Goal: Task Accomplishment & Management: Use online tool/utility

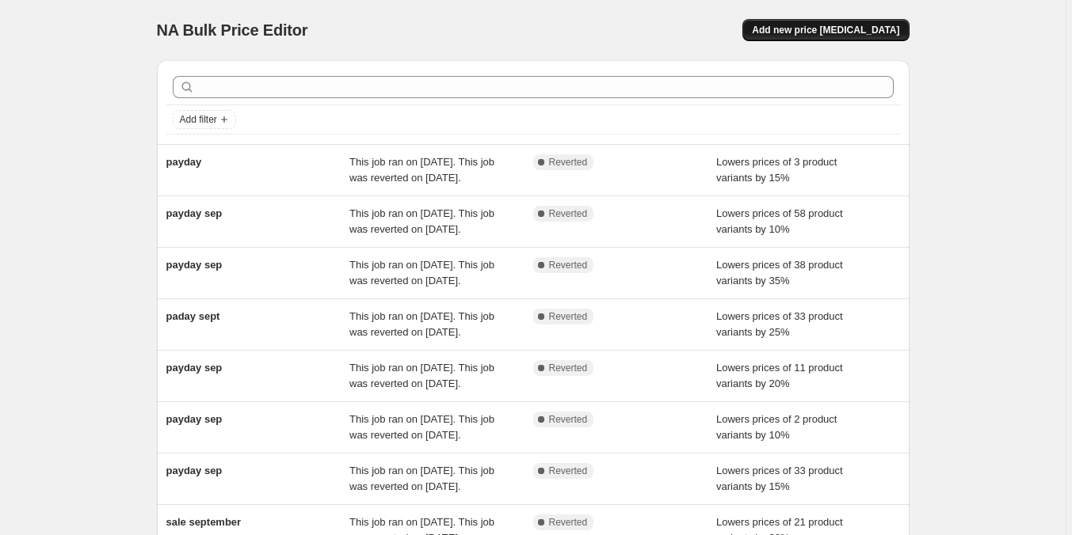
click at [872, 29] on span "Add new price [MEDICAL_DATA]" at bounding box center [825, 30] width 147 height 13
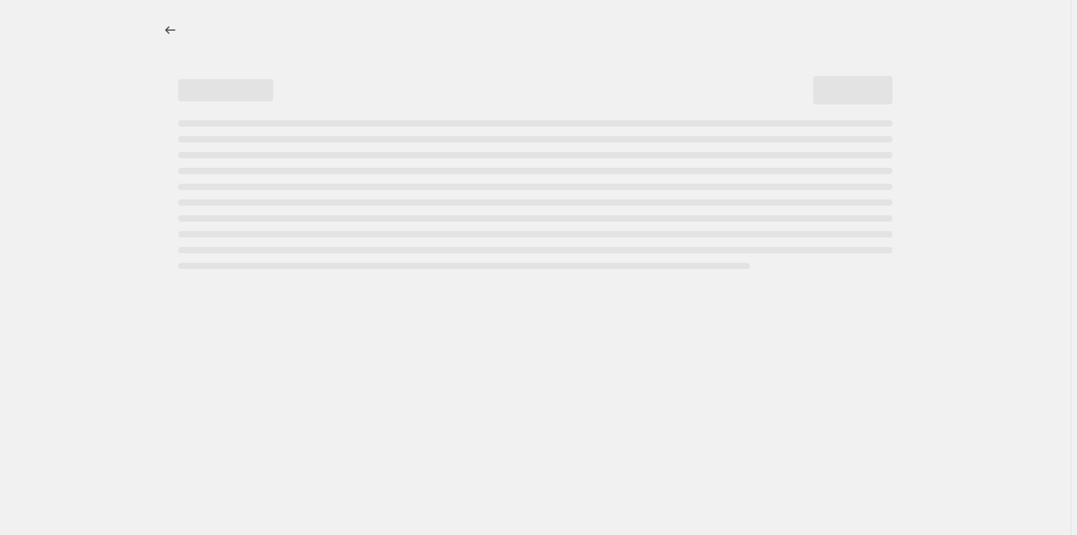
select select "percentage"
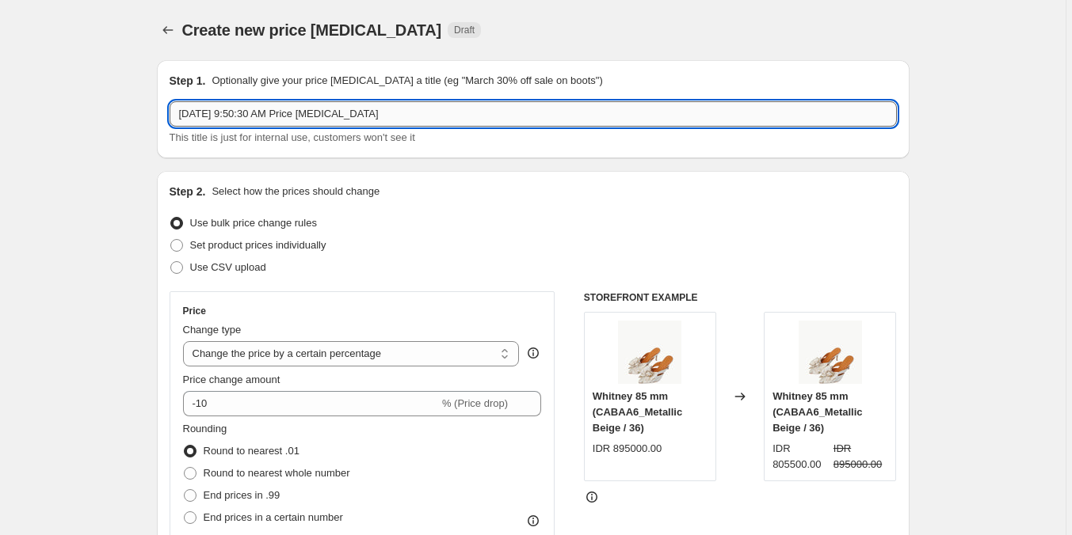
click at [412, 119] on input "[DATE] 9:50:30 AM Price [MEDICAL_DATA]" at bounding box center [533, 113] width 727 height 25
type input "kat.1 10%"
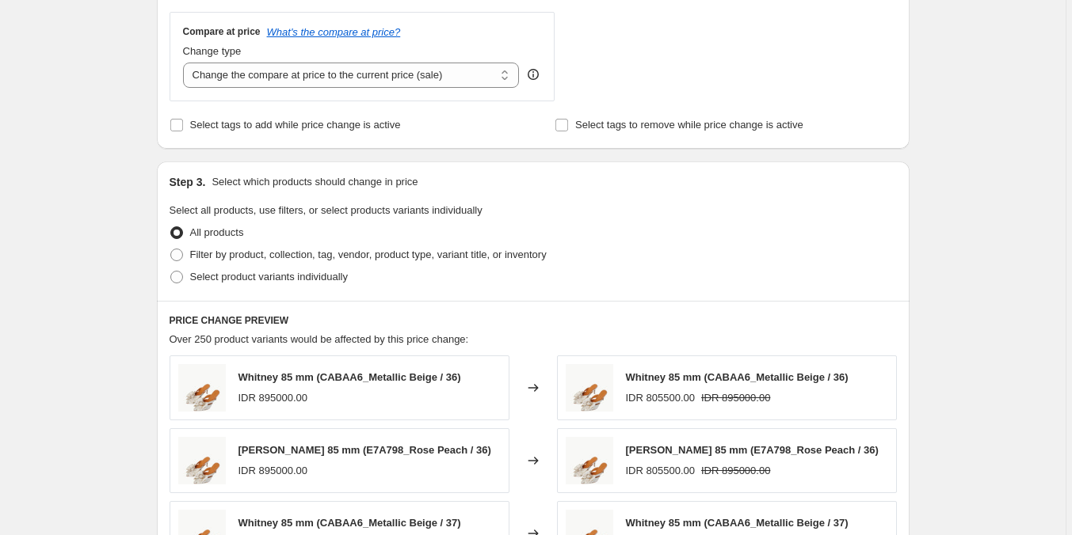
scroll to position [634, 0]
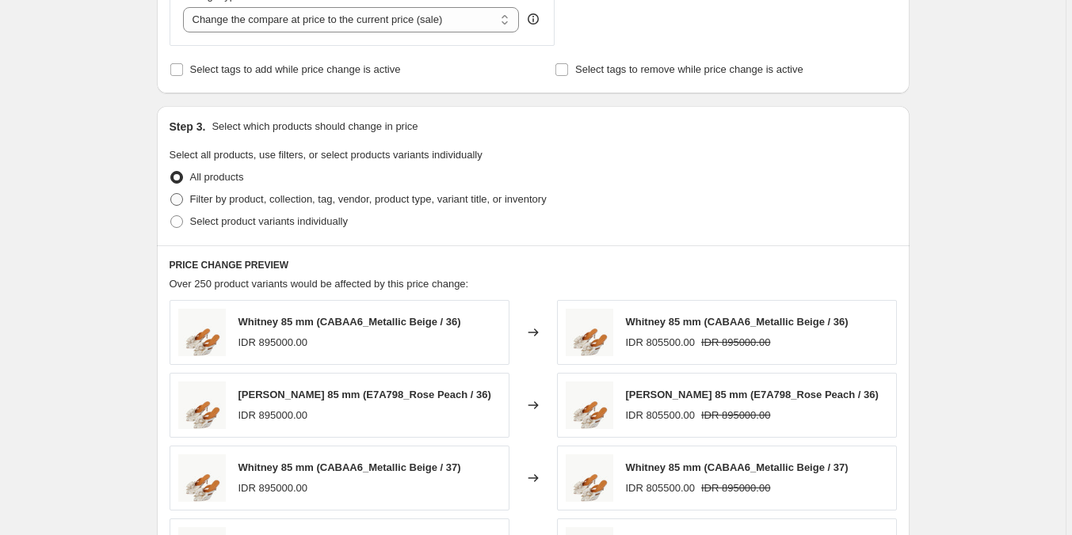
click at [455, 200] on span "Filter by product, collection, tag, vendor, product type, variant title, or inv…" at bounding box center [368, 199] width 356 height 12
click at [171, 194] on input "Filter by product, collection, tag, vendor, product type, variant title, or inv…" at bounding box center [170, 193] width 1 height 1
radio input "true"
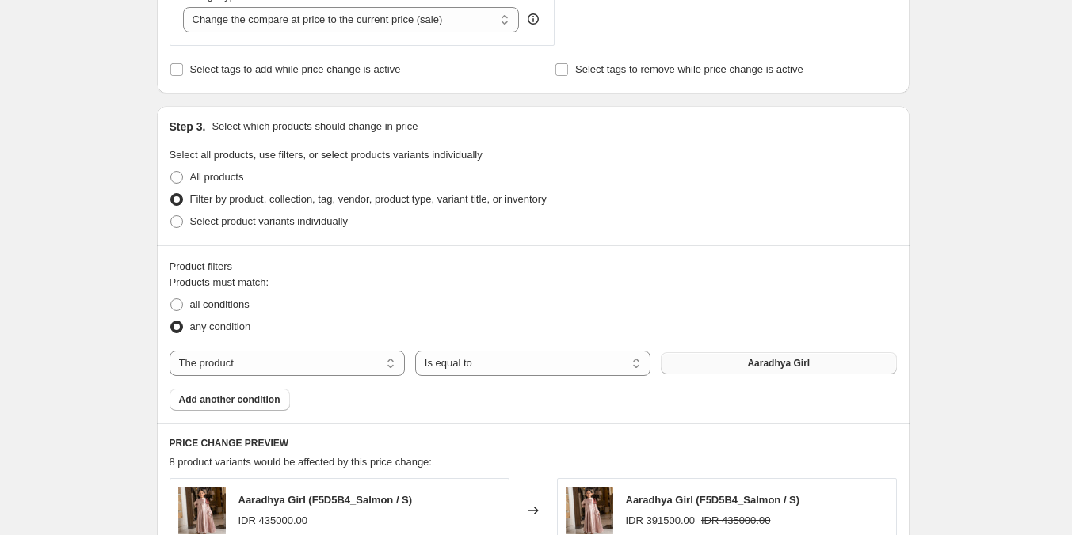
click at [796, 362] on span "Aaradhya Girl" at bounding box center [778, 363] width 63 height 13
click at [317, 223] on span "Select product variants individually" at bounding box center [269, 221] width 158 height 12
click at [171, 216] on input "Select product variants individually" at bounding box center [170, 215] width 1 height 1
radio input "true"
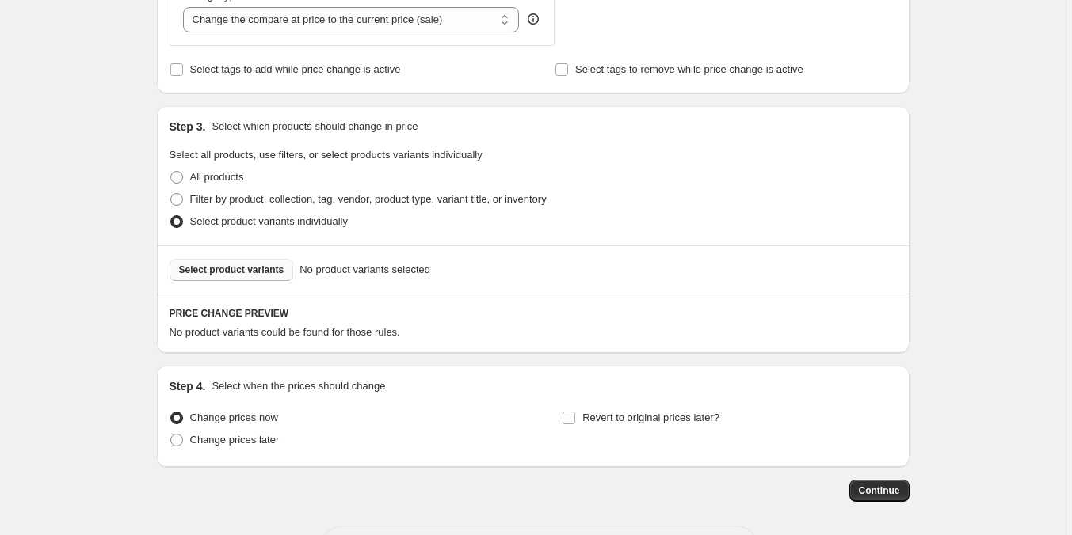
click at [239, 265] on span "Select product variants" at bounding box center [231, 270] width 105 height 13
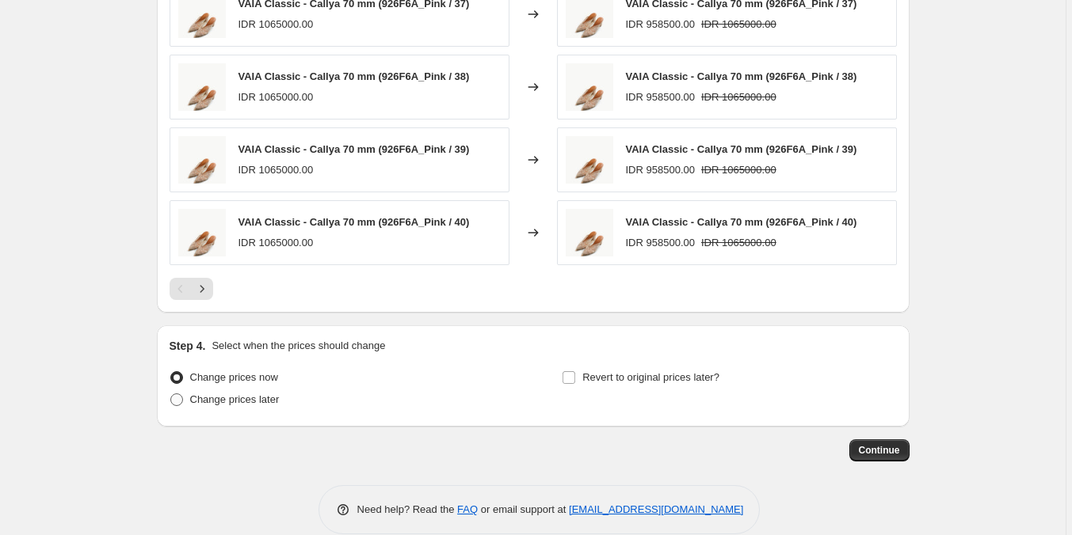
scroll to position [1097, 0]
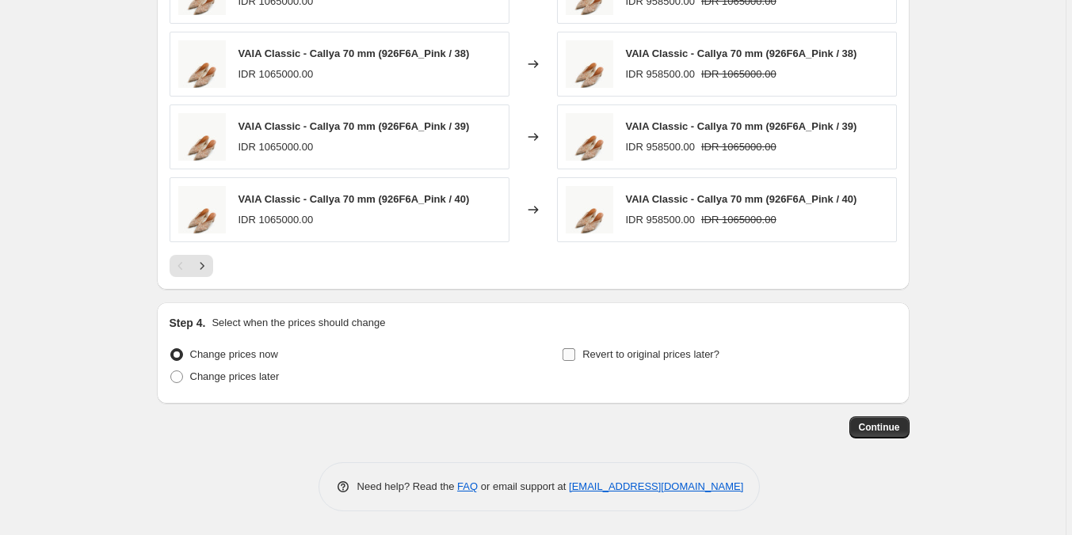
click at [590, 353] on span "Revert to original prices later?" at bounding box center [650, 355] width 137 height 12
click at [575, 353] on input "Revert to original prices later?" at bounding box center [568, 355] width 13 height 13
checkbox input "true"
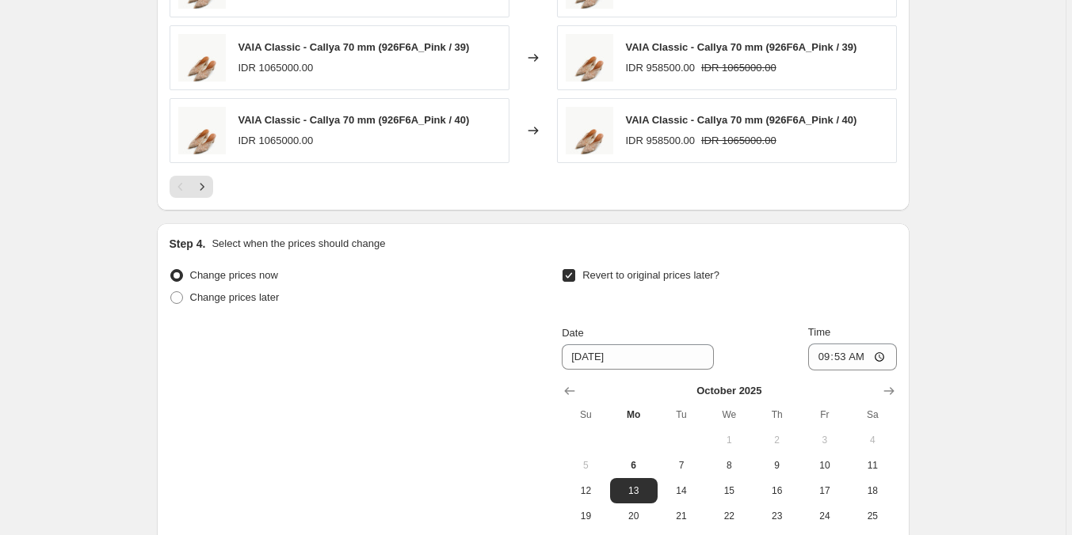
scroll to position [1335, 0]
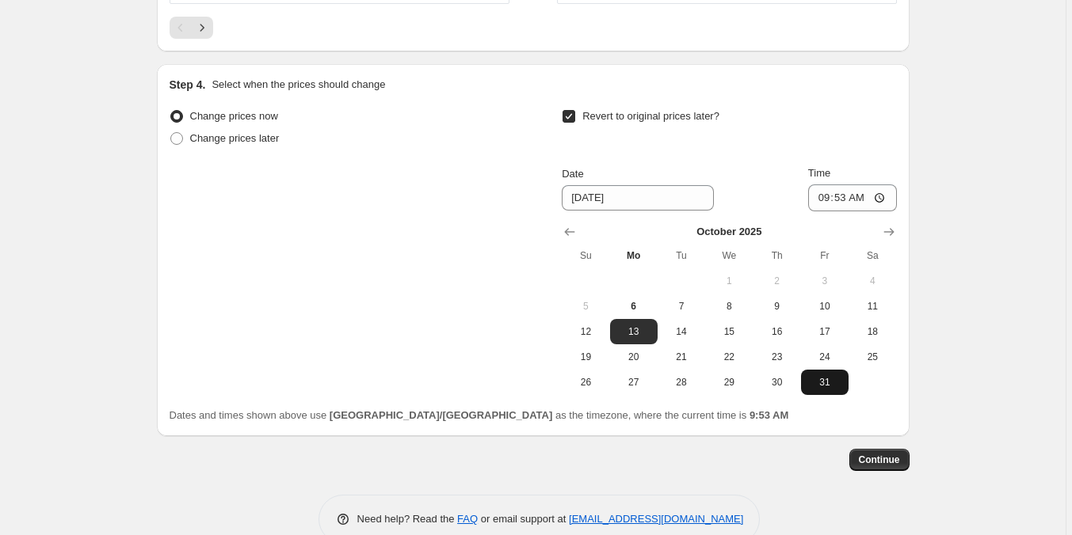
click at [821, 386] on span "31" at bounding box center [824, 382] width 35 height 13
type input "[DATE]"
click at [822, 200] on input "09:53" at bounding box center [852, 198] width 89 height 27
type input "23:59"
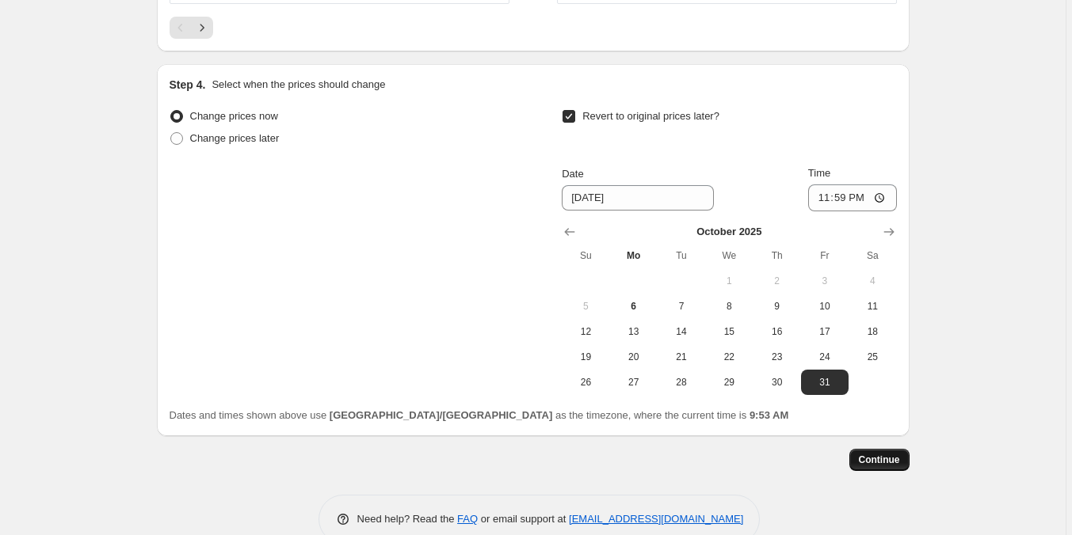
click at [897, 458] on span "Continue" at bounding box center [879, 460] width 41 height 13
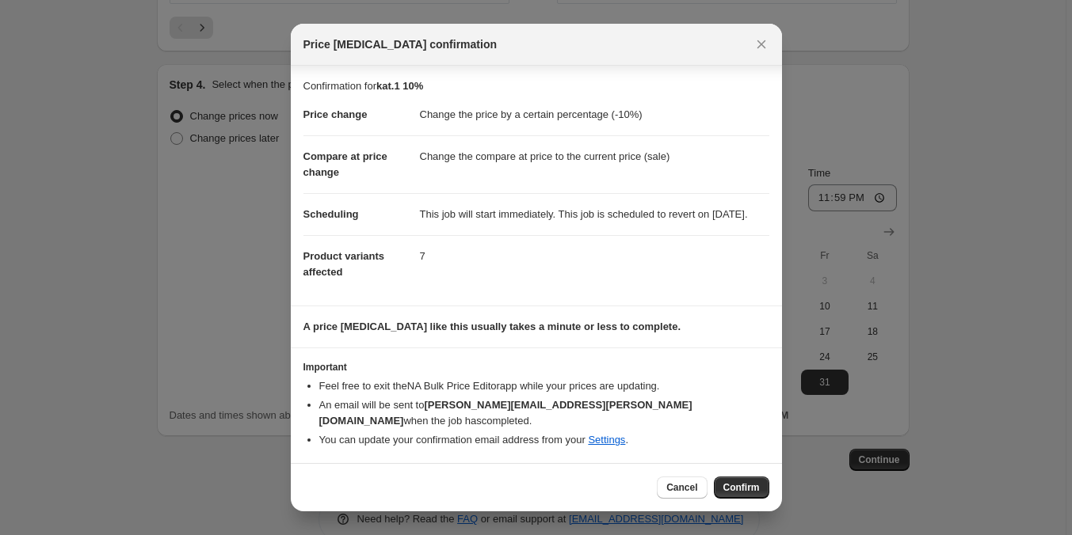
scroll to position [1, 0]
click at [744, 478] on button "Confirm" at bounding box center [741, 488] width 55 height 22
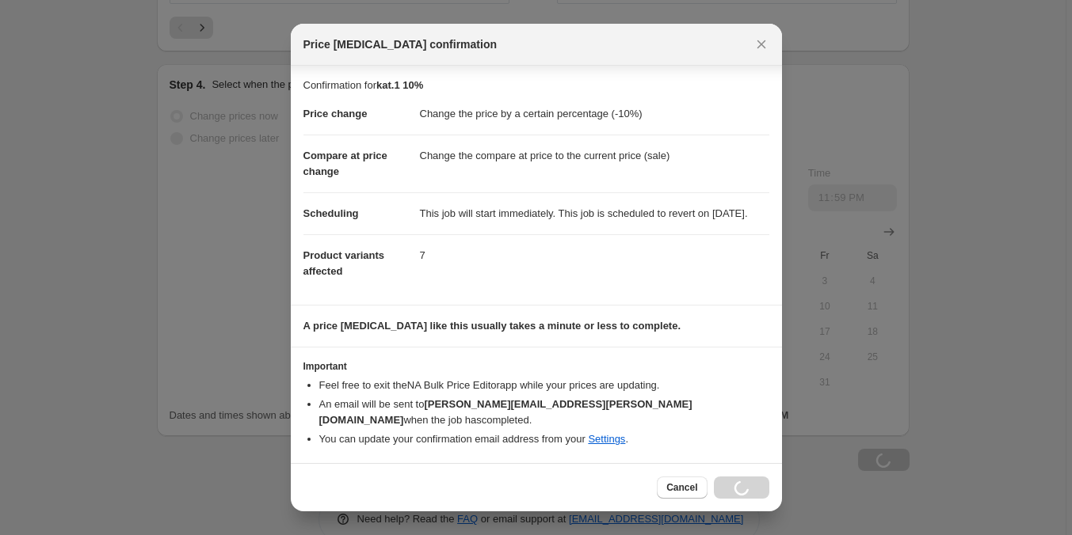
scroll to position [1335, 0]
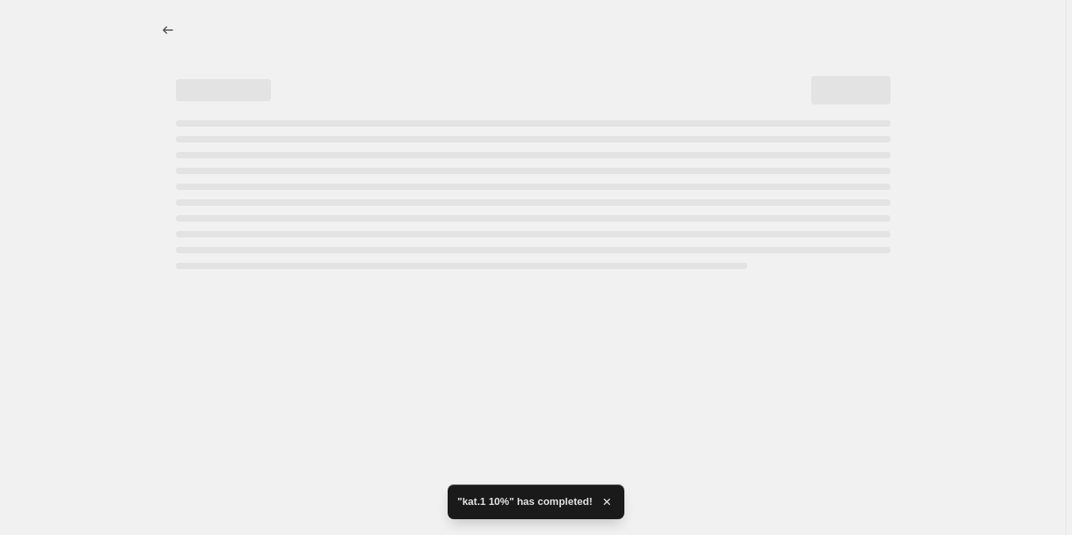
select select "percentage"
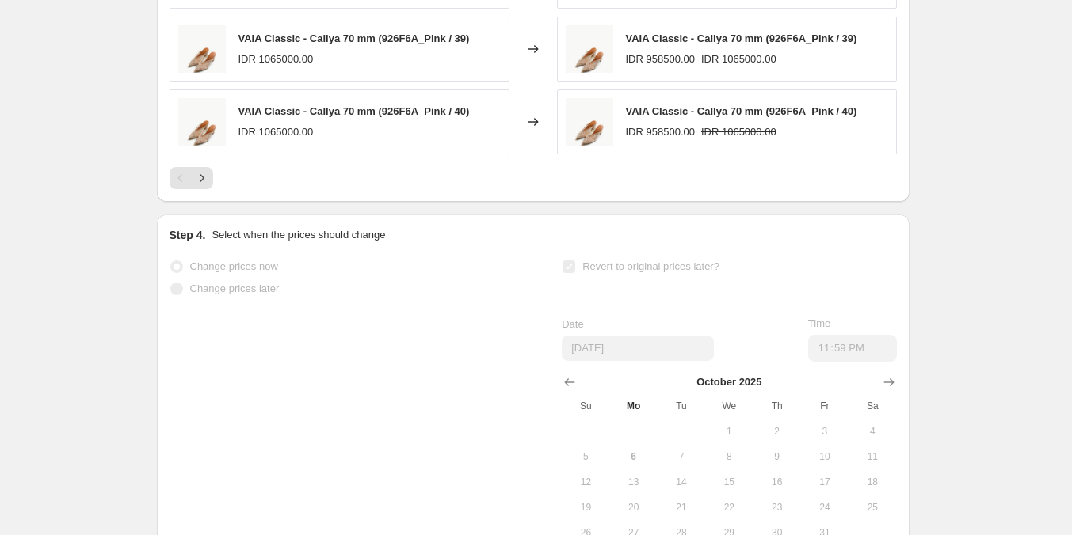
scroll to position [0, 0]
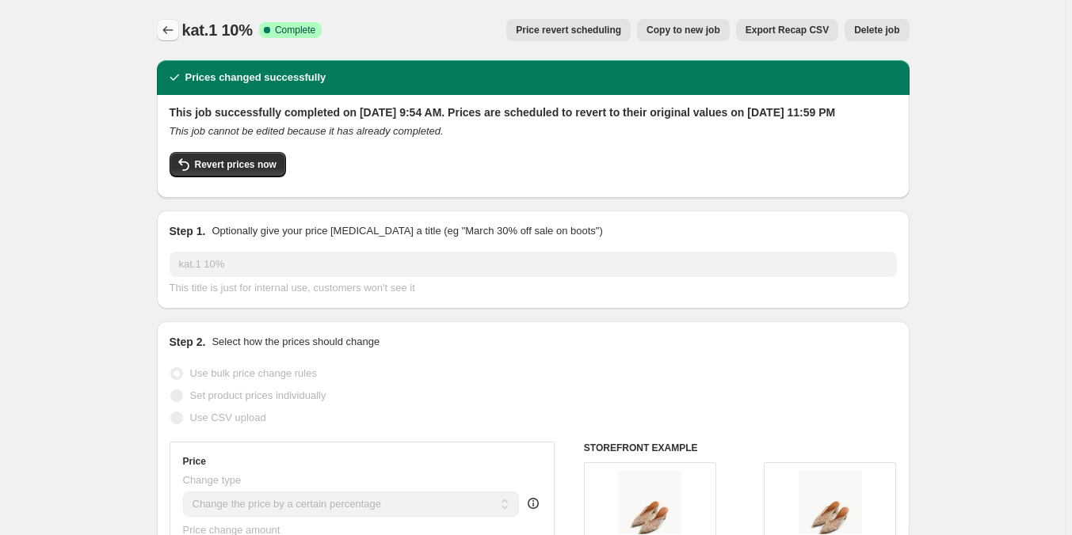
click at [172, 33] on icon "Price change jobs" at bounding box center [168, 30] width 16 height 16
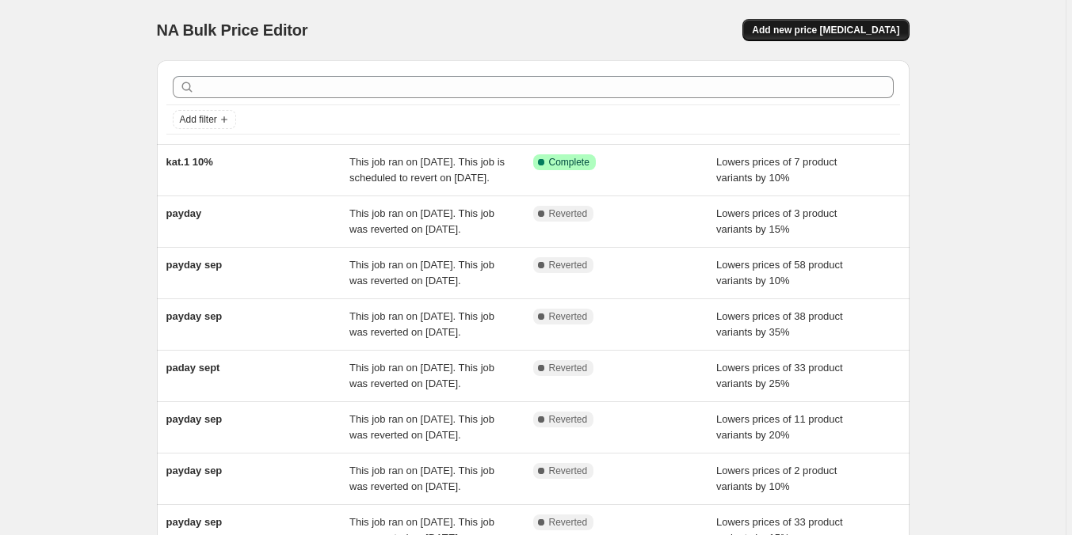
click at [836, 25] on span "Add new price [MEDICAL_DATA]" at bounding box center [825, 30] width 147 height 13
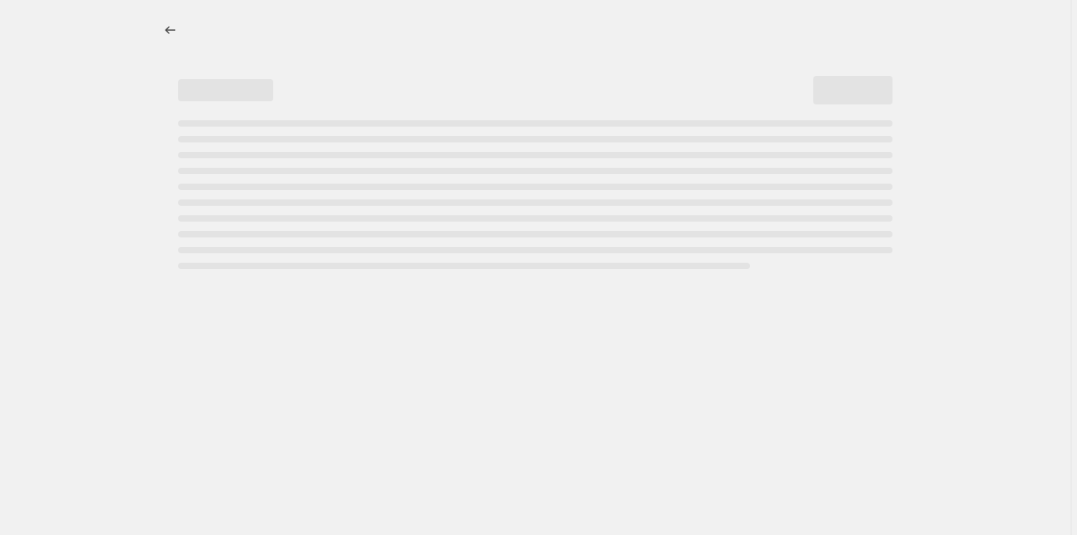
select select "percentage"
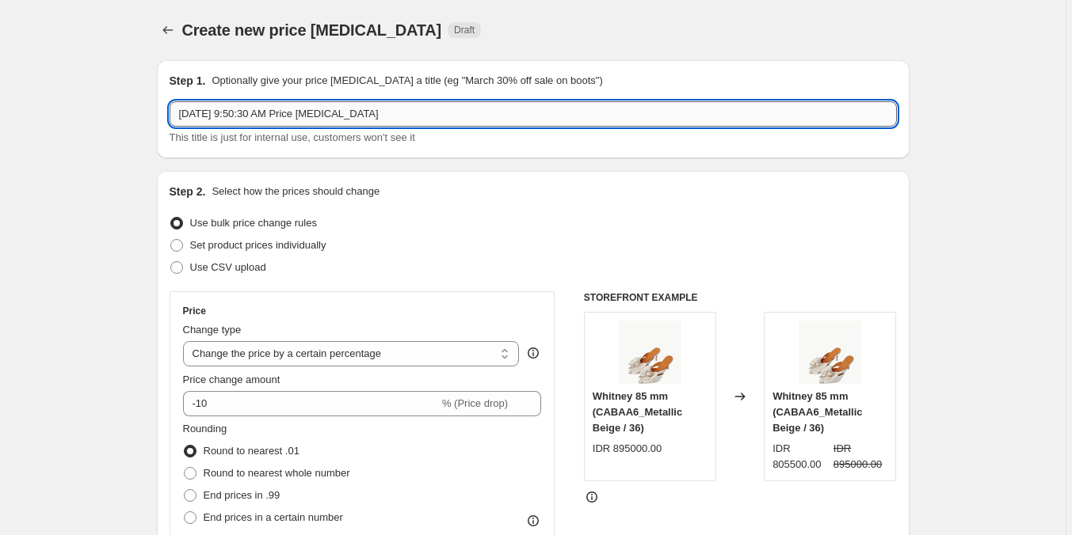
click at [451, 116] on input "[DATE] 9:50:30 AM Price [MEDICAL_DATA]" at bounding box center [533, 113] width 727 height 25
type input "kat.1 15%"
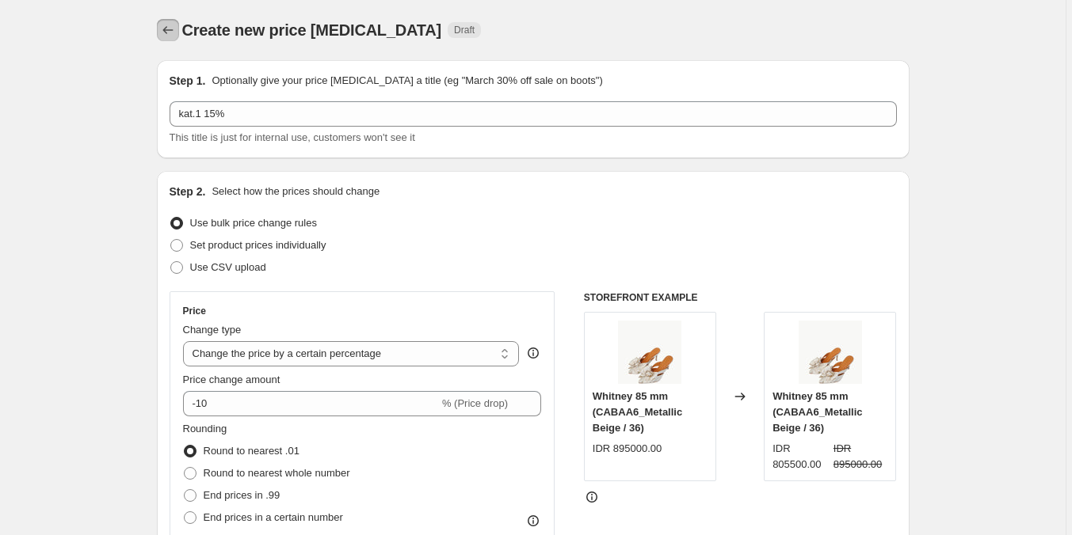
click at [171, 30] on icon "Price change jobs" at bounding box center [168, 30] width 16 height 16
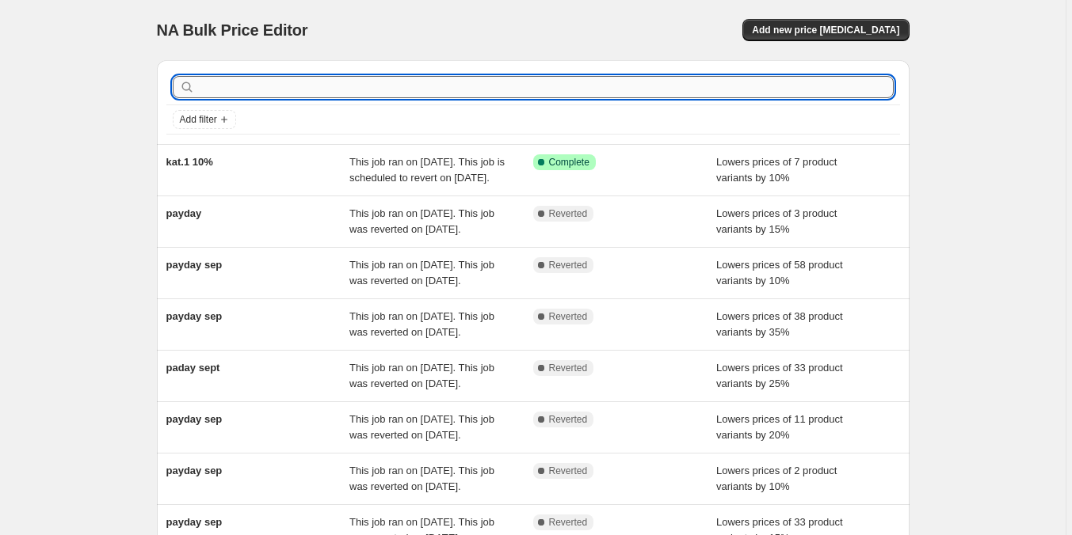
click at [291, 83] on input "text" at bounding box center [545, 87] width 695 height 22
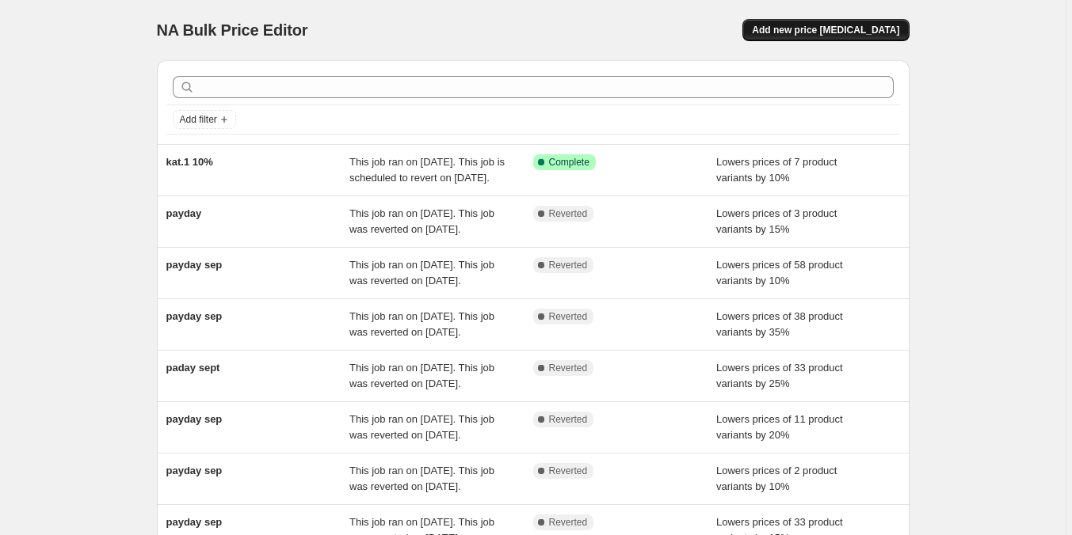
click at [801, 30] on span "Add new price [MEDICAL_DATA]" at bounding box center [825, 30] width 147 height 13
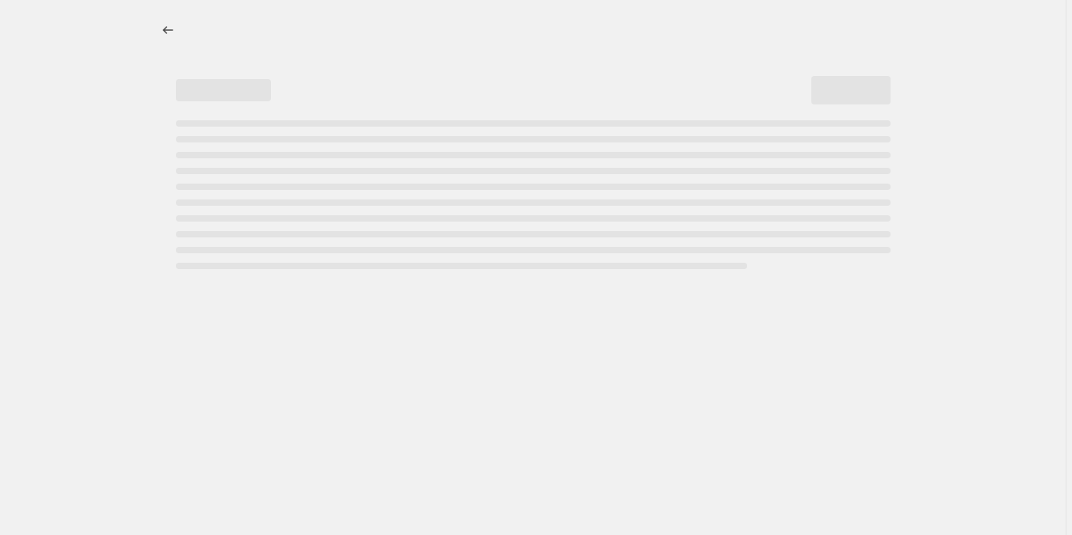
select select "percentage"
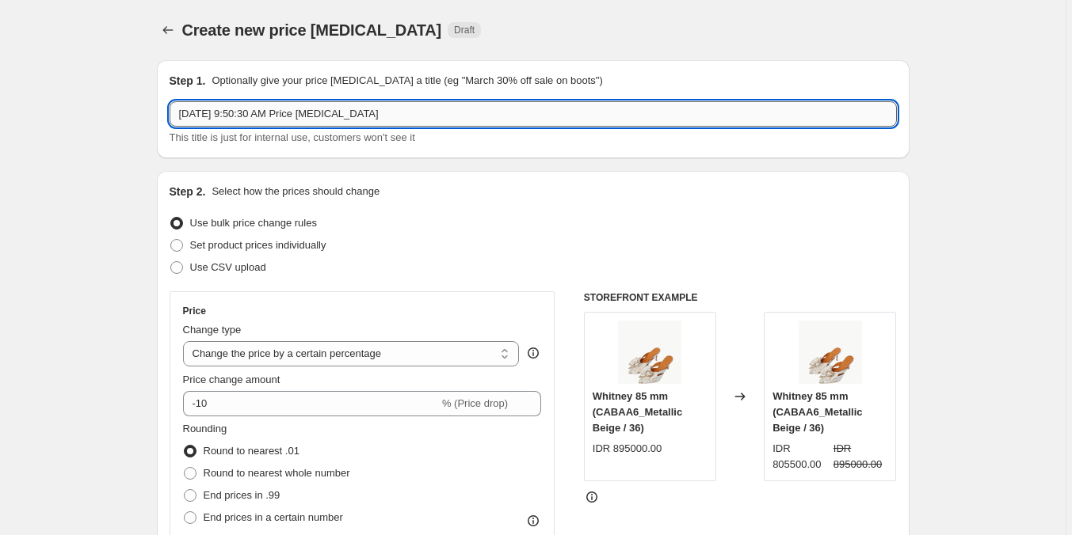
click at [291, 119] on input "[DATE] 9:50:30 AM Price [MEDICAL_DATA]" at bounding box center [533, 113] width 727 height 25
type input "k"
type input "l"
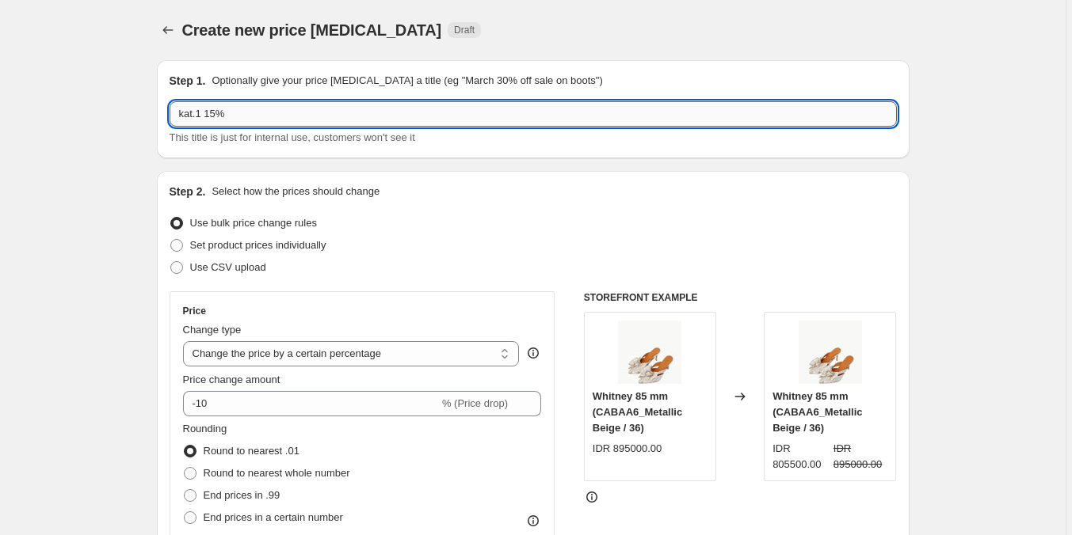
type input "kat.1 15%"
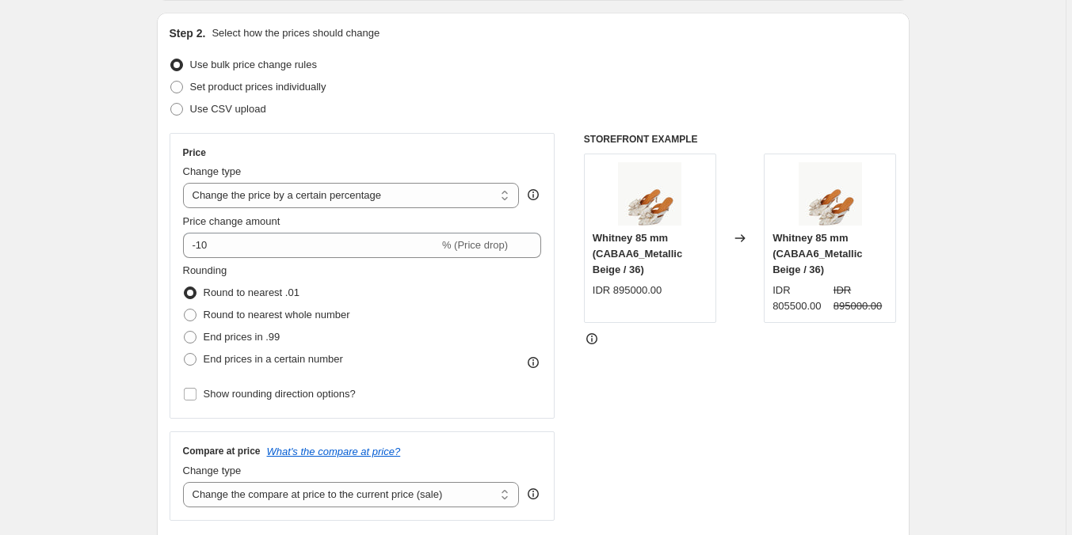
scroll to position [238, 0]
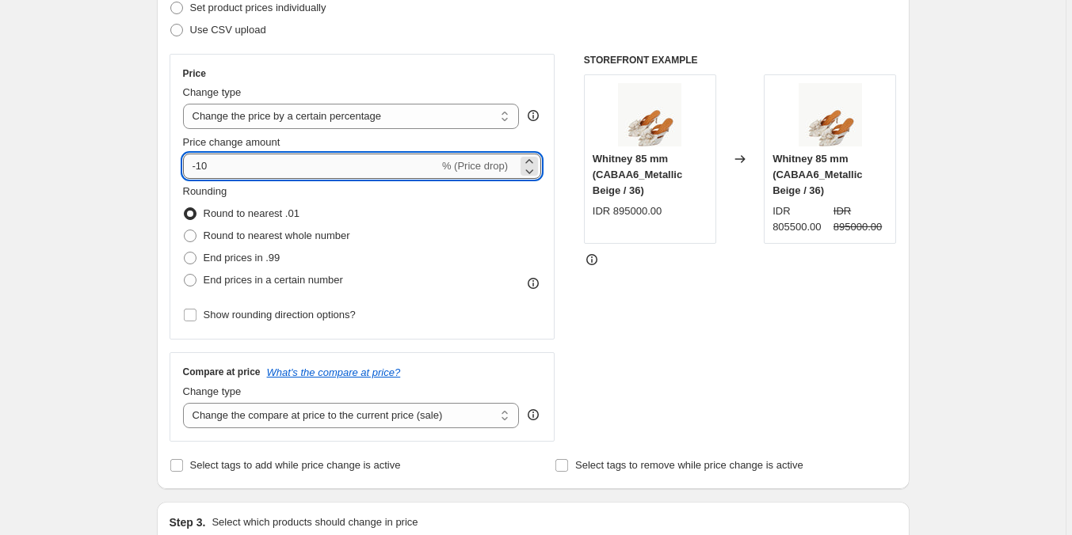
click at [337, 175] on input "-10" at bounding box center [311, 166] width 256 height 25
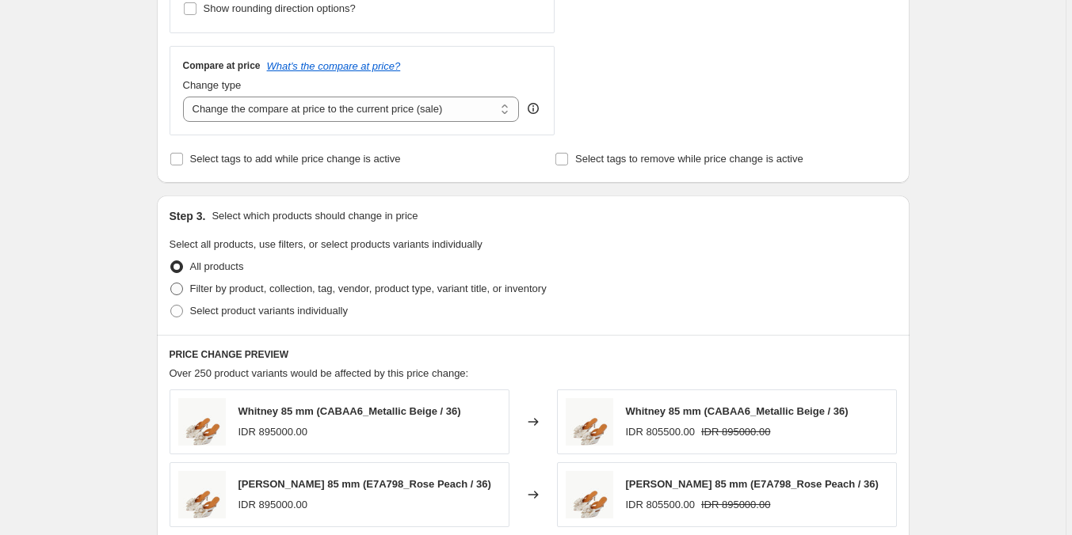
scroll to position [554, 0]
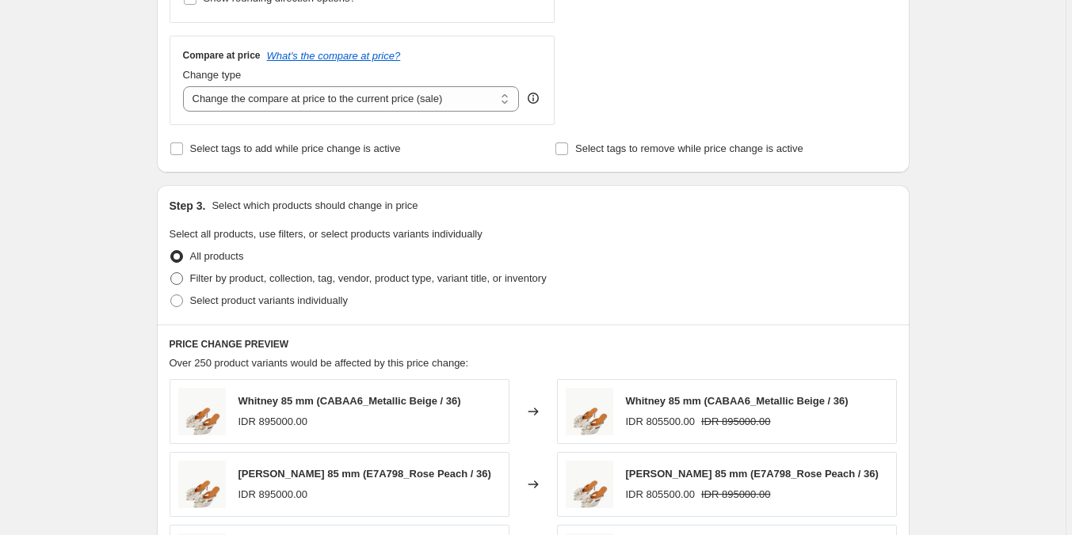
type input "-15"
click at [392, 280] on span "Filter by product, collection, tag, vendor, product type, variant title, or inv…" at bounding box center [368, 278] width 356 height 12
click at [171, 273] on input "Filter by product, collection, tag, vendor, product type, variant title, or inv…" at bounding box center [170, 272] width 1 height 1
radio input "true"
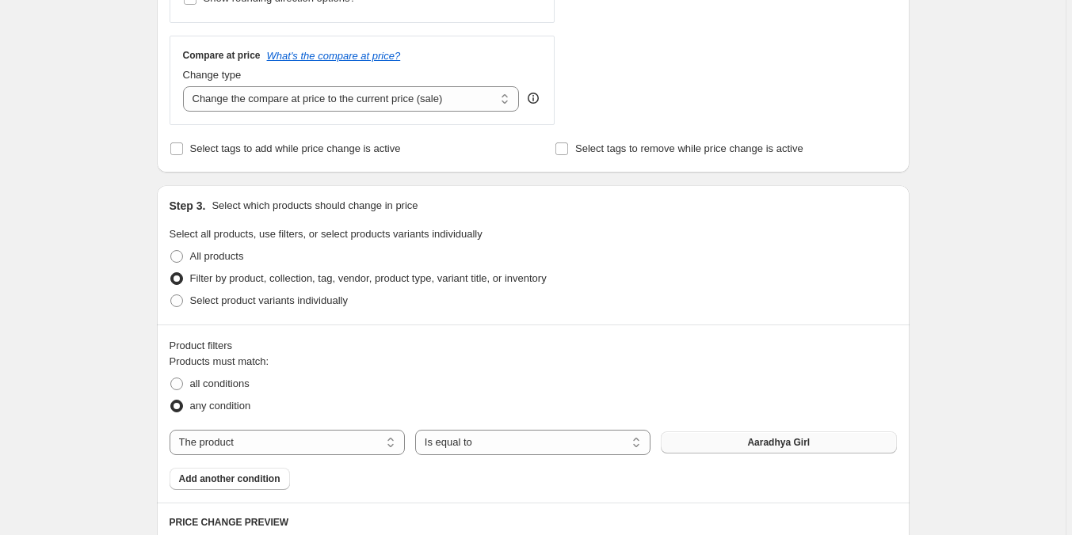
click at [729, 436] on button "Aaradhya Girl" at bounding box center [778, 443] width 235 height 22
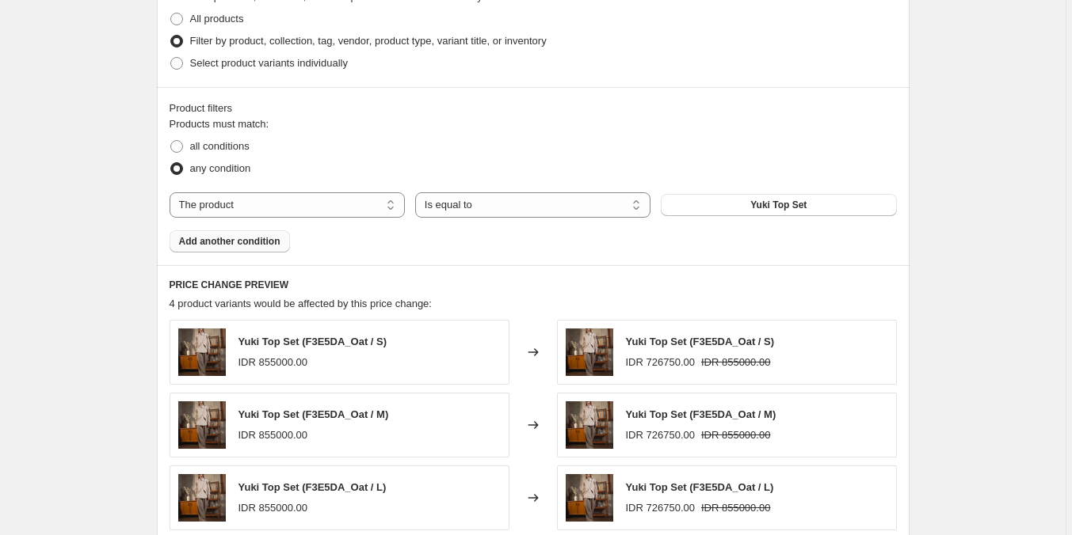
click at [268, 238] on span "Add another condition" at bounding box center [229, 241] width 101 height 13
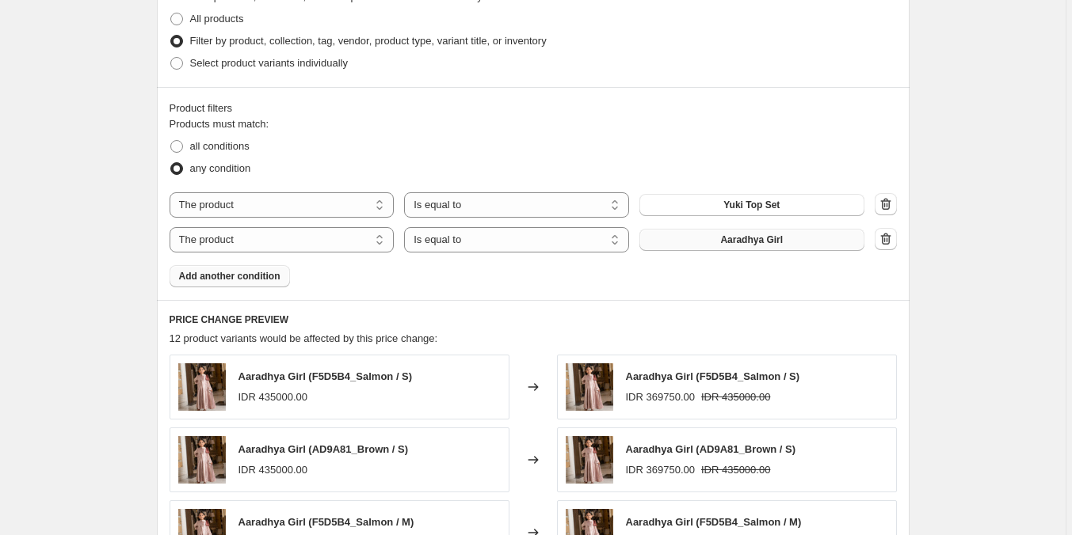
click at [755, 238] on span "Aaradhya Girl" at bounding box center [751, 240] width 63 height 13
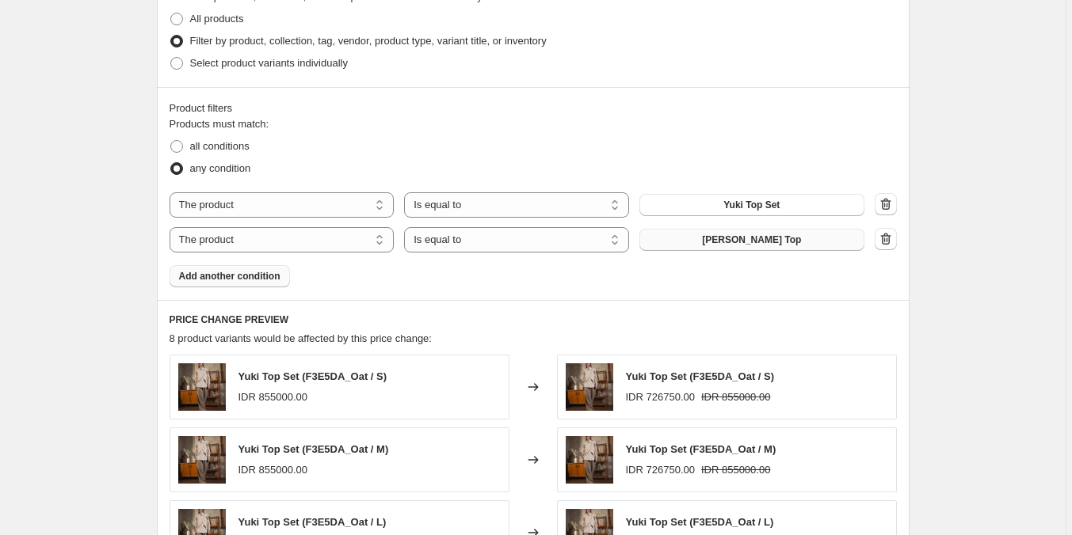
click at [238, 282] on span "Add another condition" at bounding box center [229, 276] width 101 height 13
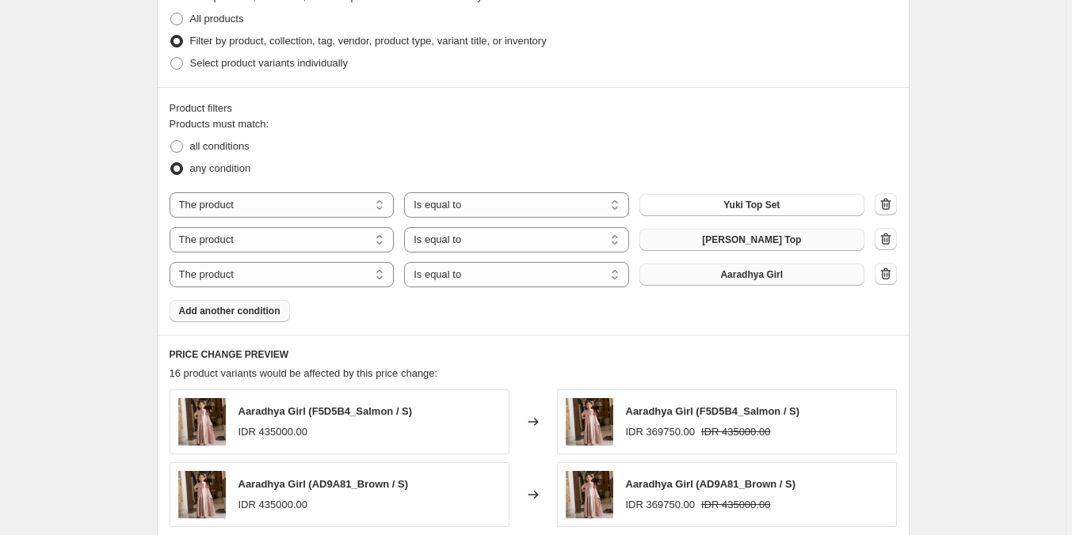
click at [724, 276] on button "Aaradhya Girl" at bounding box center [751, 275] width 225 height 22
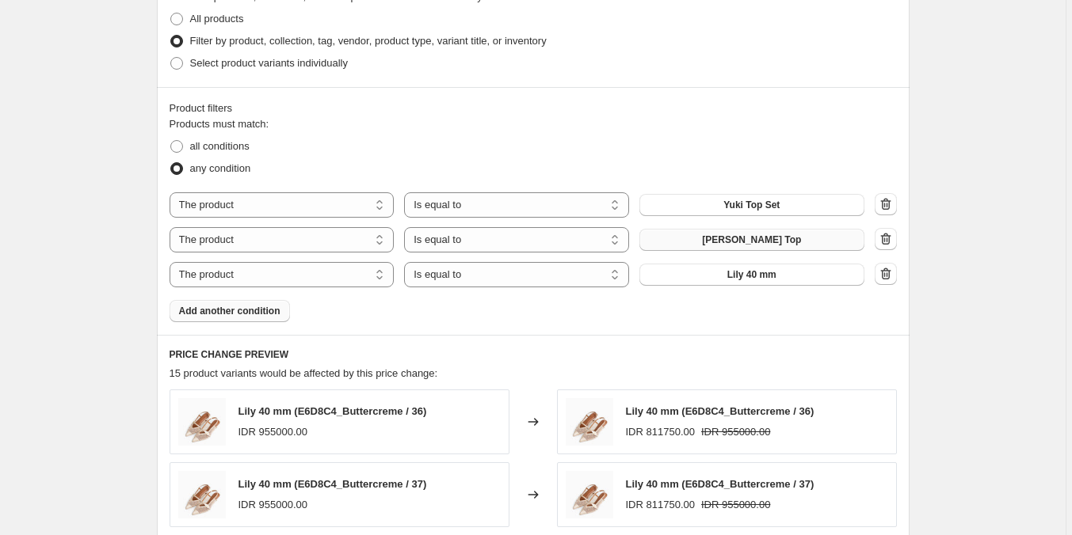
click at [231, 314] on span "Add another condition" at bounding box center [229, 311] width 101 height 13
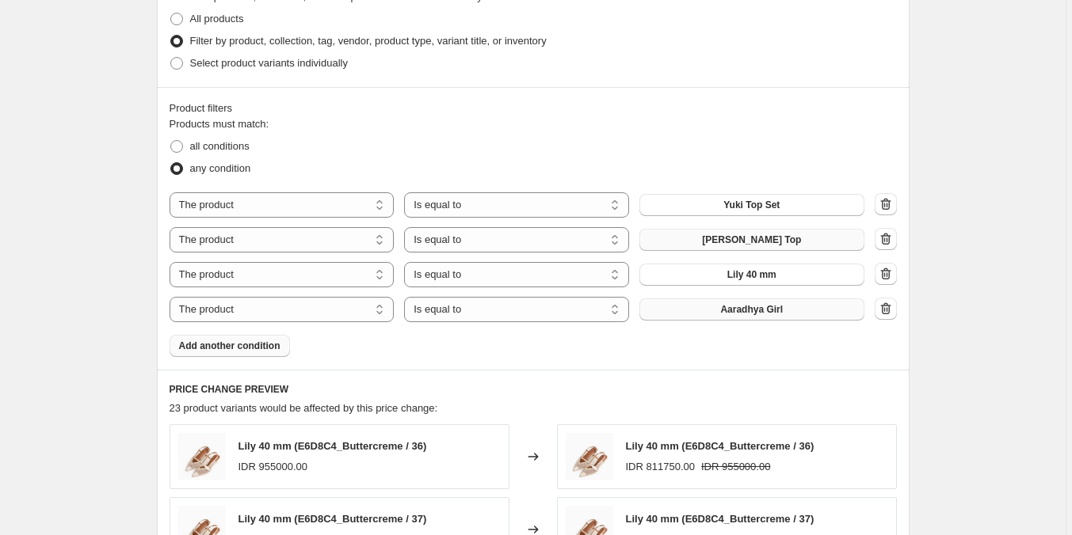
click at [753, 316] on span "Aaradhya Girl" at bounding box center [751, 309] width 63 height 13
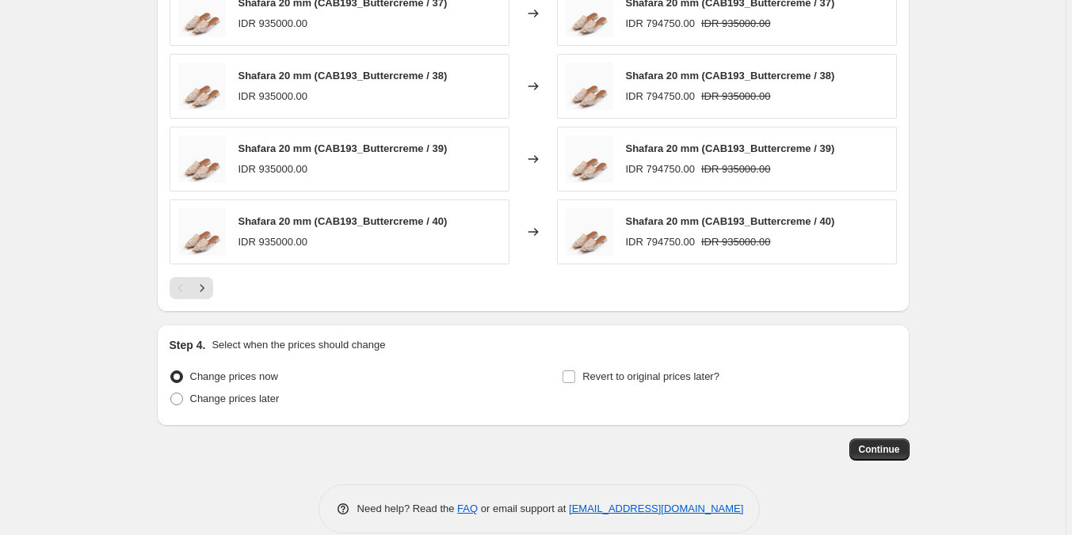
scroll to position [1331, 0]
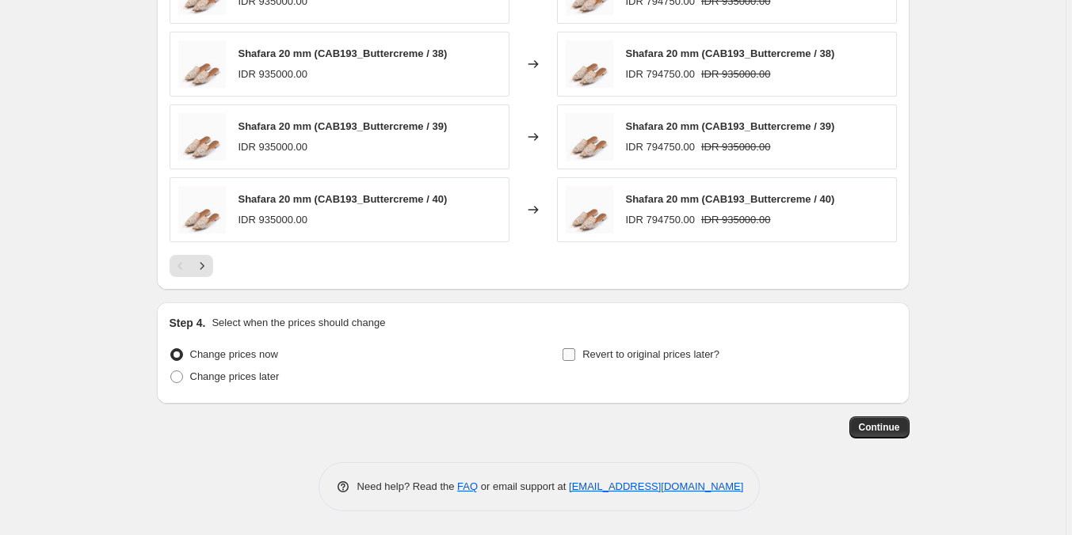
click at [575, 346] on label "Revert to original prices later?" at bounding box center [641, 355] width 158 height 22
click at [575, 349] on input "Revert to original prices later?" at bounding box center [568, 355] width 13 height 13
checkbox input "true"
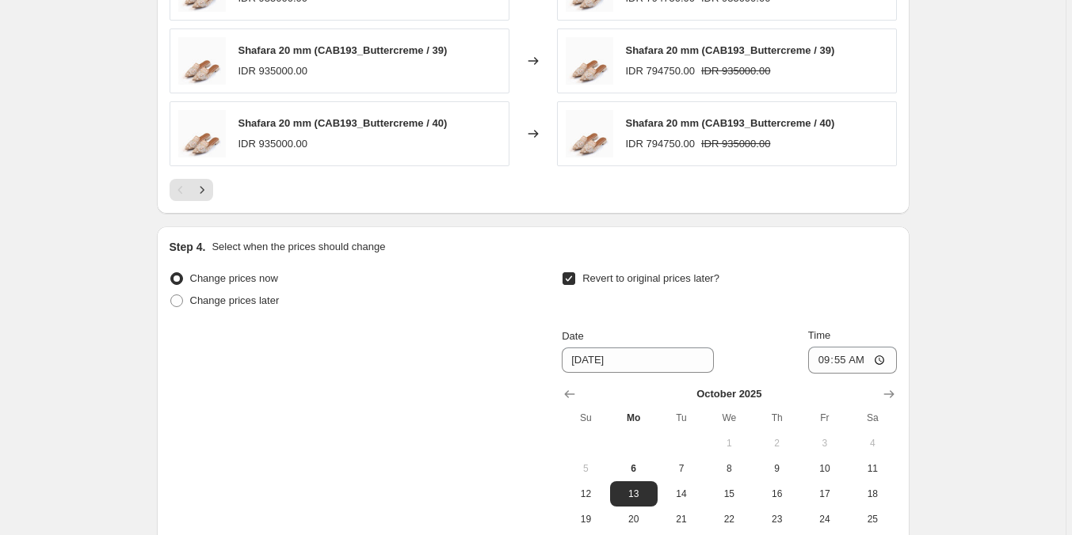
scroll to position [1569, 0]
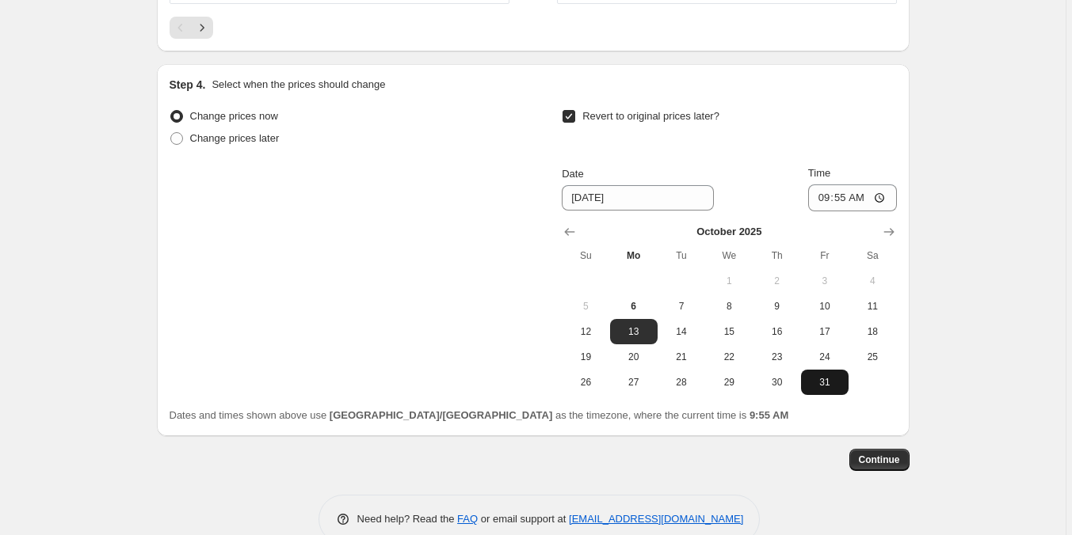
click at [825, 381] on span "31" at bounding box center [824, 382] width 35 height 13
type input "[DATE]"
click at [828, 201] on input "09:55" at bounding box center [852, 198] width 89 height 27
type input "23:59"
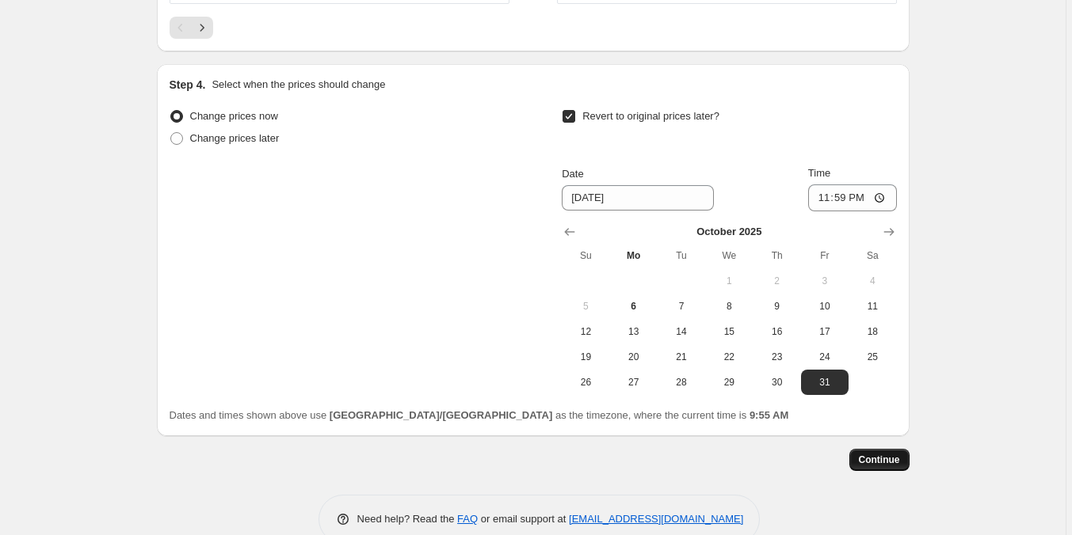
click at [863, 460] on span "Continue" at bounding box center [879, 460] width 41 height 13
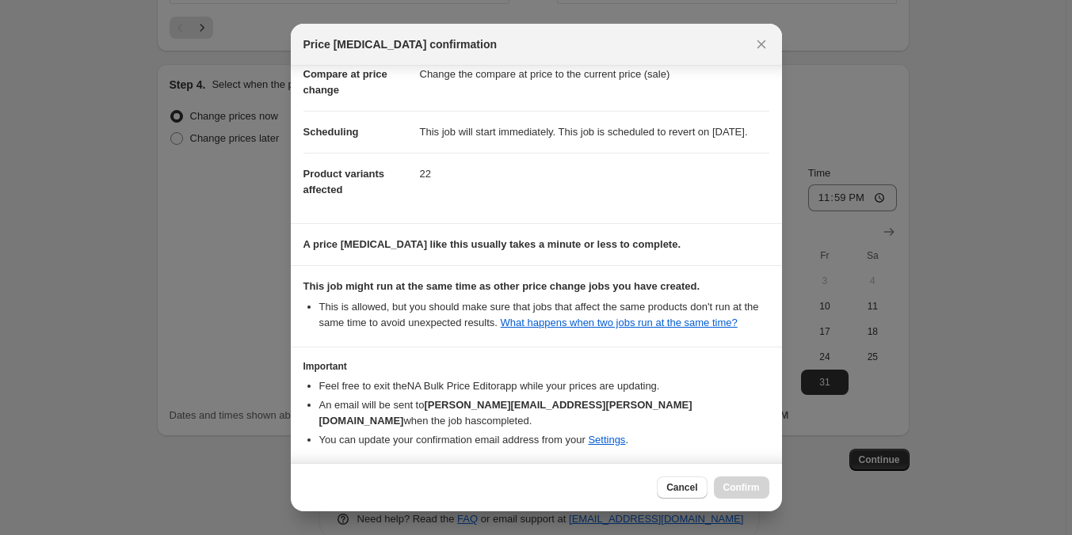
scroll to position [147, 0]
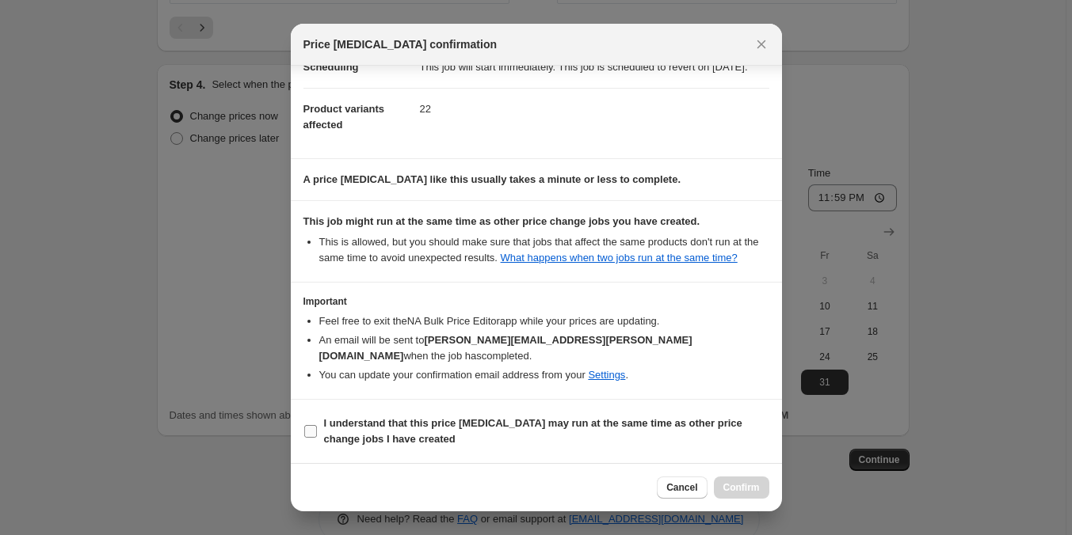
click at [520, 423] on b "I understand that this price [MEDICAL_DATA] may run at the same time as other p…" at bounding box center [533, 431] width 418 height 28
click at [317, 425] on input "I understand that this price [MEDICAL_DATA] may run at the same time as other p…" at bounding box center [310, 431] width 13 height 13
checkbox input "true"
click at [743, 489] on span "Confirm" at bounding box center [741, 488] width 36 height 13
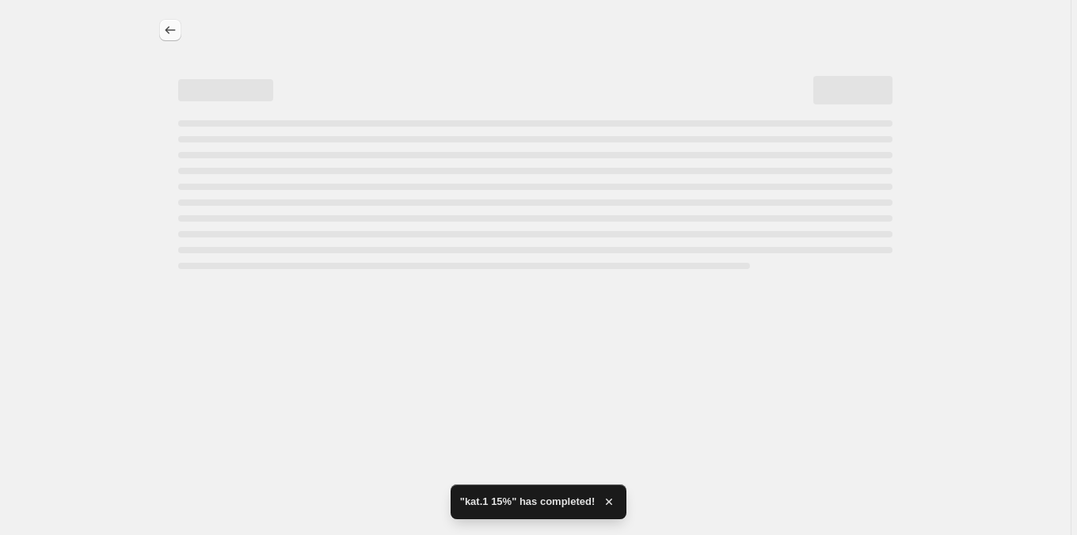
select select "percentage"
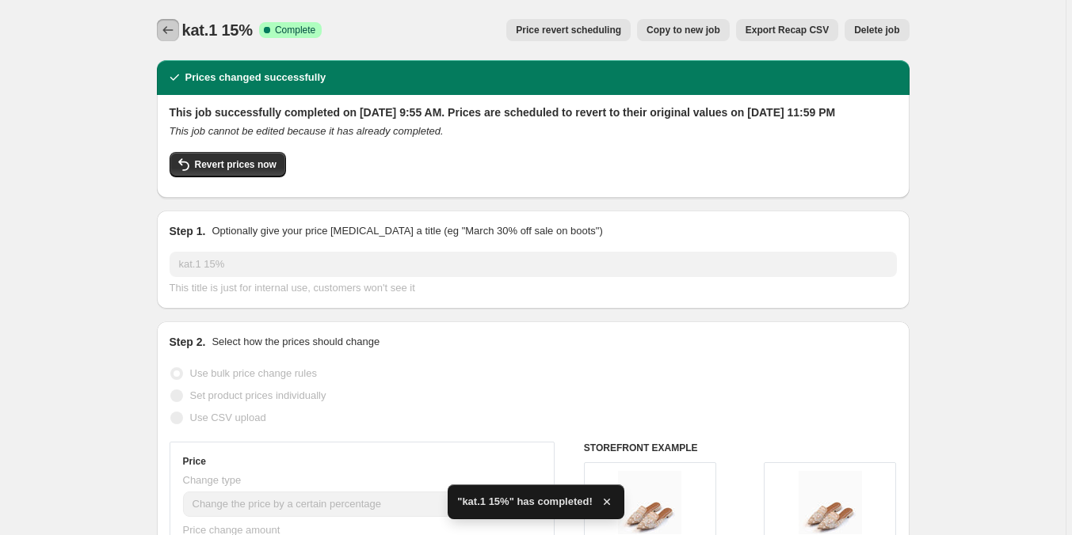
click at [164, 31] on icon "Price change jobs" at bounding box center [168, 30] width 16 height 16
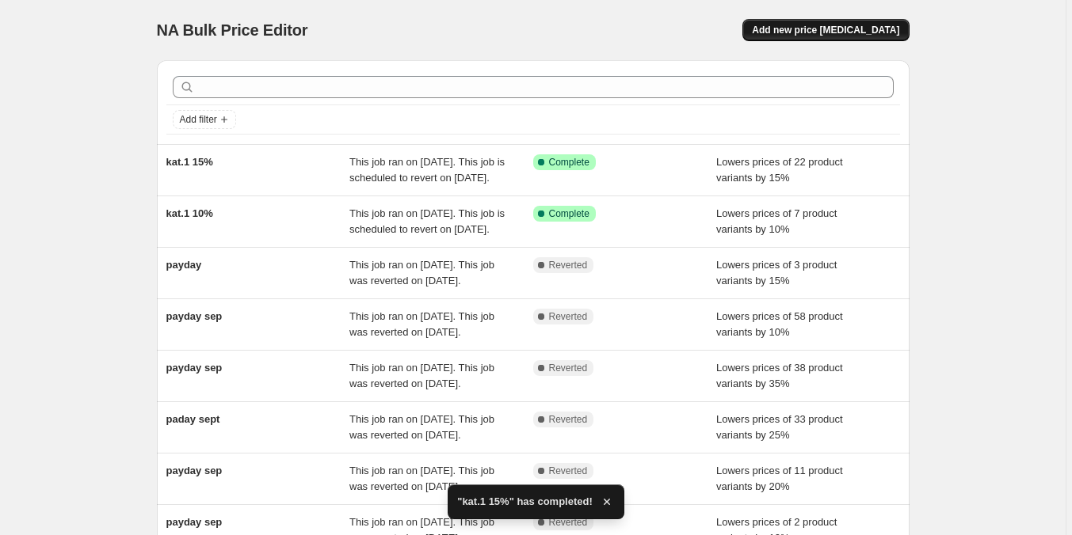
click at [821, 25] on span "Add new price [MEDICAL_DATA]" at bounding box center [825, 30] width 147 height 13
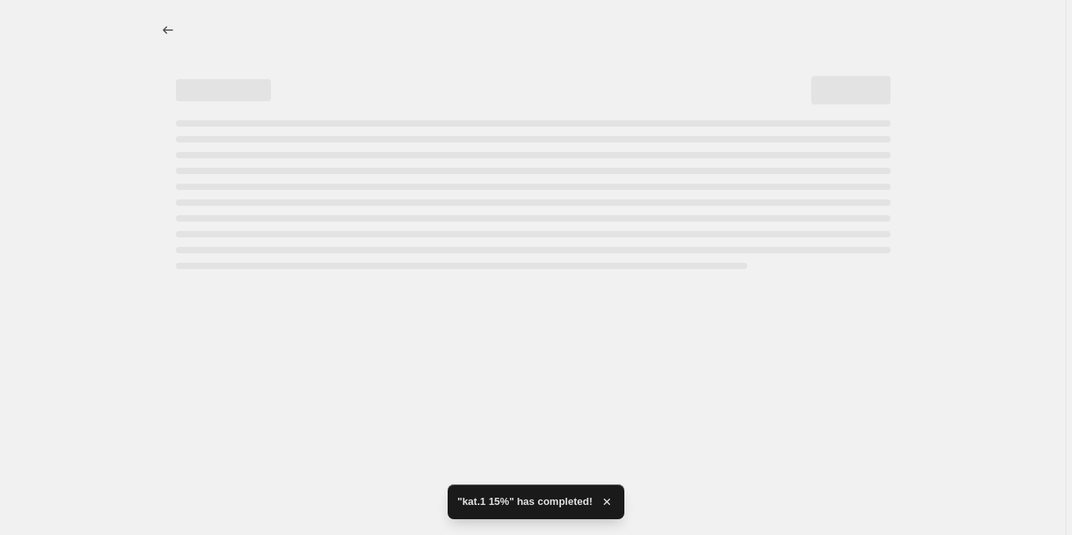
select select "percentage"
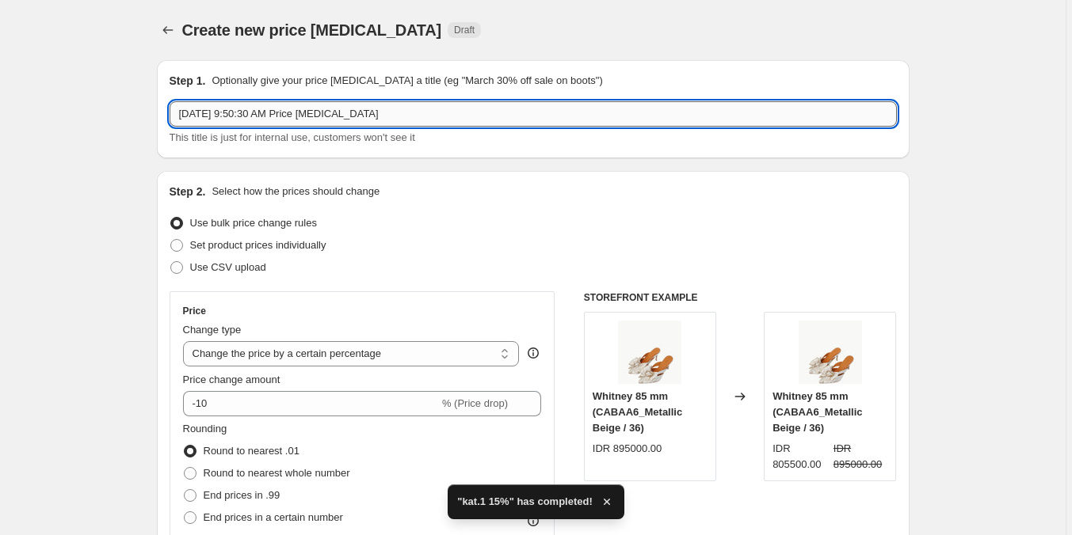
click at [462, 115] on input "[DATE] 9:50:30 AM Price [MEDICAL_DATA]" at bounding box center [533, 113] width 727 height 25
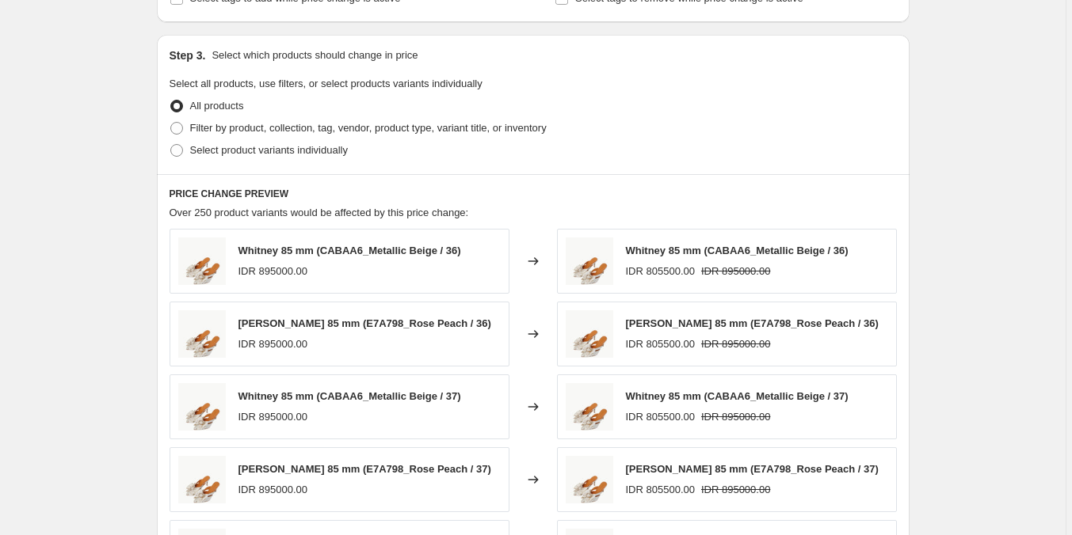
scroll to position [713, 0]
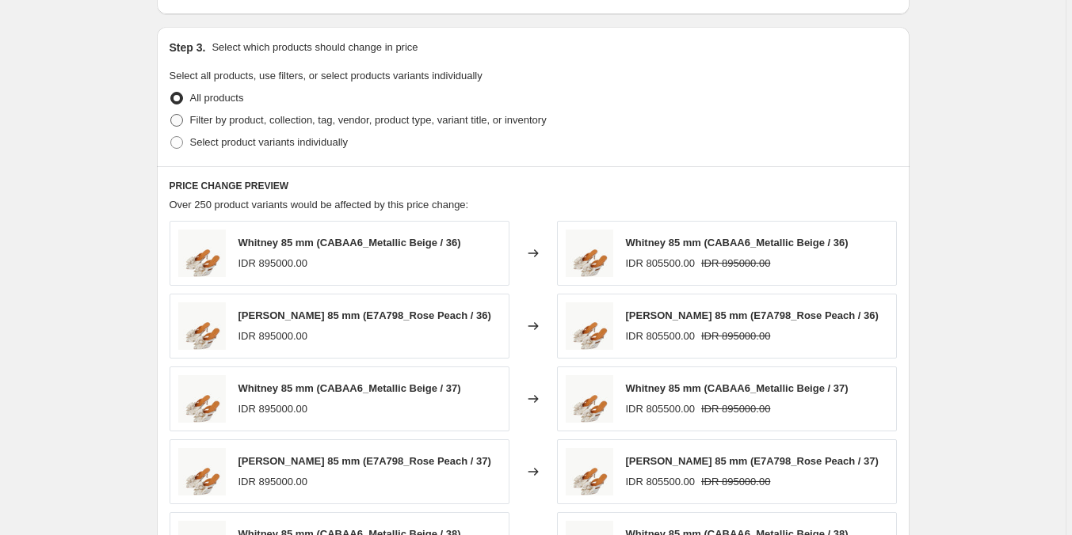
type input "kat.1 10% - 10.10"
click at [278, 123] on span "Filter by product, collection, tag, vendor, product type, variant title, or inv…" at bounding box center [368, 120] width 356 height 12
click at [171, 115] on input "Filter by product, collection, tag, vendor, product type, variant title, or inv…" at bounding box center [170, 114] width 1 height 1
radio input "true"
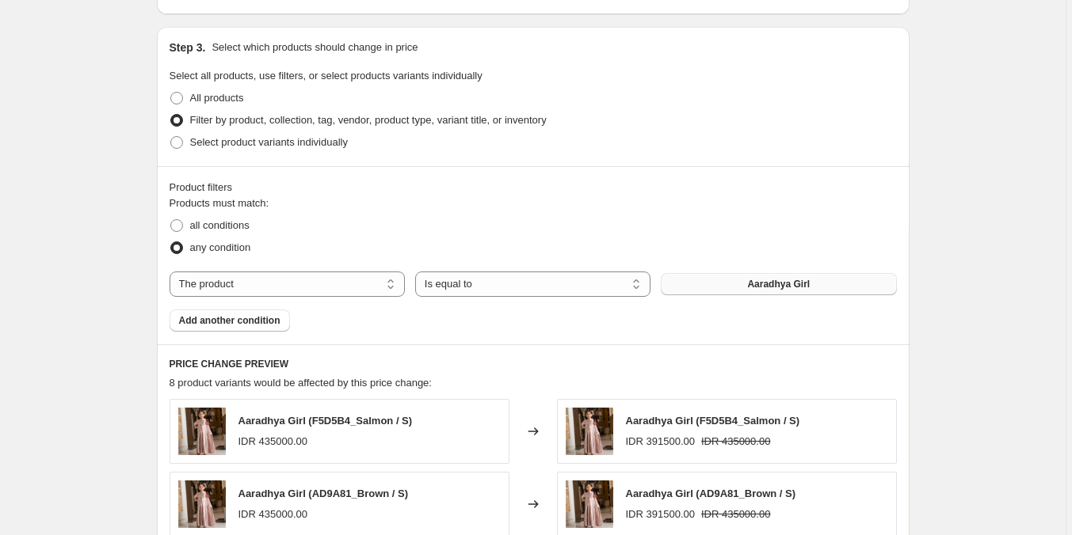
click at [724, 281] on button "Aaradhya Girl" at bounding box center [778, 284] width 235 height 22
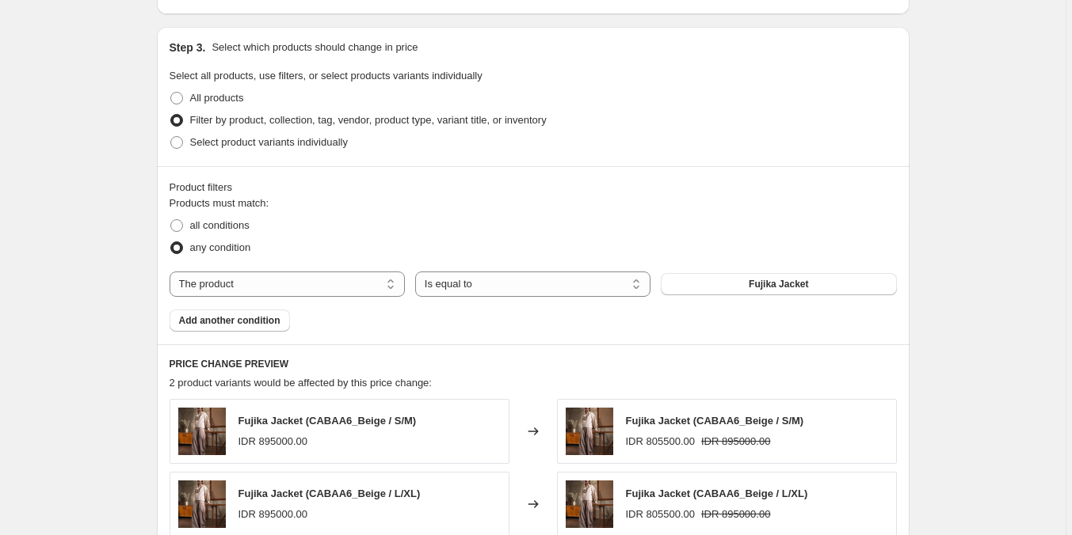
click at [998, 230] on div "Create new price [MEDICAL_DATA]. This page is ready Create new price [MEDICAL_D…" at bounding box center [532, 58] width 1065 height 1543
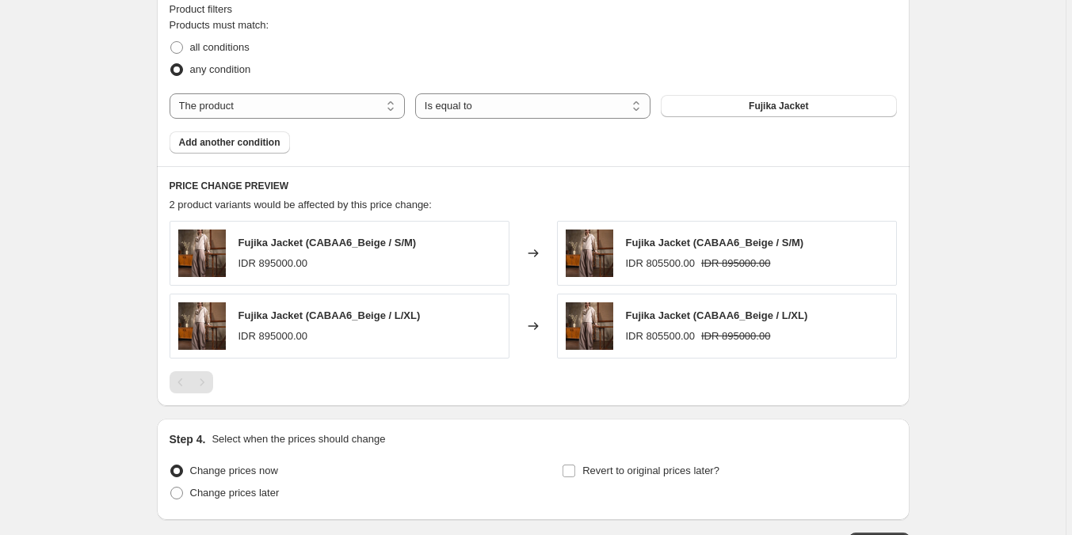
scroll to position [1008, 0]
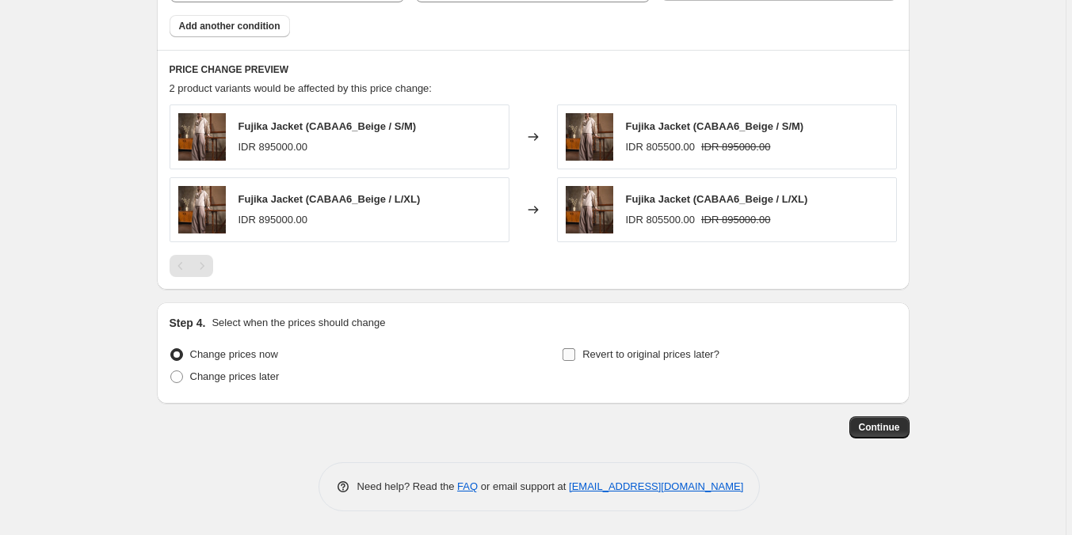
click at [637, 354] on span "Revert to original prices later?" at bounding box center [650, 355] width 137 height 12
click at [575, 354] on input "Revert to original prices later?" at bounding box center [568, 355] width 13 height 13
checkbox input "true"
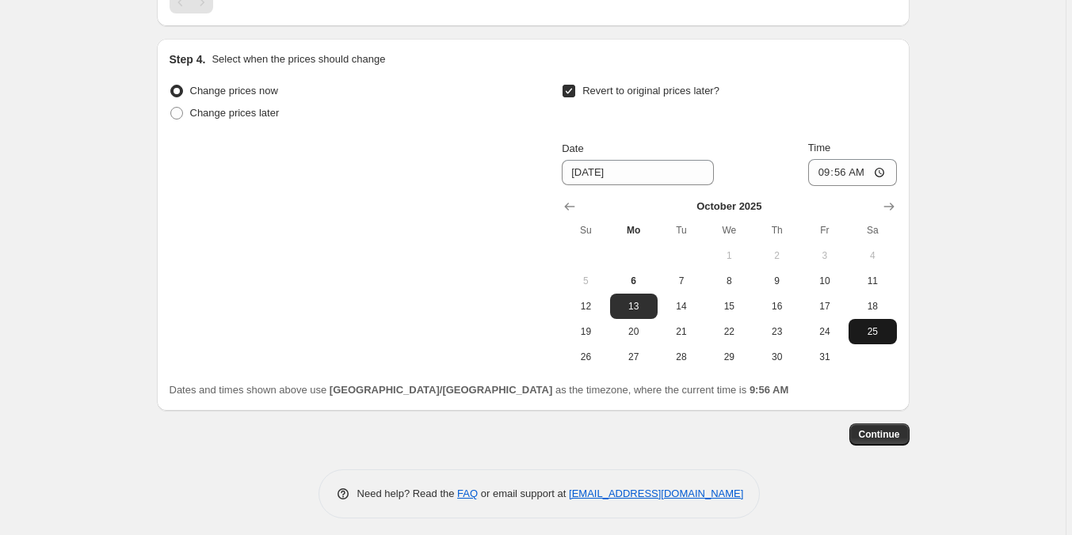
scroll to position [1279, 0]
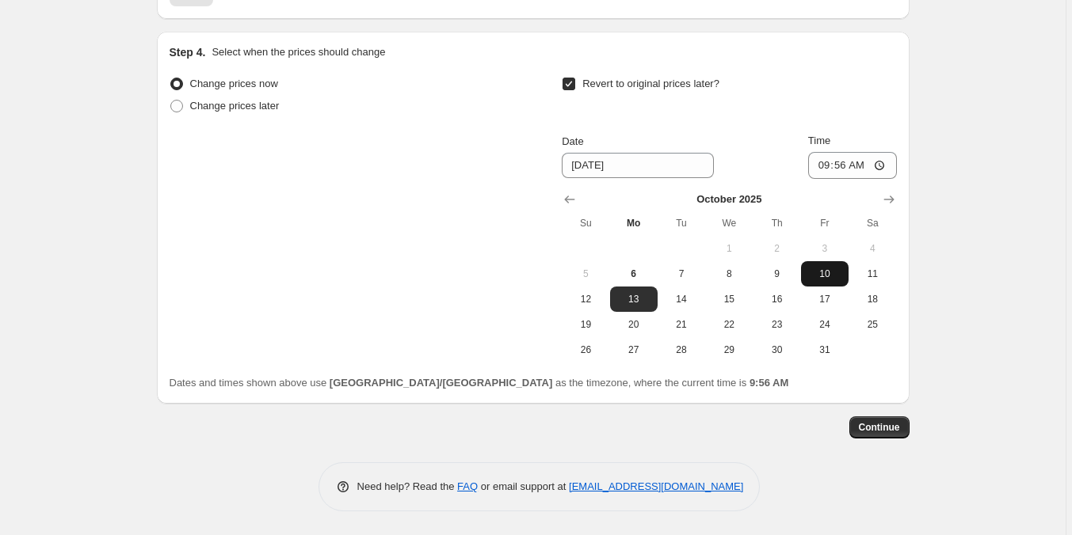
click at [827, 272] on span "10" at bounding box center [824, 274] width 35 height 13
type input "[DATE]"
click at [251, 105] on span "Change prices later" at bounding box center [235, 106] width 90 height 12
click at [171, 101] on input "Change prices later" at bounding box center [170, 100] width 1 height 1
radio input "true"
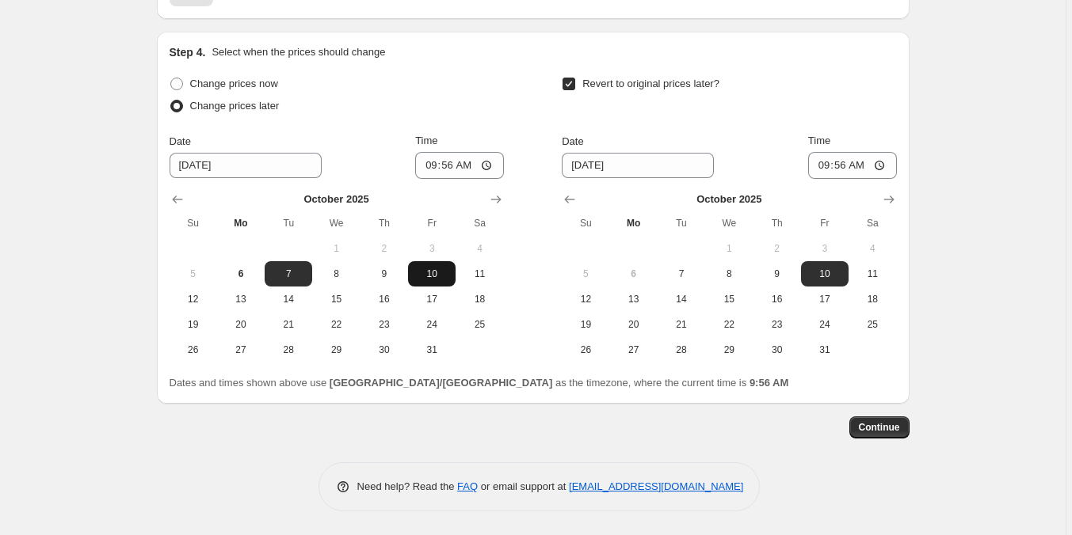
click at [432, 264] on button "10" at bounding box center [432, 273] width 48 height 25
type input "[DATE]"
click at [427, 168] on input "09:56" at bounding box center [459, 165] width 89 height 27
type input "00:00"
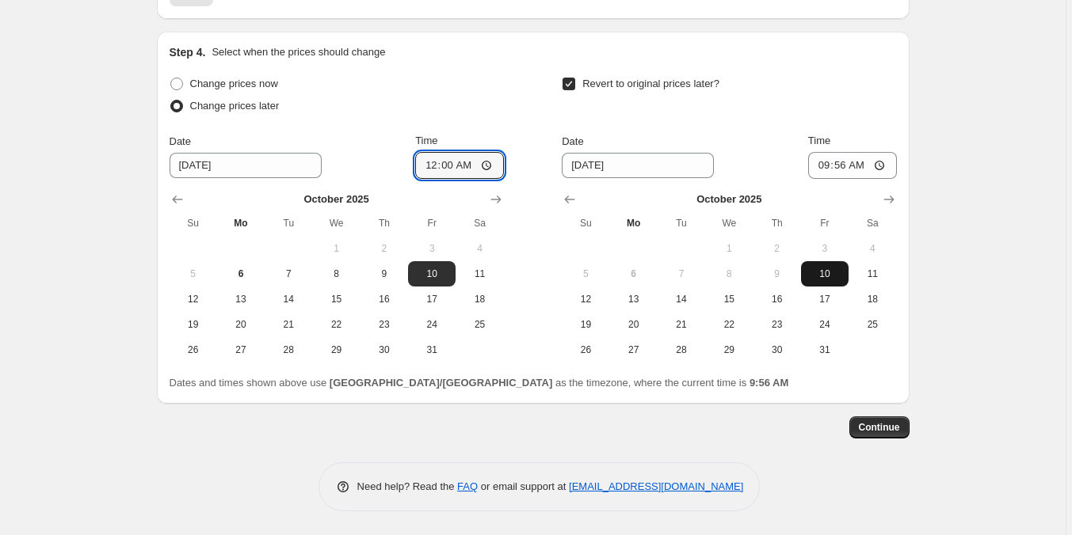
click at [823, 272] on span "10" at bounding box center [824, 274] width 35 height 13
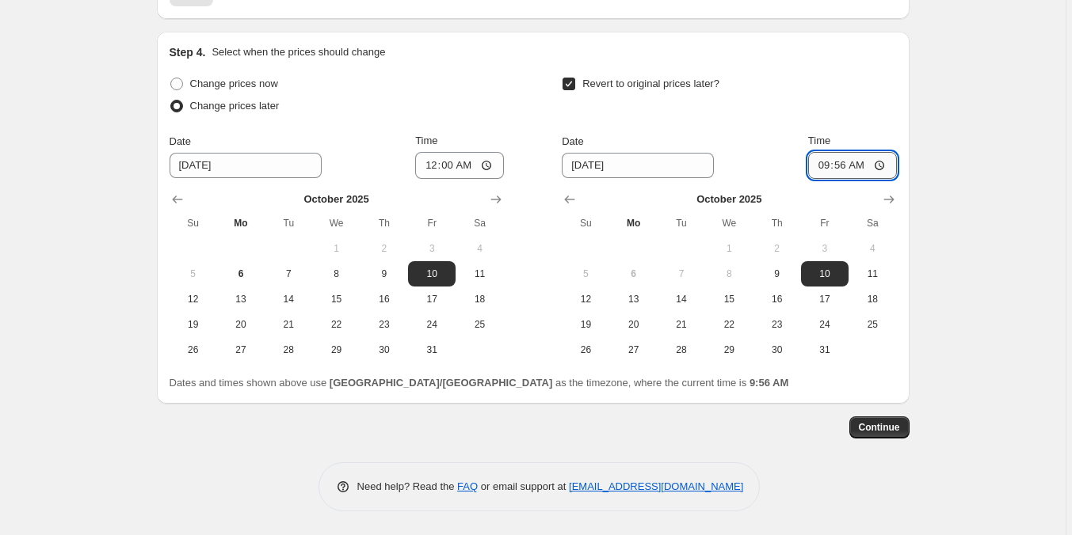
click at [823, 170] on input "09:56" at bounding box center [852, 165] width 89 height 27
type input "23:59"
click at [889, 428] on span "Continue" at bounding box center [879, 427] width 41 height 13
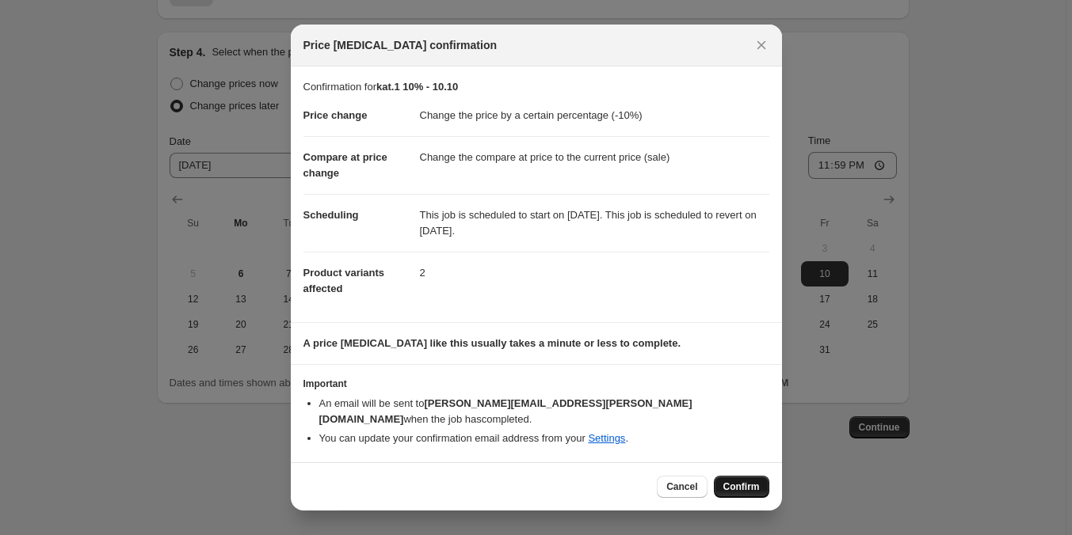
click at [740, 481] on span "Confirm" at bounding box center [741, 487] width 36 height 13
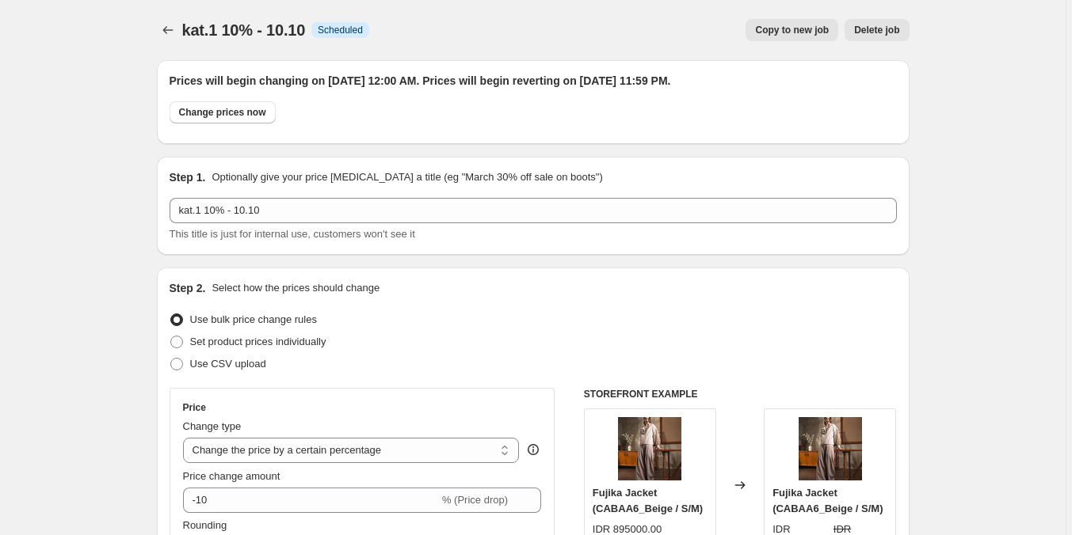
click at [168, 34] on icon "Price change jobs" at bounding box center [168, 30] width 16 height 16
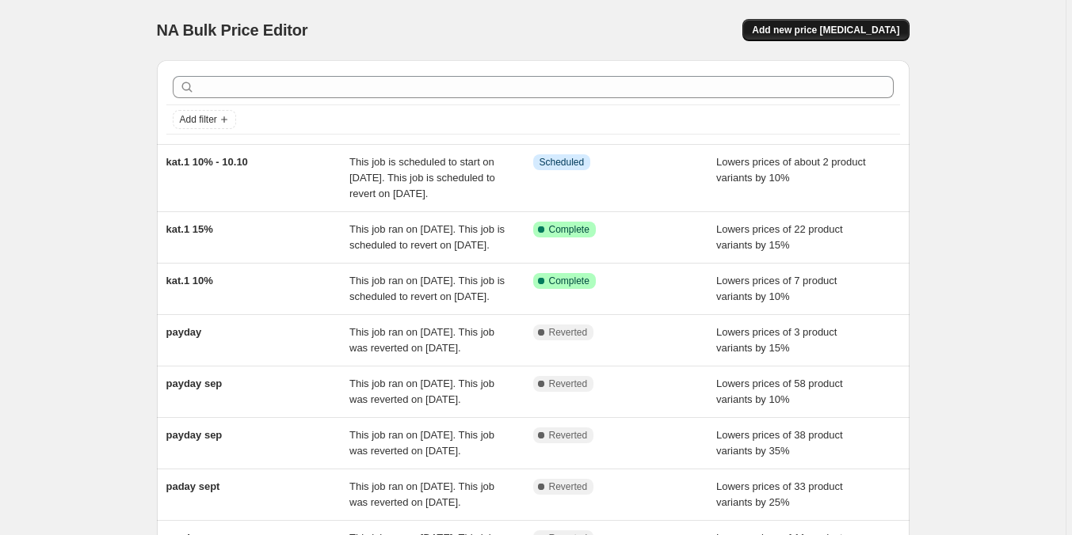
click at [875, 35] on span "Add new price [MEDICAL_DATA]" at bounding box center [825, 30] width 147 height 13
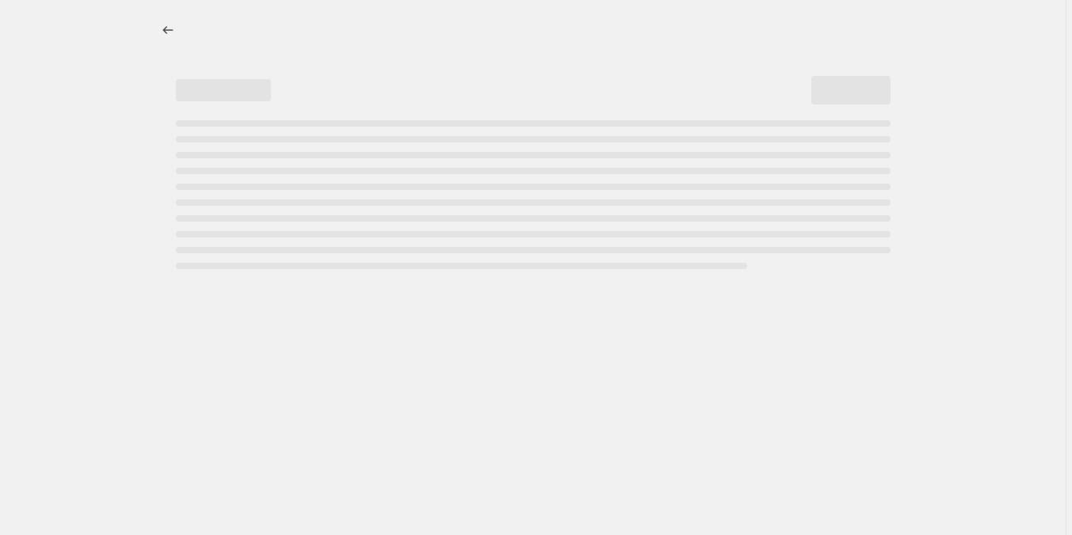
select select "percentage"
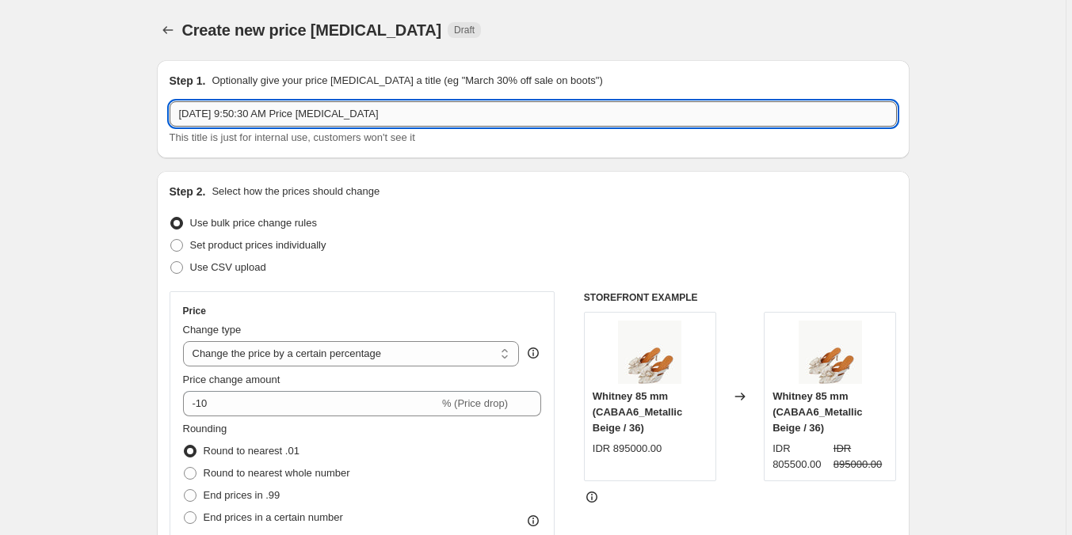
click at [362, 103] on input "[DATE] 9:50:30 AM Price [MEDICAL_DATA]" at bounding box center [533, 113] width 727 height 25
click at [361, 103] on input "[DATE] 9:50:30 AM Price [MEDICAL_DATA]" at bounding box center [533, 113] width 727 height 25
type input "l"
type input "kat.2 20%"
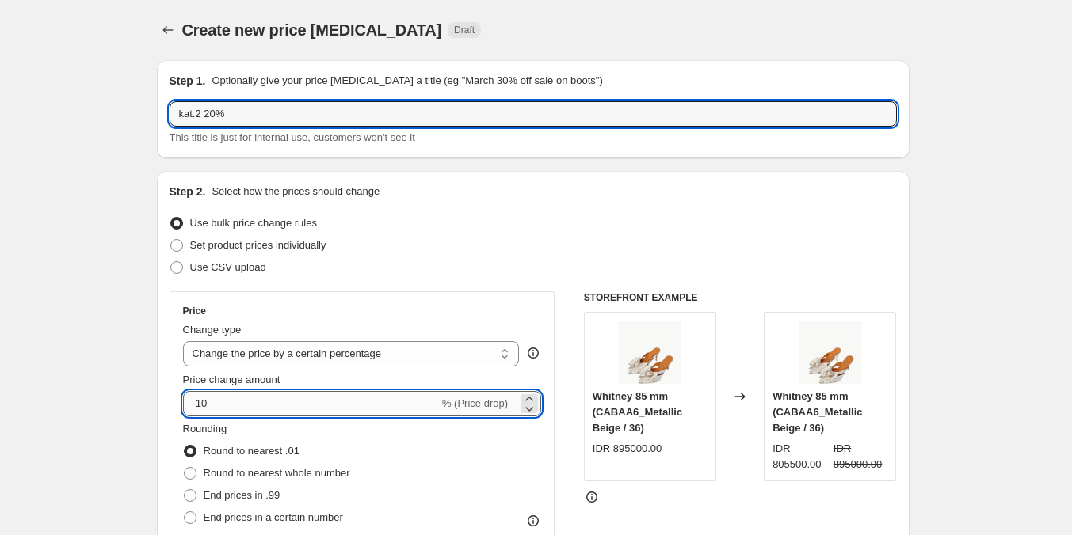
click at [381, 401] on input "-10" at bounding box center [311, 403] width 256 height 25
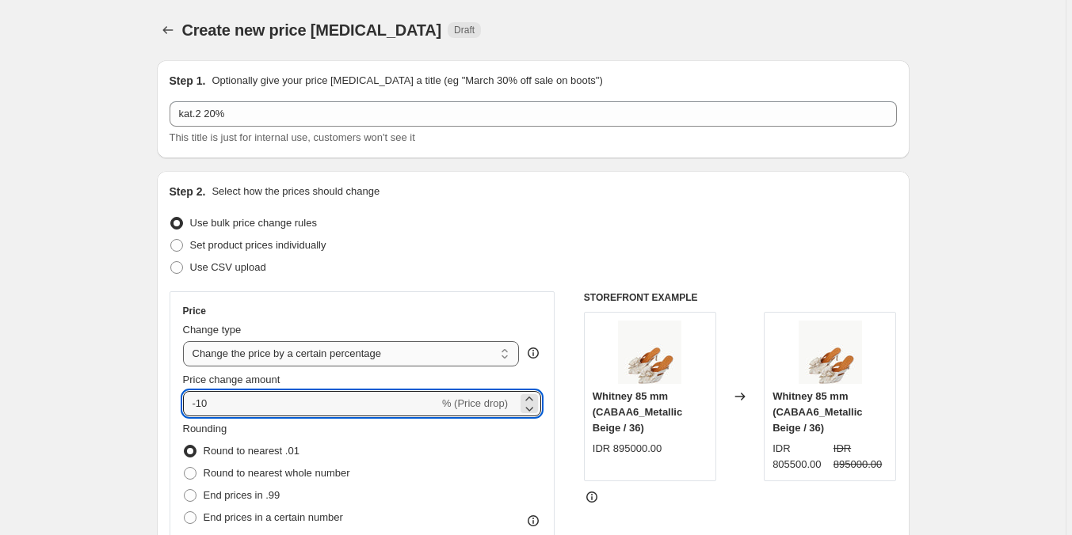
type input "-1"
type input "-20"
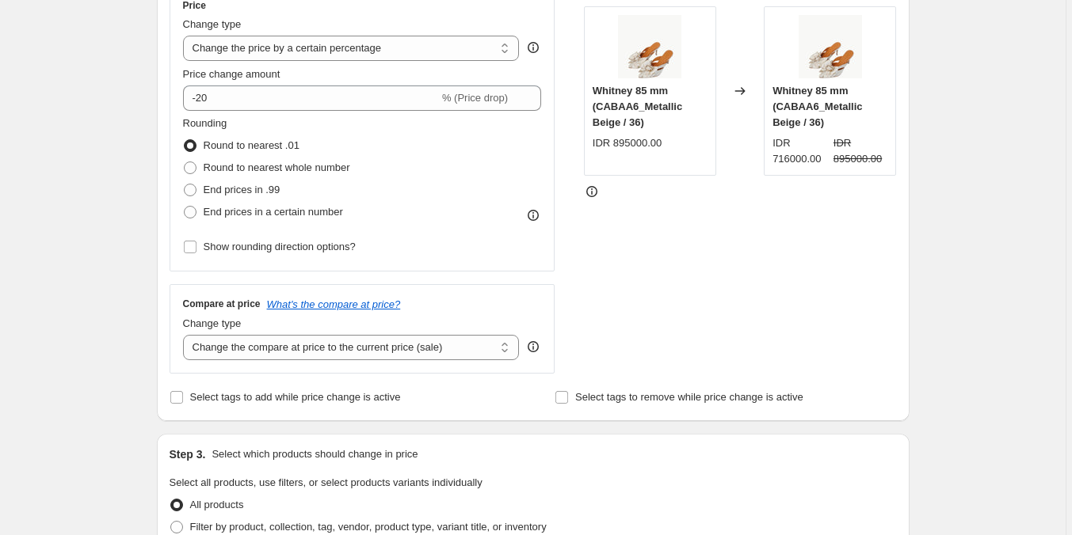
scroll to position [396, 0]
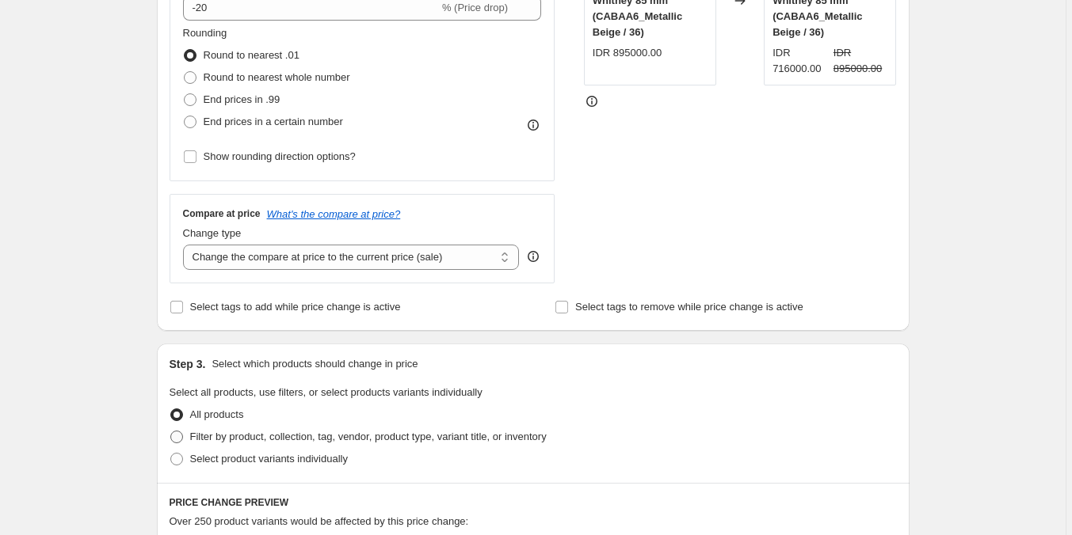
click at [372, 434] on span "Filter by product, collection, tag, vendor, product type, variant title, or inv…" at bounding box center [368, 437] width 356 height 12
click at [171, 432] on input "Filter by product, collection, tag, vendor, product type, variant title, or inv…" at bounding box center [170, 431] width 1 height 1
radio input "true"
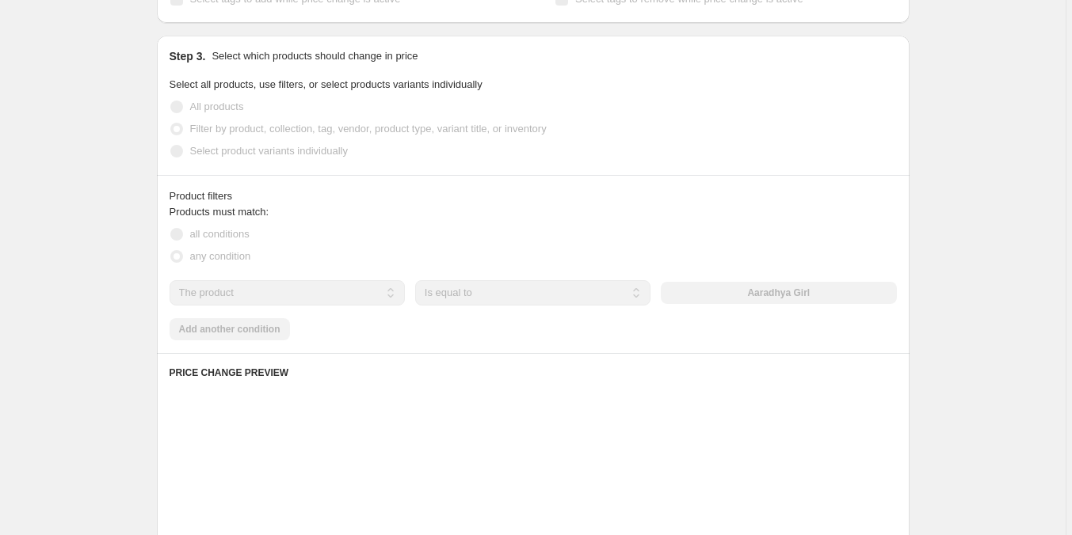
scroll to position [713, 0]
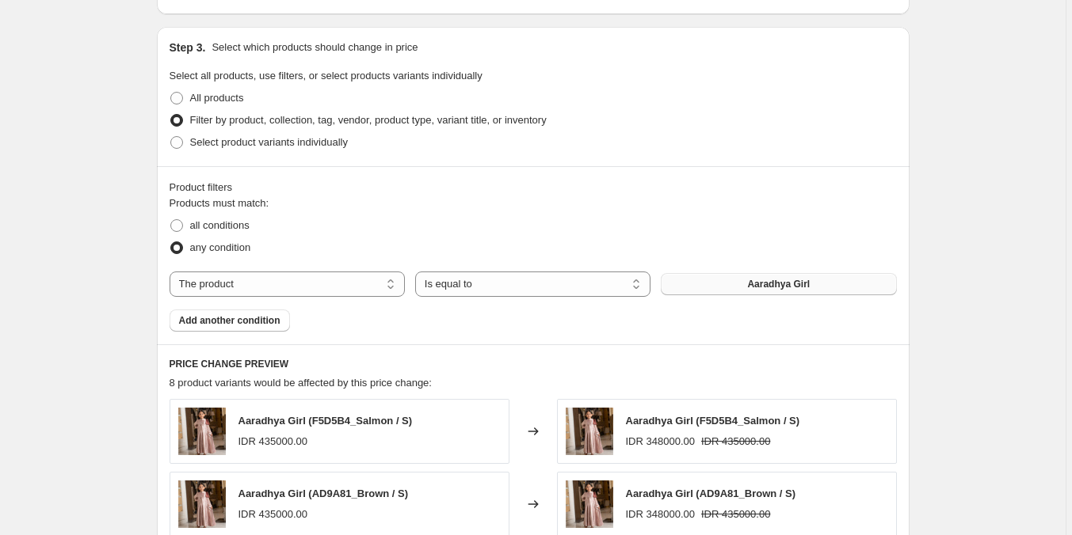
click at [707, 290] on button "Aaradhya Girl" at bounding box center [778, 284] width 235 height 22
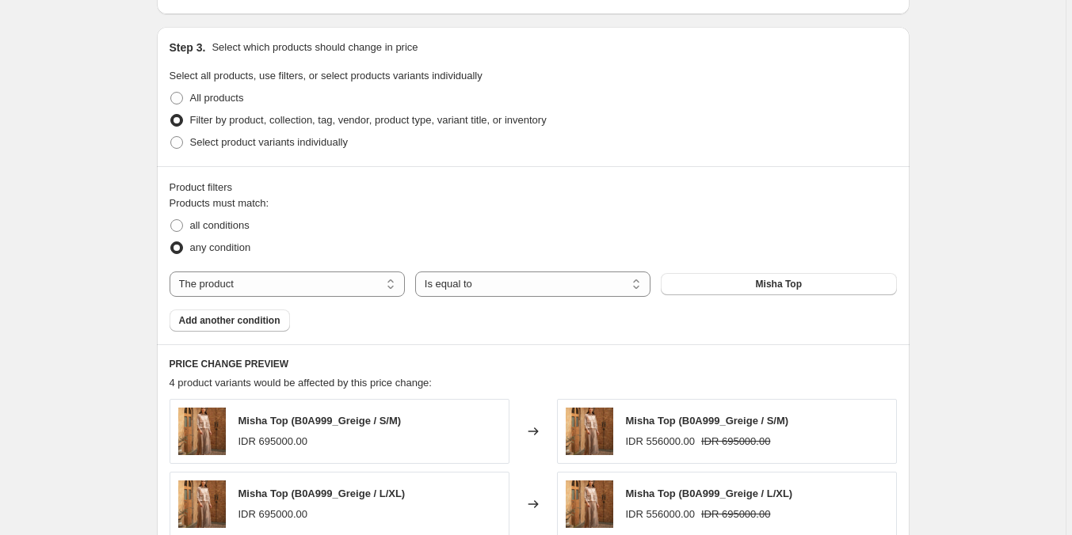
click at [242, 322] on span "Add another condition" at bounding box center [229, 320] width 101 height 13
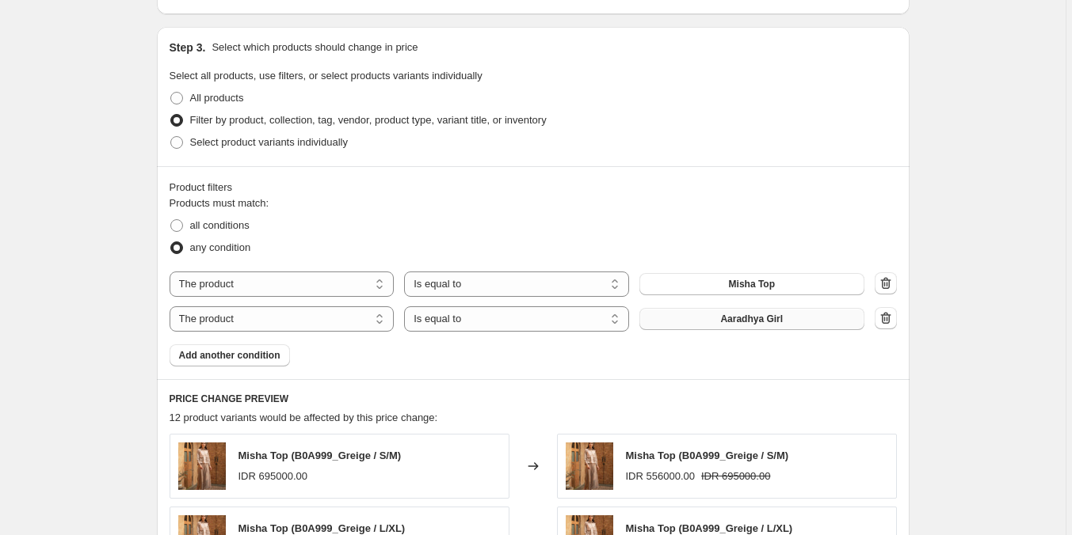
click at [720, 323] on button "Aaradhya Girl" at bounding box center [751, 319] width 225 height 22
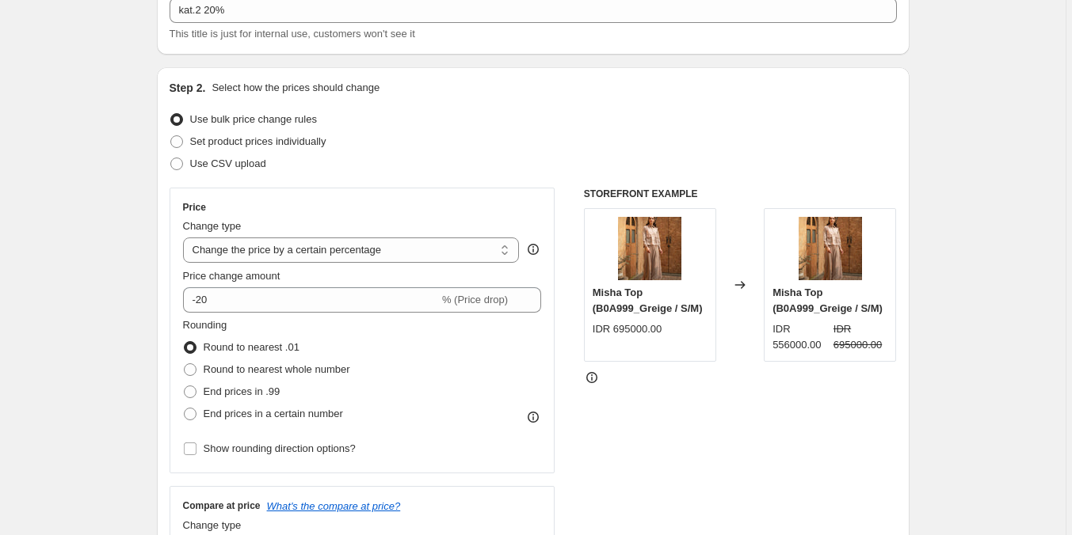
scroll to position [0, 0]
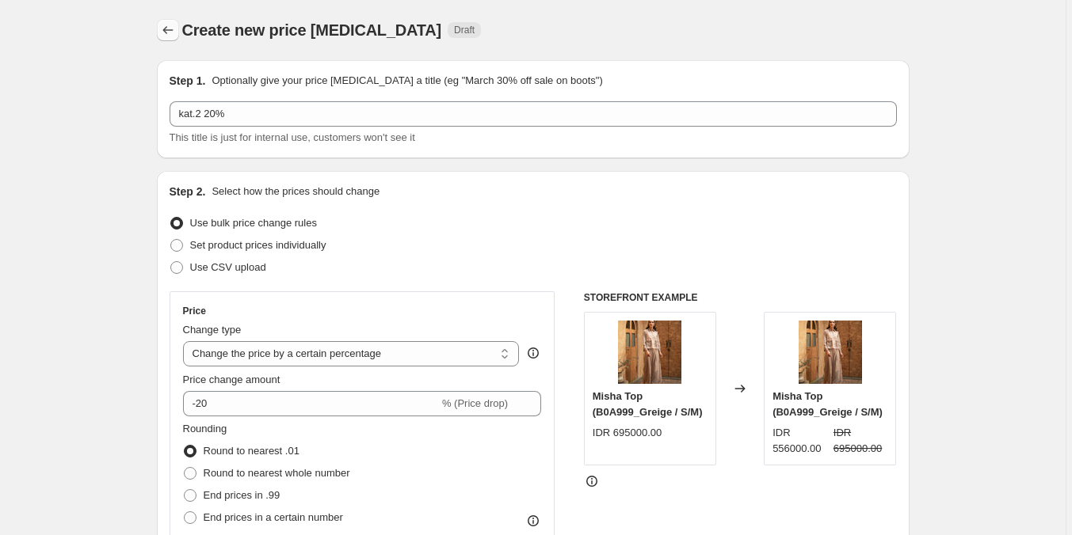
click at [167, 30] on icon "Price change jobs" at bounding box center [167, 30] width 10 height 8
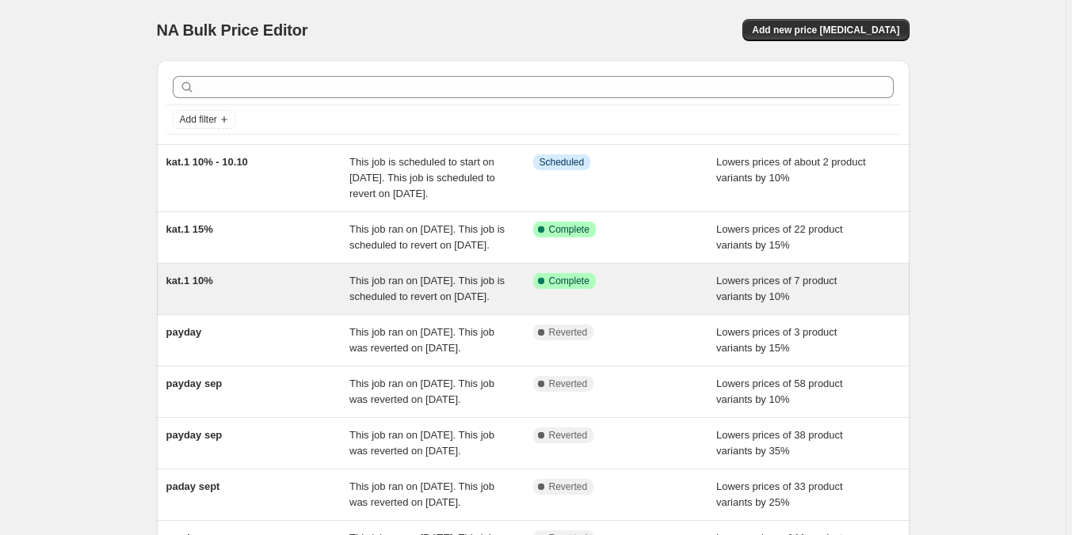
click at [595, 305] on div "Success Complete Complete" at bounding box center [625, 289] width 184 height 32
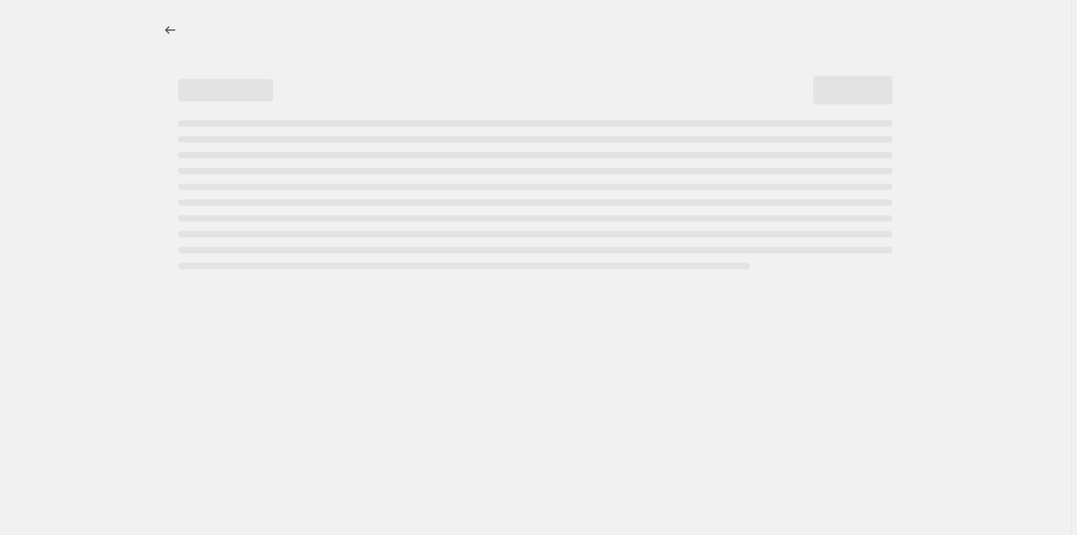
select select "percentage"
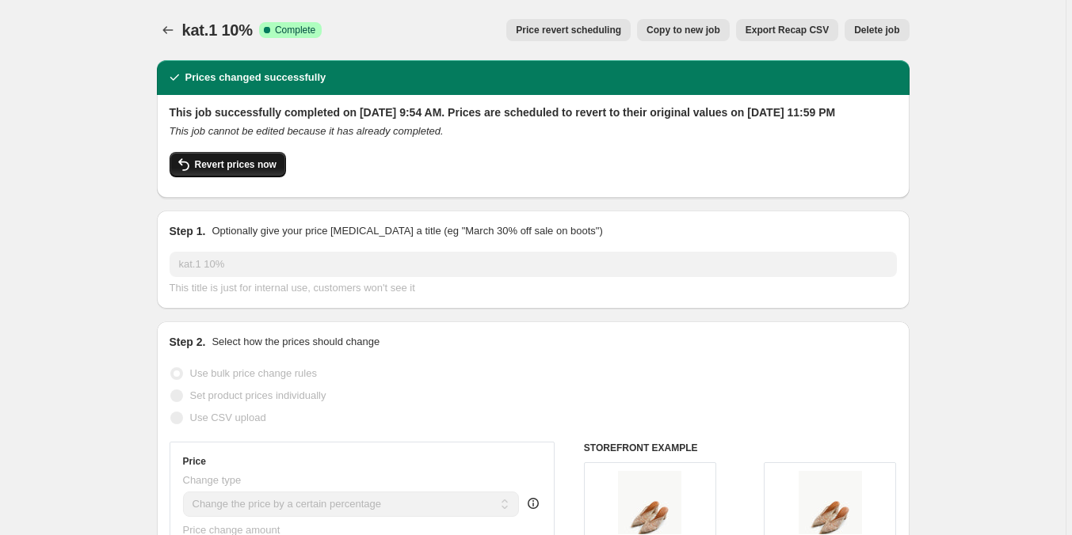
click at [189, 174] on icon "button" at bounding box center [183, 164] width 19 height 19
checkbox input "false"
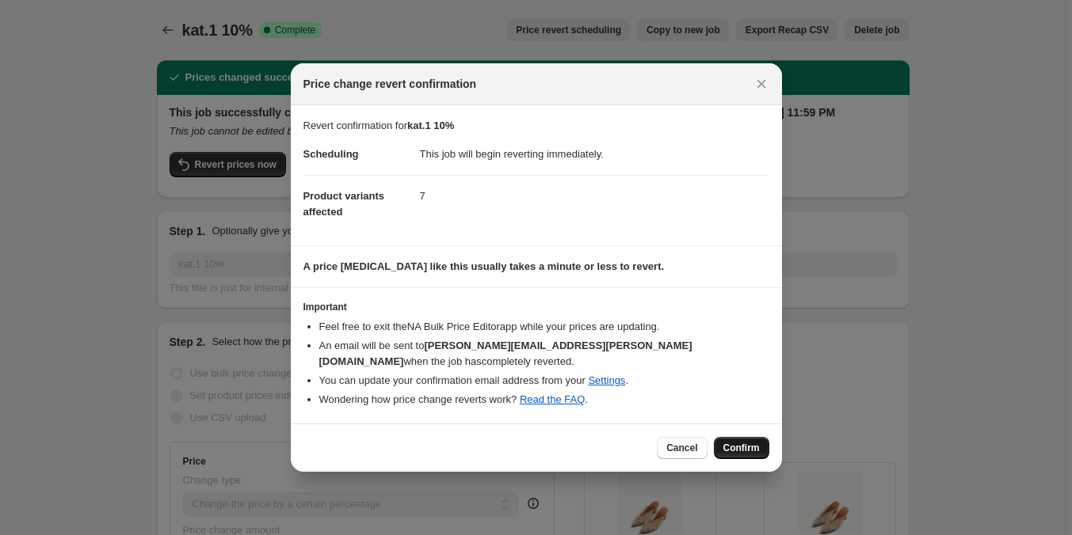
click at [721, 440] on button "Confirm" at bounding box center [741, 448] width 55 height 22
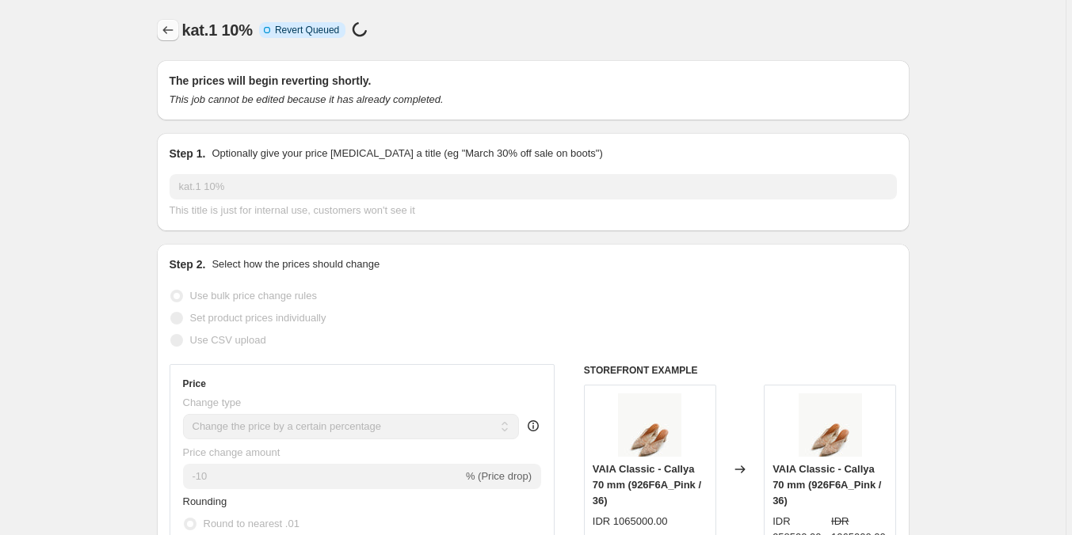
click at [176, 29] on icon "Price change jobs" at bounding box center [168, 30] width 16 height 16
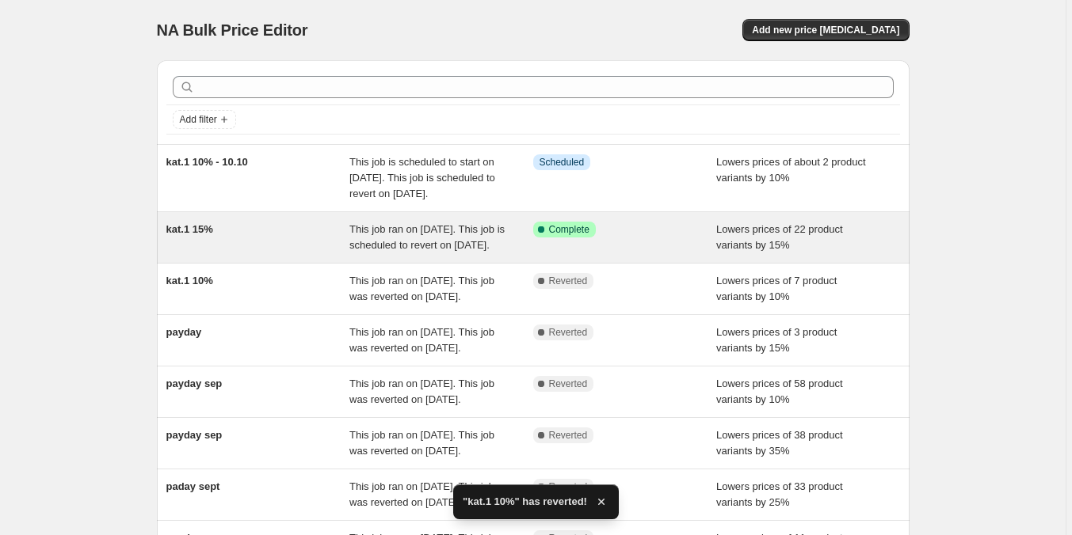
click at [309, 253] on div "kat.1 15%" at bounding box center [258, 238] width 184 height 32
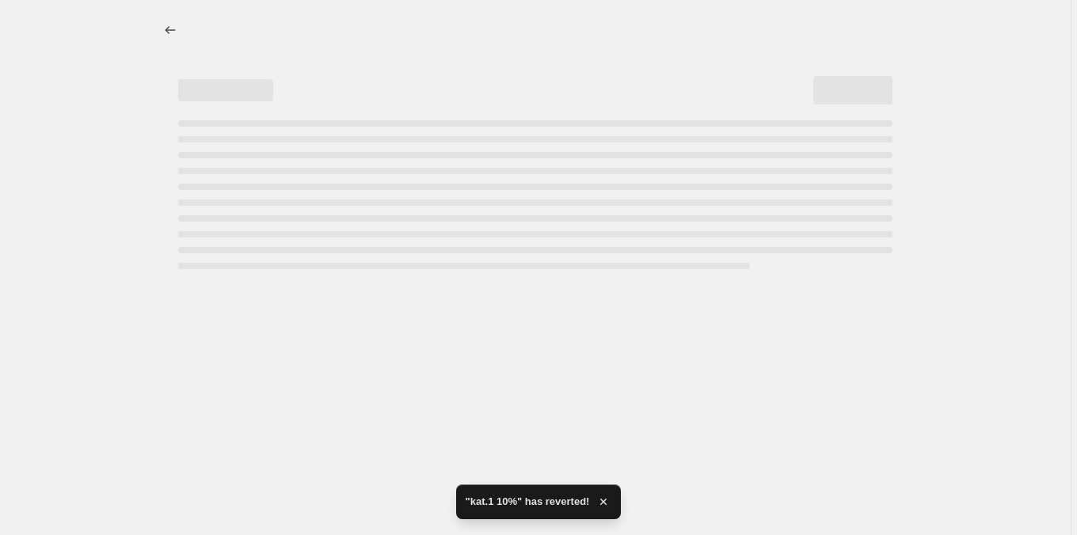
select select "percentage"
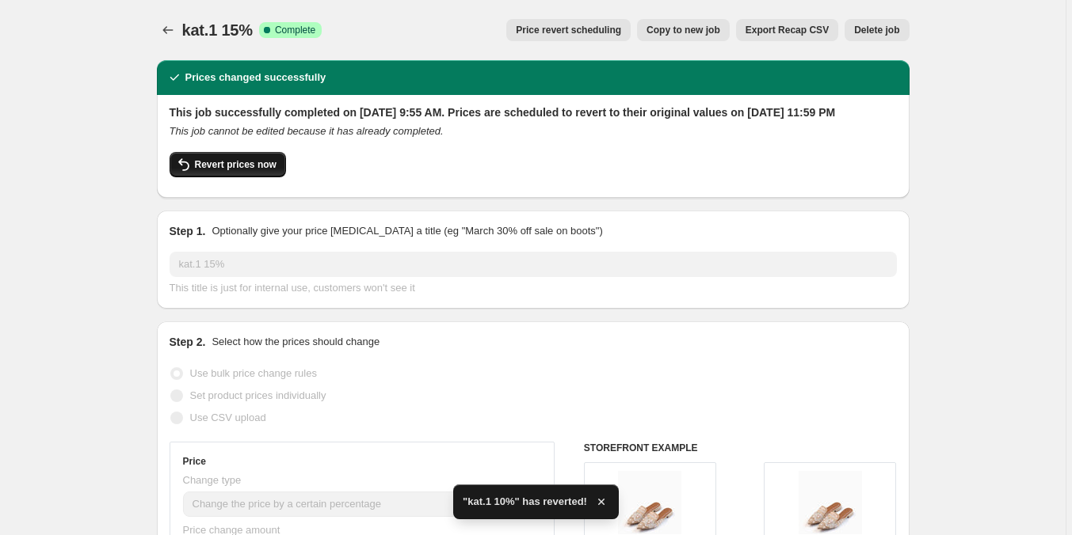
click at [244, 171] on span "Revert prices now" at bounding box center [236, 164] width 82 height 13
checkbox input "false"
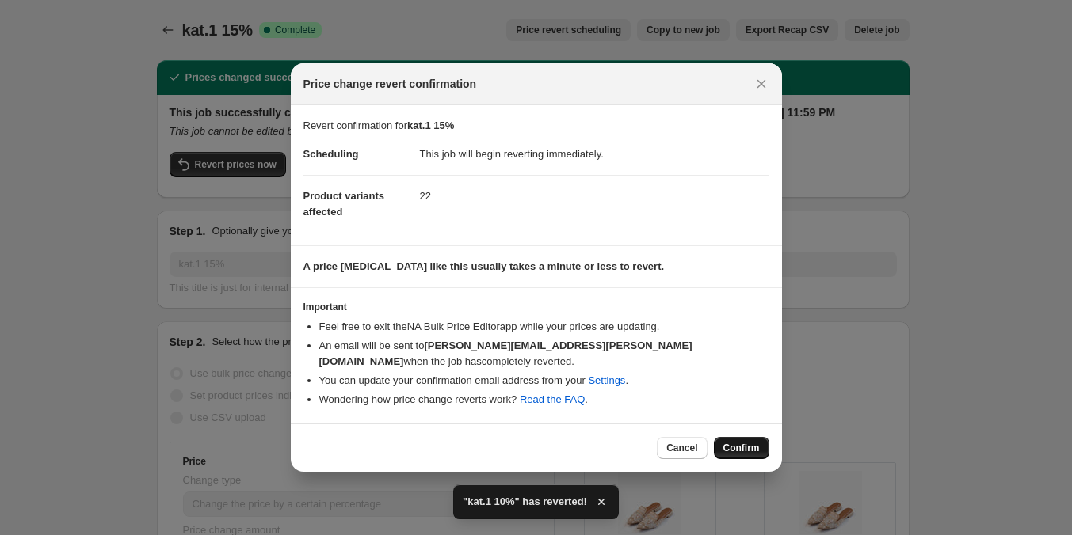
click at [725, 442] on span "Confirm" at bounding box center [741, 448] width 36 height 13
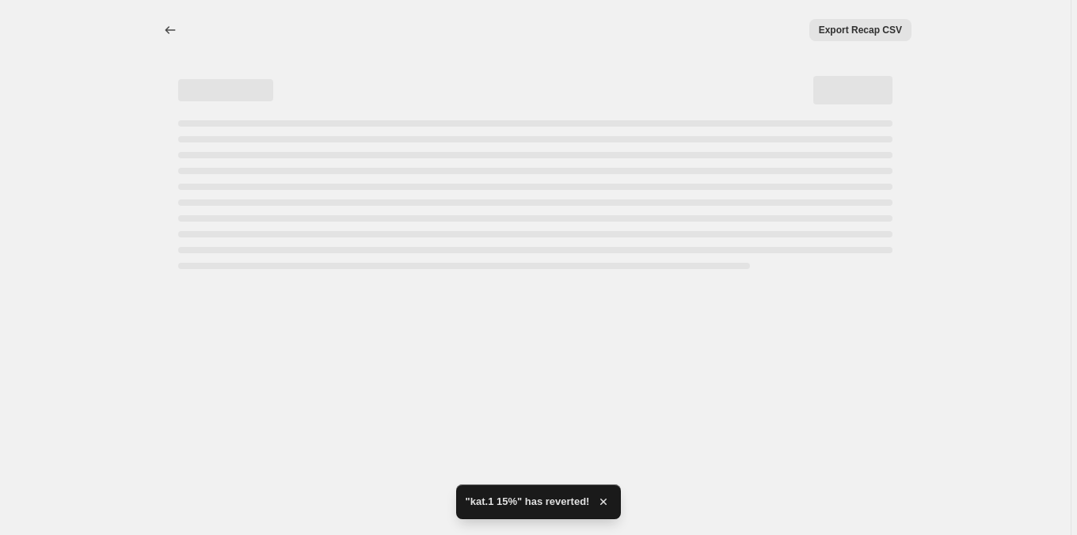
select select "percentage"
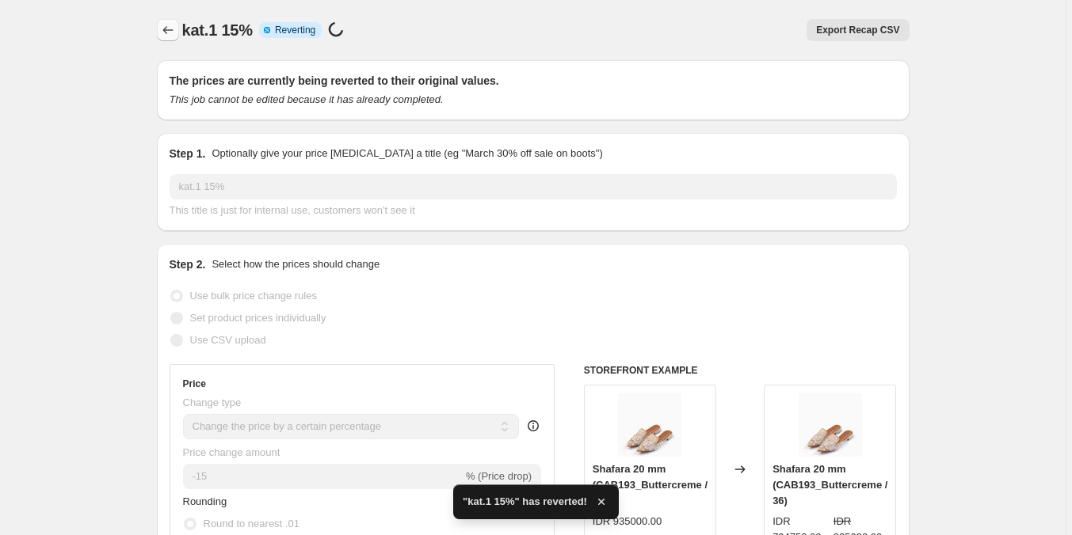
checkbox input "true"
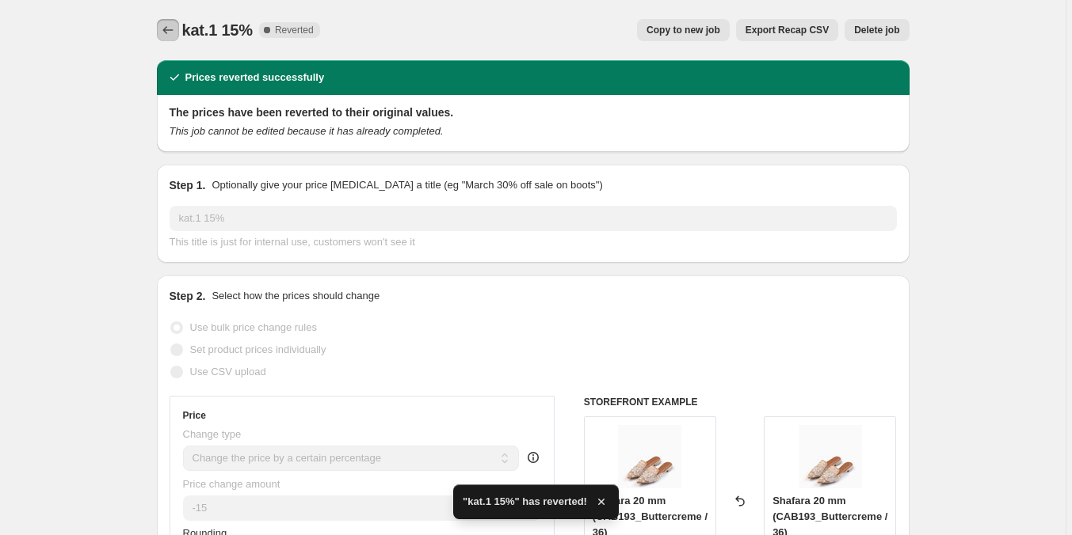
click at [165, 32] on icon "Price change jobs" at bounding box center [168, 30] width 16 height 16
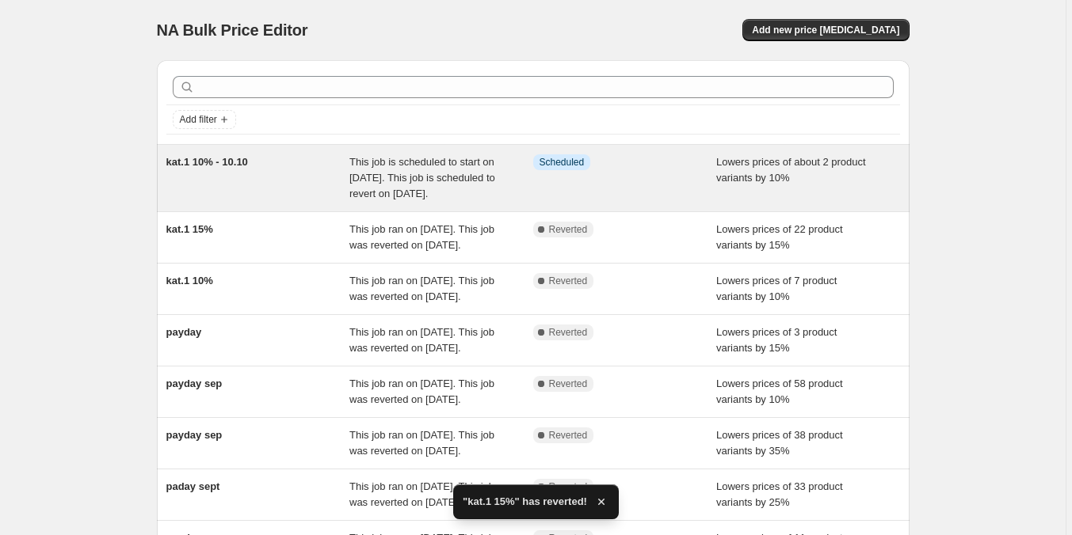
click at [634, 184] on div "Info Scheduled" at bounding box center [625, 178] width 184 height 48
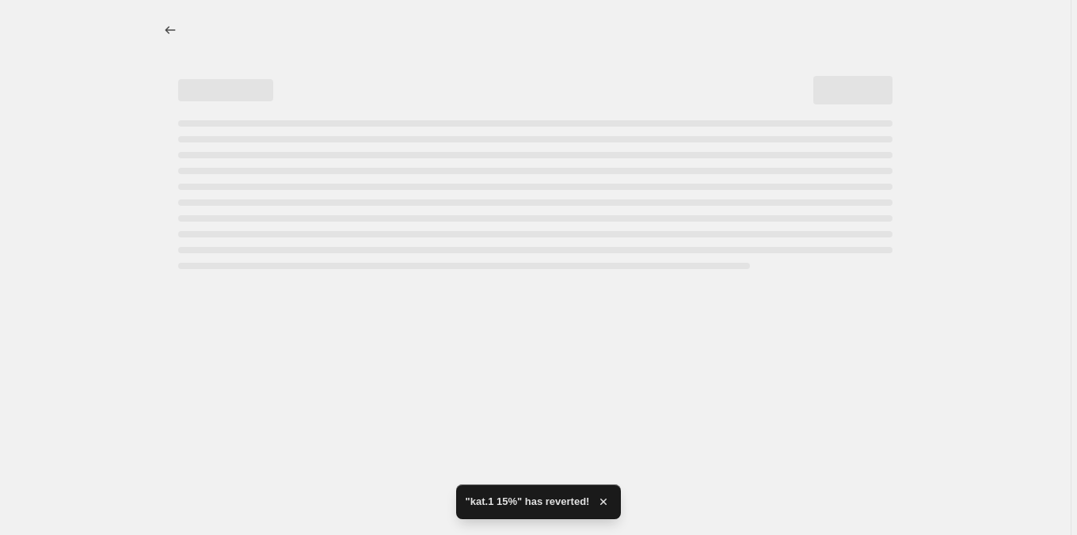
select select "percentage"
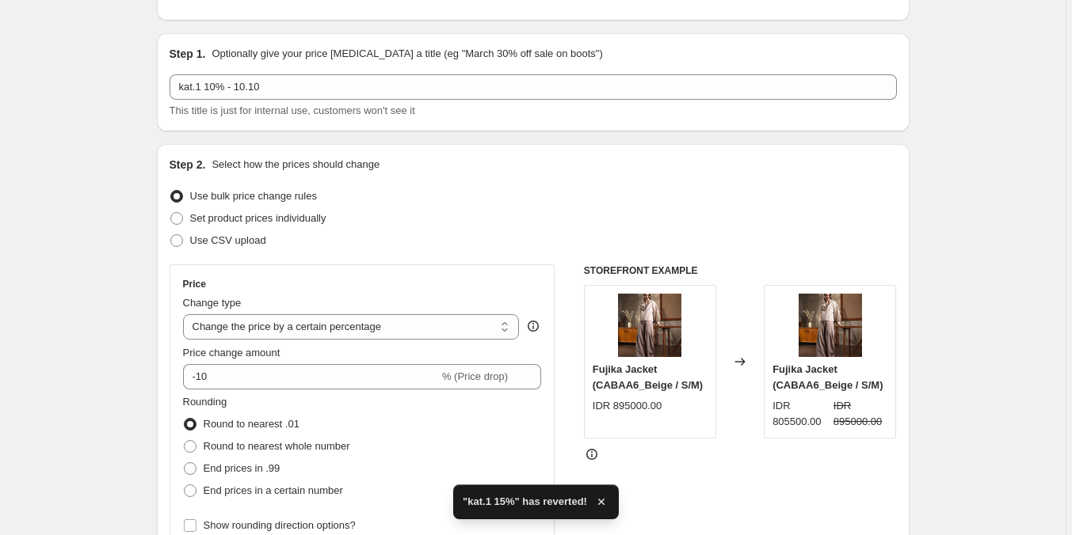
scroll to position [79, 0]
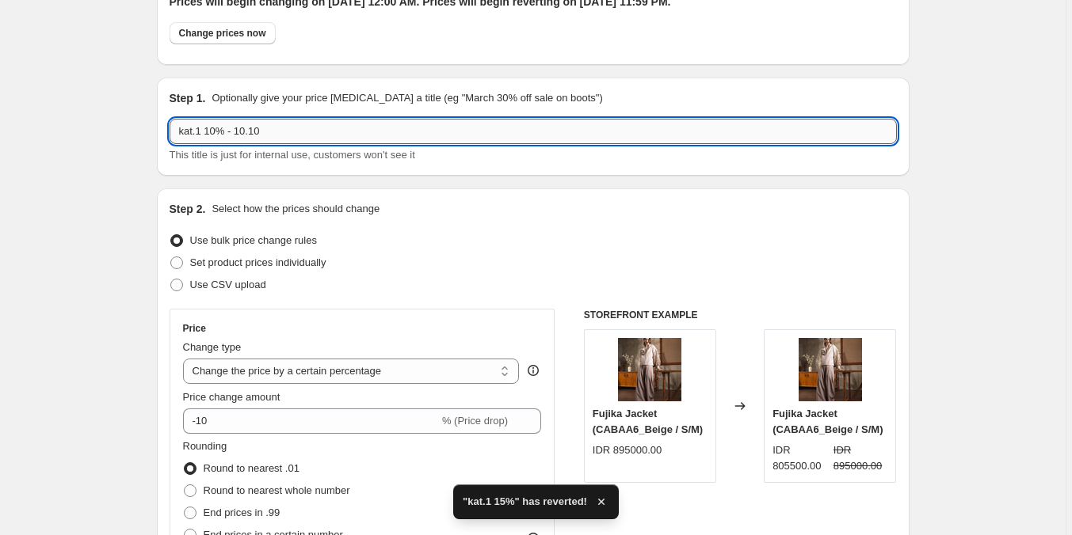
click at [217, 131] on input "kat.1 10% - 10.10" at bounding box center [533, 131] width 727 height 25
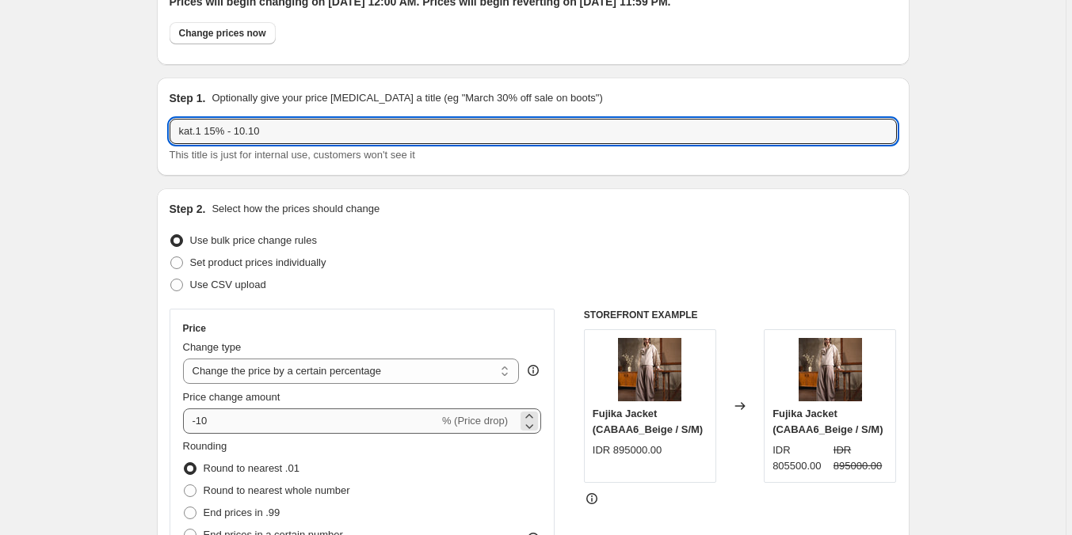
type input "kat.1 15% - 10.10"
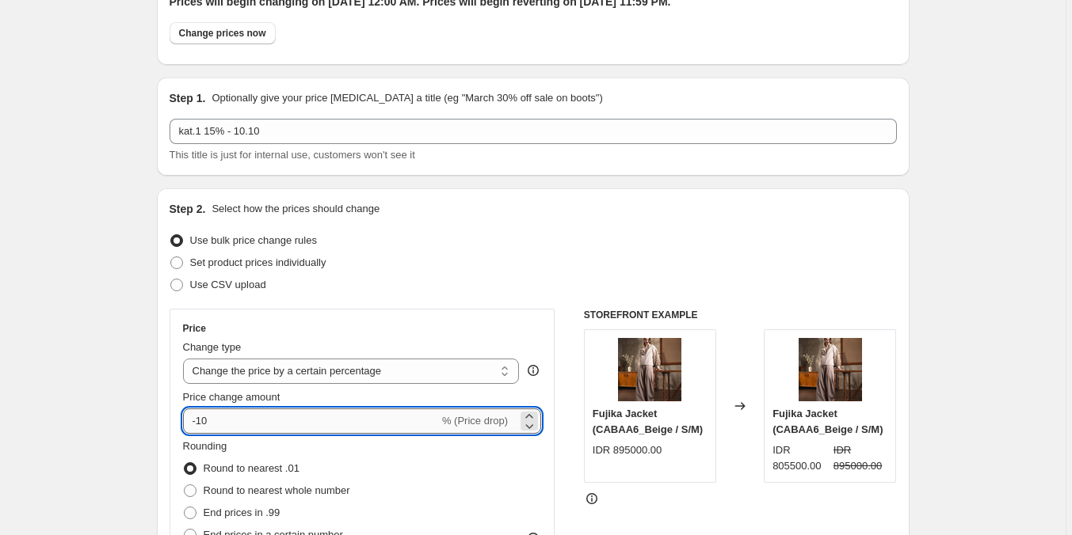
click at [256, 415] on input "-10" at bounding box center [311, 421] width 256 height 25
type input "-15"
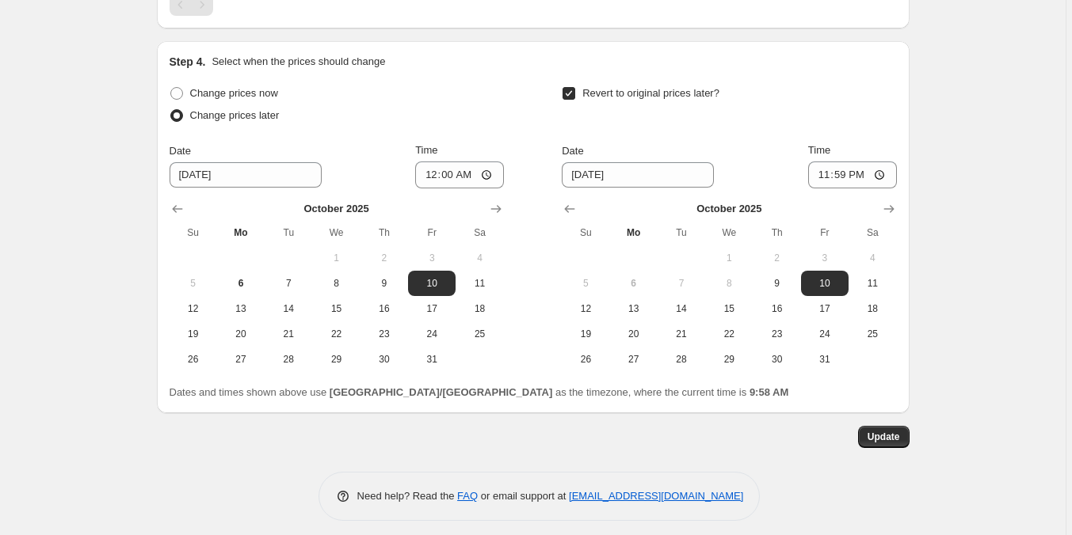
scroll to position [1376, 0]
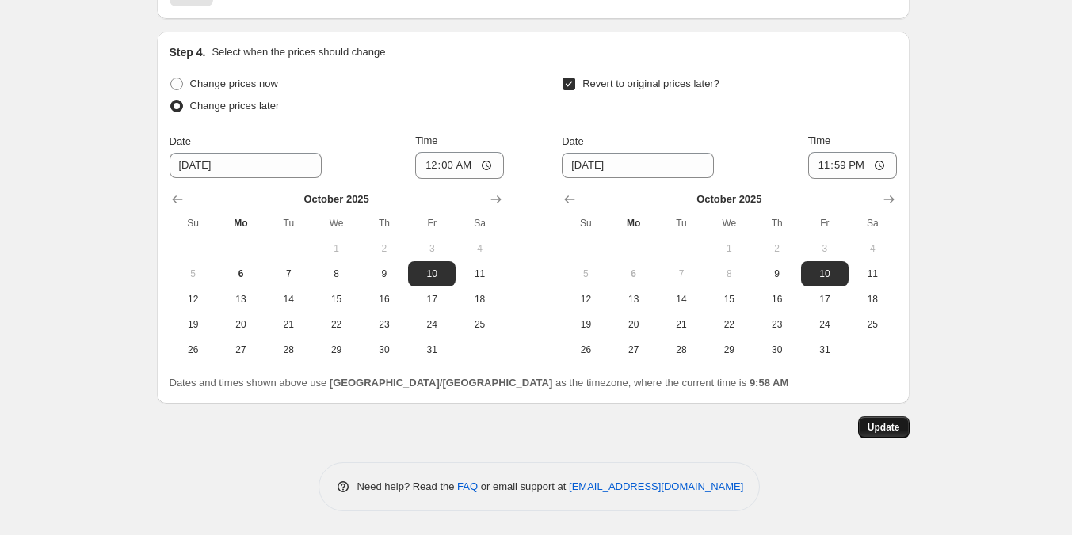
click at [891, 422] on span "Update" at bounding box center [883, 427] width 32 height 13
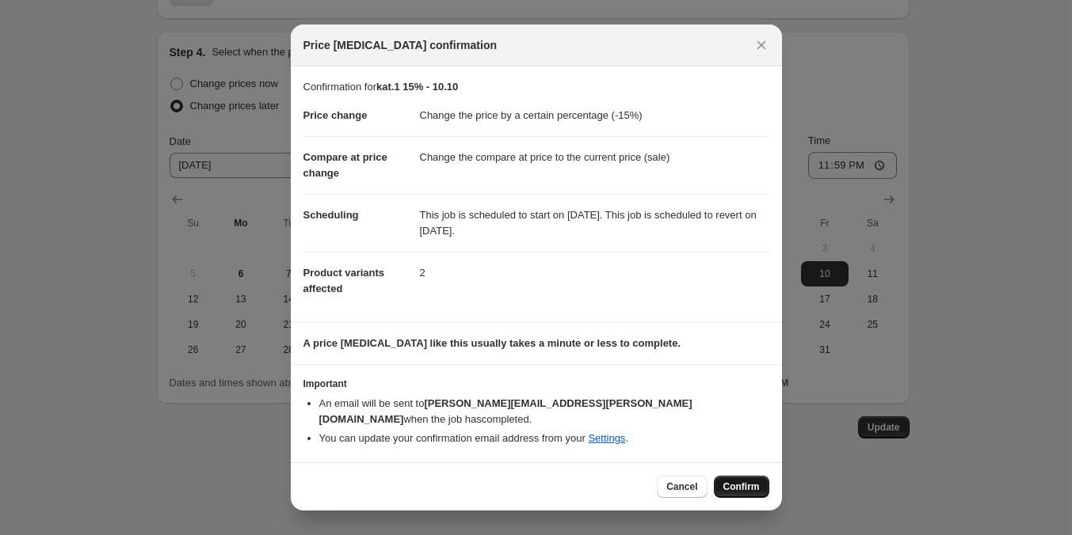
click at [733, 481] on span "Confirm" at bounding box center [741, 487] width 36 height 13
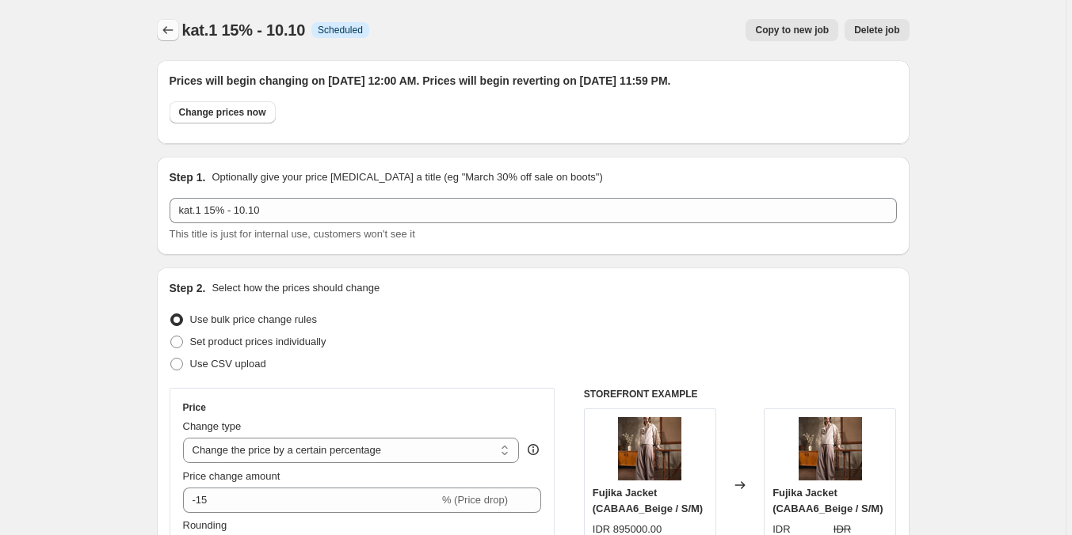
click at [166, 31] on icon "Price change jobs" at bounding box center [168, 30] width 16 height 16
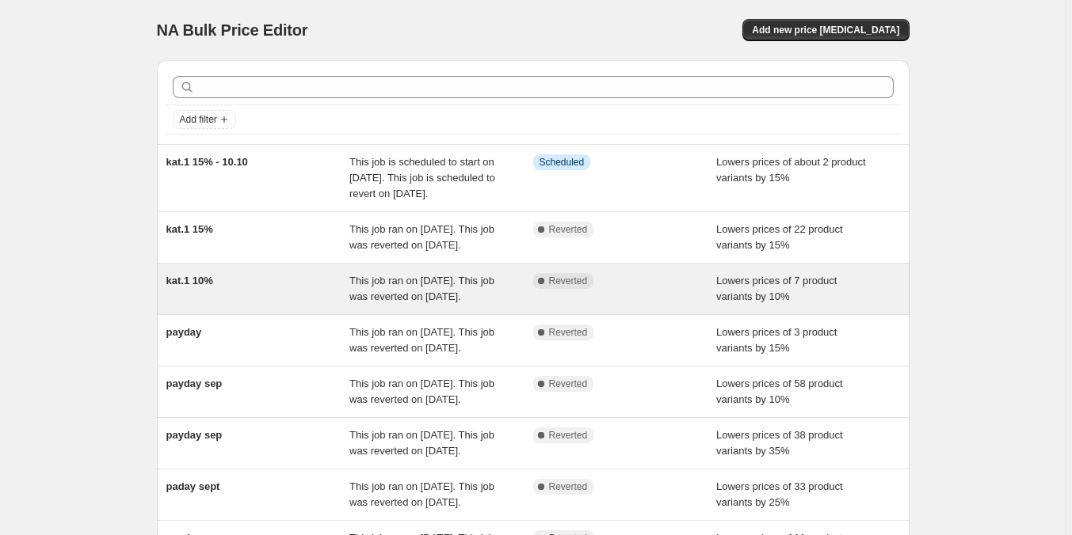
click at [354, 303] on span "This job ran on [DATE]. This job was reverted on [DATE]." at bounding box center [421, 289] width 145 height 28
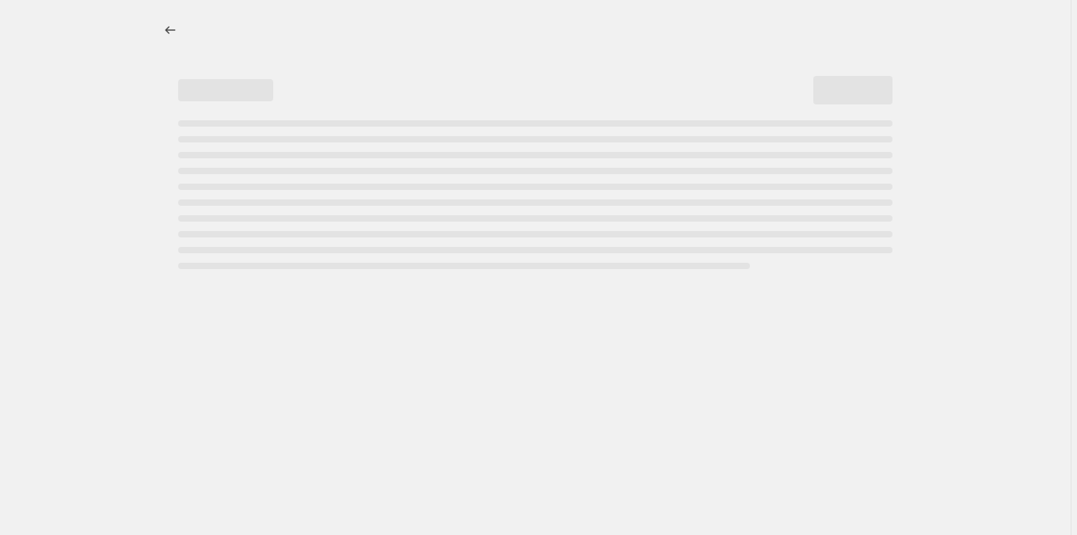
select select "percentage"
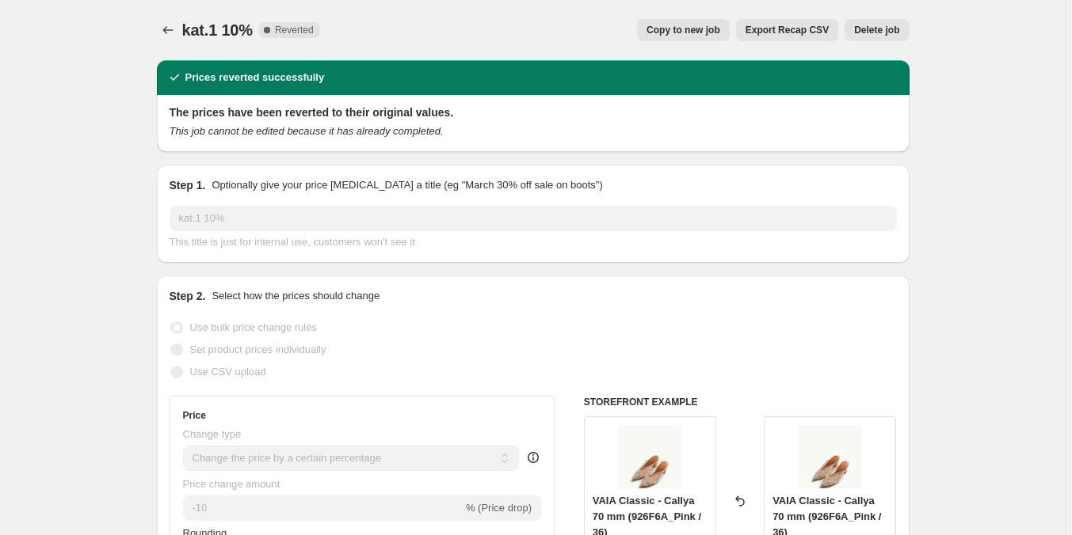
click at [710, 27] on span "Copy to new job" at bounding box center [683, 30] width 74 height 13
select select "percentage"
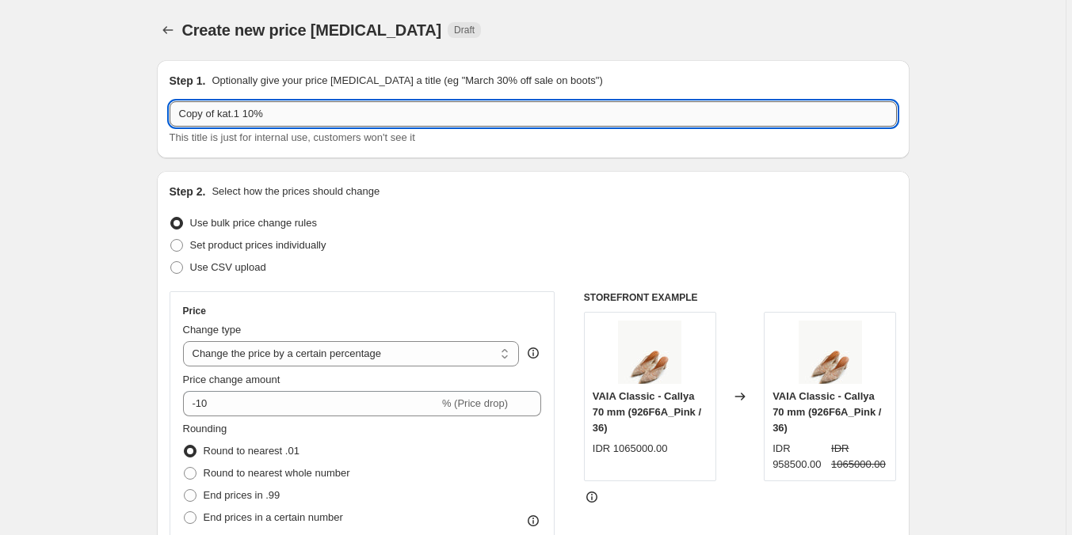
drag, startPoint x: 220, startPoint y: 115, endPoint x: 176, endPoint y: 122, distance: 44.9
click at [176, 122] on input "Copy of kat.1 10%" at bounding box center [533, 113] width 727 height 25
click at [336, 116] on input "kat.1 10%" at bounding box center [533, 113] width 727 height 25
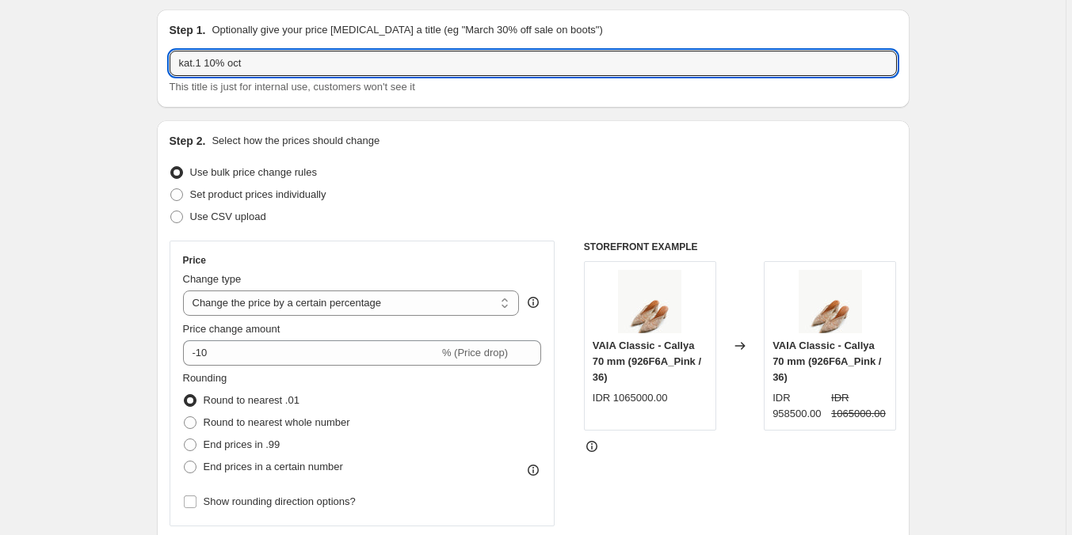
scroll to position [79, 0]
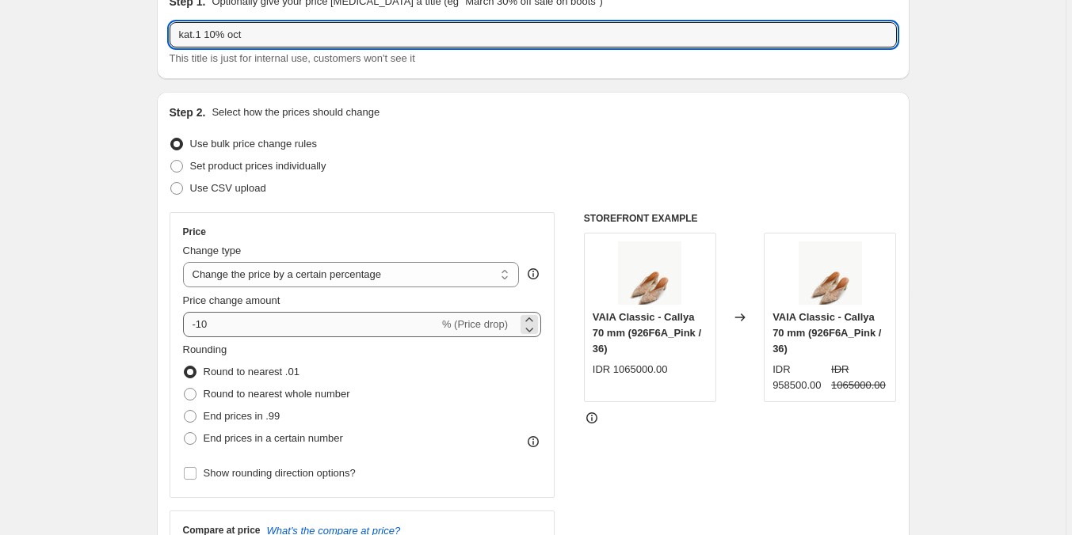
type input "kat.1 10% oct"
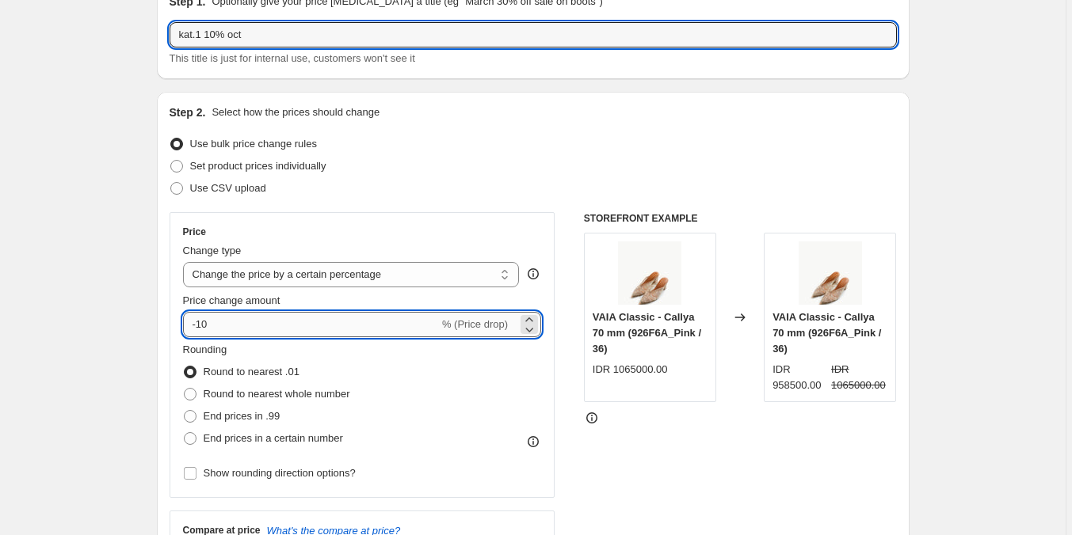
click at [383, 326] on input "-10" at bounding box center [311, 324] width 256 height 25
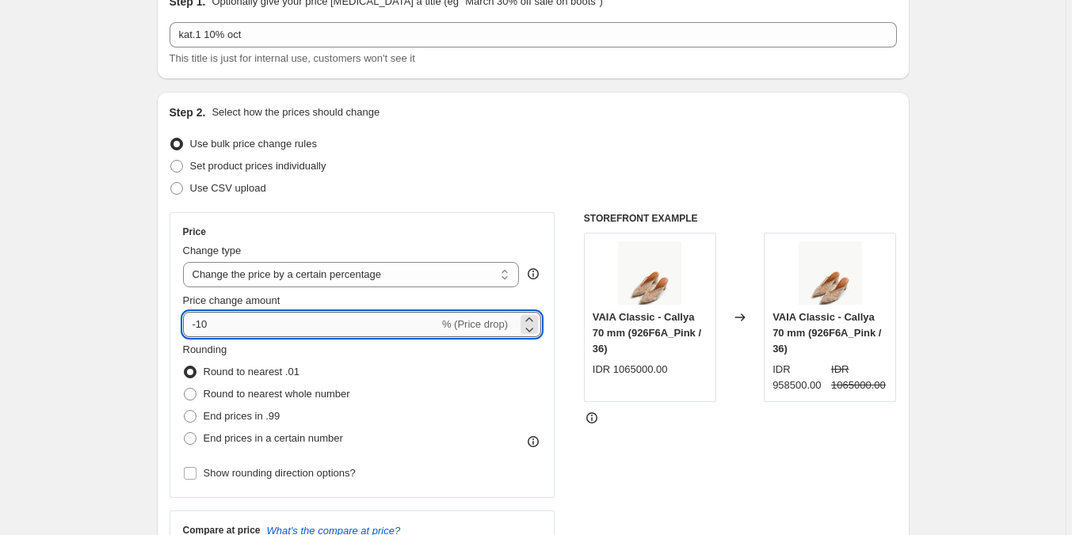
type input "-1"
type input "0"
click at [394, 319] on input "Price change amount" at bounding box center [339, 324] width 313 height 25
type input "0"
click at [254, 318] on input "0" at bounding box center [339, 324] width 313 height 25
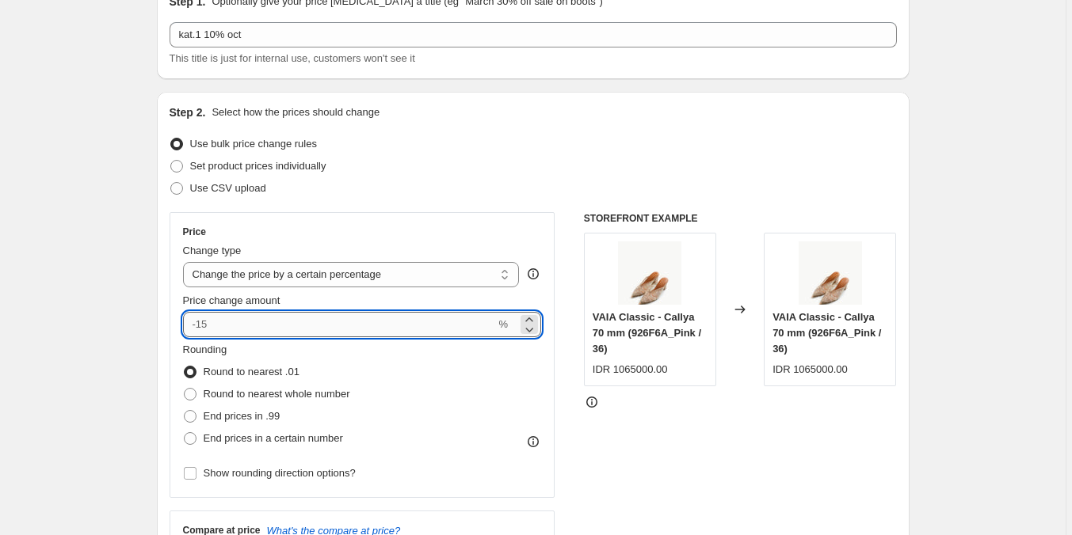
click at [202, 323] on input "Price change amount" at bounding box center [339, 324] width 313 height 25
type input "-20"
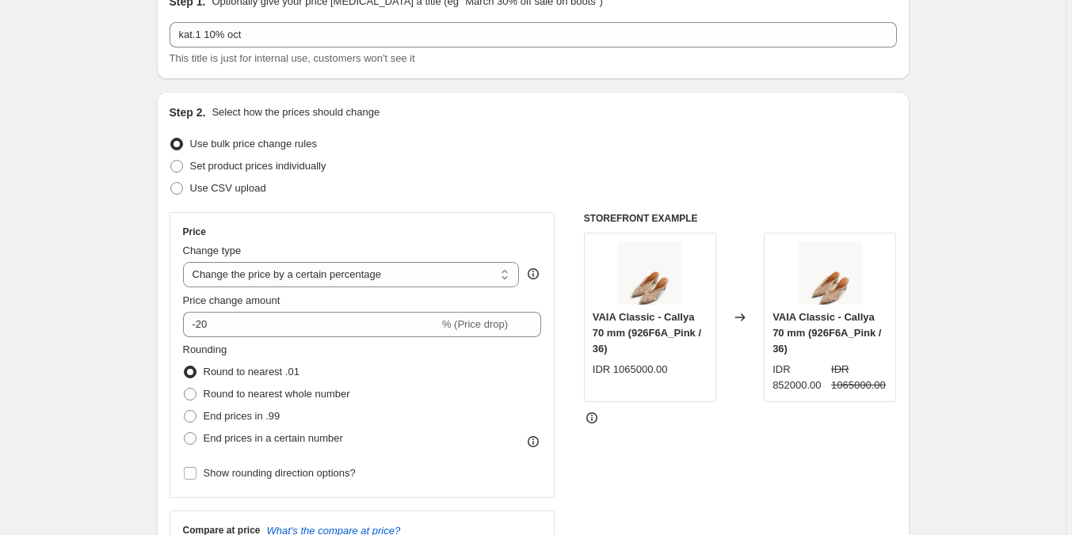
click at [167, 333] on div "Step 2. Select how the prices should change Use bulk price change rules Set pro…" at bounding box center [533, 370] width 752 height 556
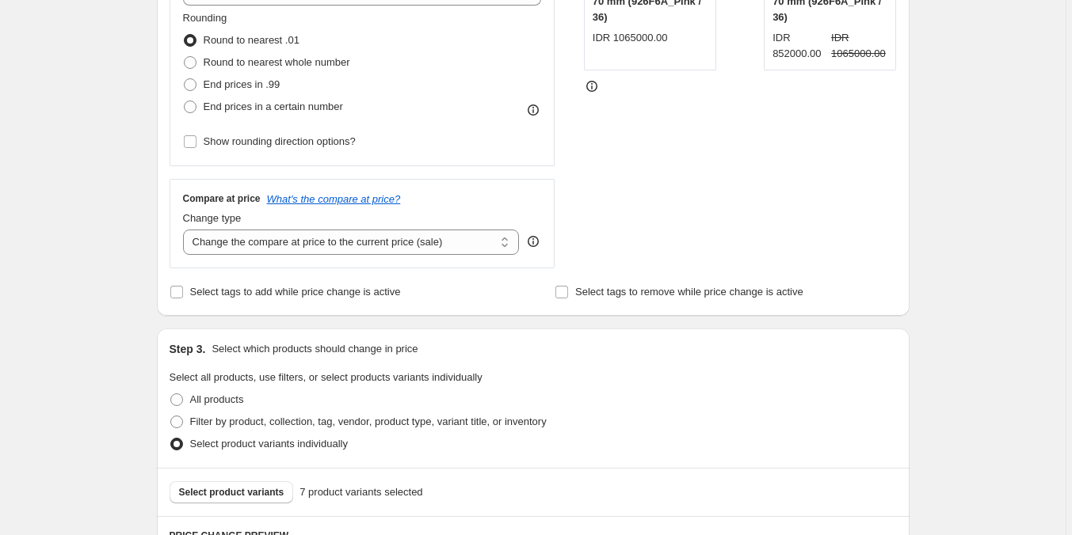
scroll to position [475, 0]
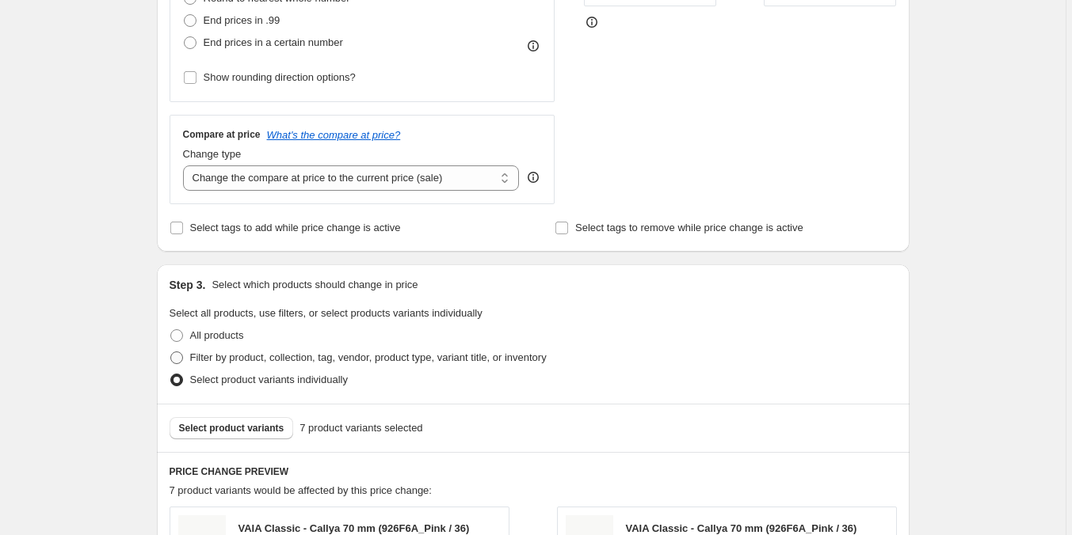
click at [221, 362] on span "Filter by product, collection, tag, vendor, product type, variant title, or inv…" at bounding box center [368, 358] width 356 height 12
click at [171, 352] on input "Filter by product, collection, tag, vendor, product type, variant title, or inv…" at bounding box center [170, 352] width 1 height 1
radio input "true"
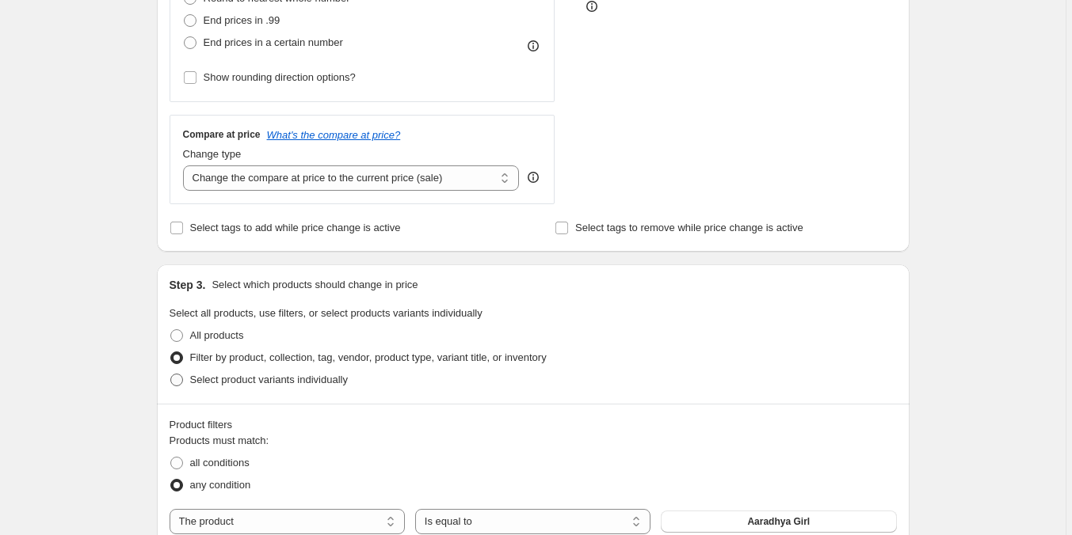
click at [227, 374] on span "Select product variants individually" at bounding box center [269, 380] width 158 height 12
click at [171, 374] on input "Select product variants individually" at bounding box center [170, 374] width 1 height 1
radio input "true"
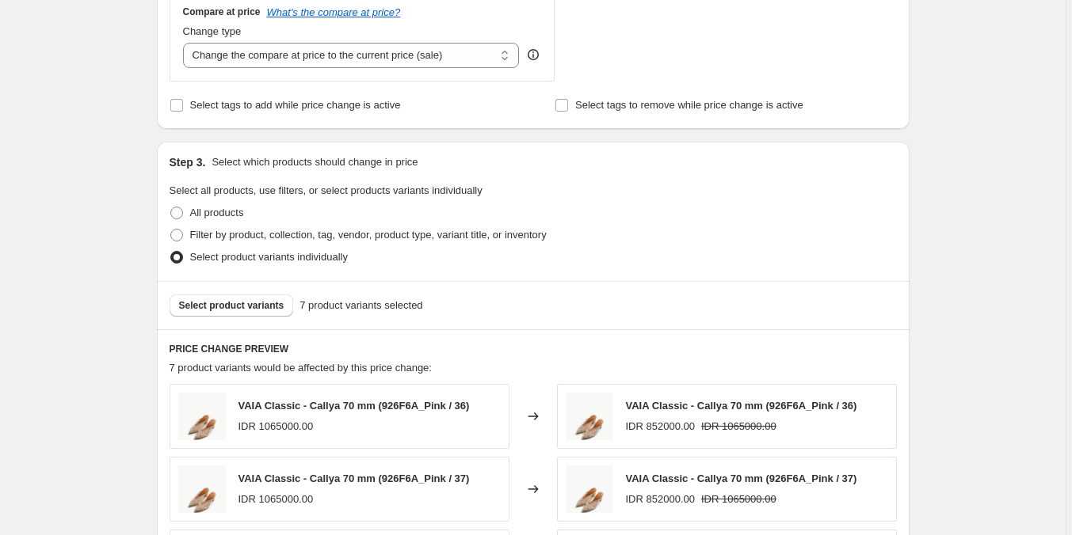
scroll to position [634, 0]
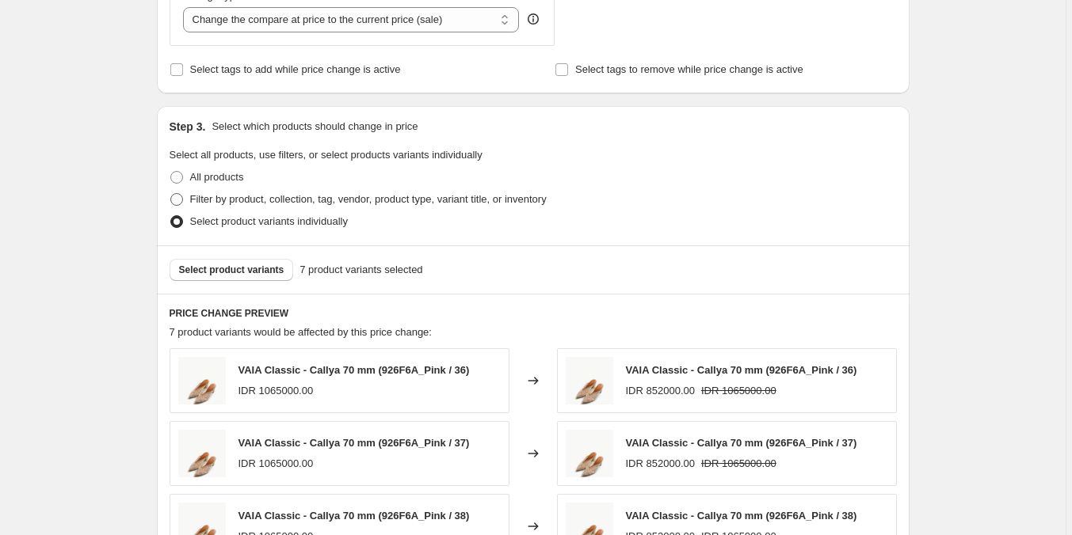
click at [277, 202] on span "Filter by product, collection, tag, vendor, product type, variant title, or inv…" at bounding box center [368, 199] width 356 height 12
click at [171, 194] on input "Filter by product, collection, tag, vendor, product type, variant title, or inv…" at bounding box center [170, 193] width 1 height 1
radio input "true"
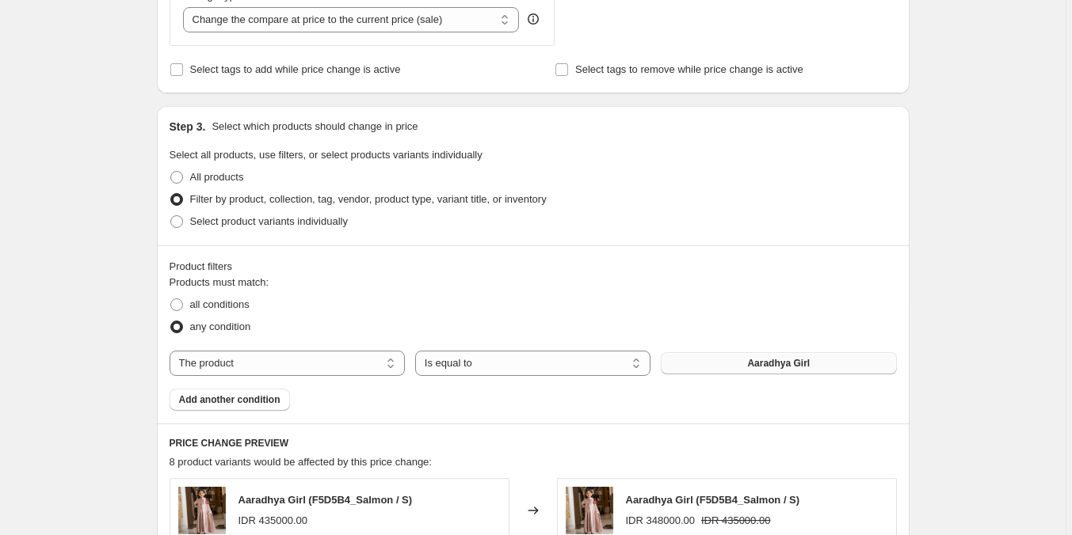
click at [734, 357] on button "Aaradhya Girl" at bounding box center [778, 363] width 235 height 22
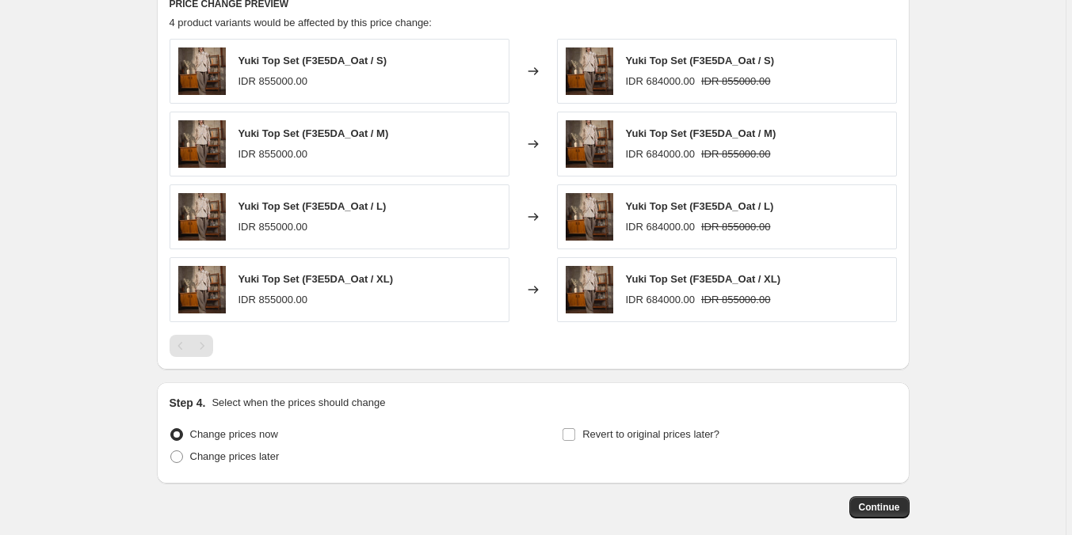
scroll to position [1109, 0]
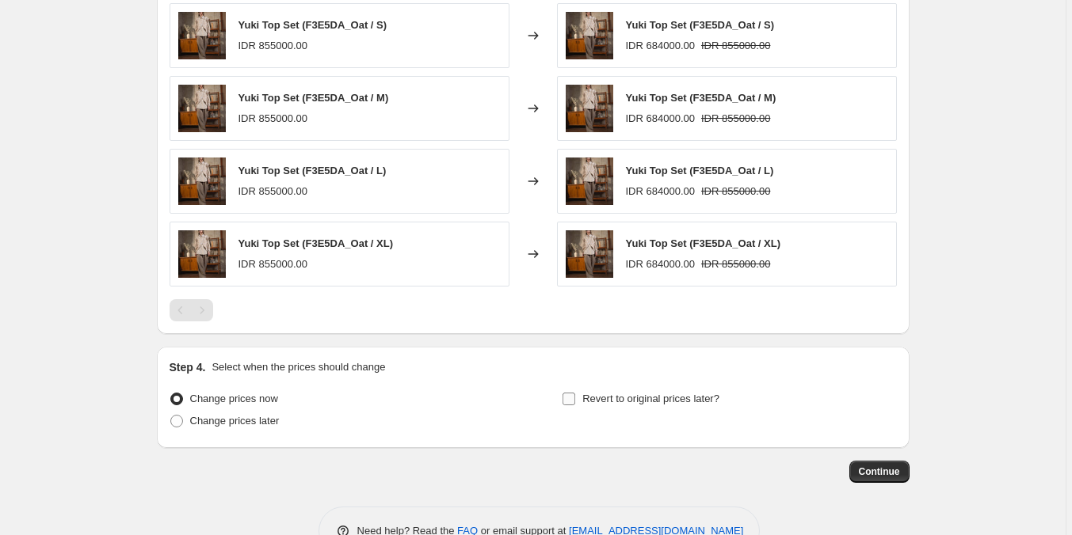
click at [582, 402] on label "Revert to original prices later?" at bounding box center [641, 399] width 158 height 22
click at [575, 402] on input "Revert to original prices later?" at bounding box center [568, 399] width 13 height 13
checkbox input "true"
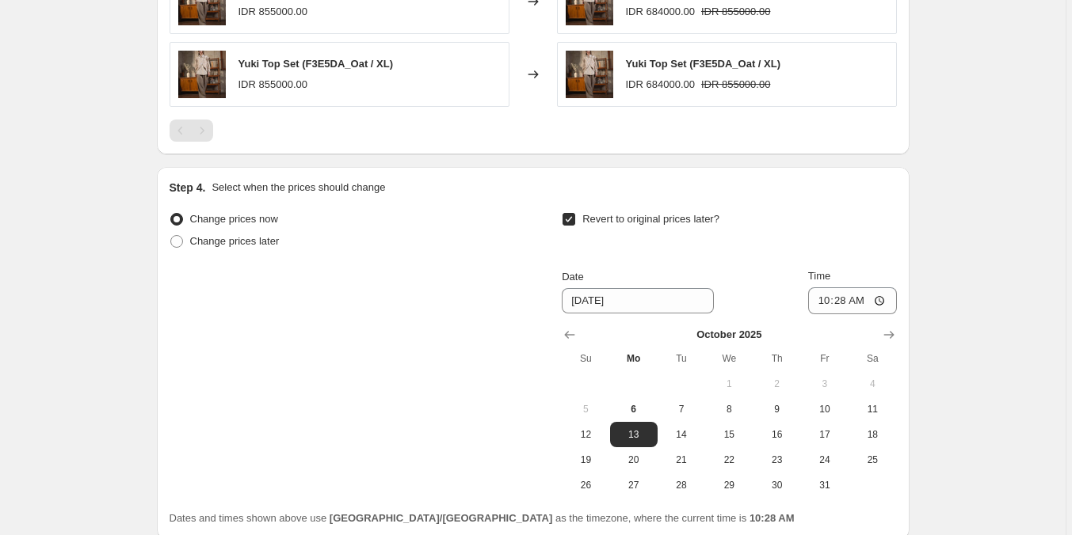
scroll to position [1347, 0]
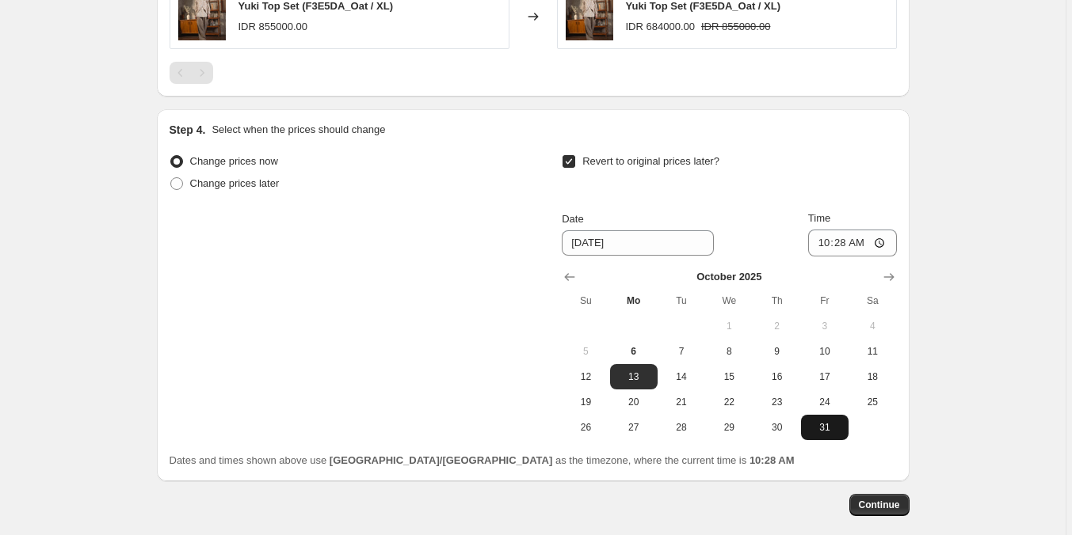
click at [821, 425] on span "31" at bounding box center [824, 427] width 35 height 13
type input "[DATE]"
click at [828, 248] on input "10:28" at bounding box center [852, 243] width 89 height 27
type input "23:59"
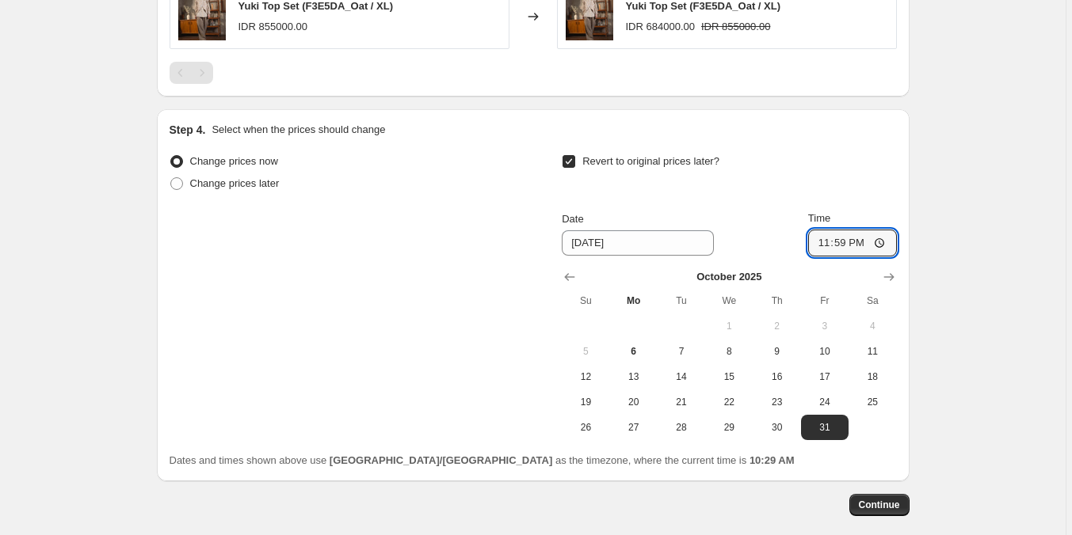
click at [882, 505] on span "Continue" at bounding box center [879, 505] width 41 height 13
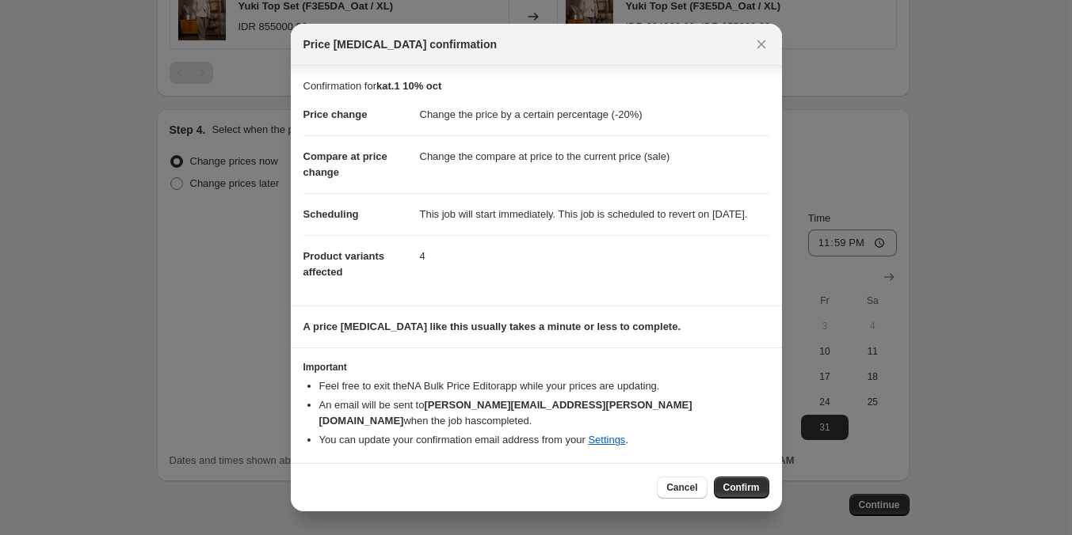
scroll to position [1, 0]
click at [733, 489] on span "Confirm" at bounding box center [741, 488] width 36 height 13
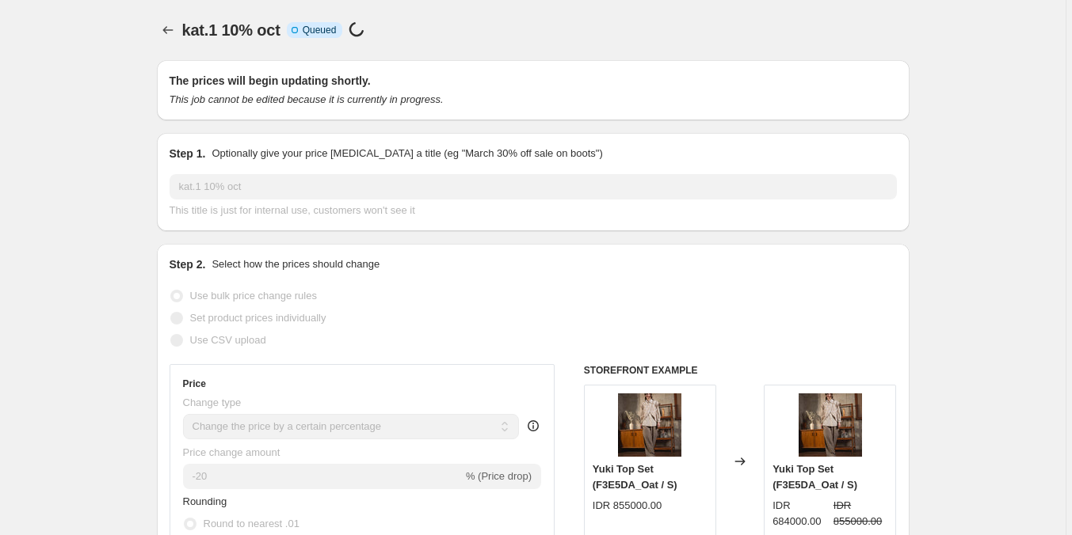
scroll to position [1347, 0]
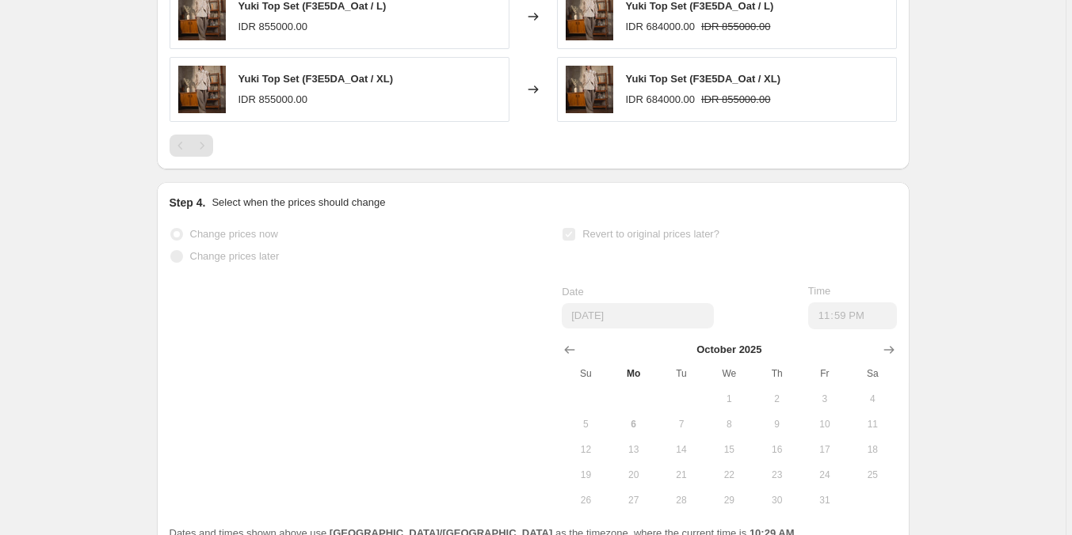
select select "percentage"
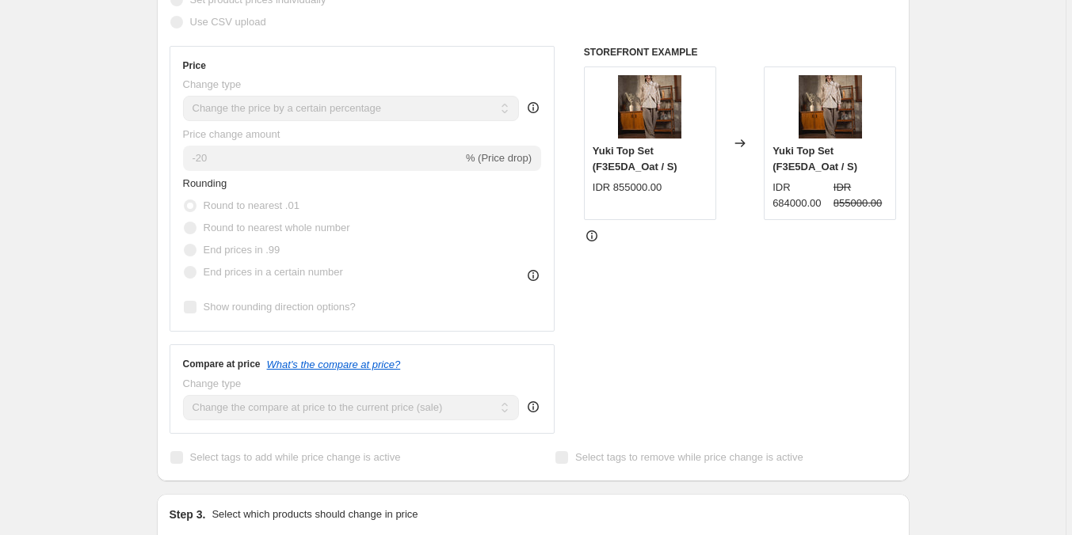
scroll to position [0, 0]
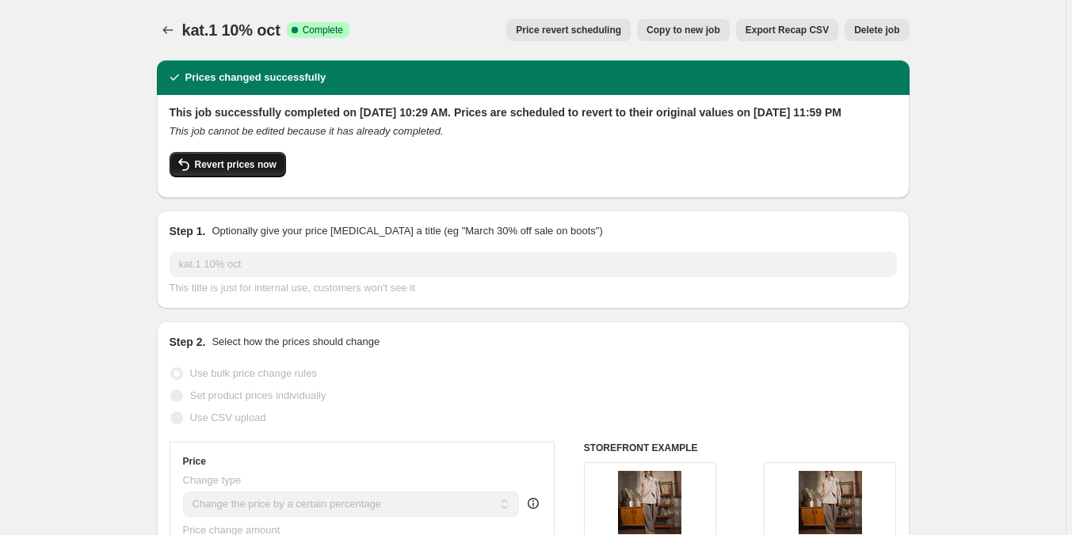
click at [214, 177] on button "Revert prices now" at bounding box center [228, 164] width 116 height 25
checkbox input "false"
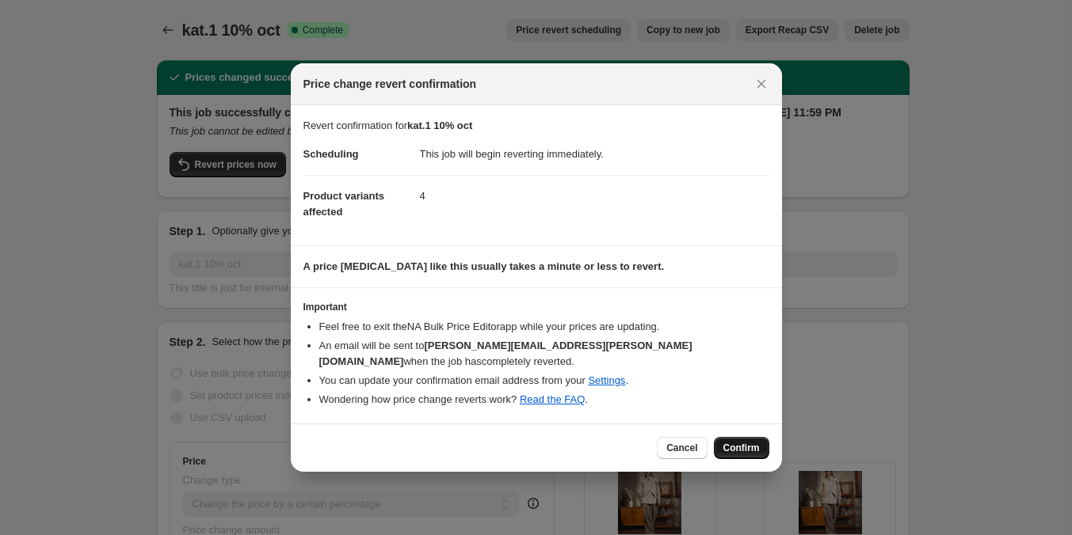
click at [743, 442] on span "Confirm" at bounding box center [741, 448] width 36 height 13
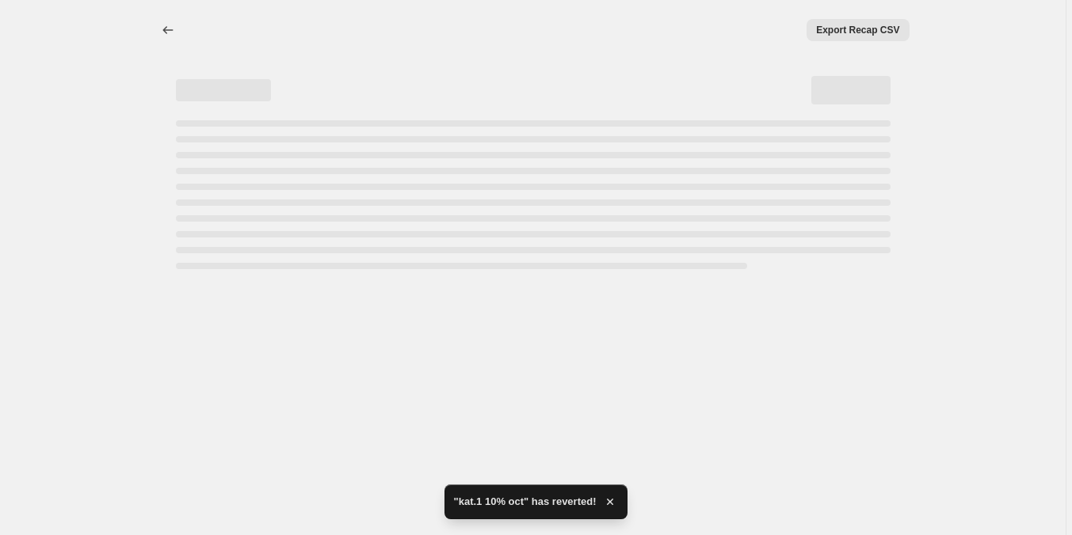
select select "percentage"
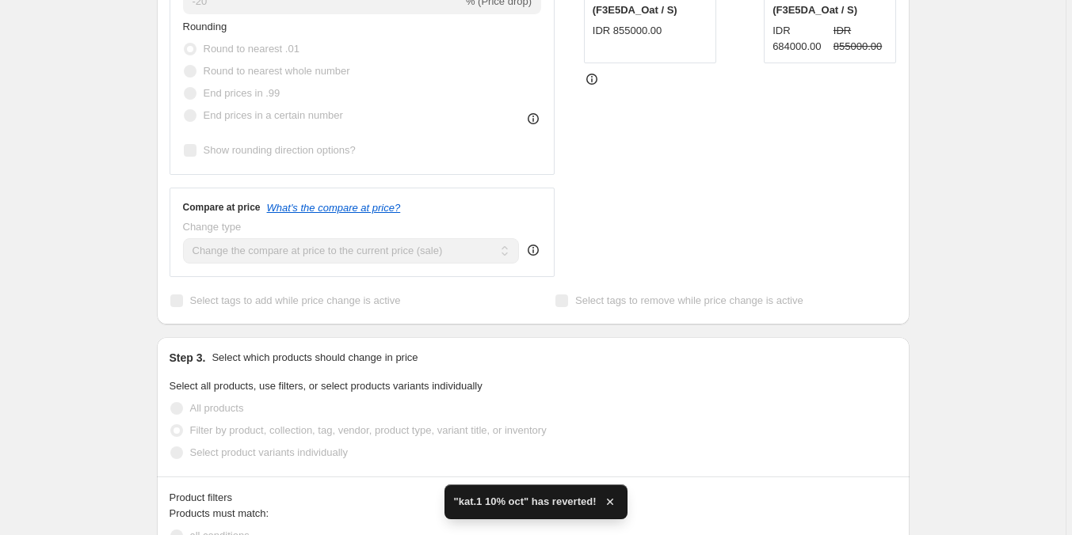
checkbox input "true"
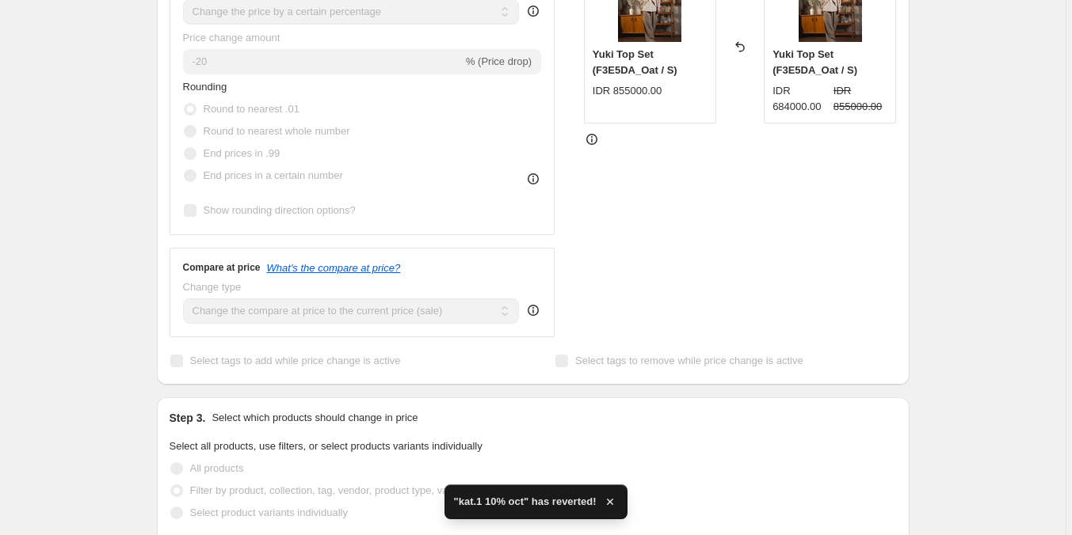
scroll to position [32, 0]
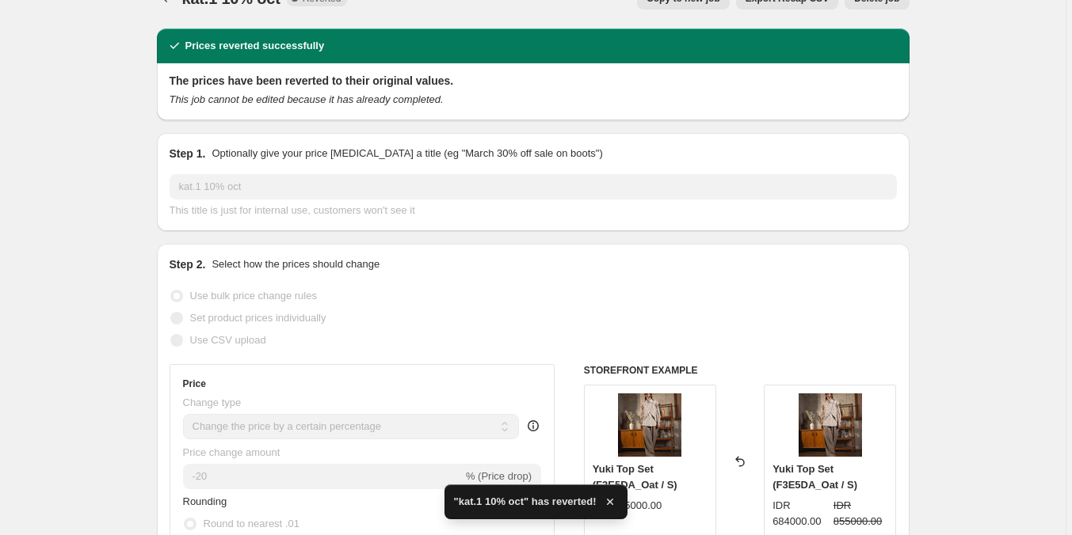
click at [216, 190] on input "kat.1 10% oct" at bounding box center [533, 186] width 727 height 25
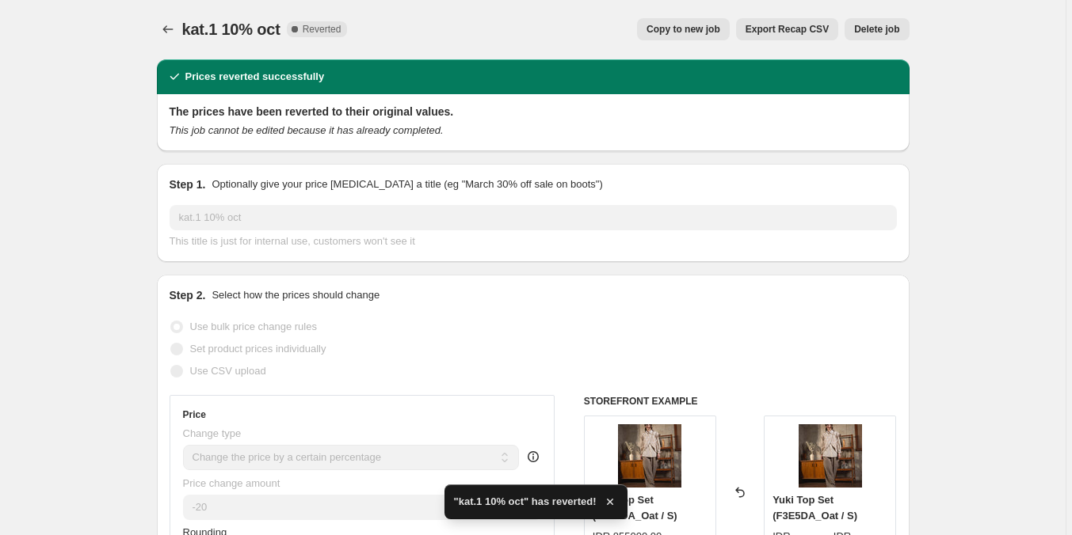
scroll to position [0, 0]
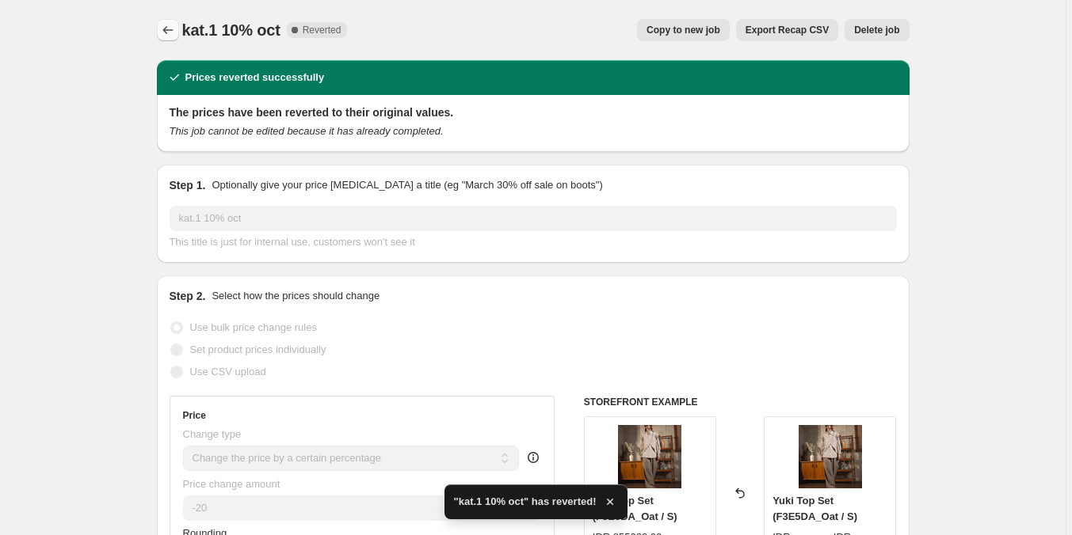
click at [171, 23] on icon "Price change jobs" at bounding box center [168, 30] width 16 height 16
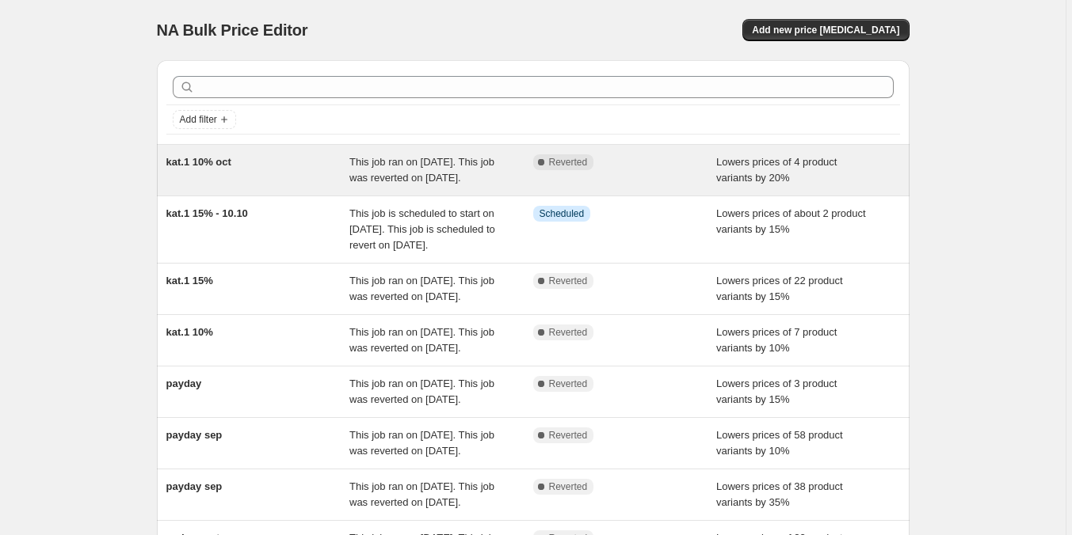
click at [291, 172] on div "kat.1 10% oct" at bounding box center [258, 170] width 184 height 32
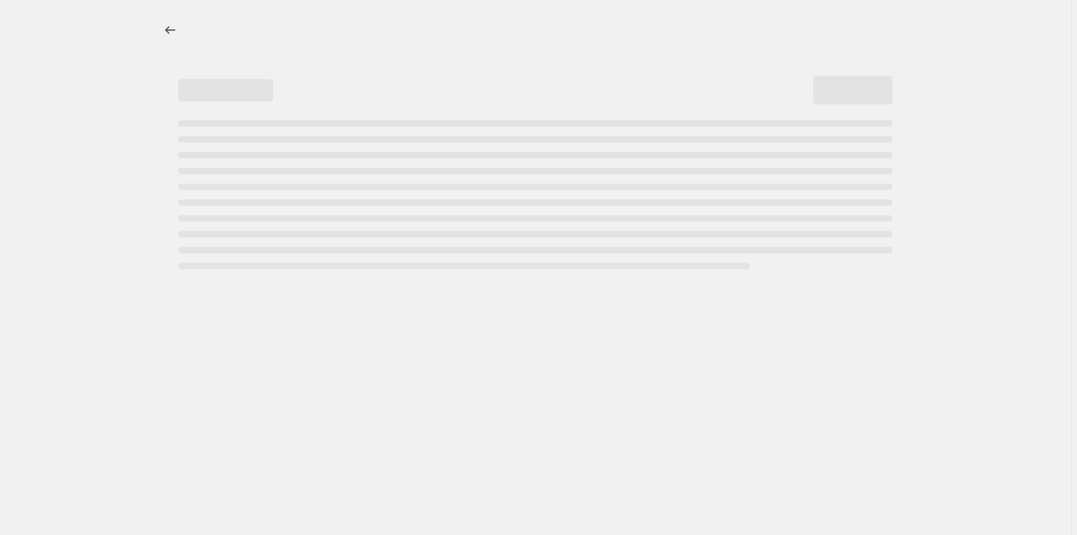
select select "percentage"
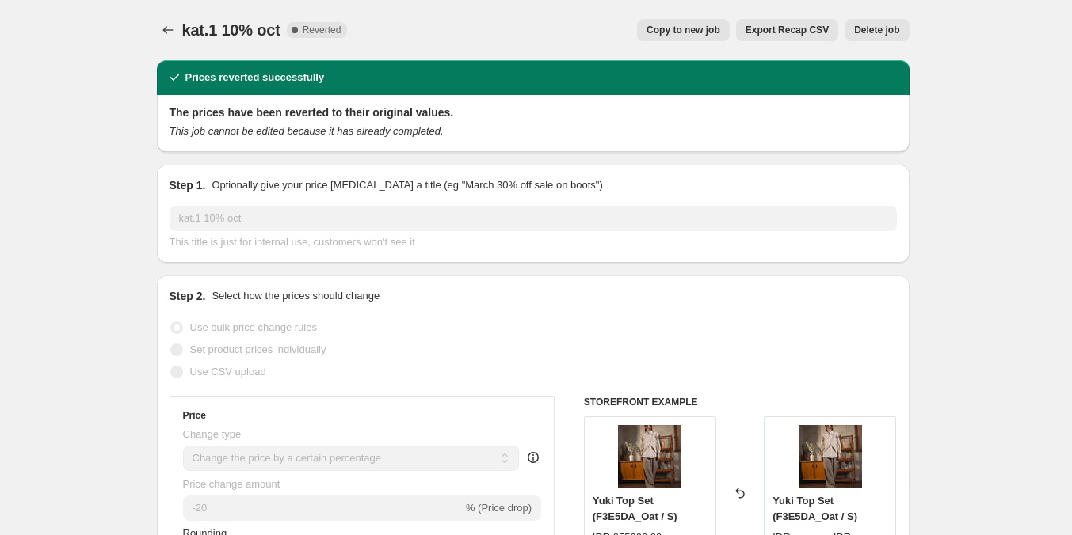
click at [690, 33] on span "Copy to new job" at bounding box center [683, 30] width 74 height 13
select select "percentage"
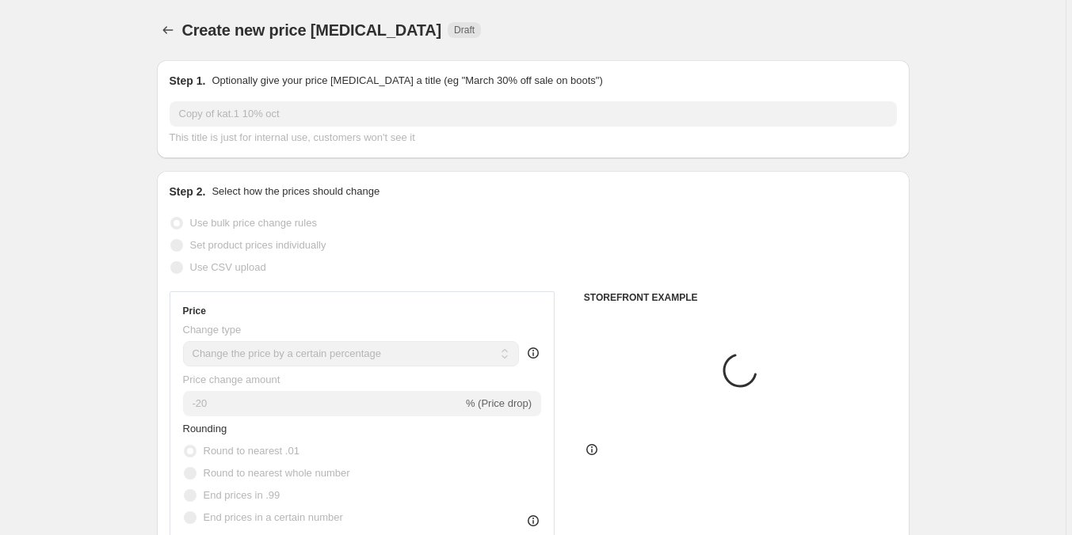
click at [258, 109] on input "Copy of kat.1 10% oct" at bounding box center [533, 113] width 727 height 25
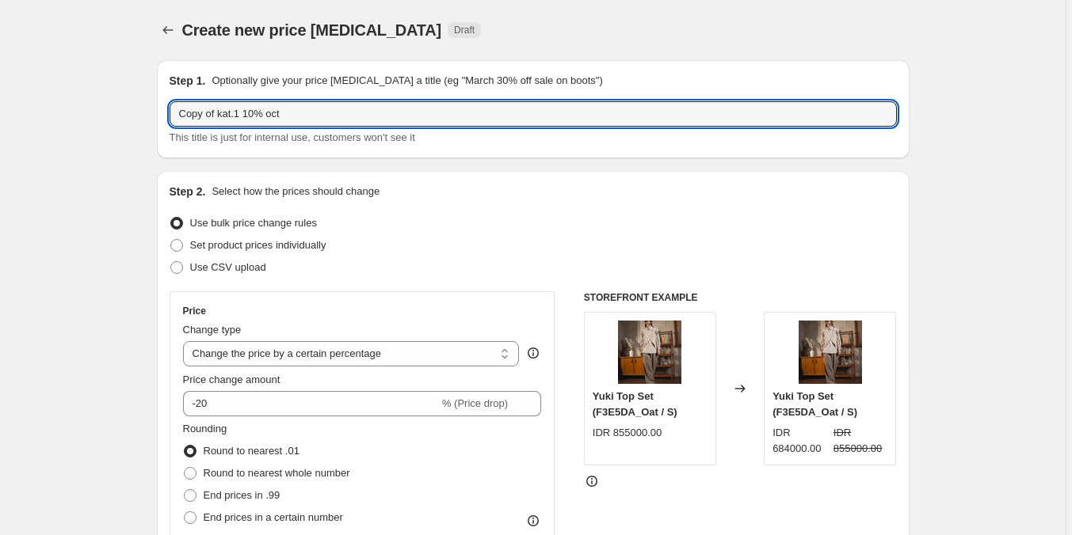
drag, startPoint x: 222, startPoint y: 115, endPoint x: 168, endPoint y: 115, distance: 53.9
click at [168, 115] on div "Step 1. Optionally give your price [MEDICAL_DATA] a title (eg "March 30% off sa…" at bounding box center [533, 109] width 752 height 98
click at [208, 116] on input "kat.1 10% oct" at bounding box center [533, 113] width 727 height 25
type input "kat.1 20% oct"
click at [652, 3] on div "Create new price [MEDICAL_DATA]. This page is ready Create new price [MEDICAL_D…" at bounding box center [533, 30] width 752 height 60
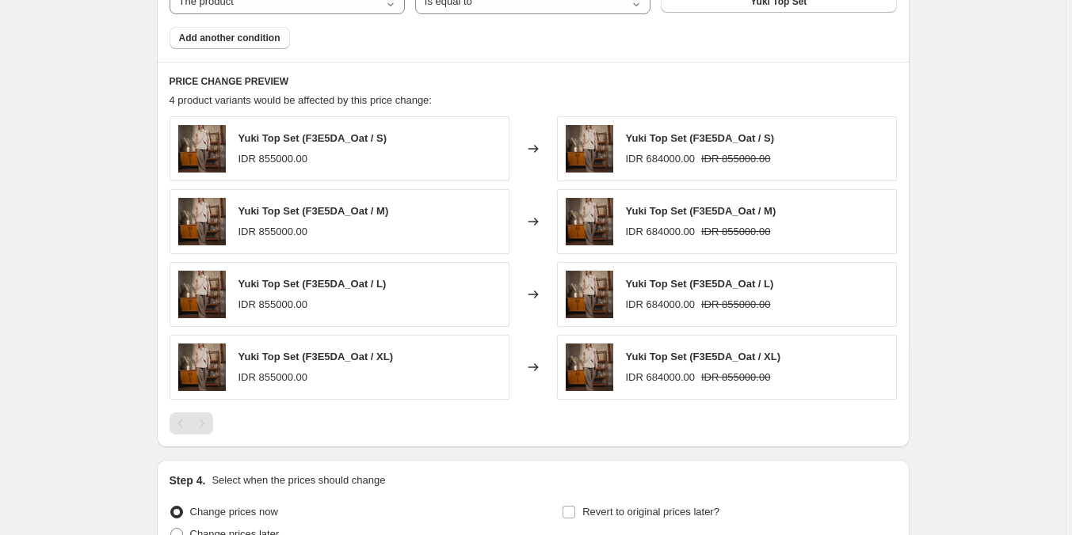
scroll to position [1154, 0]
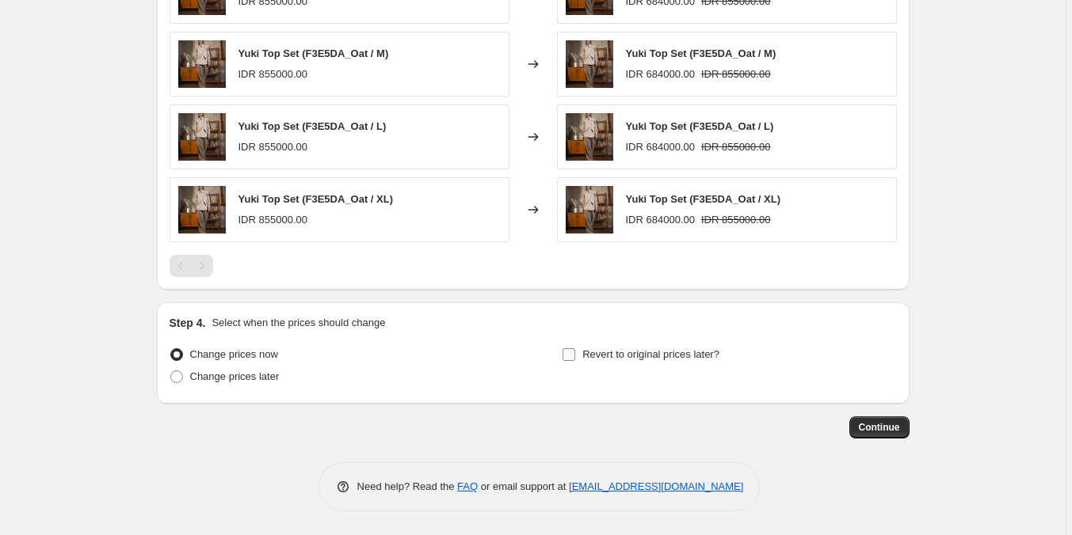
click at [611, 352] on span "Revert to original prices later?" at bounding box center [650, 355] width 137 height 12
click at [575, 352] on input "Revert to original prices later?" at bounding box center [568, 355] width 13 height 13
checkbox input "true"
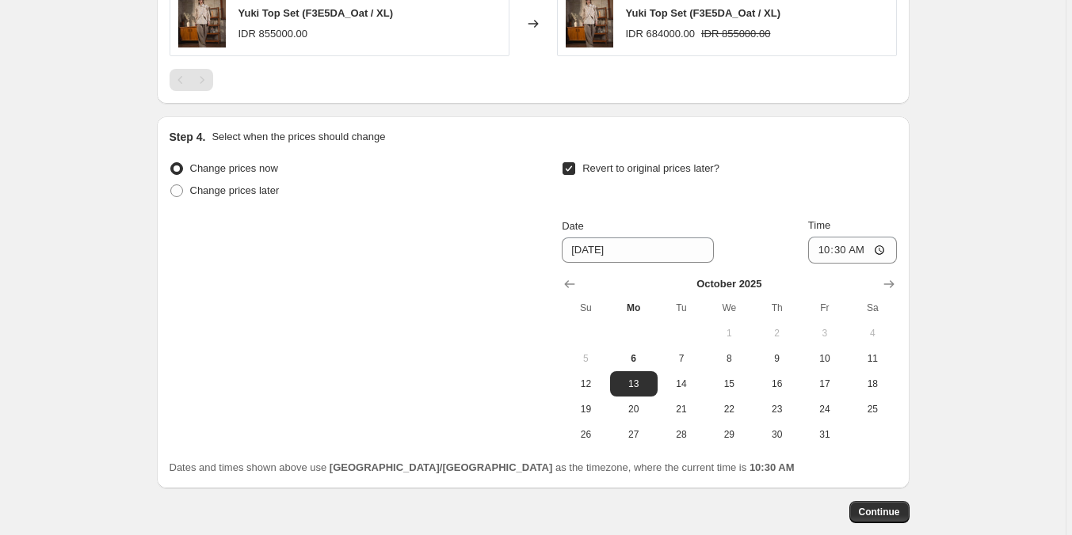
scroll to position [1425, 0]
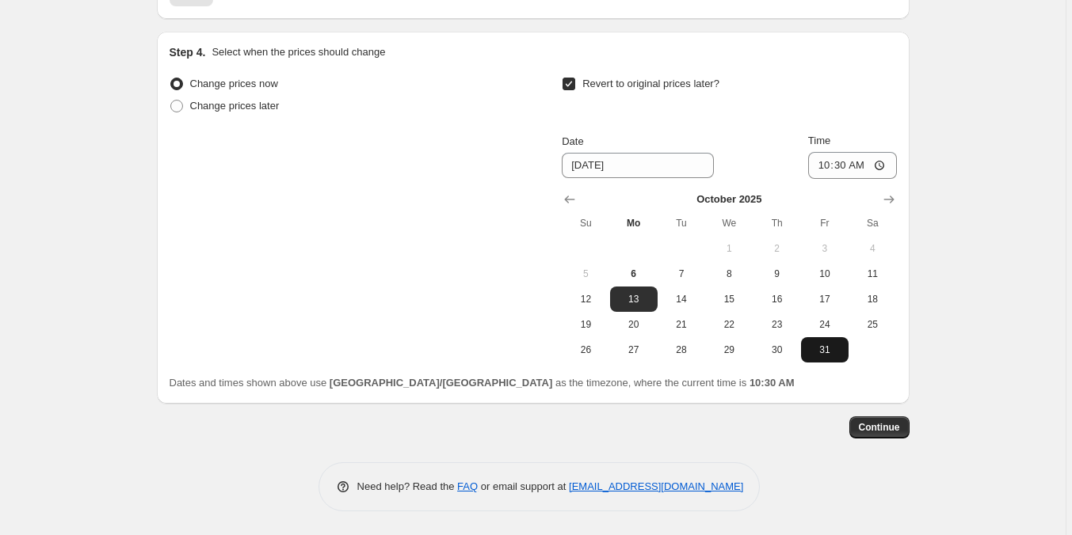
drag, startPoint x: 820, startPoint y: 352, endPoint x: 816, endPoint y: 194, distance: 158.5
click at [820, 347] on span "31" at bounding box center [824, 350] width 35 height 13
type input "[DATE]"
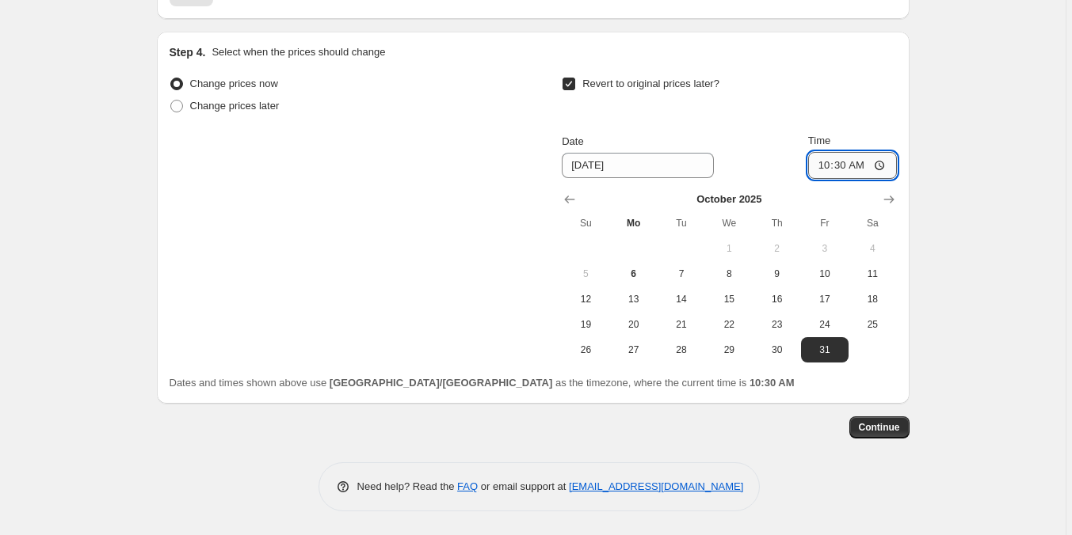
click at [821, 168] on input "10:30" at bounding box center [852, 165] width 89 height 27
type input "23:59"
click at [863, 430] on span "Continue" at bounding box center [879, 427] width 41 height 13
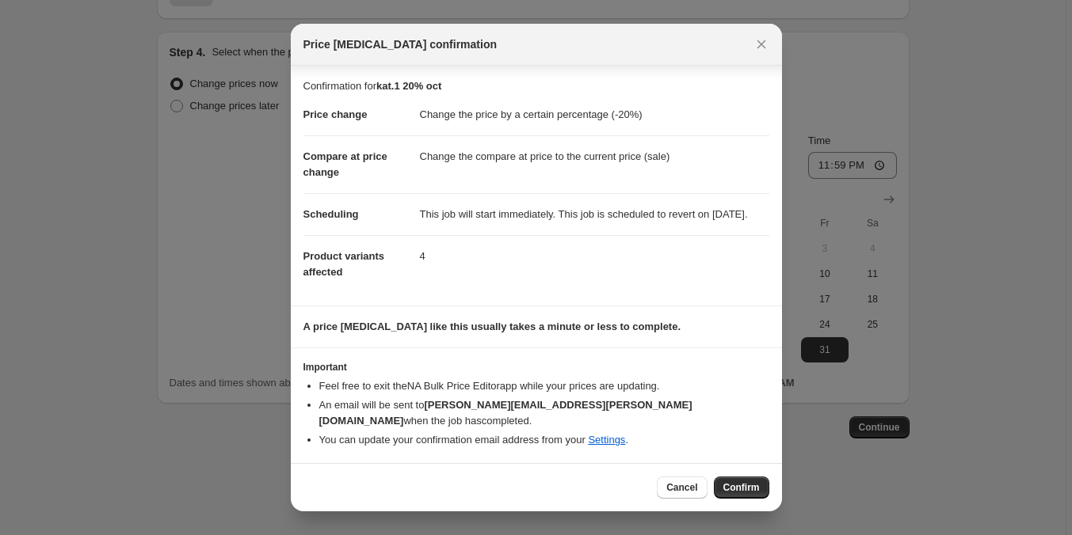
scroll to position [1, 0]
click at [752, 486] on span "Confirm" at bounding box center [741, 488] width 36 height 13
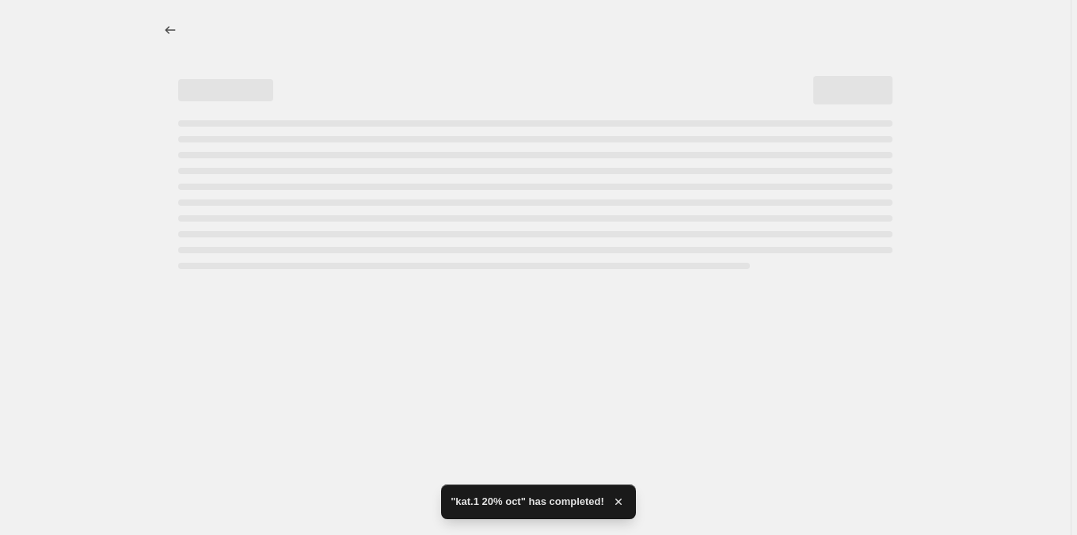
select select "percentage"
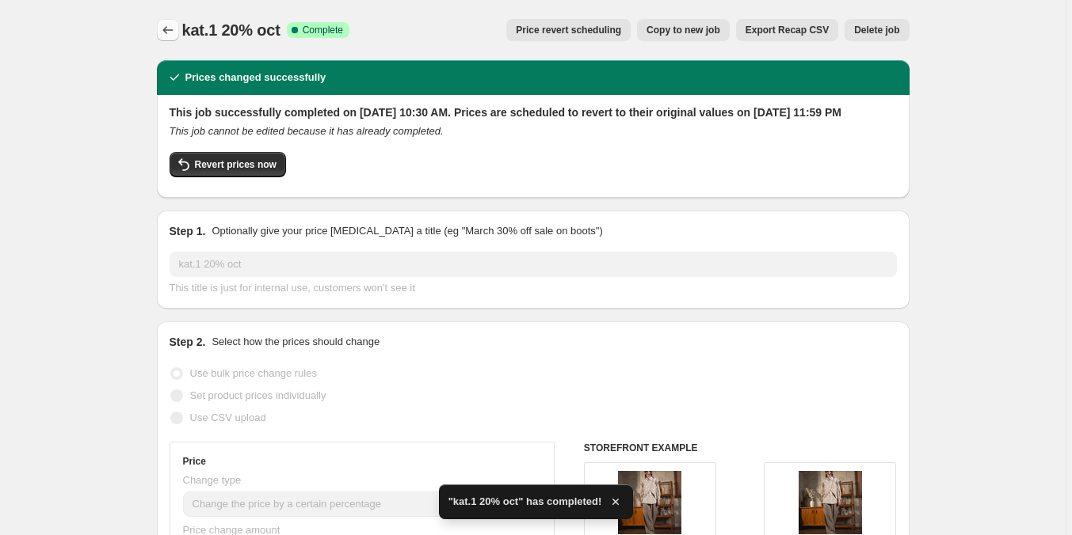
click at [164, 34] on icon "Price change jobs" at bounding box center [168, 30] width 16 height 16
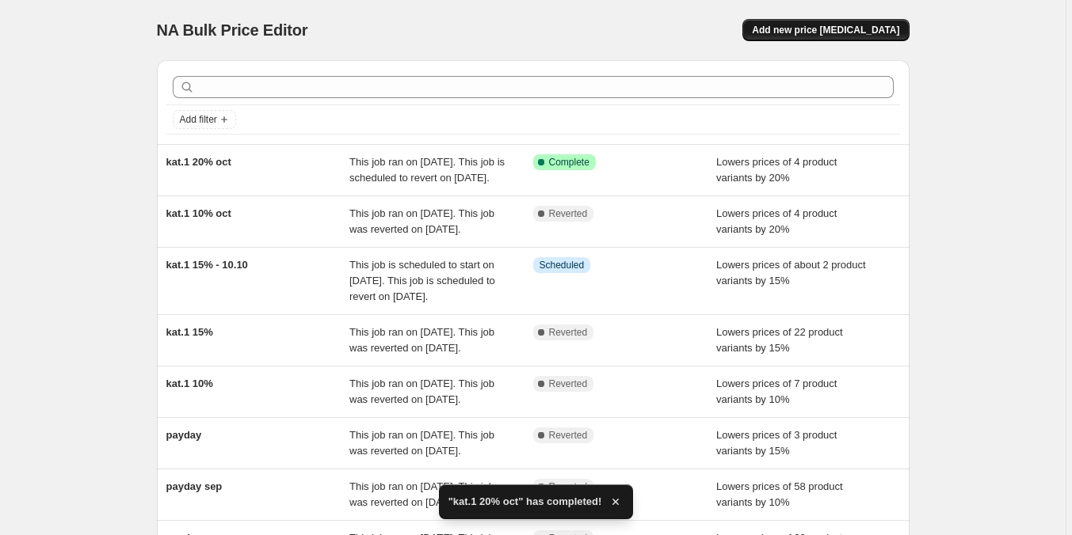
click at [839, 29] on span "Add new price [MEDICAL_DATA]" at bounding box center [825, 30] width 147 height 13
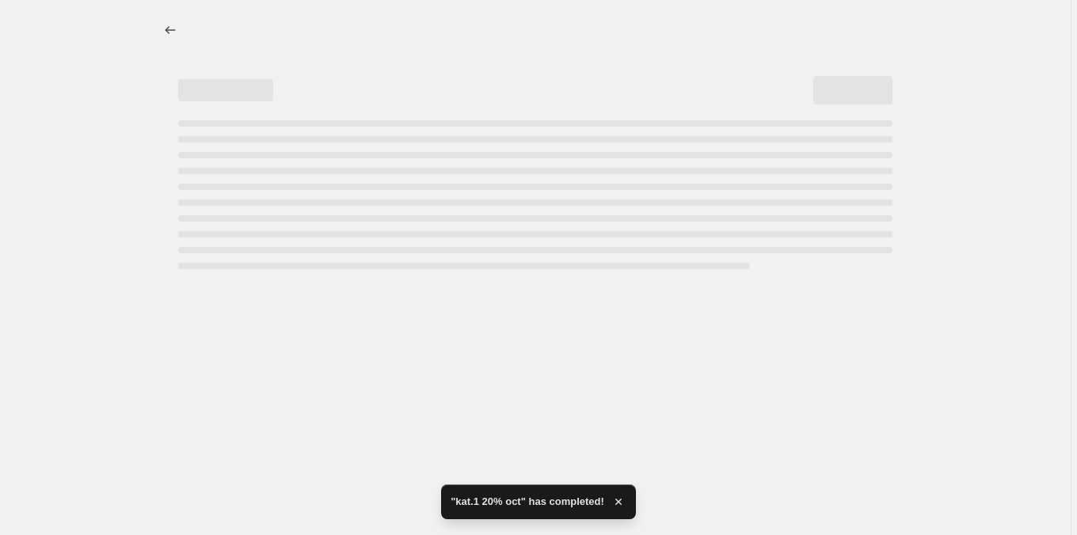
select select "percentage"
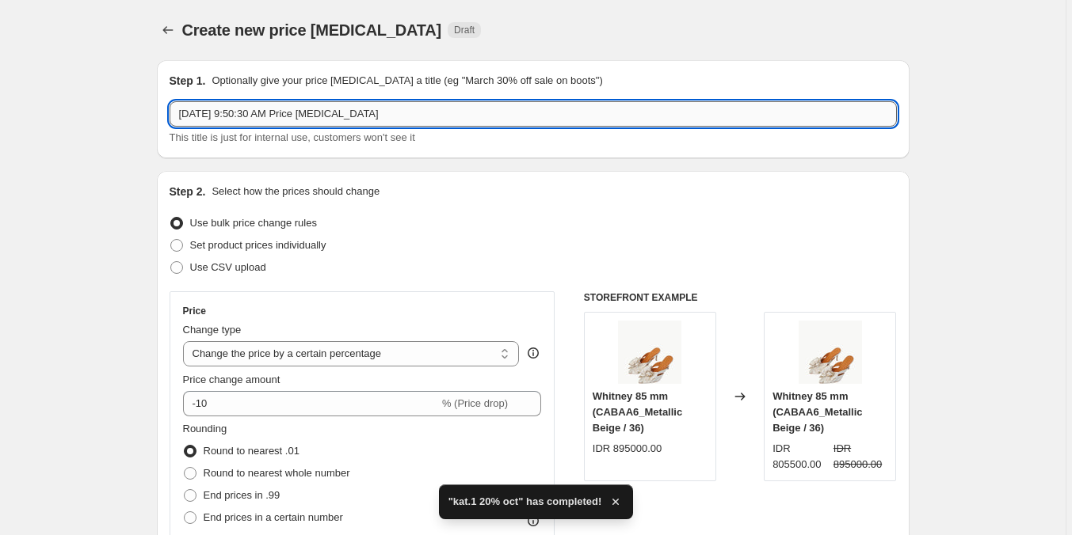
click at [213, 112] on input "[DATE] 9:50:30 AM Price [MEDICAL_DATA]" at bounding box center [533, 113] width 727 height 25
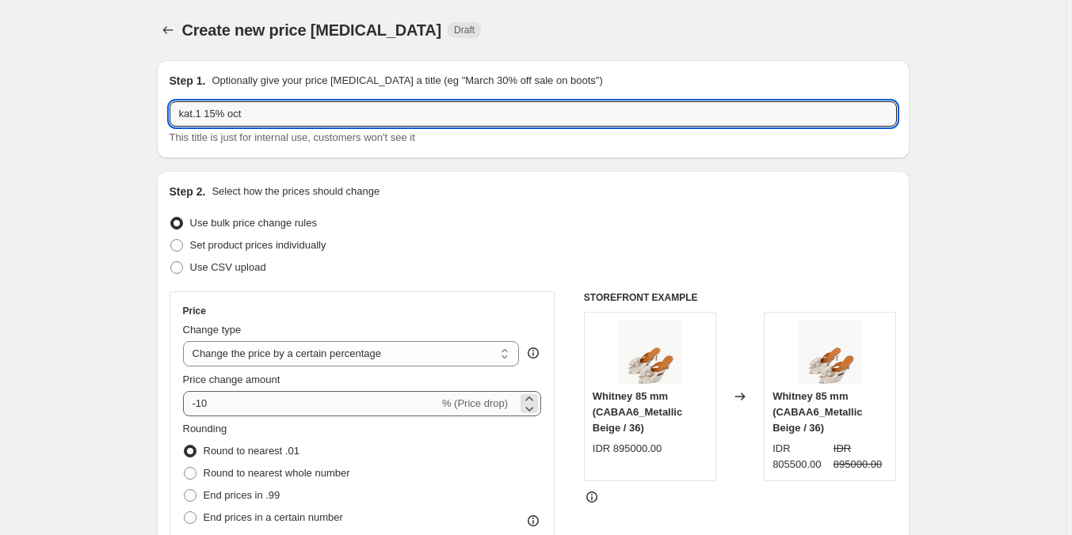
type input "kat.1 15% oct"
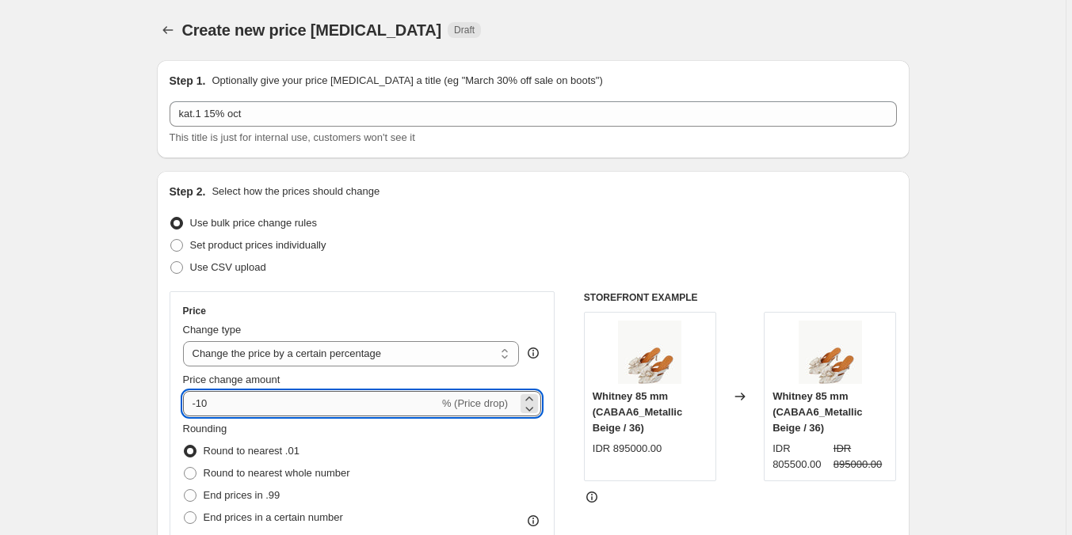
click at [238, 395] on input "-10" at bounding box center [311, 403] width 256 height 25
type input "-15"
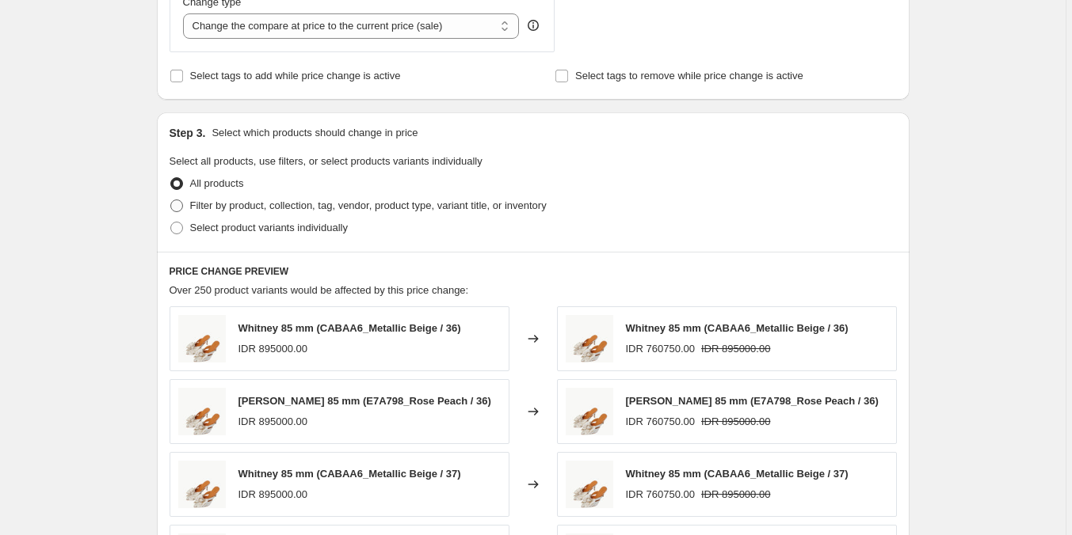
scroll to position [634, 0]
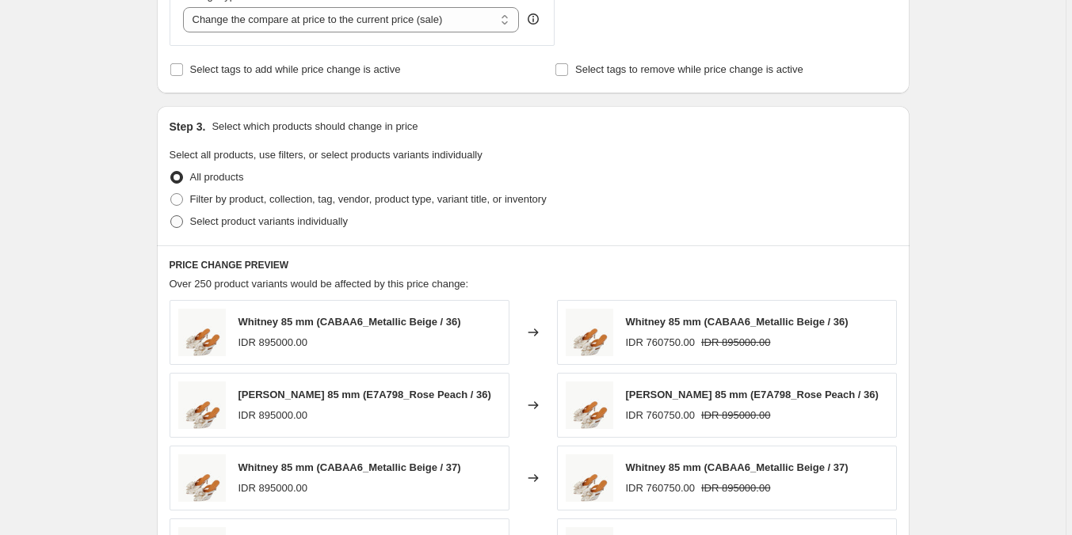
click at [281, 217] on span "Select product variants individually" at bounding box center [269, 221] width 158 height 12
click at [171, 216] on input "Select product variants individually" at bounding box center [170, 215] width 1 height 1
radio input "true"
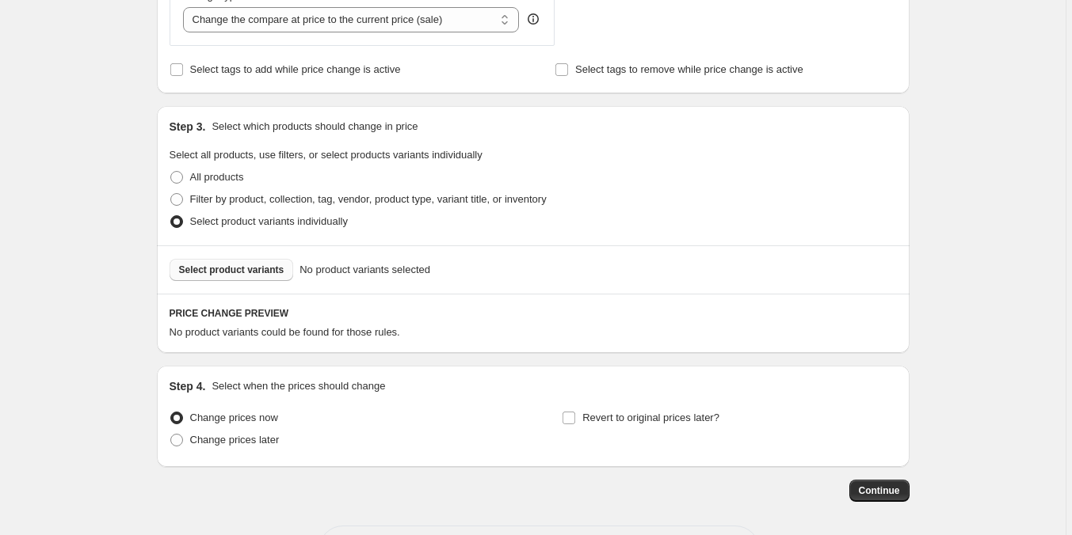
click at [258, 275] on span "Select product variants" at bounding box center [231, 270] width 105 height 13
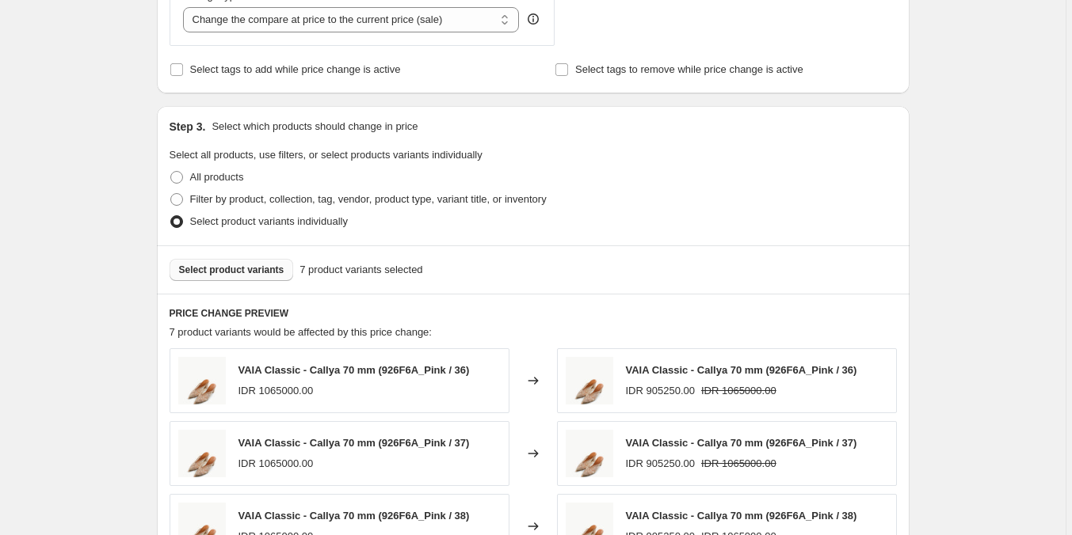
click at [1032, 310] on div "Create new price [MEDICAL_DATA]. This page is ready Create new price [MEDICAL_D…" at bounding box center [532, 182] width 1065 height 1632
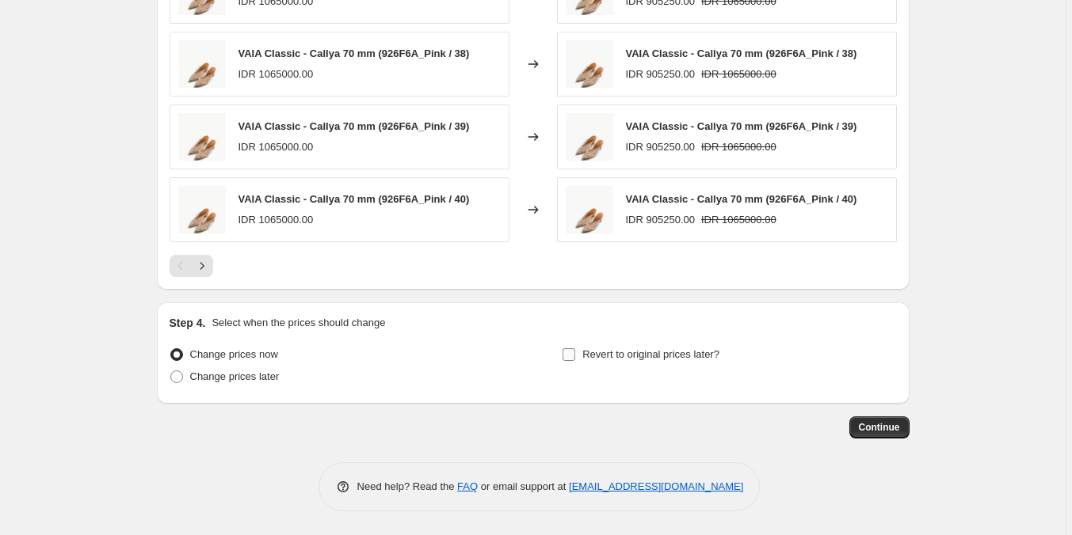
click at [580, 349] on label "Revert to original prices later?" at bounding box center [641, 355] width 158 height 22
click at [575, 349] on input "Revert to original prices later?" at bounding box center [568, 355] width 13 height 13
checkbox input "true"
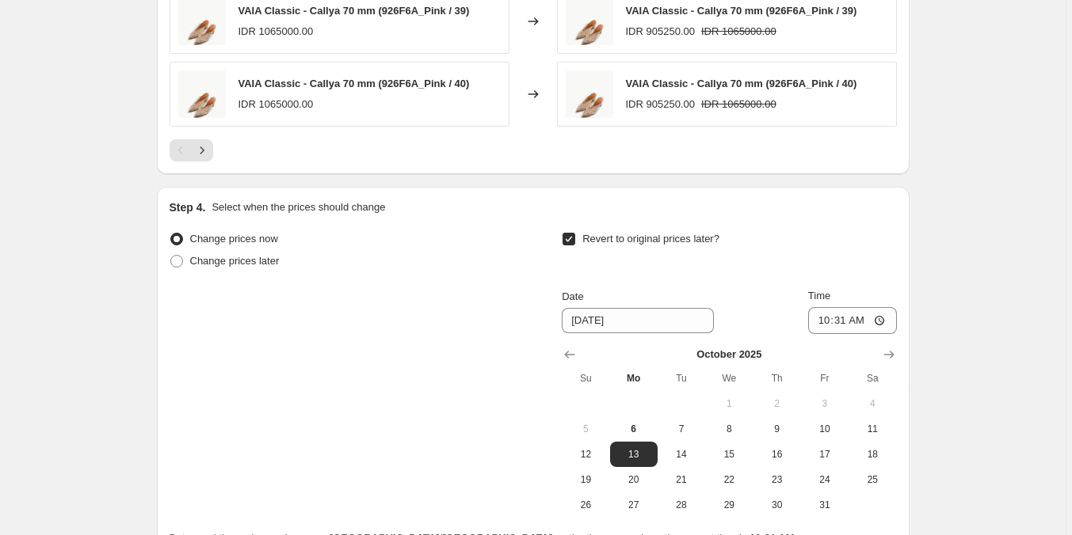
scroll to position [1368, 0]
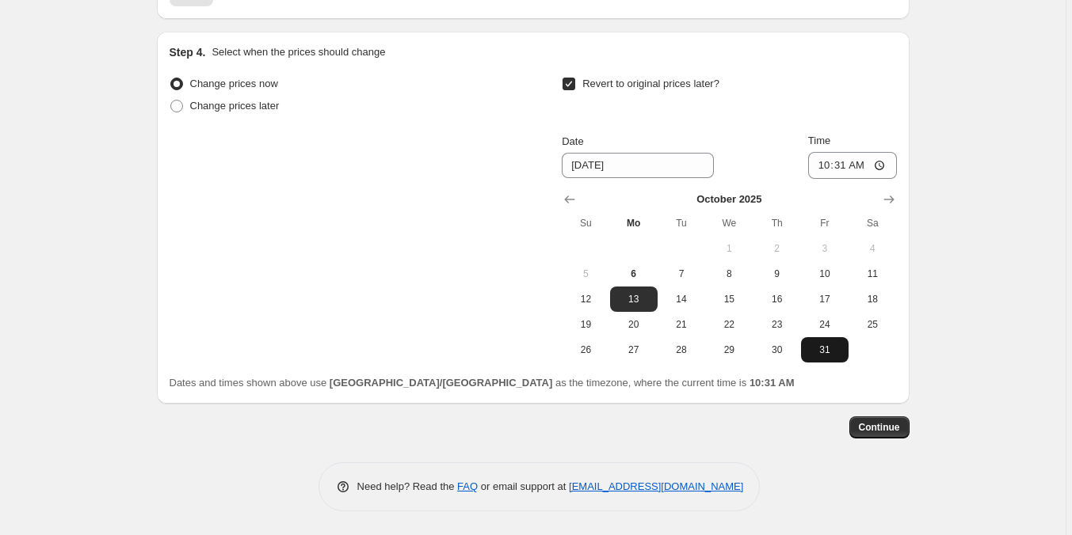
click at [825, 353] on span "31" at bounding box center [824, 350] width 35 height 13
type input "[DATE]"
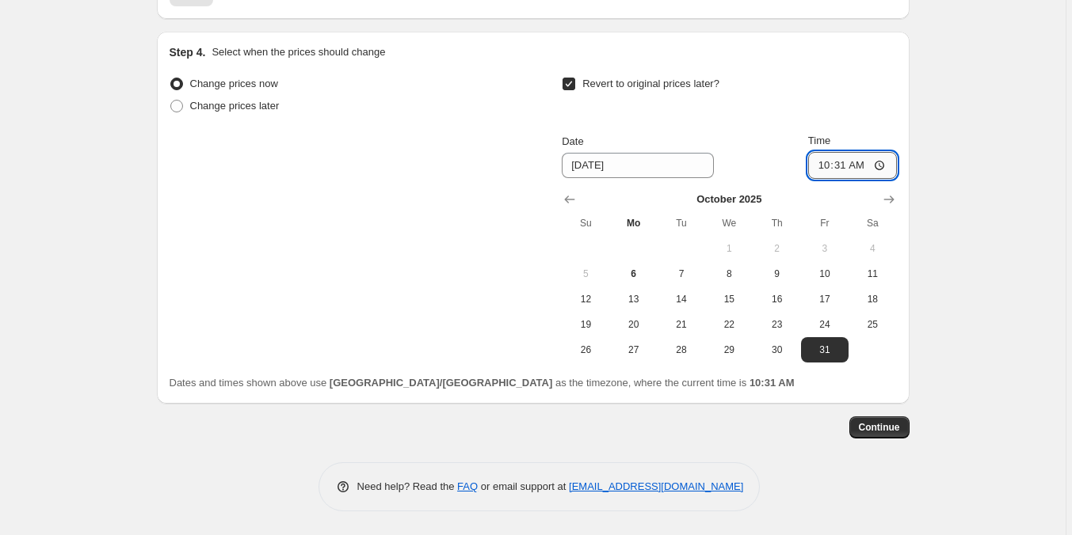
click at [829, 170] on input "10:31" at bounding box center [852, 165] width 89 height 27
type input "23:59"
click at [892, 423] on span "Continue" at bounding box center [879, 427] width 41 height 13
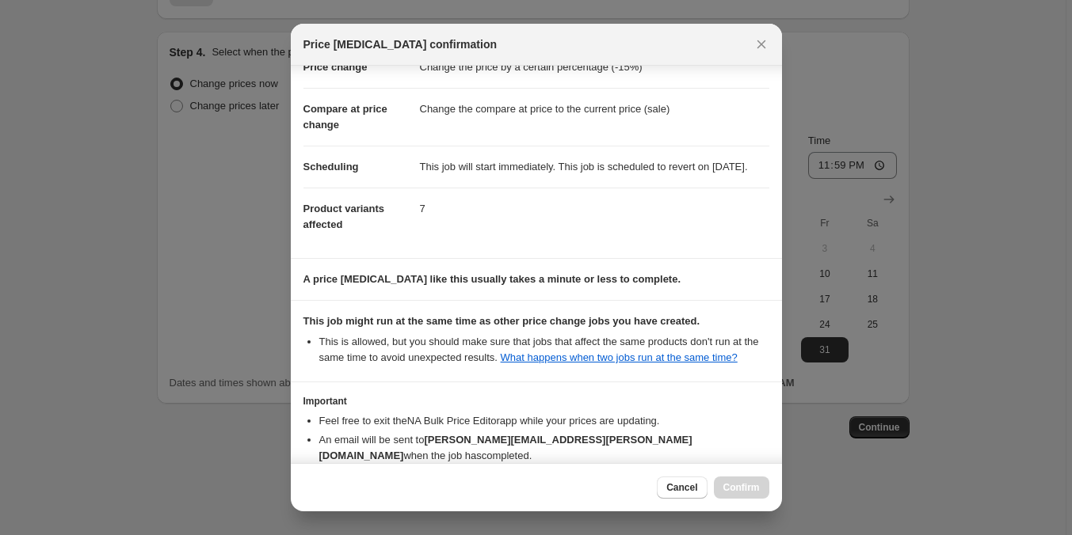
scroll to position [147, 0]
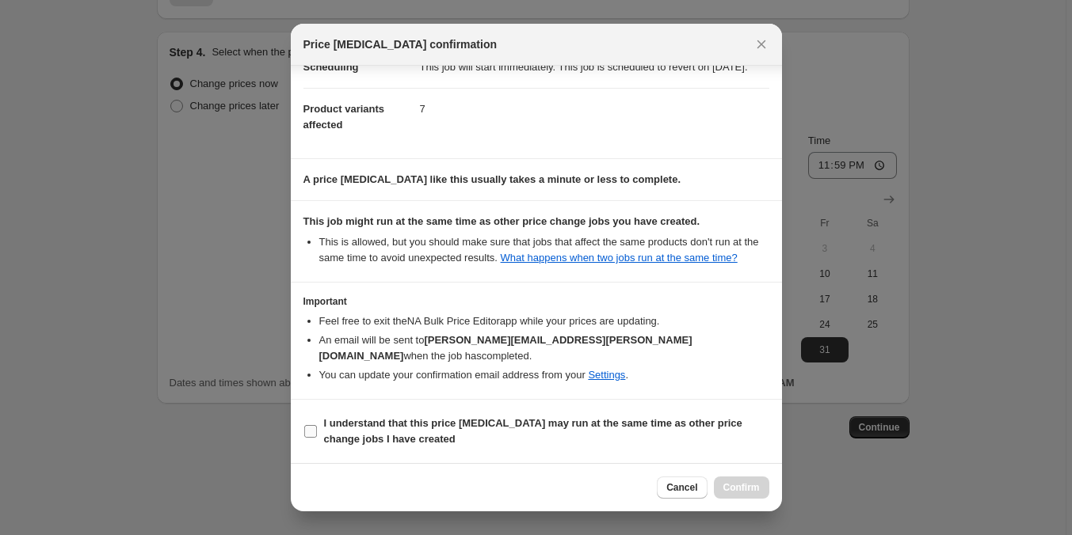
click at [562, 417] on b "I understand that this price [MEDICAL_DATA] may run at the same time as other p…" at bounding box center [533, 431] width 418 height 28
click at [317, 425] on input "I understand that this price [MEDICAL_DATA] may run at the same time as other p…" at bounding box center [310, 431] width 13 height 13
checkbox input "true"
click at [745, 482] on button "Confirm" at bounding box center [741, 488] width 55 height 22
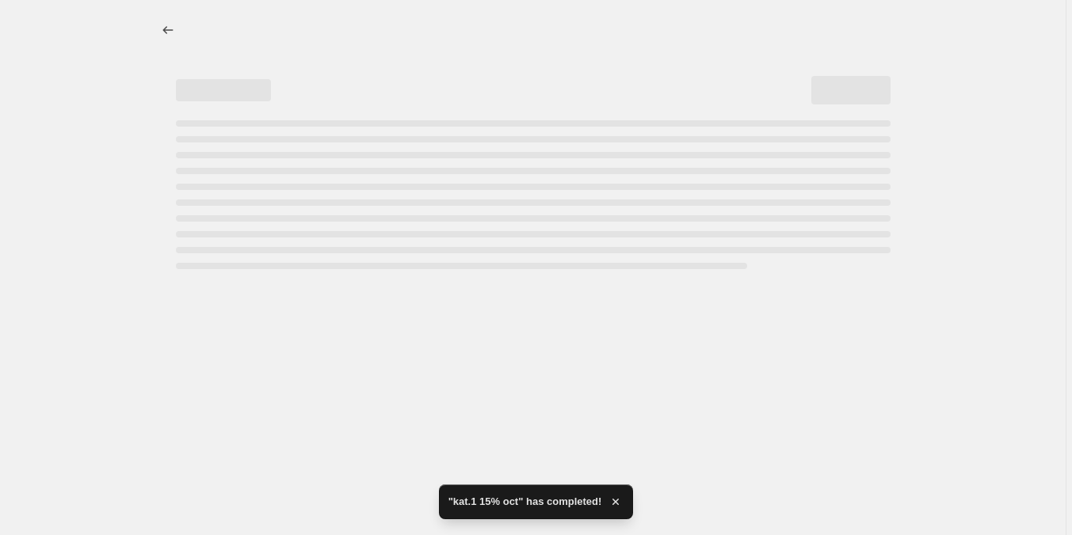
select select "percentage"
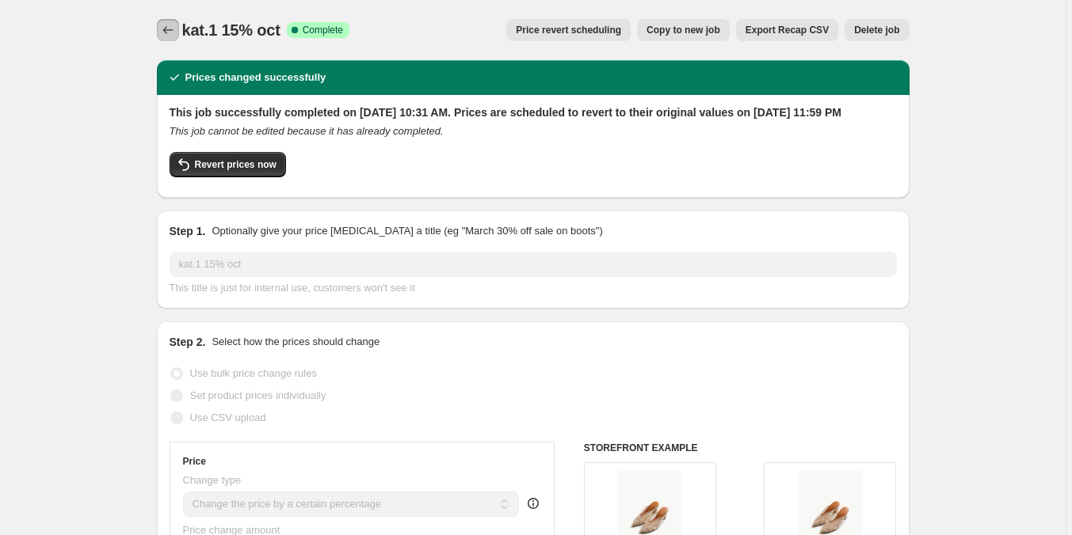
click at [164, 37] on icon "Price change jobs" at bounding box center [168, 30] width 16 height 16
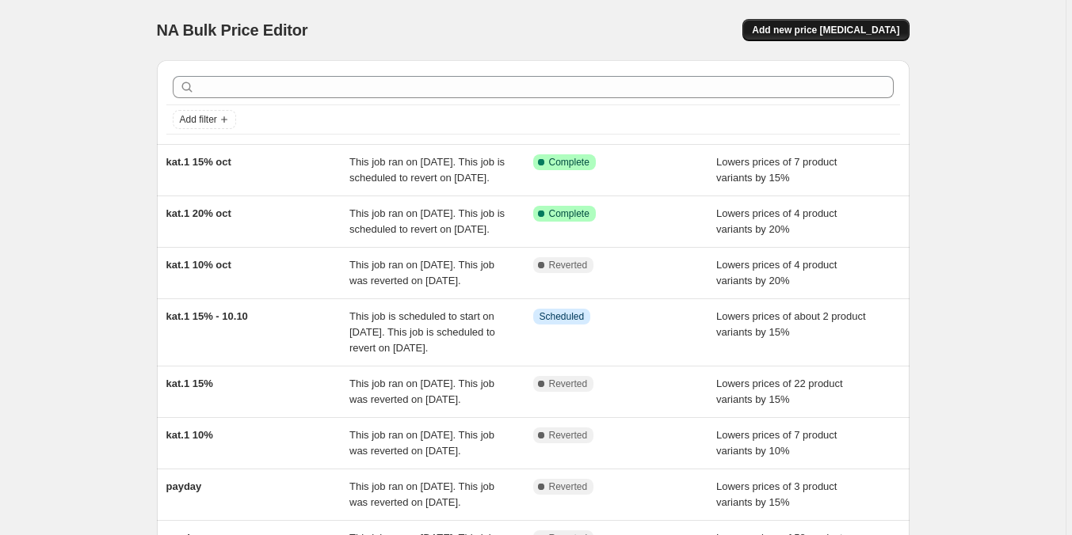
click at [848, 35] on span "Add new price [MEDICAL_DATA]" at bounding box center [825, 30] width 147 height 13
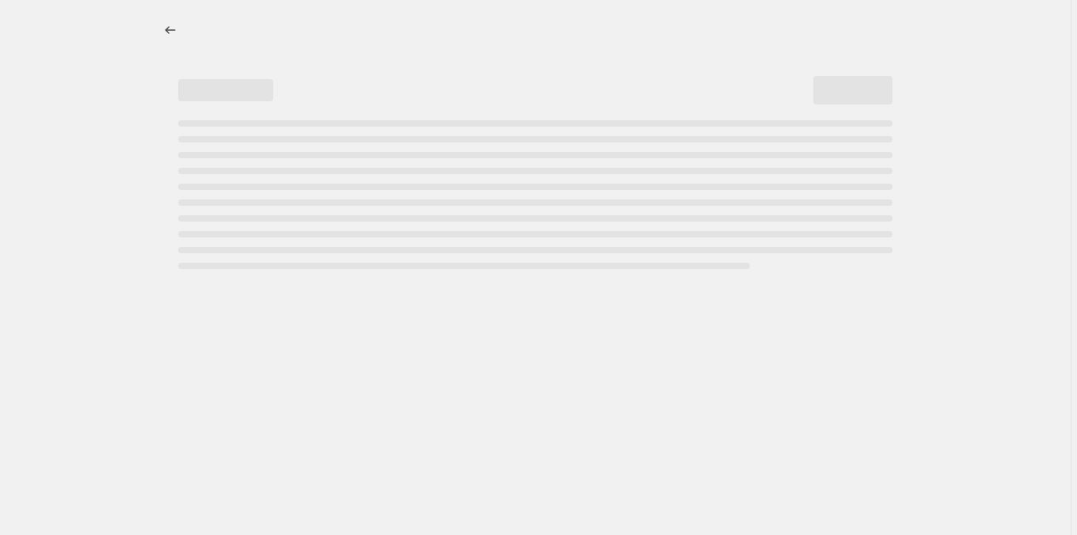
select select "percentage"
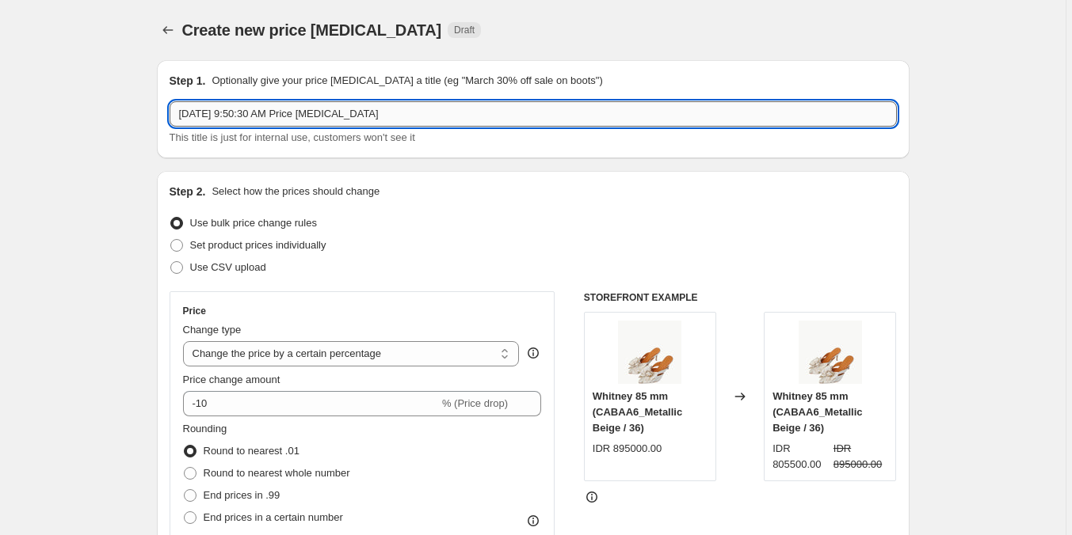
click at [351, 112] on input "[DATE] 9:50:30 AM Price [MEDICAL_DATA]" at bounding box center [533, 113] width 727 height 25
type input "kat. 1 25% oct"
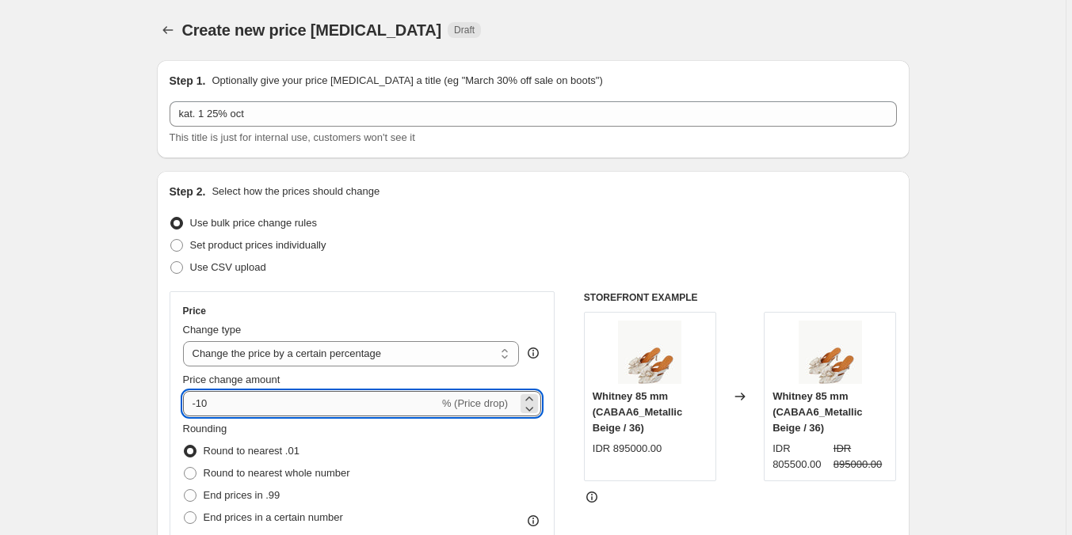
drag, startPoint x: 288, startPoint y: 405, endPoint x: 271, endPoint y: 404, distance: 16.7
click at [287, 405] on input "-10" at bounding box center [311, 403] width 256 height 25
type input "-1"
type input "-25"
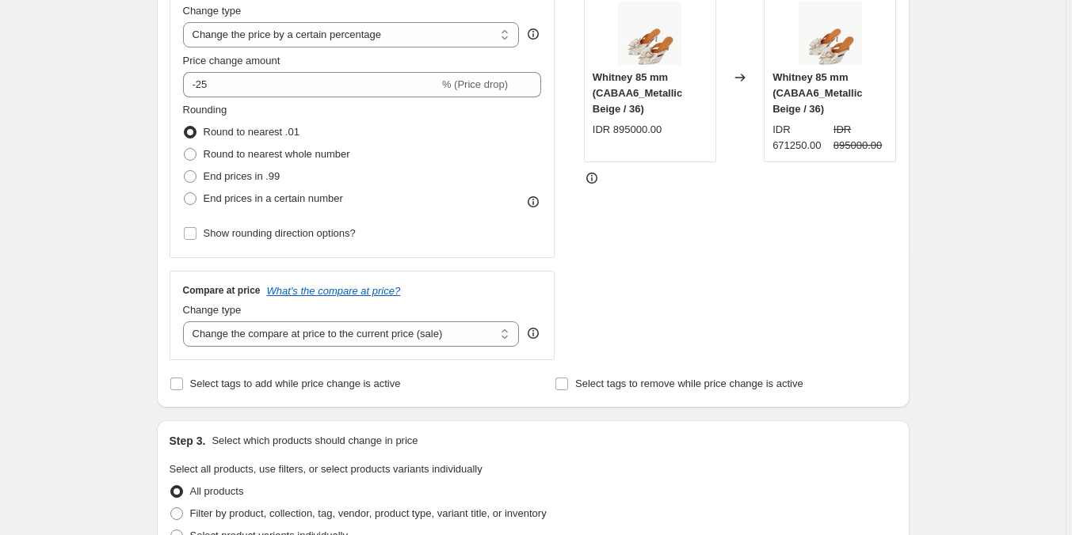
scroll to position [475, 0]
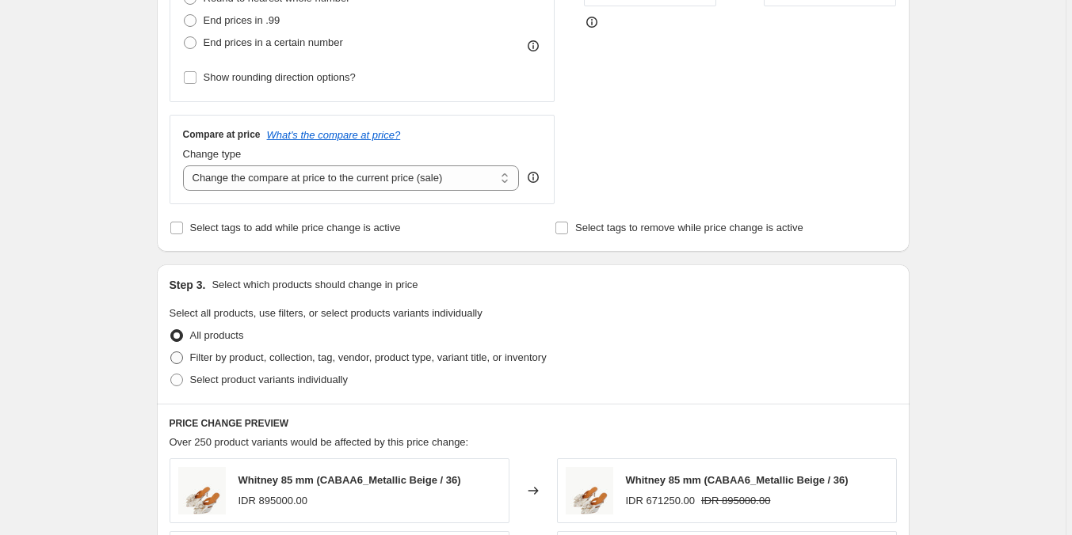
click at [313, 358] on span "Filter by product, collection, tag, vendor, product type, variant title, or inv…" at bounding box center [368, 358] width 356 height 12
click at [171, 352] on input "Filter by product, collection, tag, vendor, product type, variant title, or inv…" at bounding box center [170, 352] width 1 height 1
radio input "true"
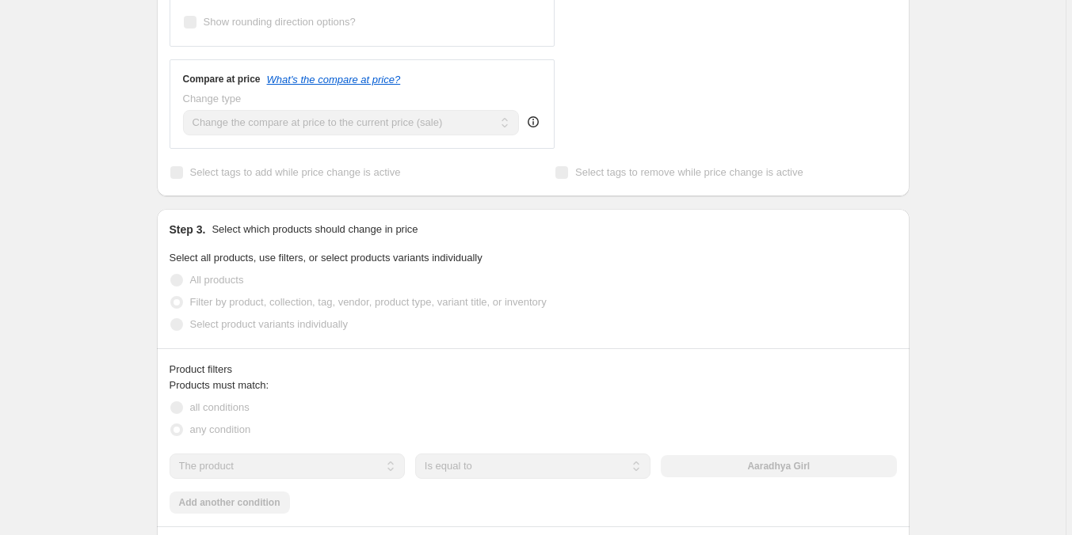
scroll to position [713, 0]
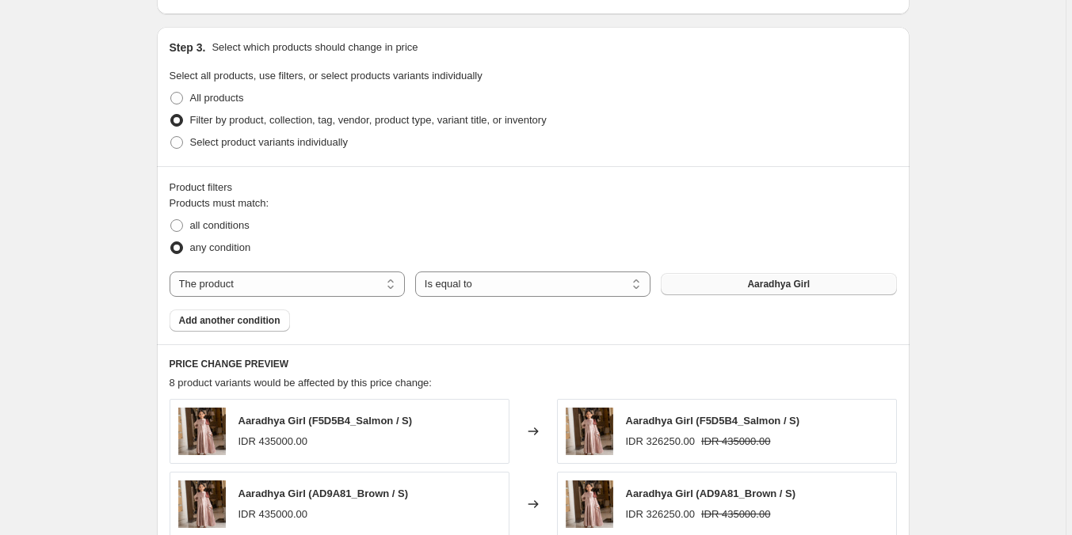
click at [768, 293] on button "Aaradhya Girl" at bounding box center [778, 284] width 235 height 22
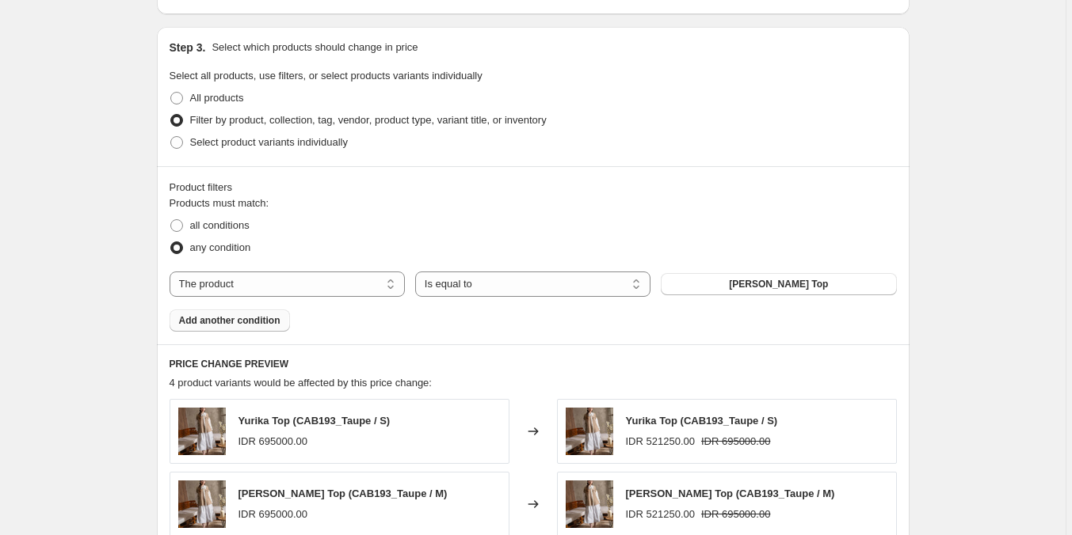
click at [234, 322] on span "Add another condition" at bounding box center [229, 320] width 101 height 13
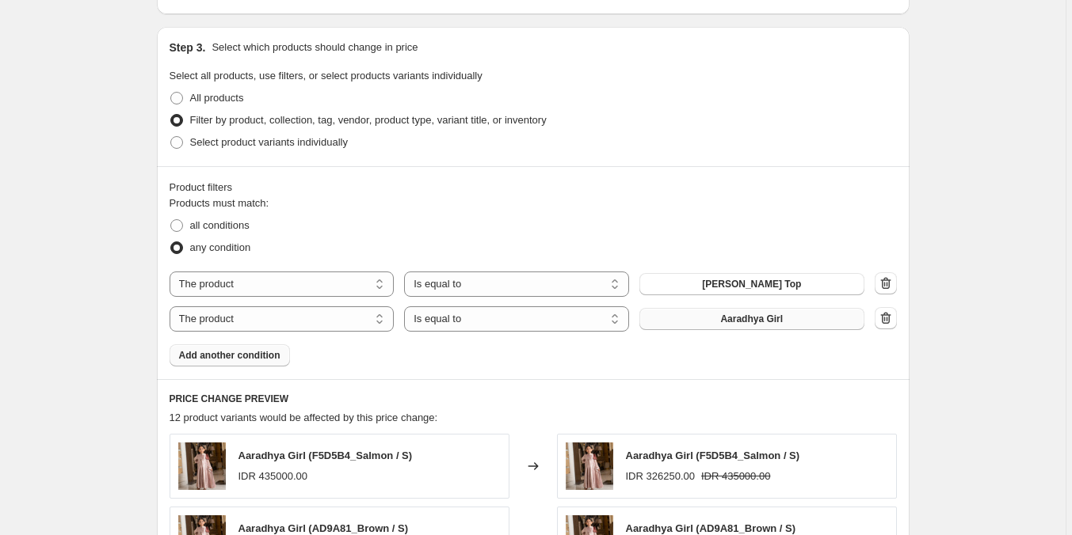
click at [726, 325] on span "Aaradhya Girl" at bounding box center [751, 319] width 63 height 13
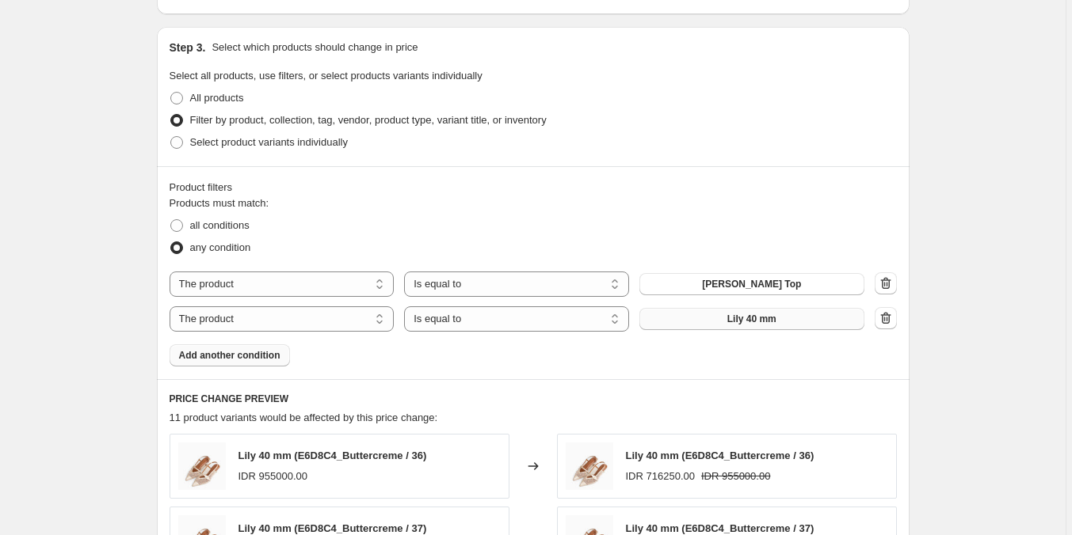
click at [250, 360] on span "Add another condition" at bounding box center [229, 355] width 101 height 13
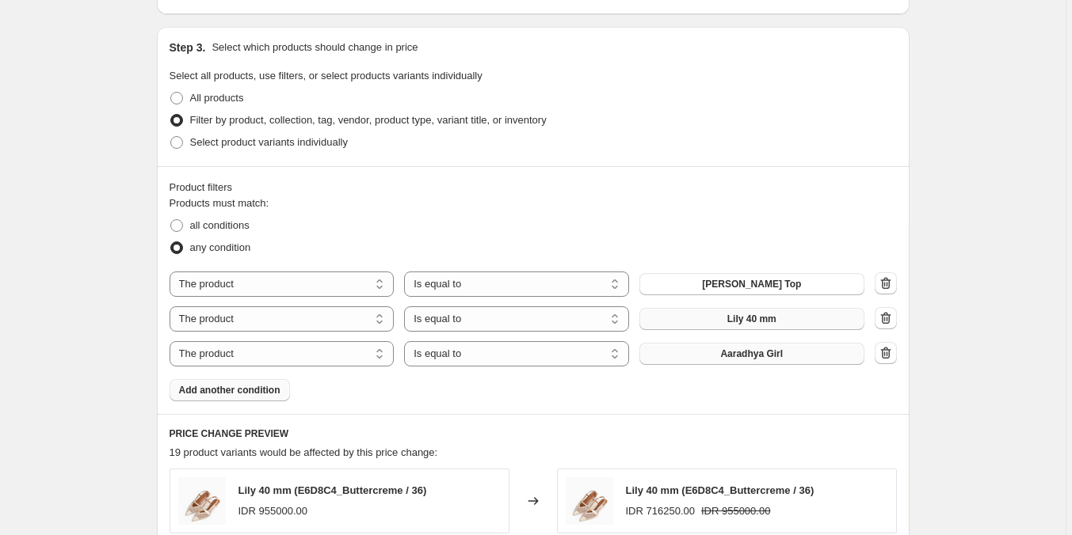
click at [744, 360] on span "Aaradhya Girl" at bounding box center [751, 354] width 63 height 13
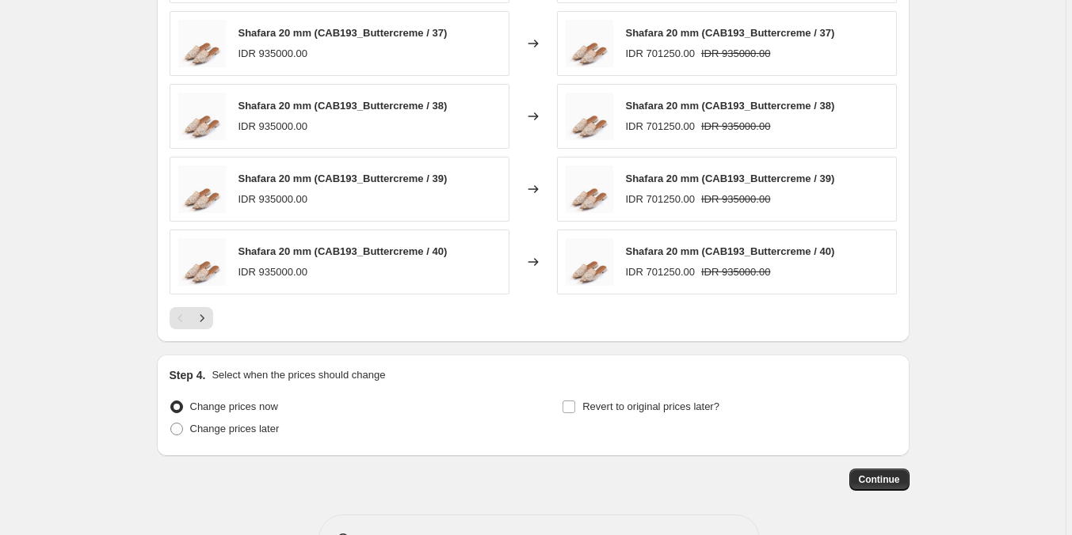
scroll to position [1297, 0]
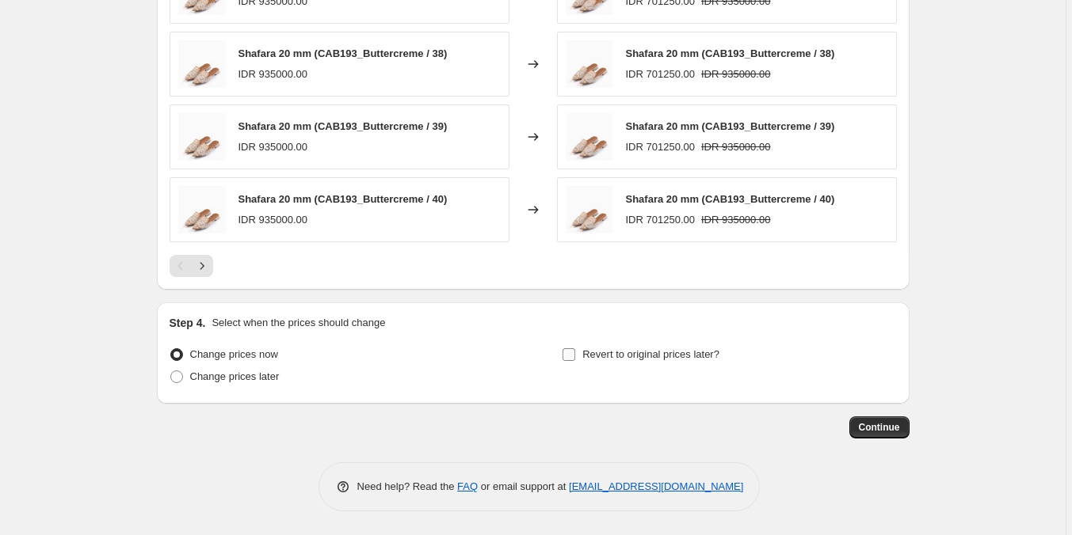
click at [585, 359] on span "Revert to original prices later?" at bounding box center [650, 355] width 137 height 12
click at [575, 359] on input "Revert to original prices later?" at bounding box center [568, 355] width 13 height 13
checkbox input "true"
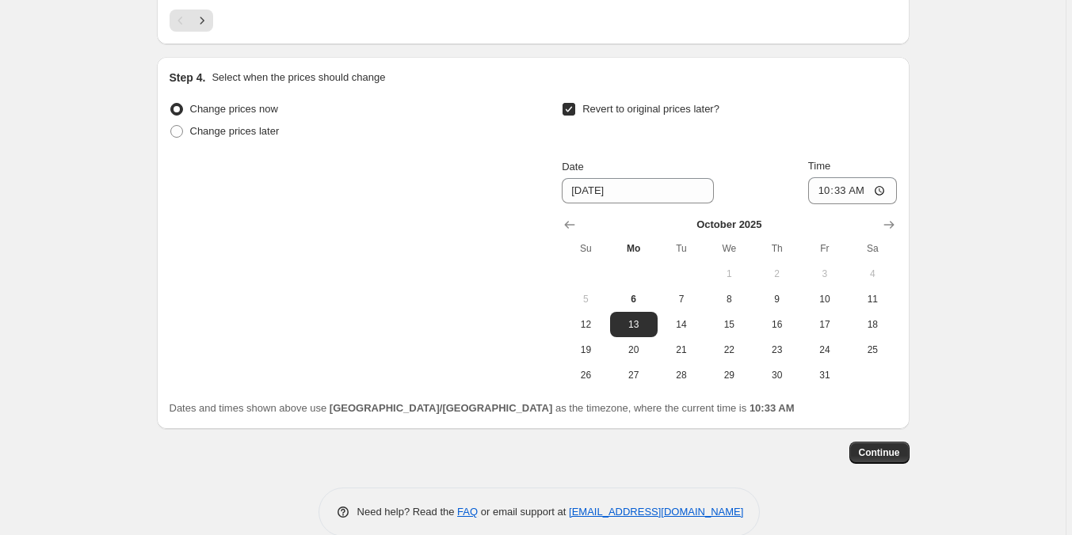
scroll to position [1567, 0]
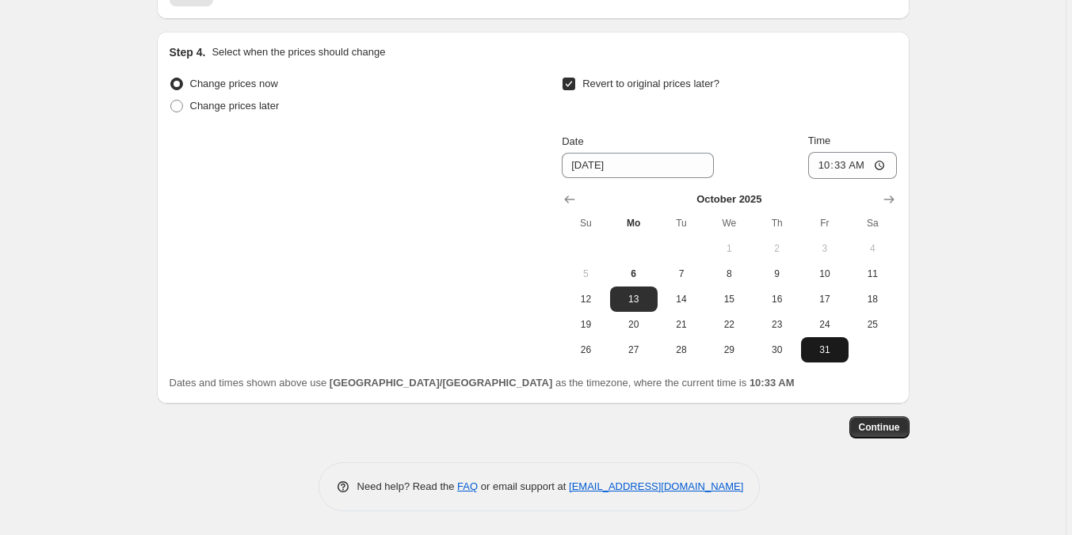
click at [841, 353] on span "31" at bounding box center [824, 350] width 35 height 13
type input "[DATE]"
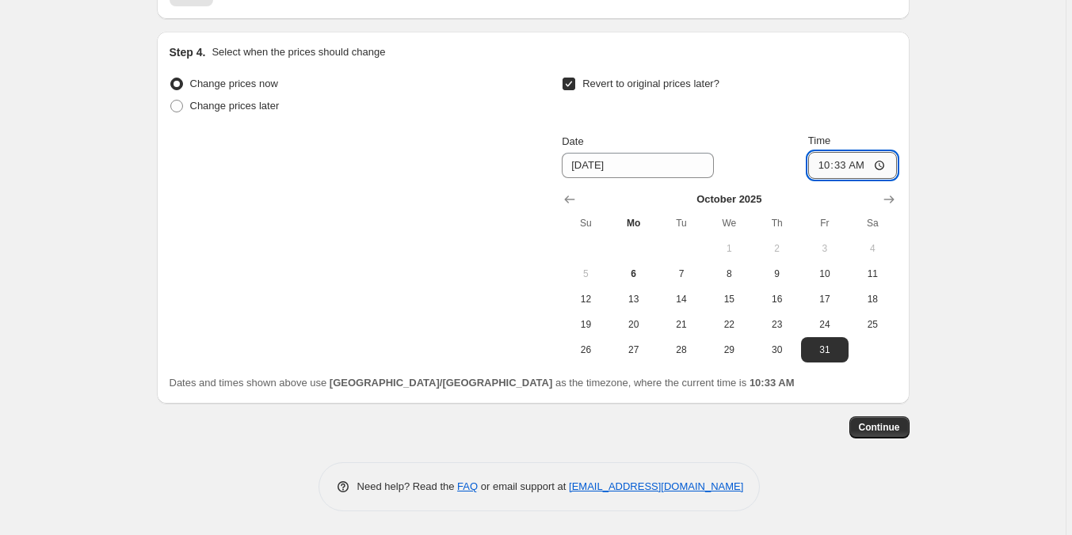
click at [819, 170] on input "10:33" at bounding box center [852, 165] width 89 height 27
type input "23:59"
click at [867, 434] on button "Continue" at bounding box center [879, 428] width 60 height 22
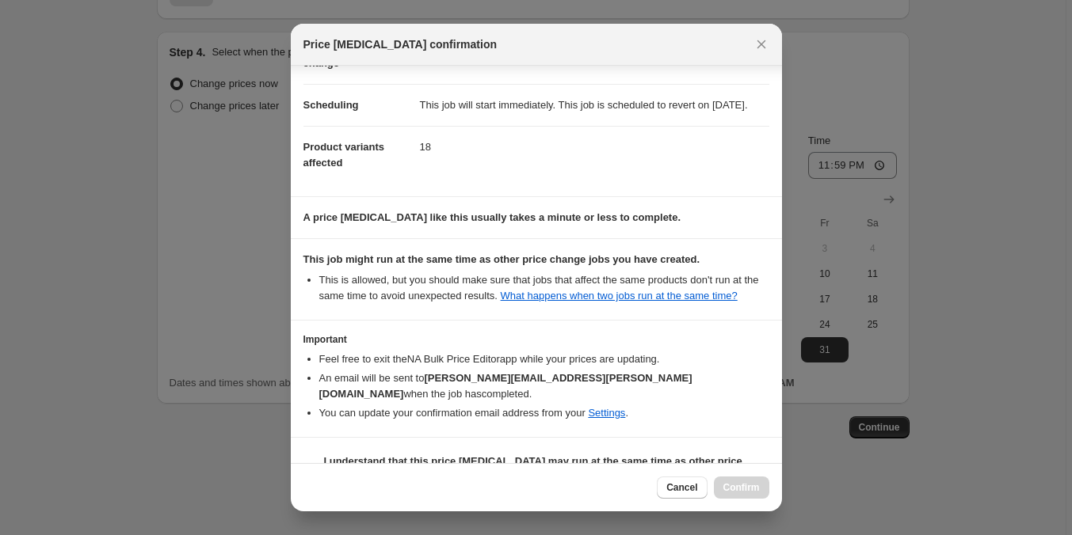
scroll to position [147, 0]
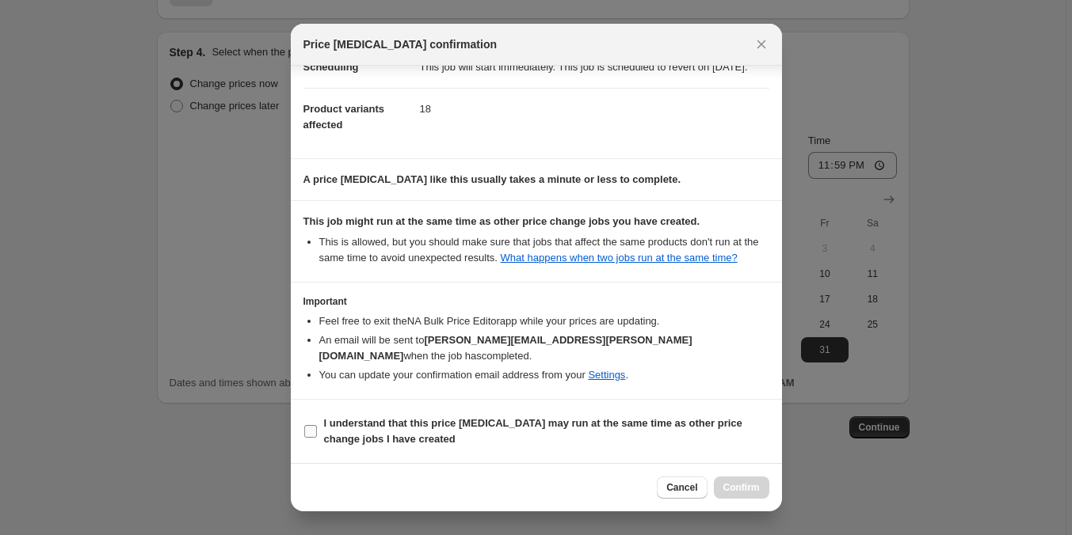
click at [585, 417] on b "I understand that this price [MEDICAL_DATA] may run at the same time as other p…" at bounding box center [533, 431] width 418 height 28
click at [317, 425] on input "I understand that this price [MEDICAL_DATA] may run at the same time as other p…" at bounding box center [310, 431] width 13 height 13
checkbox input "true"
click at [729, 483] on span "Confirm" at bounding box center [741, 488] width 36 height 13
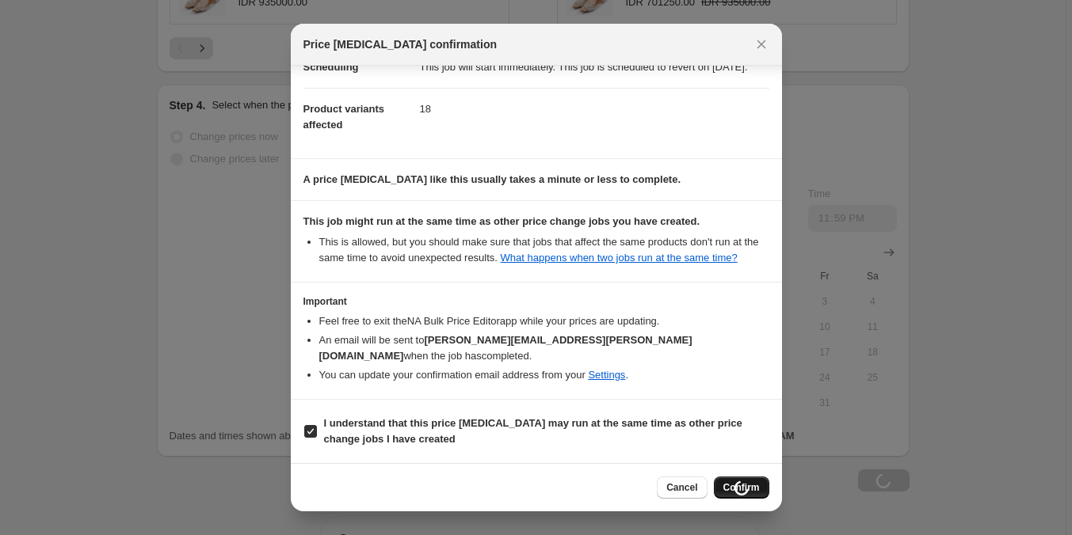
scroll to position [1621, 0]
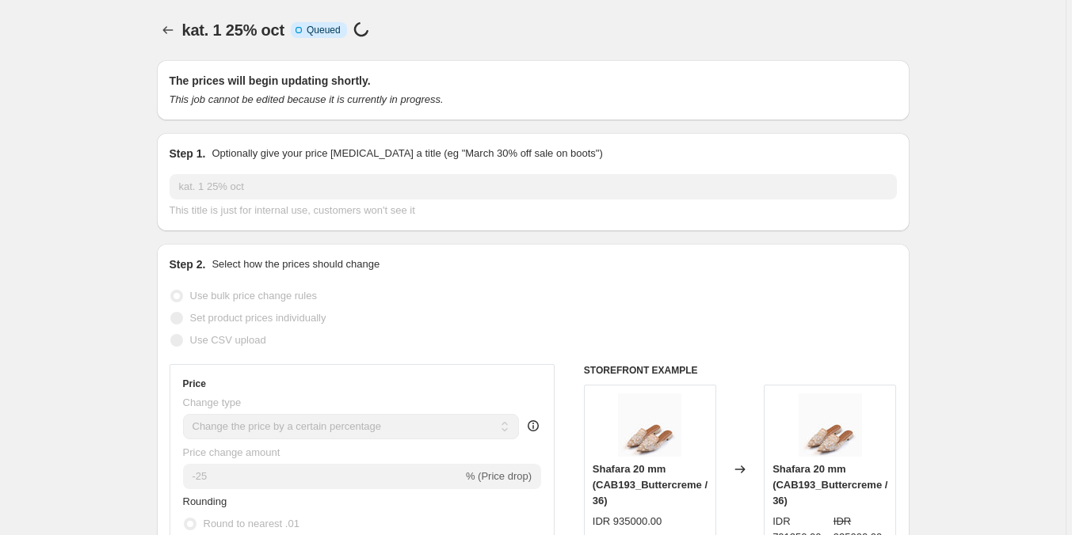
select select "percentage"
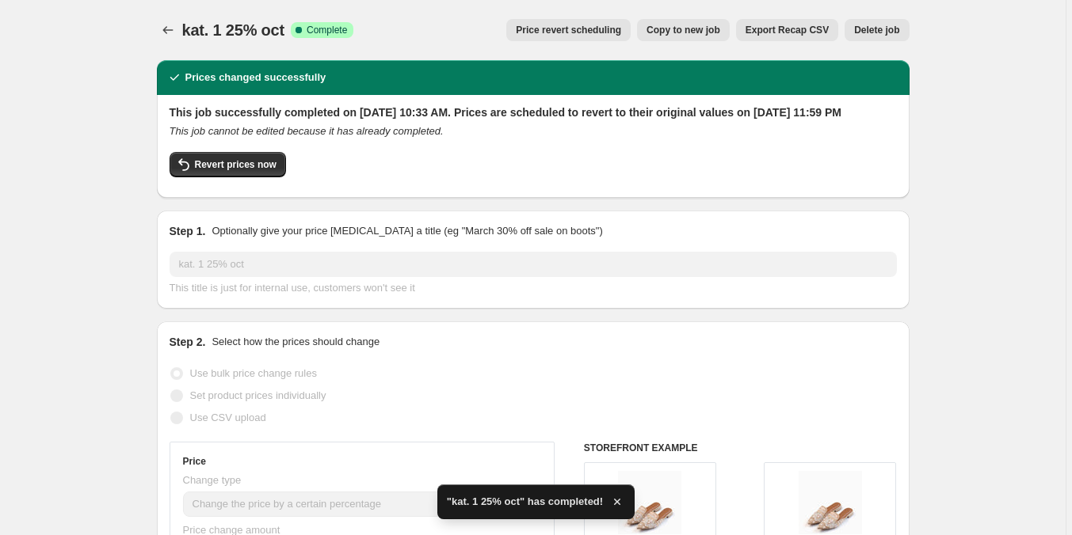
click at [179, 29] on button "Price change jobs" at bounding box center [168, 30] width 22 height 22
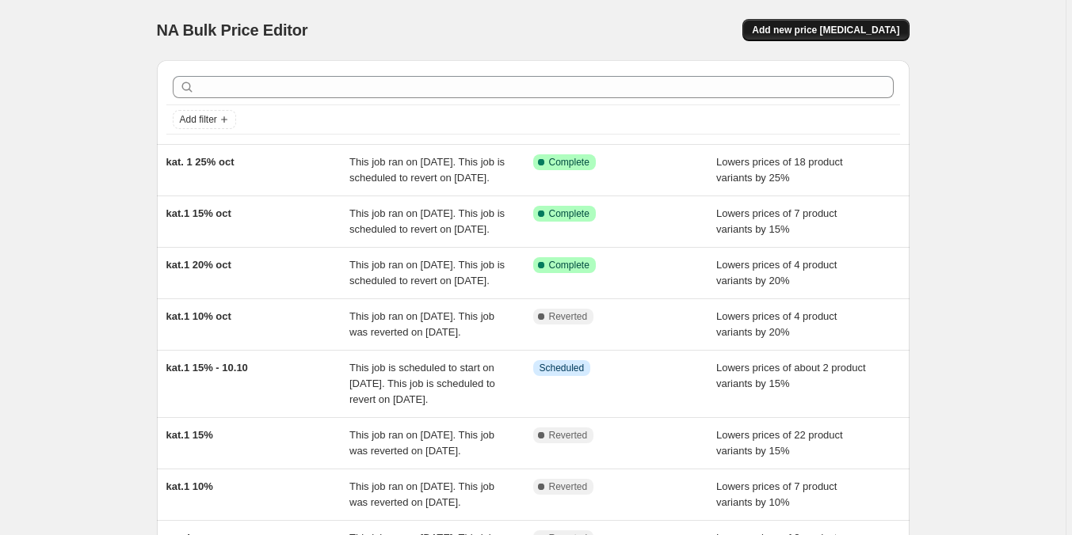
click at [820, 36] on span "Add new price [MEDICAL_DATA]" at bounding box center [825, 30] width 147 height 13
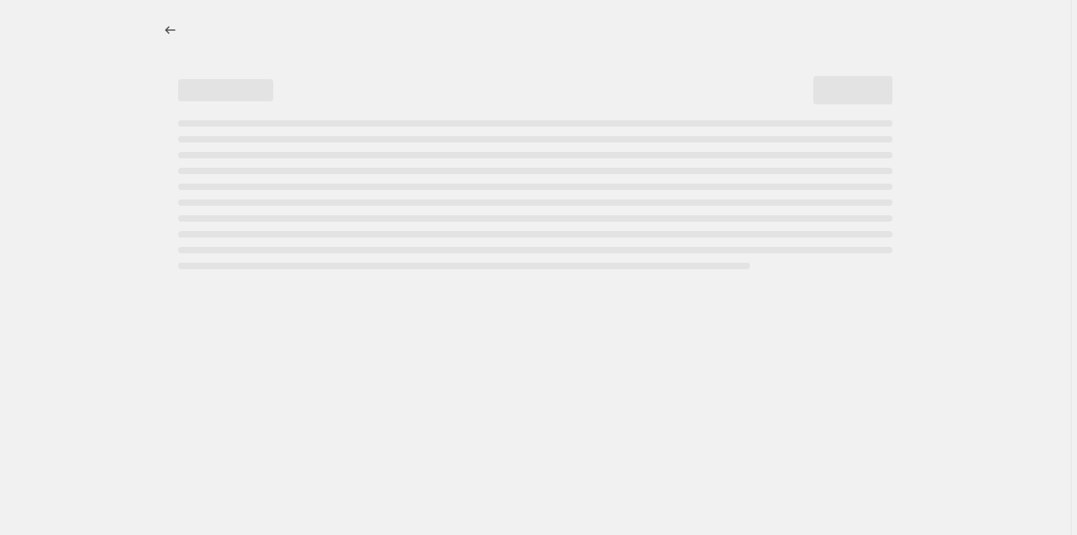
select select "percentage"
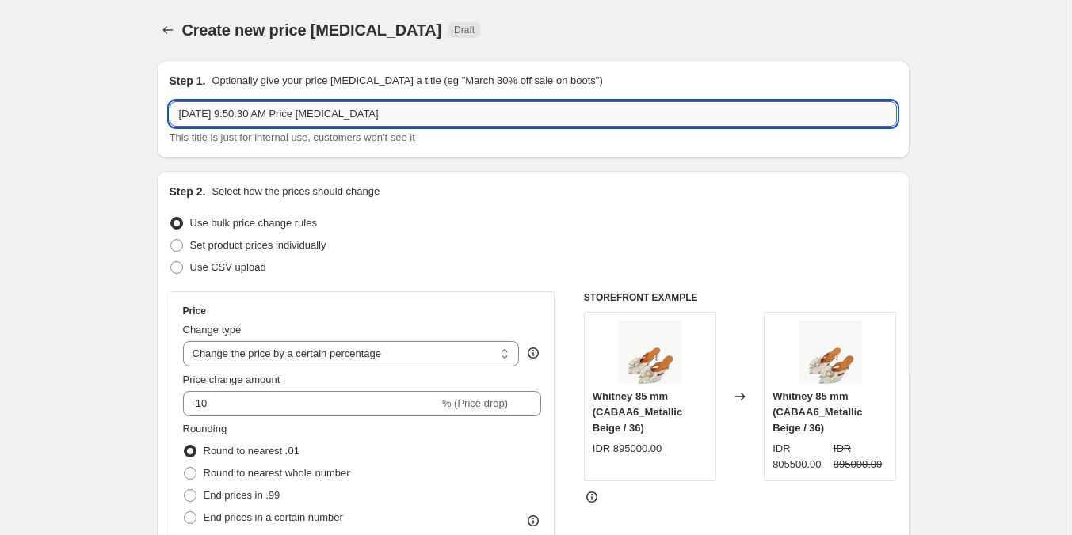
click at [261, 110] on input "[DATE] 9:50:30 AM Price [MEDICAL_DATA]" at bounding box center [533, 113] width 727 height 25
type input "kat. 2 30% oct"
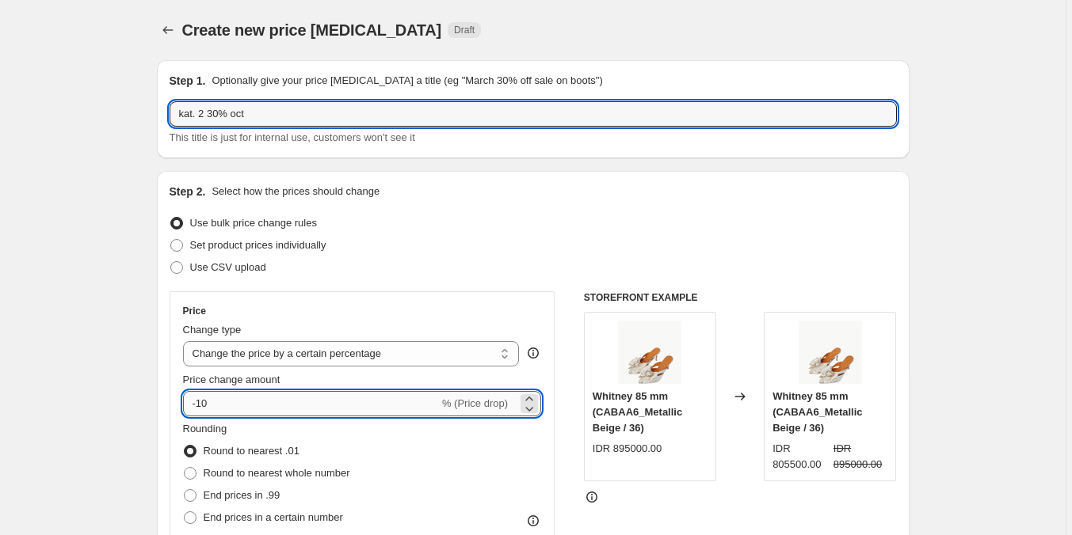
click at [290, 401] on input "-10" at bounding box center [311, 403] width 256 height 25
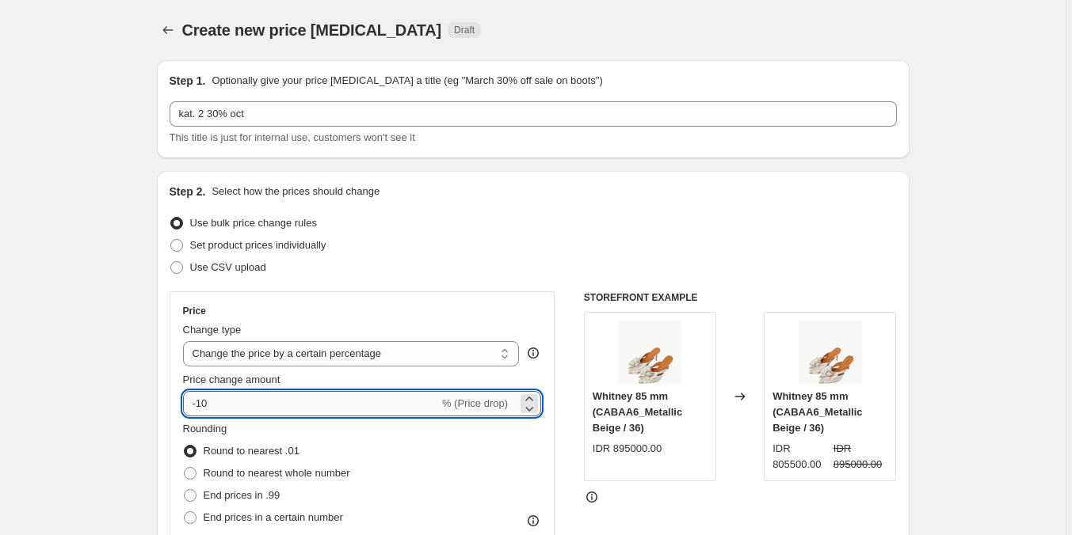
type input "-1"
type input "-30"
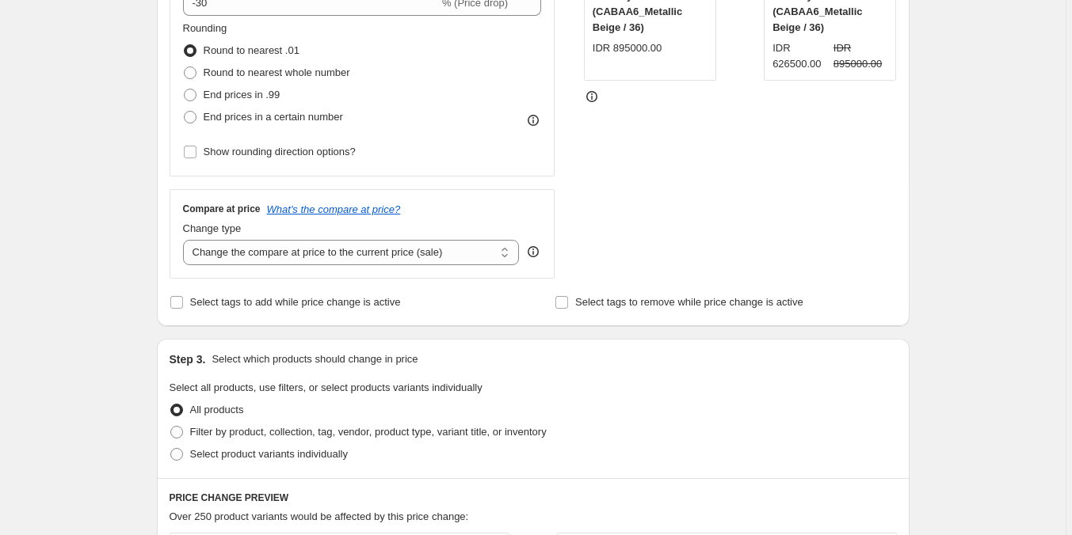
scroll to position [475, 0]
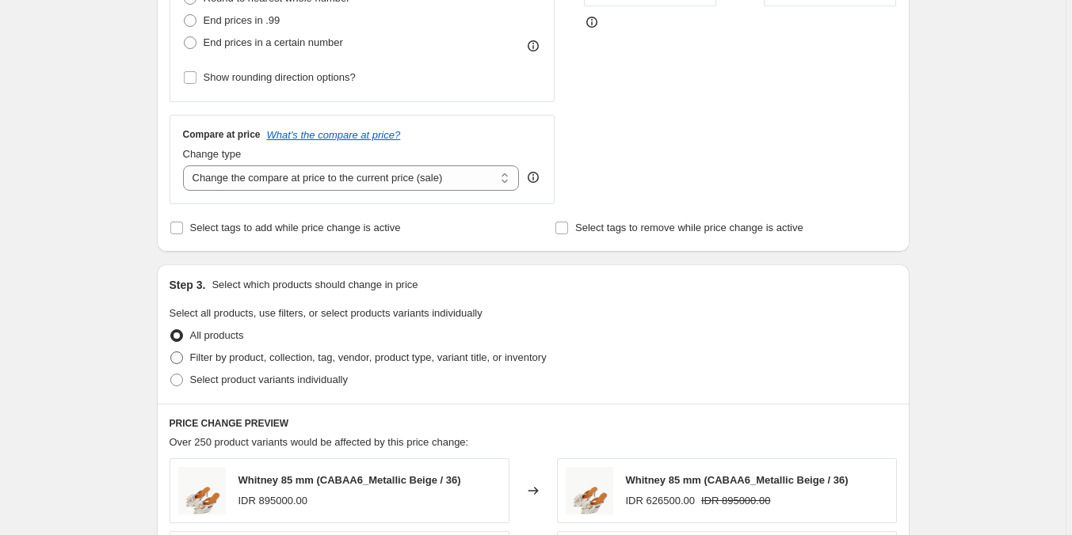
click at [381, 363] on span "Filter by product, collection, tag, vendor, product type, variant title, or inv…" at bounding box center [368, 358] width 356 height 12
click at [171, 352] on input "Filter by product, collection, tag, vendor, product type, variant title, or inv…" at bounding box center [170, 352] width 1 height 1
radio input "true"
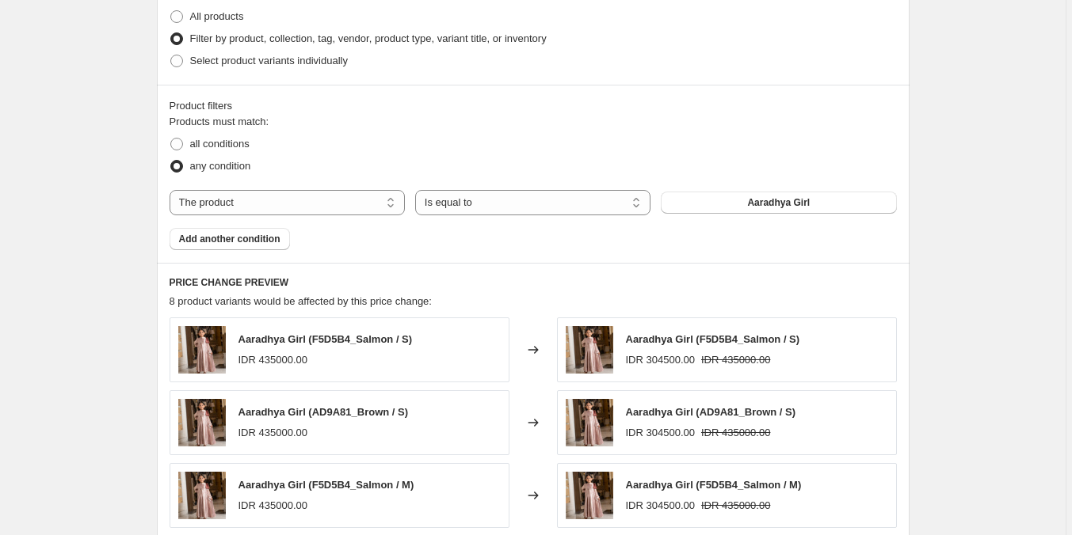
scroll to position [792, 0]
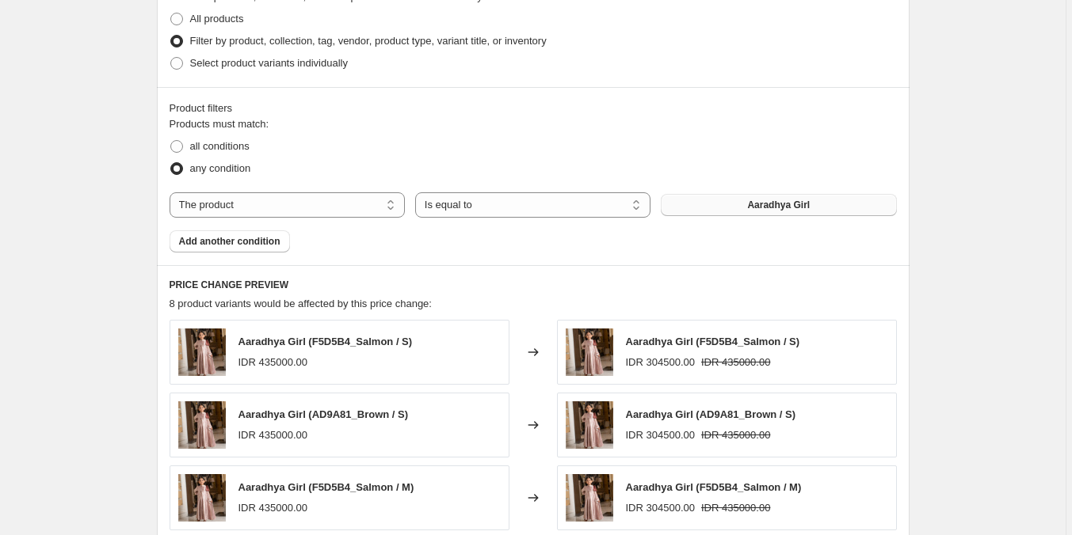
click at [765, 203] on span "Aaradhya Girl" at bounding box center [778, 205] width 63 height 13
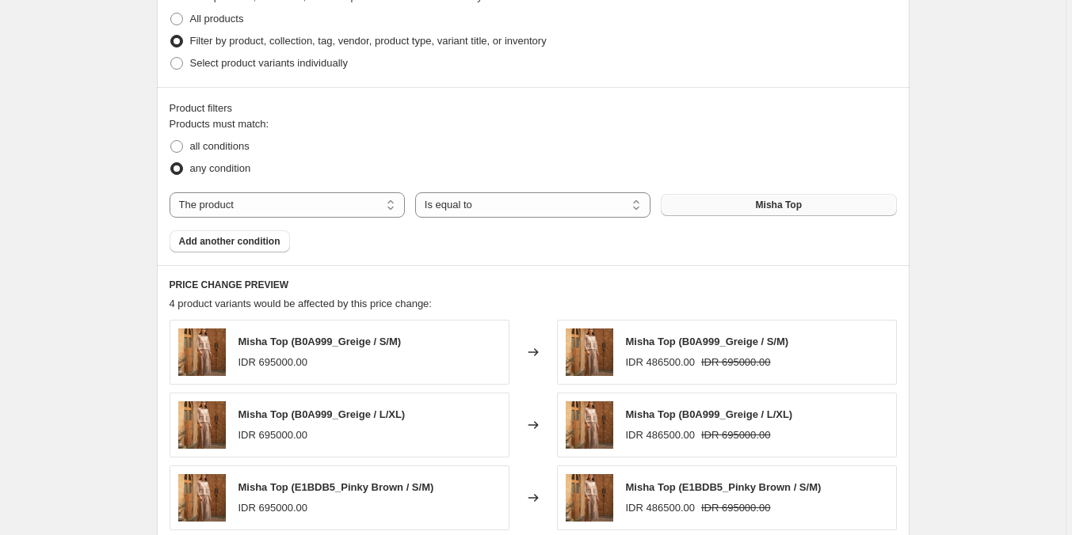
click at [981, 280] on div "Create new price [MEDICAL_DATA]. This page is ready Create new price [MEDICAL_D…" at bounding box center [532, 52] width 1065 height 1689
click at [218, 246] on span "Add another condition" at bounding box center [229, 241] width 101 height 13
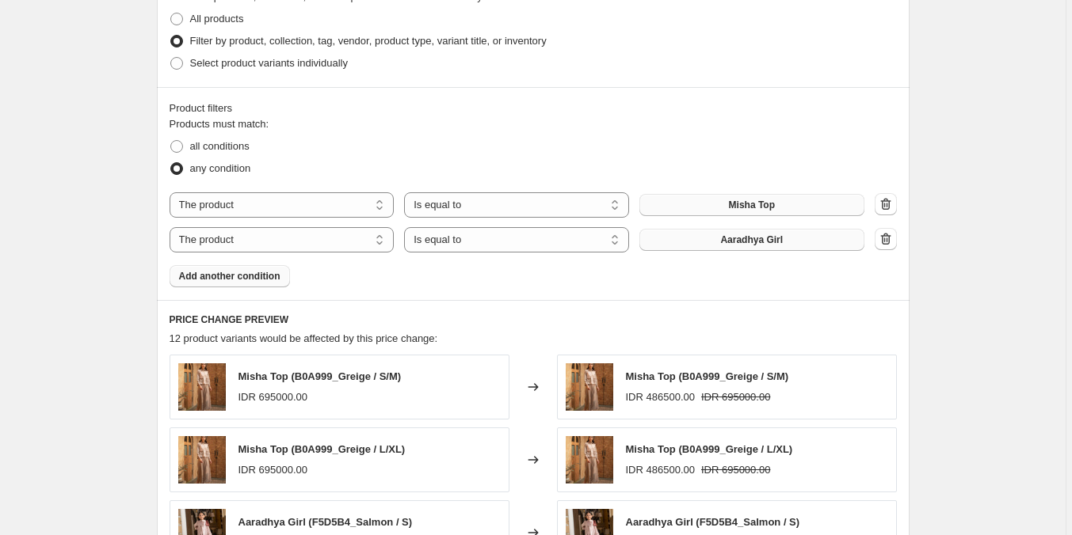
click at [733, 240] on span "Aaradhya Girl" at bounding box center [751, 240] width 63 height 13
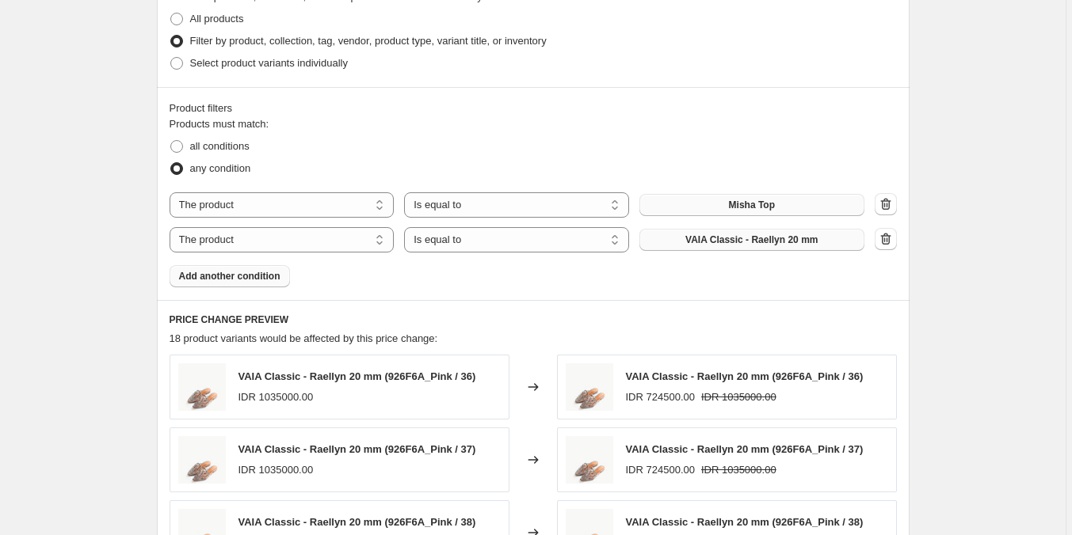
click at [221, 281] on span "Add another condition" at bounding box center [229, 276] width 101 height 13
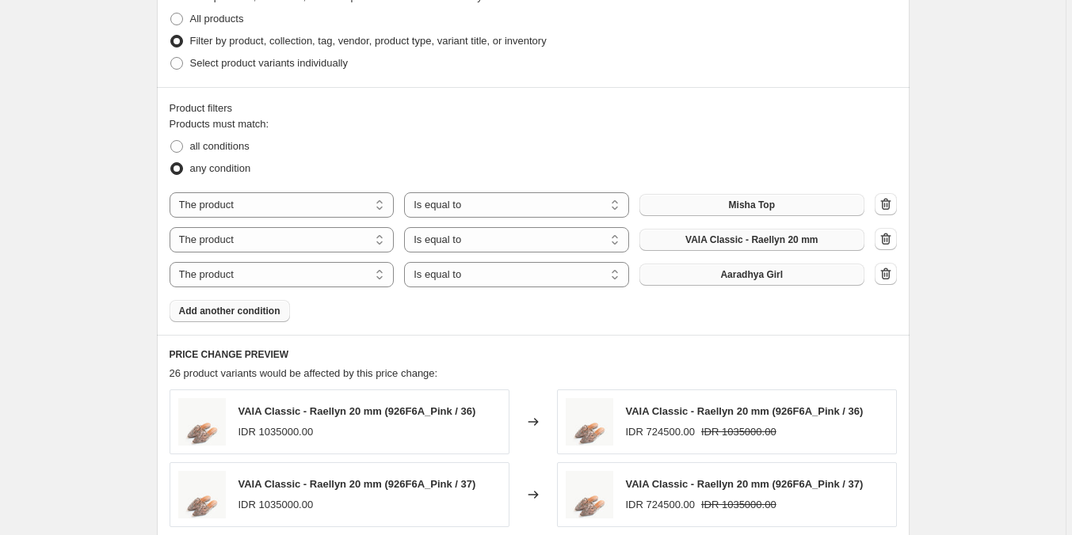
click at [710, 281] on button "Aaradhya Girl" at bounding box center [751, 275] width 225 height 22
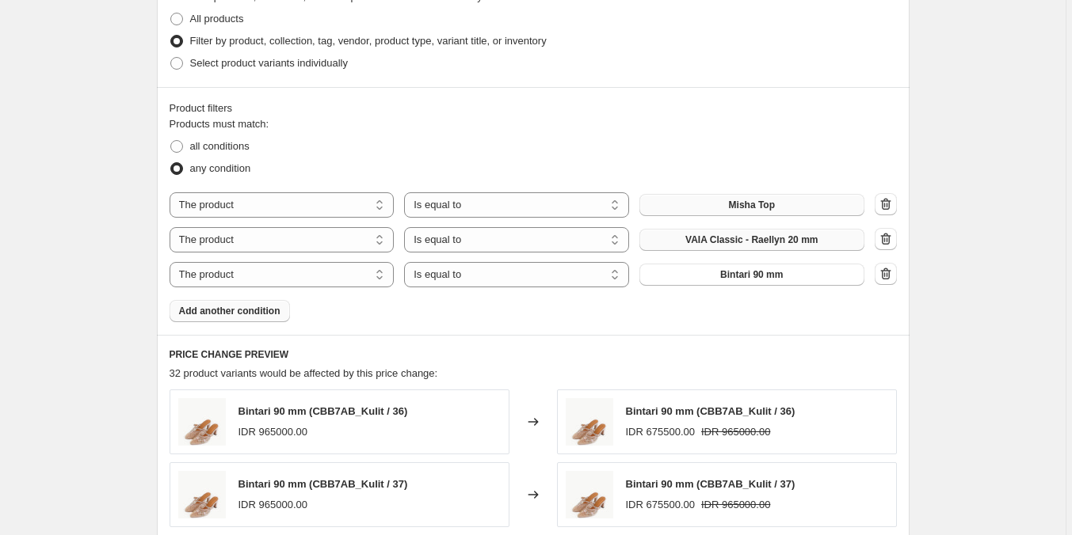
click at [1020, 376] on div "Create new price [MEDICAL_DATA]. This page is ready Create new price [MEDICAL_D…" at bounding box center [532, 123] width 1065 height 1831
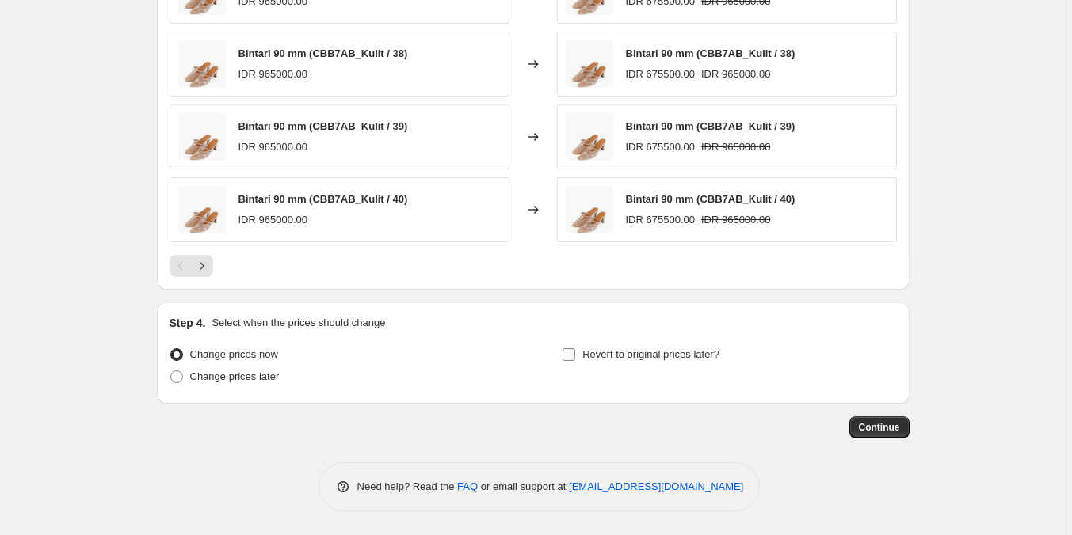
click at [615, 347] on span "Revert to original prices later?" at bounding box center [650, 355] width 137 height 16
click at [575, 349] on input "Revert to original prices later?" at bounding box center [568, 355] width 13 height 13
checkbox input "true"
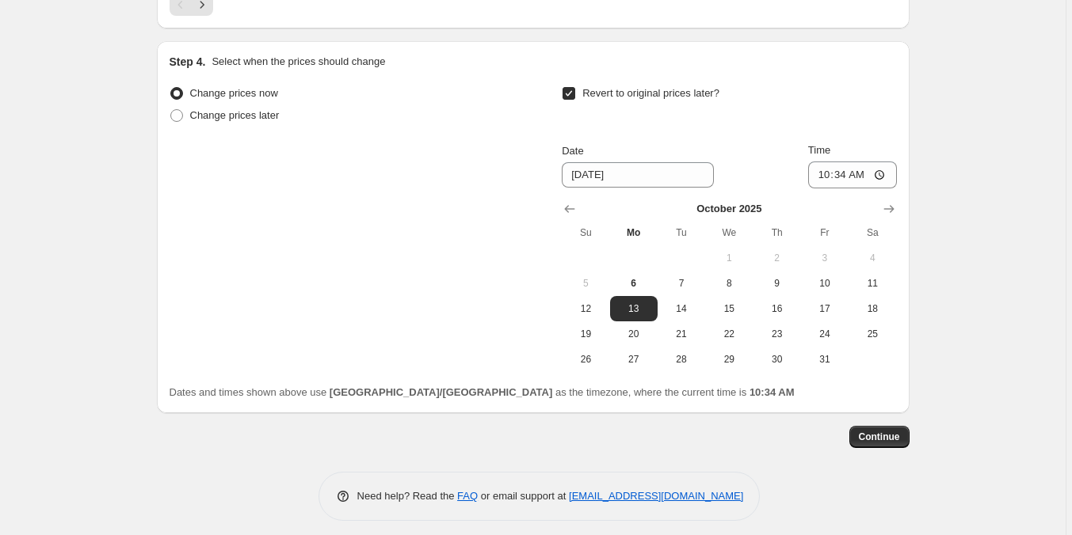
scroll to position [1567, 0]
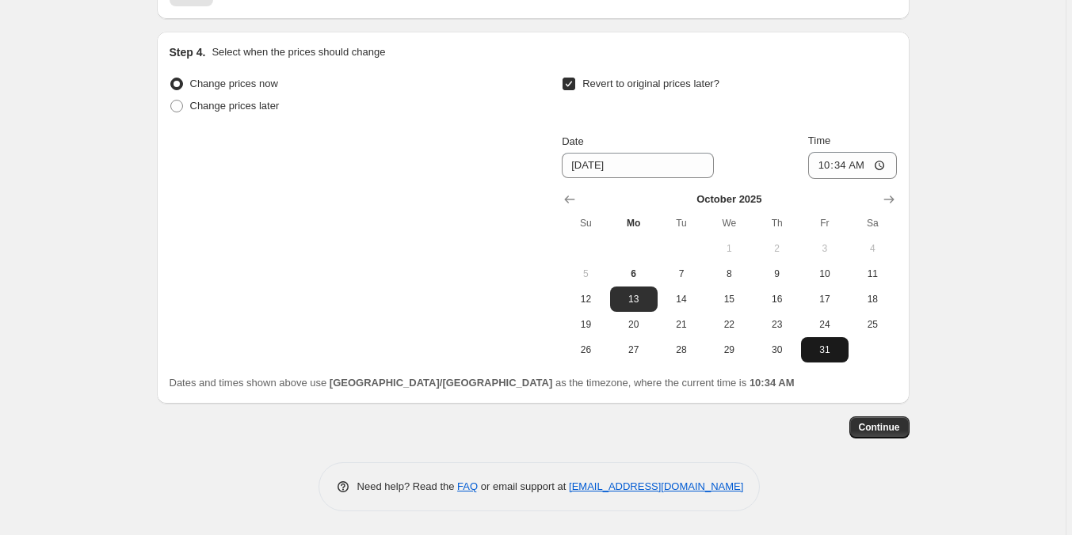
click at [821, 352] on span "31" at bounding box center [824, 350] width 35 height 13
type input "[DATE]"
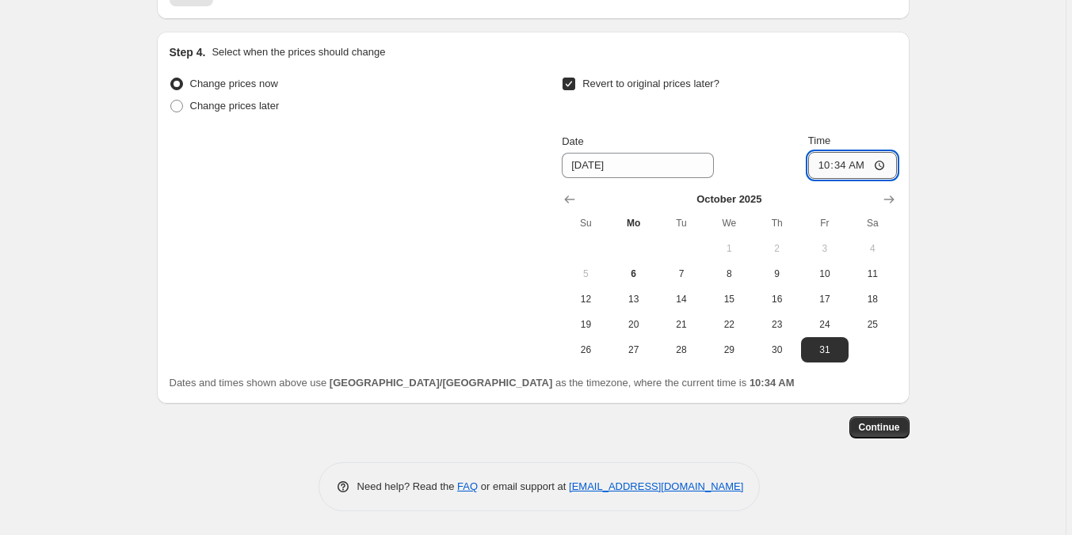
click at [827, 173] on input "10:34" at bounding box center [852, 165] width 89 height 27
type input "23:59"
click at [889, 426] on span "Continue" at bounding box center [879, 427] width 41 height 13
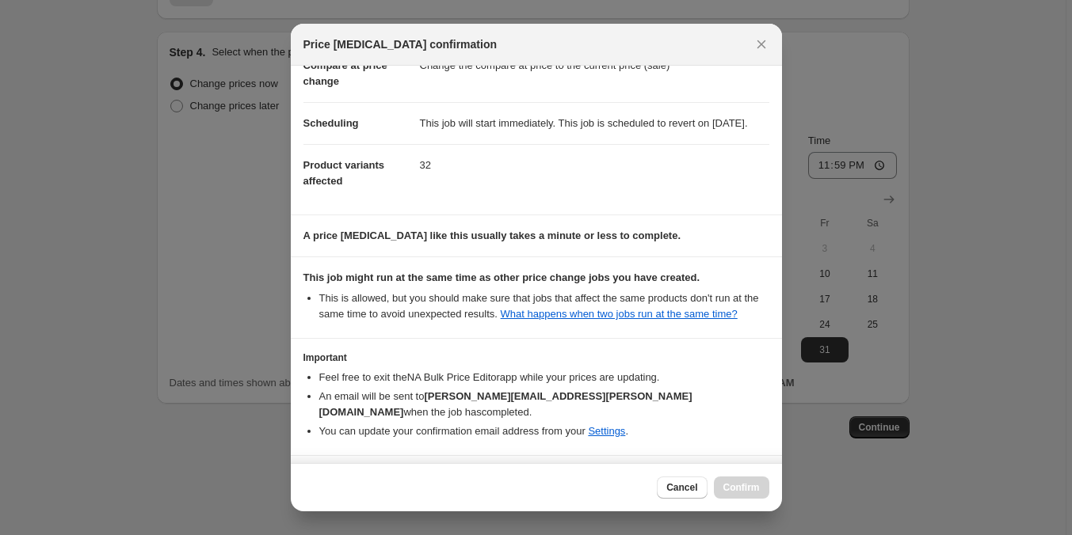
scroll to position [147, 0]
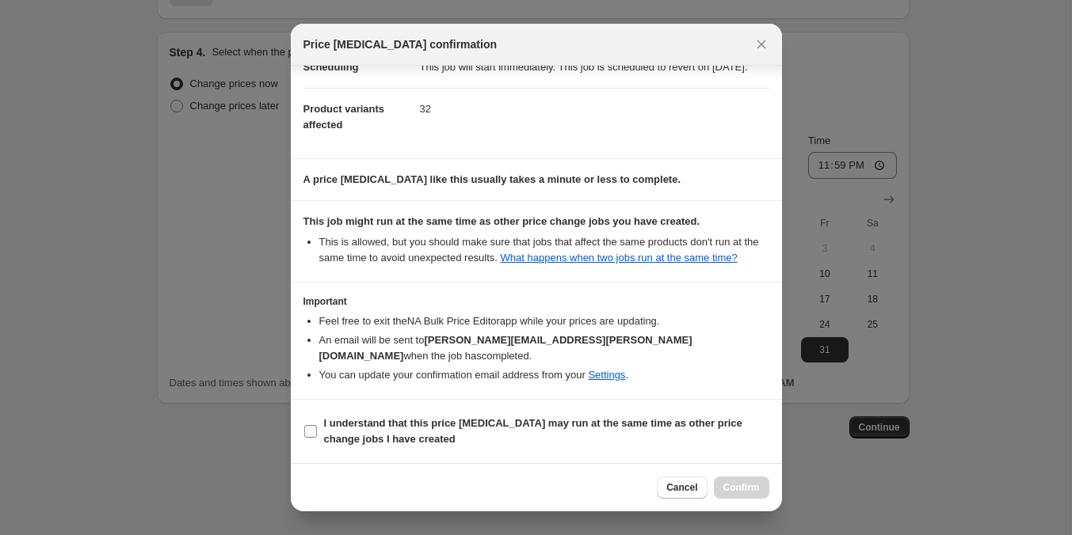
click at [638, 427] on b "I understand that this price [MEDICAL_DATA] may run at the same time as other p…" at bounding box center [533, 431] width 418 height 28
click at [317, 427] on input "I understand that this price [MEDICAL_DATA] may run at the same time as other p…" at bounding box center [310, 431] width 13 height 13
checkbox input "true"
click at [723, 485] on button "Confirm" at bounding box center [741, 488] width 55 height 22
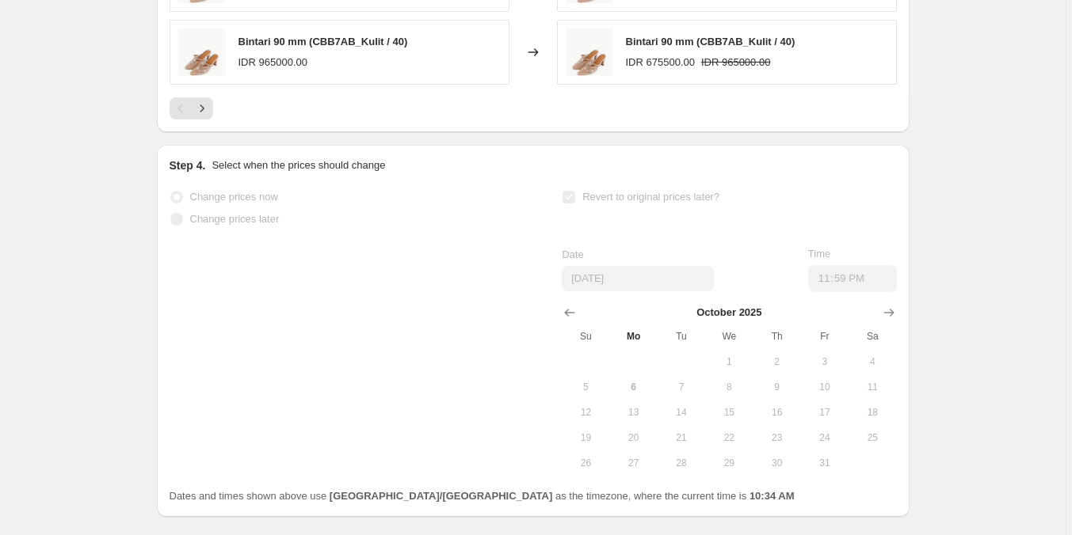
scroll to position [1609, 0]
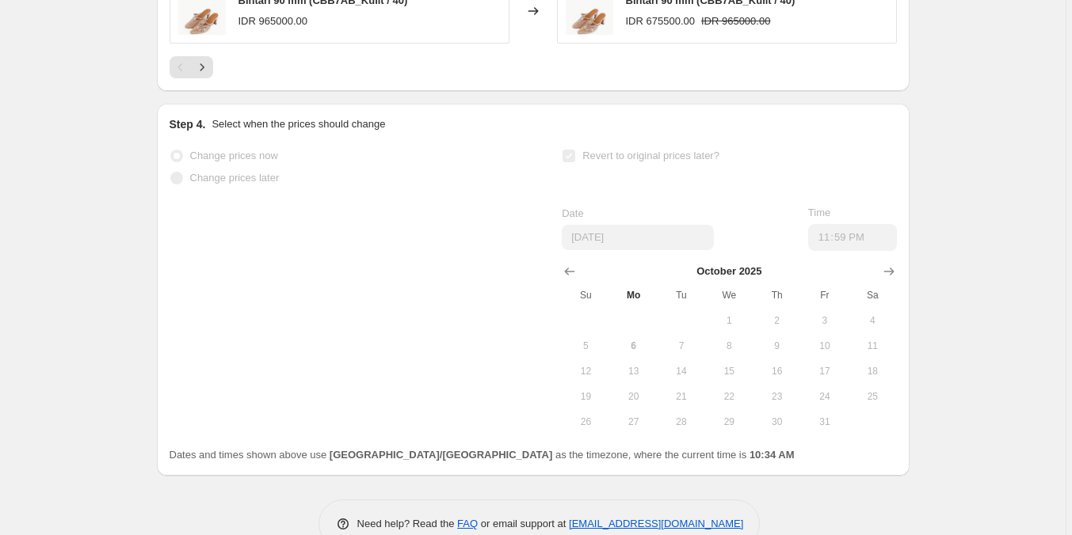
select select "percentage"
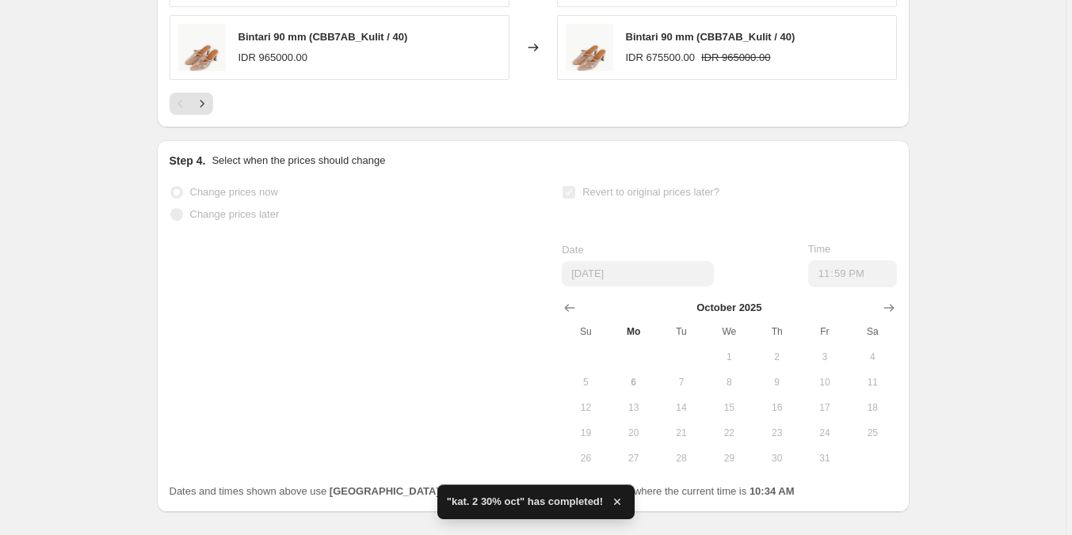
scroll to position [0, 0]
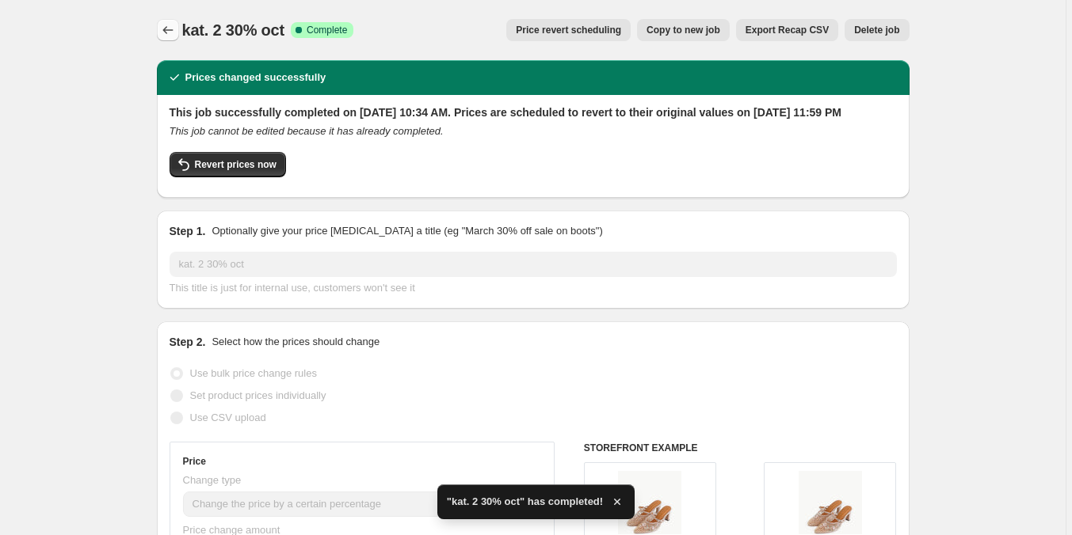
click at [177, 29] on button "Price change jobs" at bounding box center [168, 30] width 22 height 22
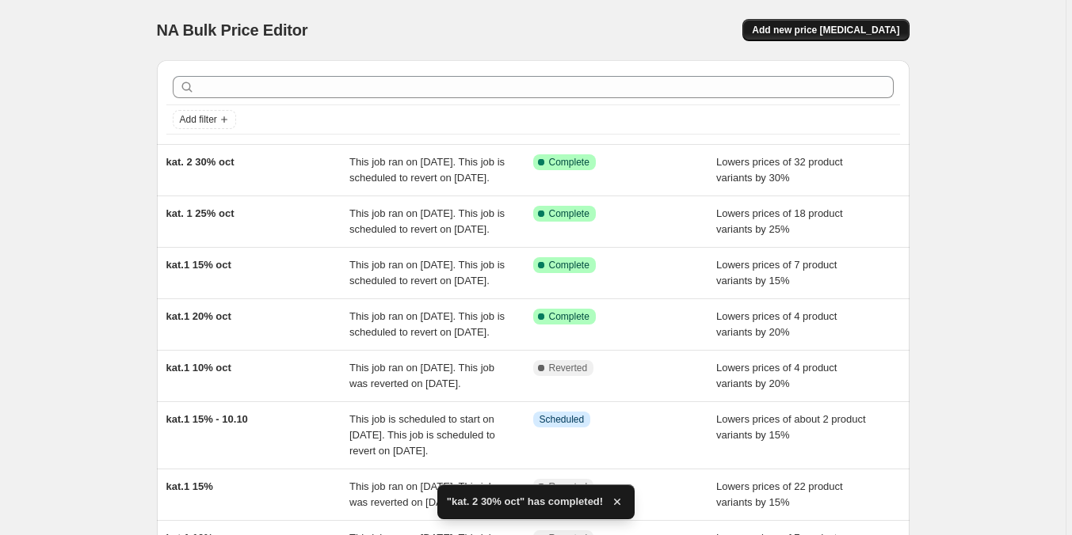
click at [850, 24] on button "Add new price [MEDICAL_DATA]" at bounding box center [825, 30] width 166 height 22
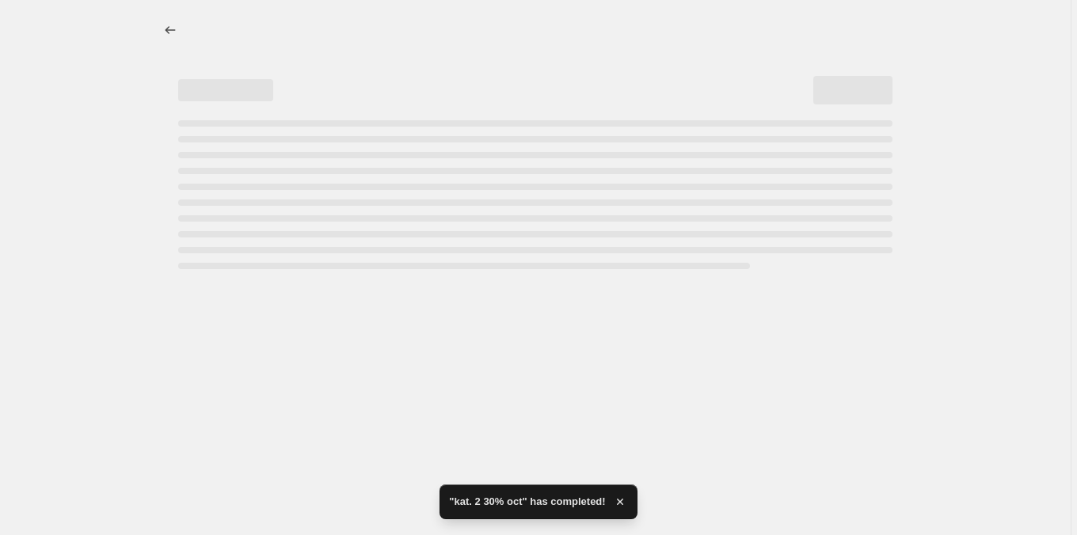
select select "percentage"
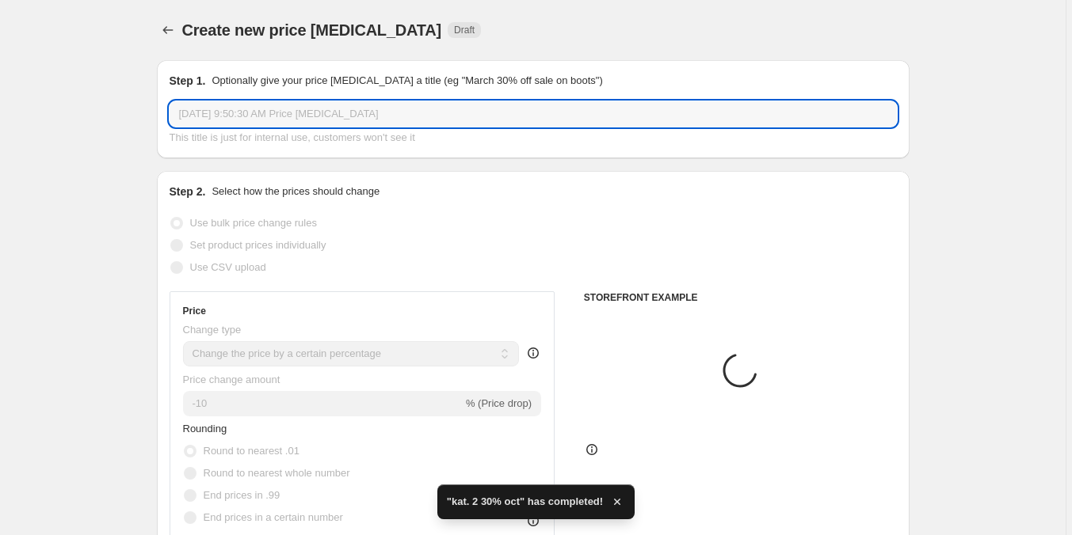
click at [242, 113] on input "[DATE] 9:50:30 AM Price [MEDICAL_DATA]" at bounding box center [533, 113] width 727 height 25
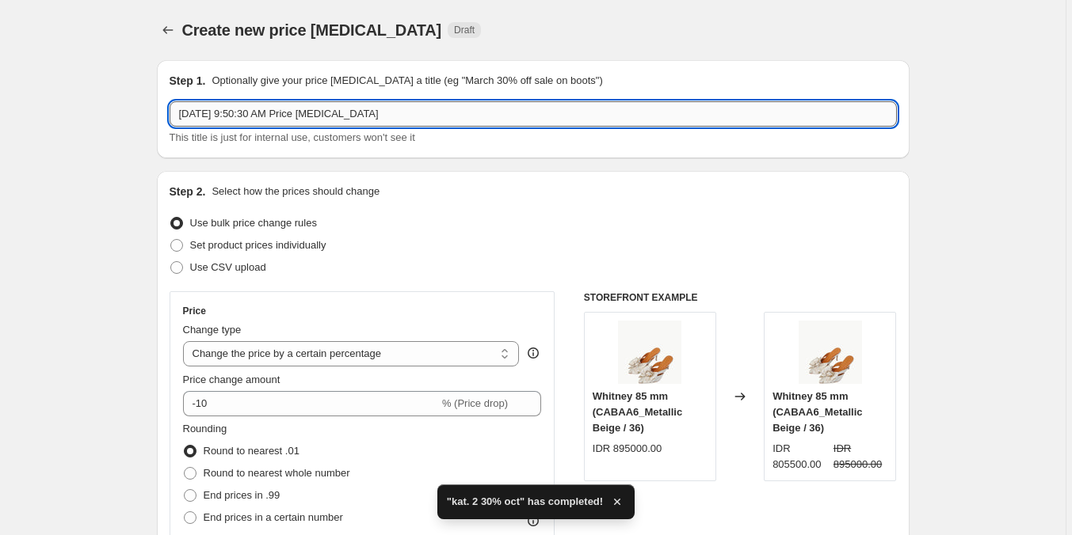
click at [242, 113] on input "[DATE] 9:50:30 AM Price [MEDICAL_DATA]" at bounding box center [533, 113] width 727 height 25
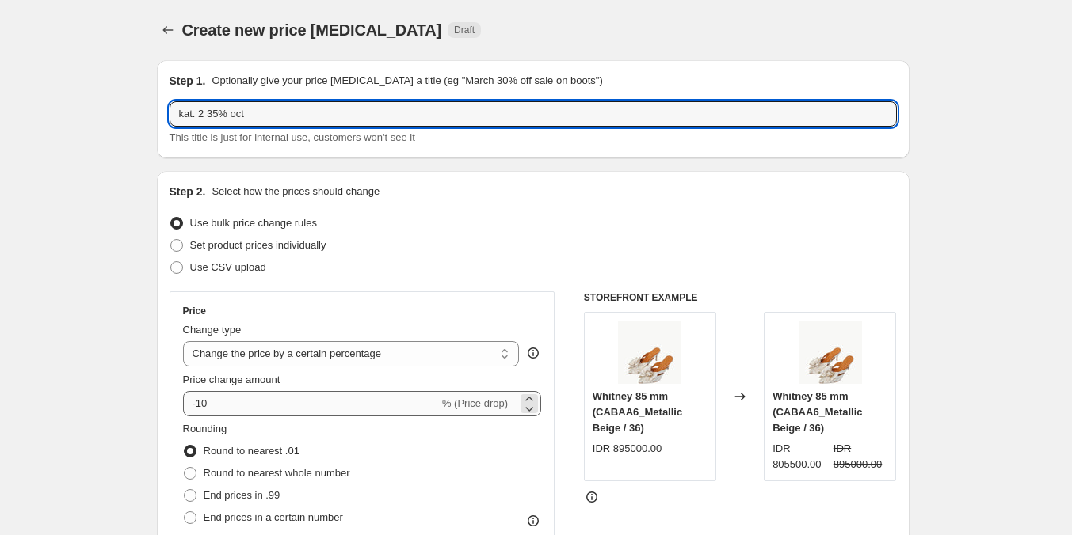
type input "kat. 2 35% oct"
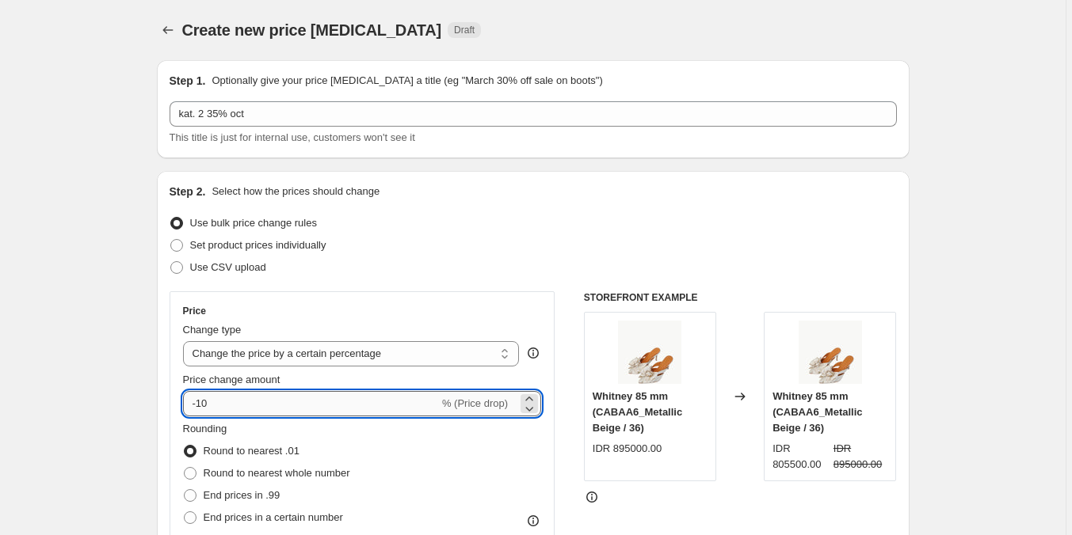
click at [257, 400] on input "-10" at bounding box center [311, 403] width 256 height 25
type input "-1"
type input "-35"
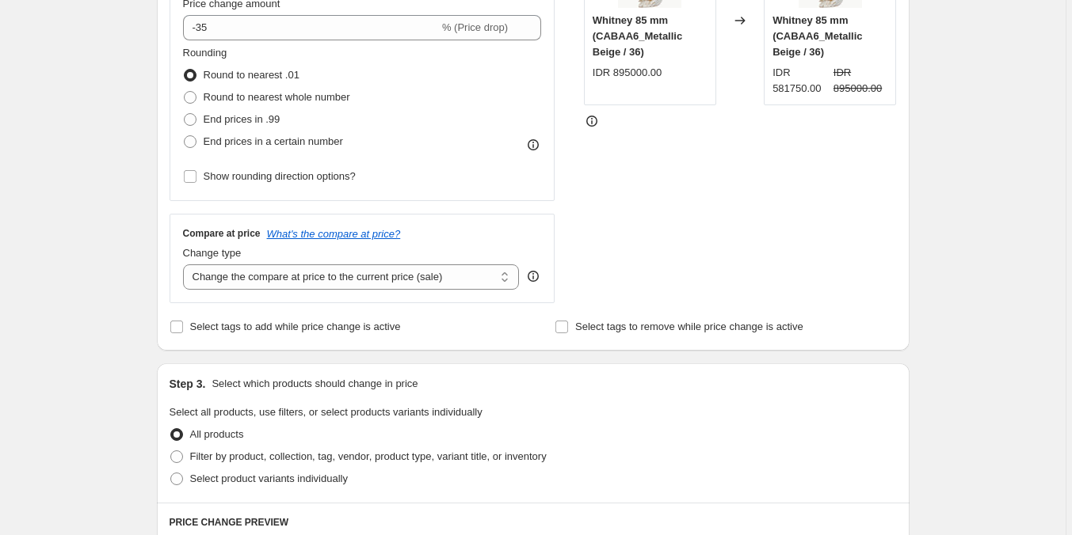
scroll to position [396, 0]
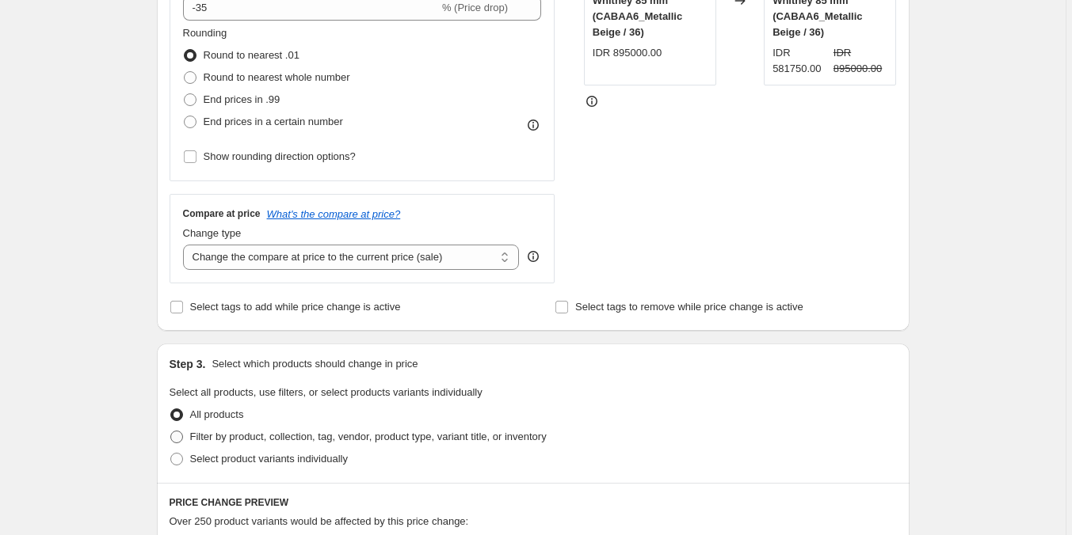
click at [336, 439] on span "Filter by product, collection, tag, vendor, product type, variant title, or inv…" at bounding box center [368, 437] width 356 height 12
click at [171, 432] on input "Filter by product, collection, tag, vendor, product type, variant title, or inv…" at bounding box center [170, 431] width 1 height 1
radio input "true"
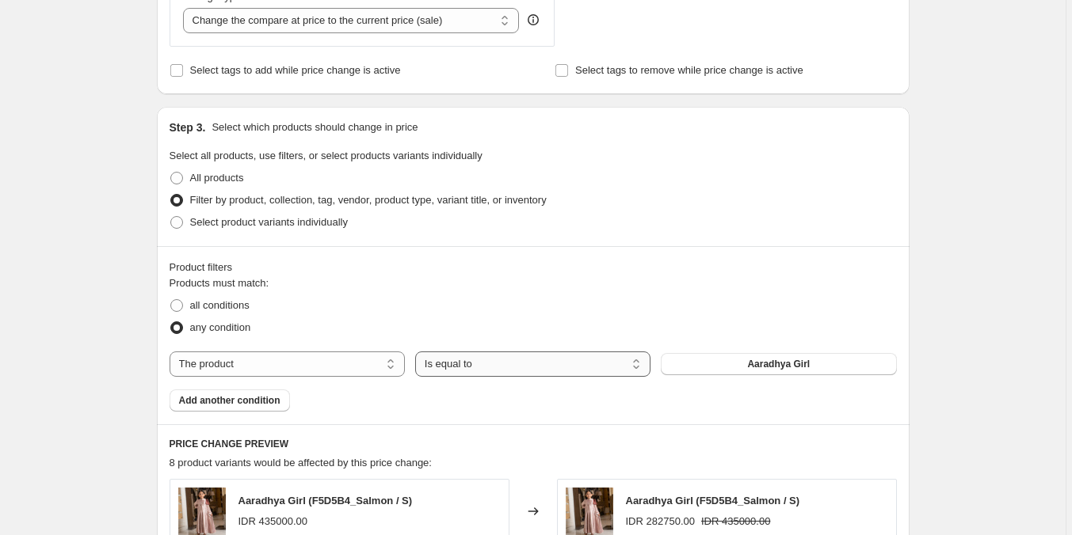
scroll to position [634, 0]
click at [733, 358] on button "Aaradhya Girl" at bounding box center [778, 363] width 235 height 22
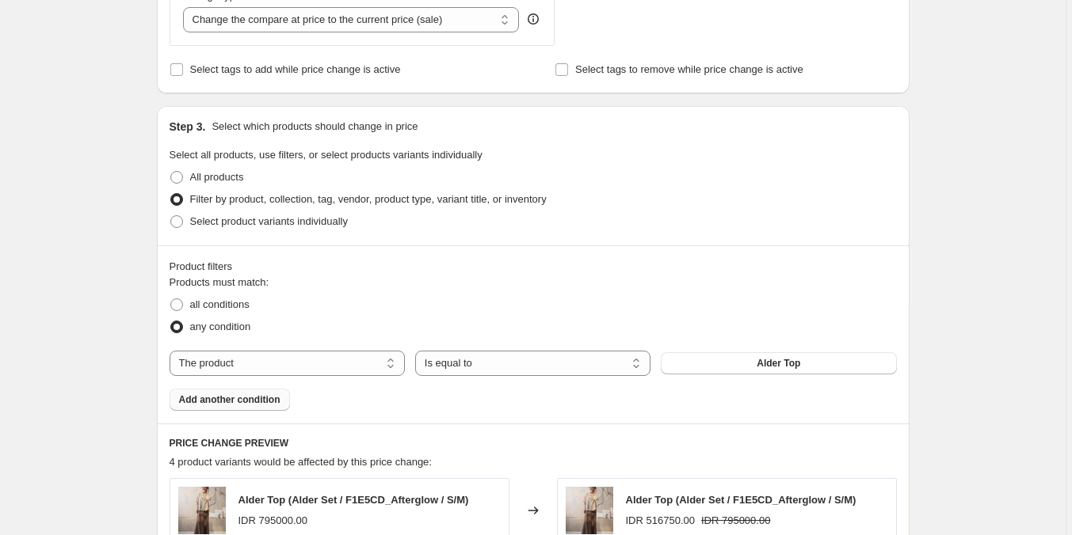
click at [251, 399] on span "Add another condition" at bounding box center [229, 400] width 101 height 13
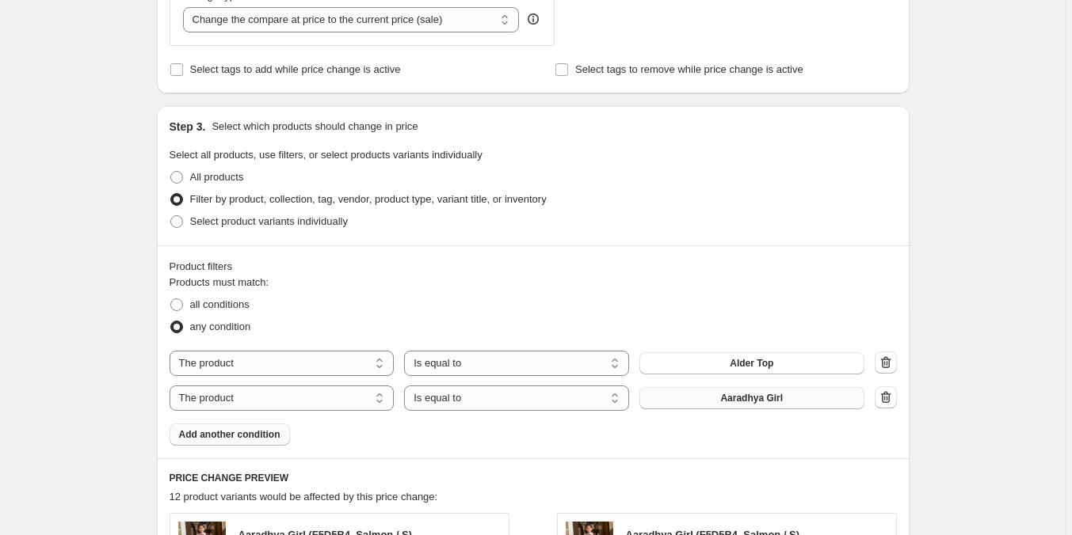
click at [751, 394] on span "Aaradhya Girl" at bounding box center [751, 398] width 63 height 13
drag, startPoint x: 751, startPoint y: 394, endPoint x: 223, endPoint y: 433, distance: 528.9
click at [223, 433] on span "Add another condition" at bounding box center [229, 435] width 101 height 13
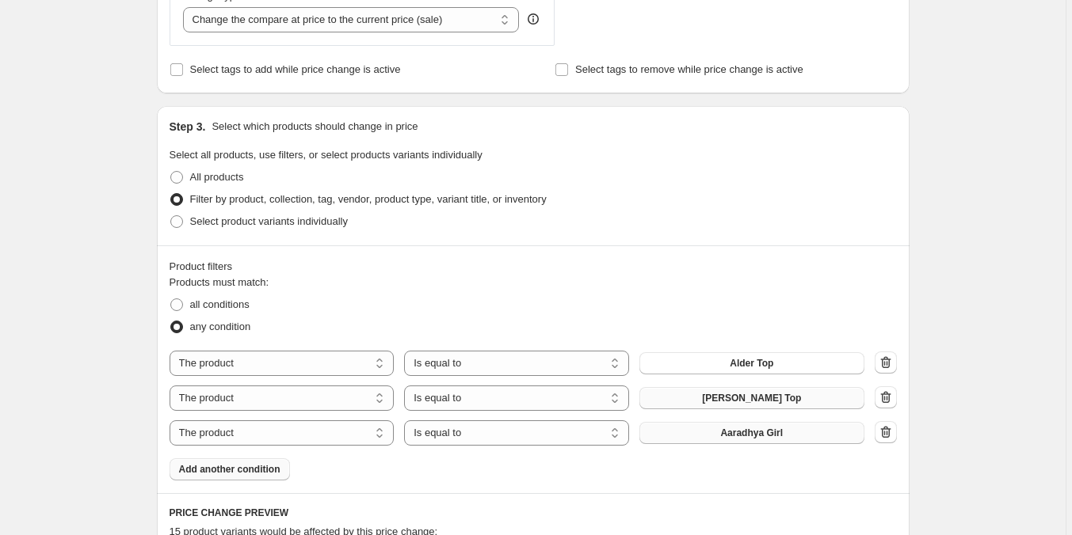
click at [736, 438] on span "Aaradhya Girl" at bounding box center [751, 433] width 63 height 13
click at [222, 467] on span "Add another condition" at bounding box center [229, 469] width 101 height 13
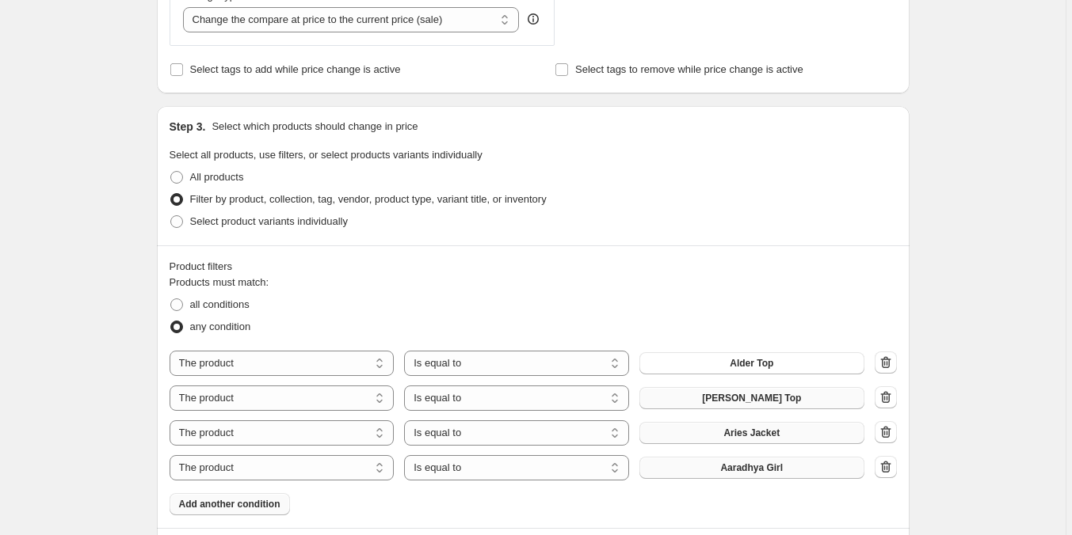
click at [793, 470] on button "Aaradhya Girl" at bounding box center [751, 468] width 225 height 22
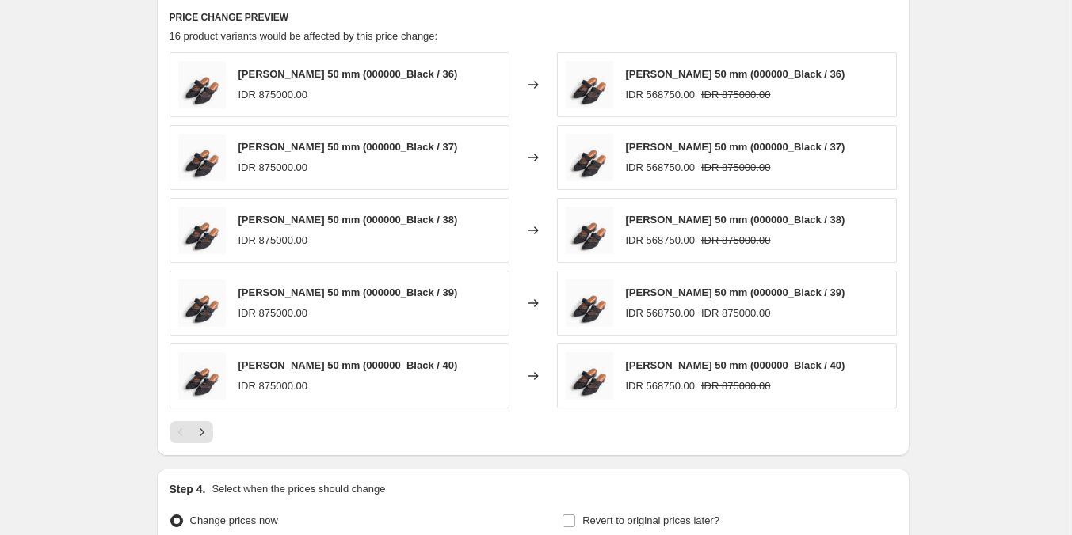
scroll to position [1331, 0]
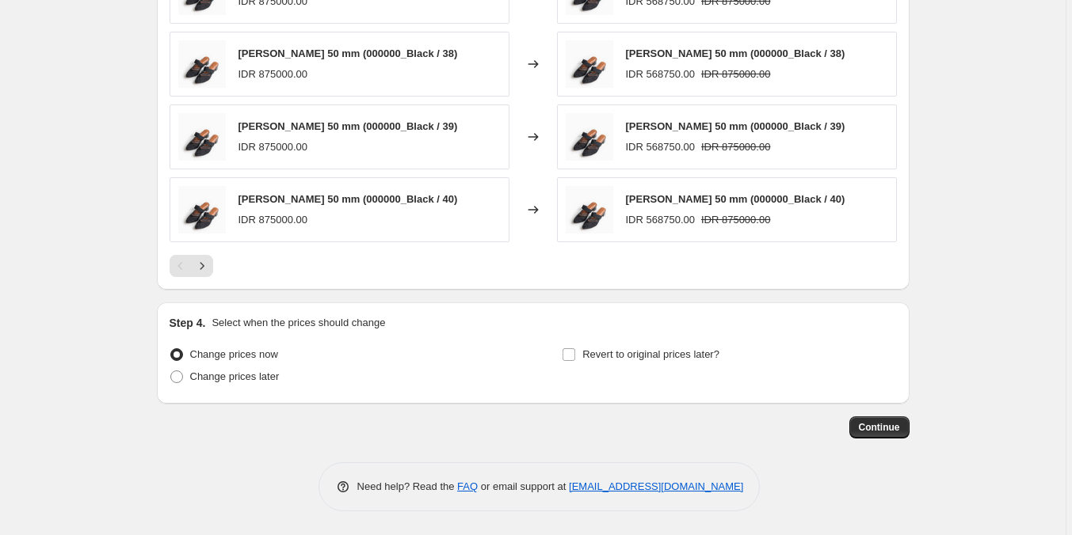
click at [560, 351] on div "Change prices now Change prices later Revert to original prices later?" at bounding box center [533, 368] width 727 height 48
click at [575, 350] on input "Revert to original prices later?" at bounding box center [568, 355] width 13 height 13
checkbox input "true"
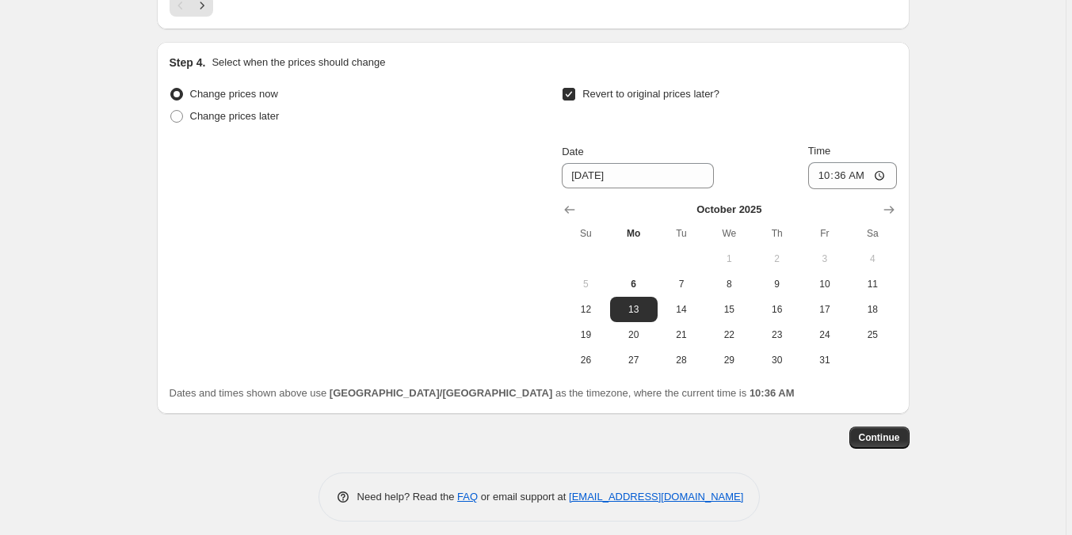
scroll to position [1602, 0]
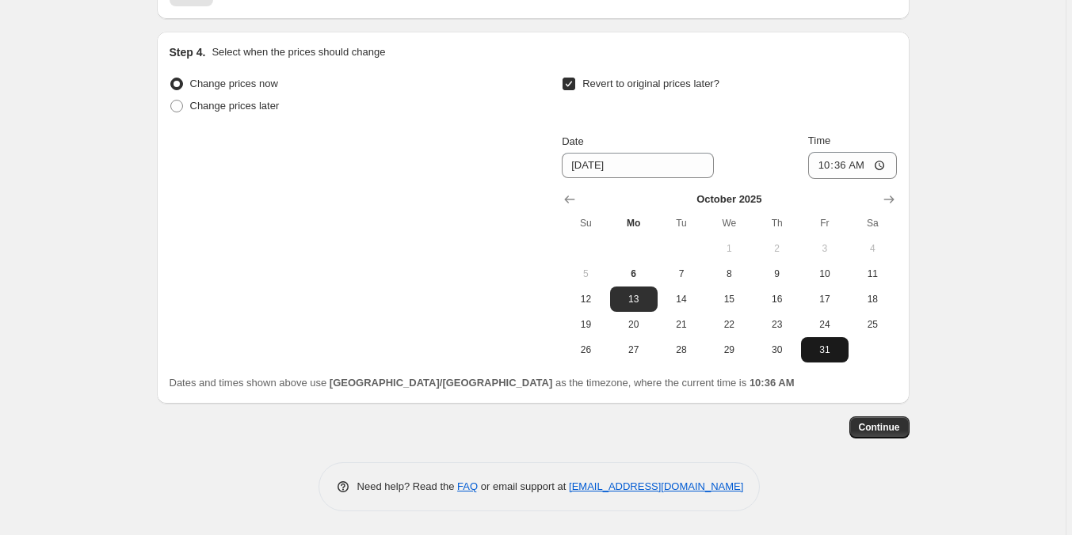
click at [831, 351] on span "31" at bounding box center [824, 350] width 35 height 13
type input "[DATE]"
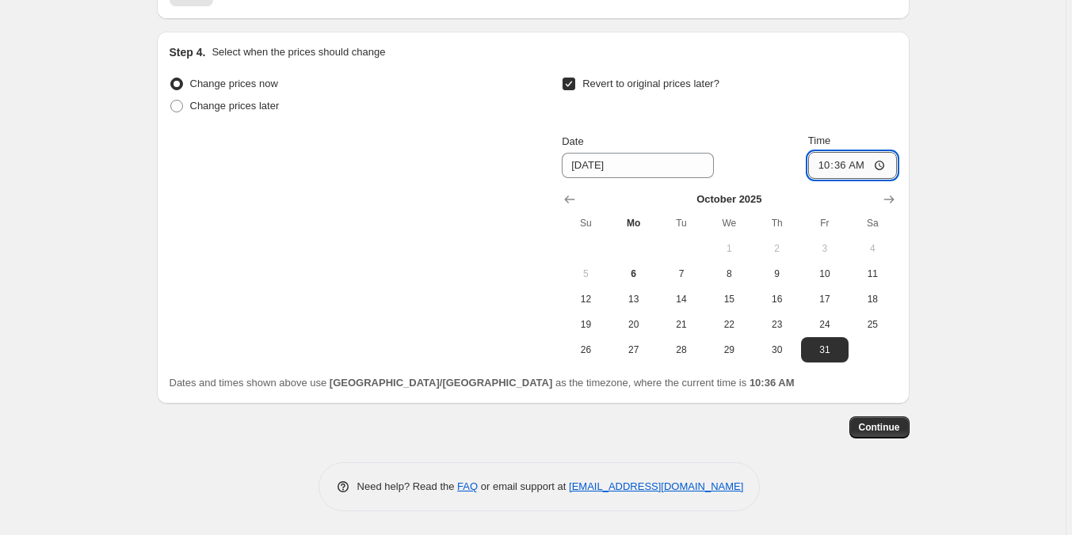
click at [826, 161] on input "10:36" at bounding box center [852, 165] width 89 height 27
type input "23:59"
click at [890, 429] on span "Continue" at bounding box center [879, 427] width 41 height 13
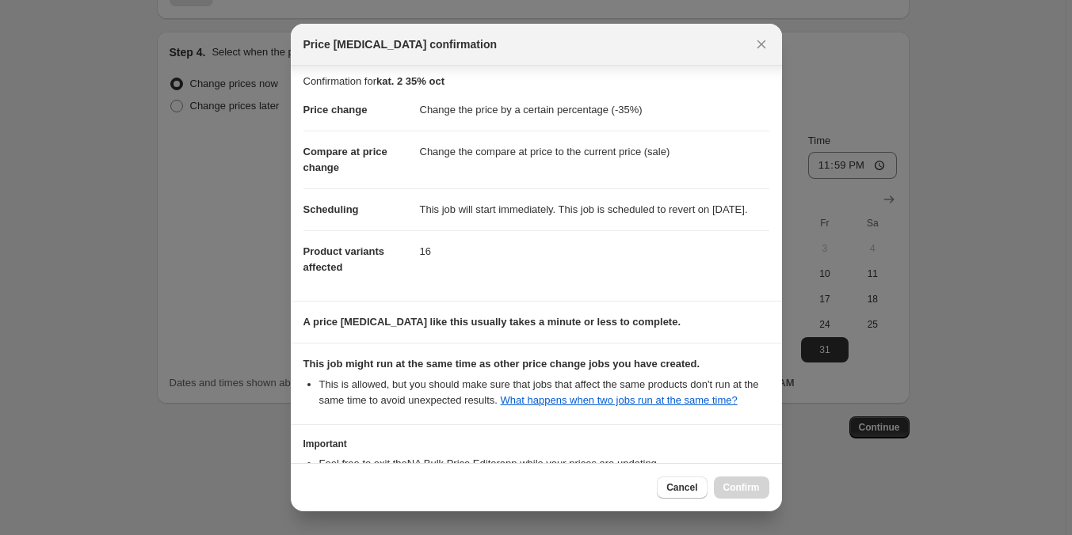
scroll to position [147, 0]
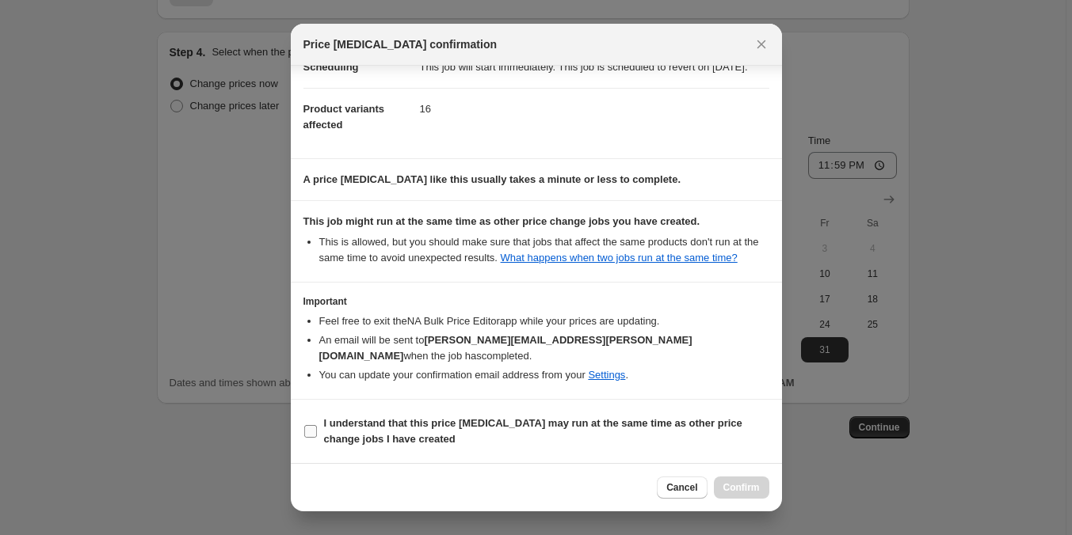
click at [626, 433] on span "I understand that this price [MEDICAL_DATA] may run at the same time as other p…" at bounding box center [546, 432] width 445 height 32
click at [317, 433] on input "I understand that this price [MEDICAL_DATA] may run at the same time as other p…" at bounding box center [310, 431] width 13 height 13
checkbox input "true"
click at [750, 482] on button "Confirm" at bounding box center [741, 488] width 55 height 22
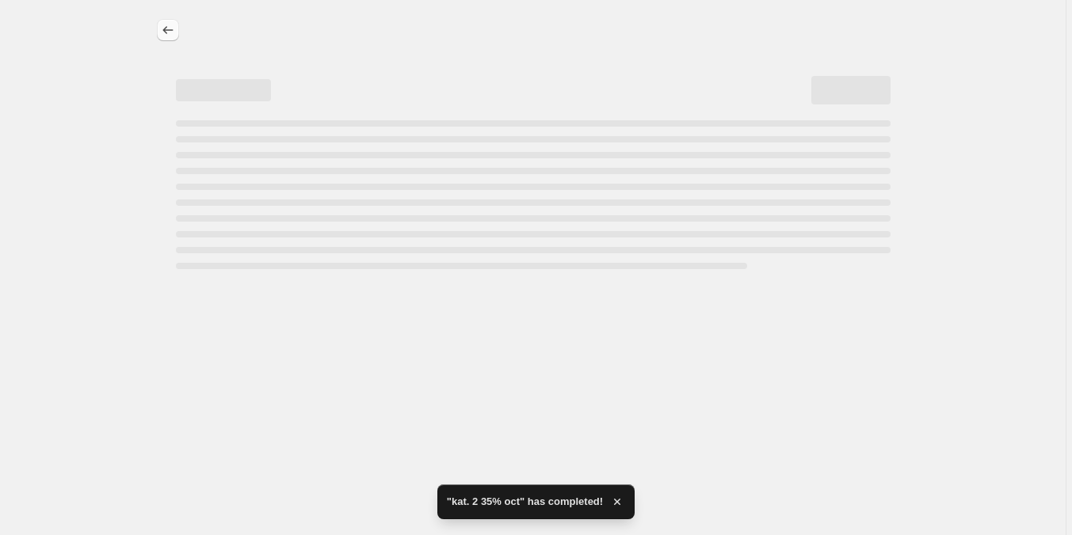
select select "percentage"
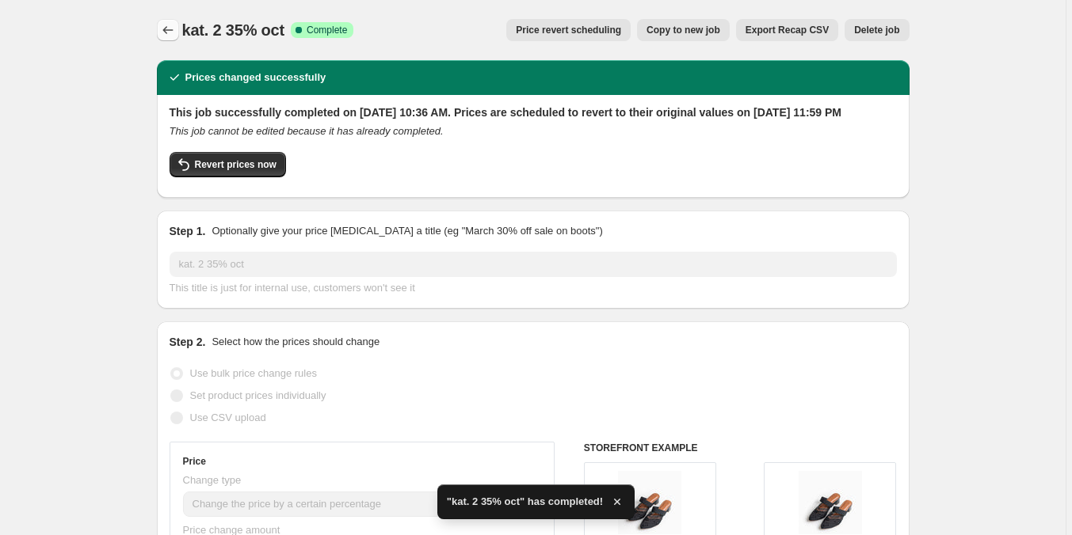
click at [170, 34] on icon "Price change jobs" at bounding box center [168, 30] width 16 height 16
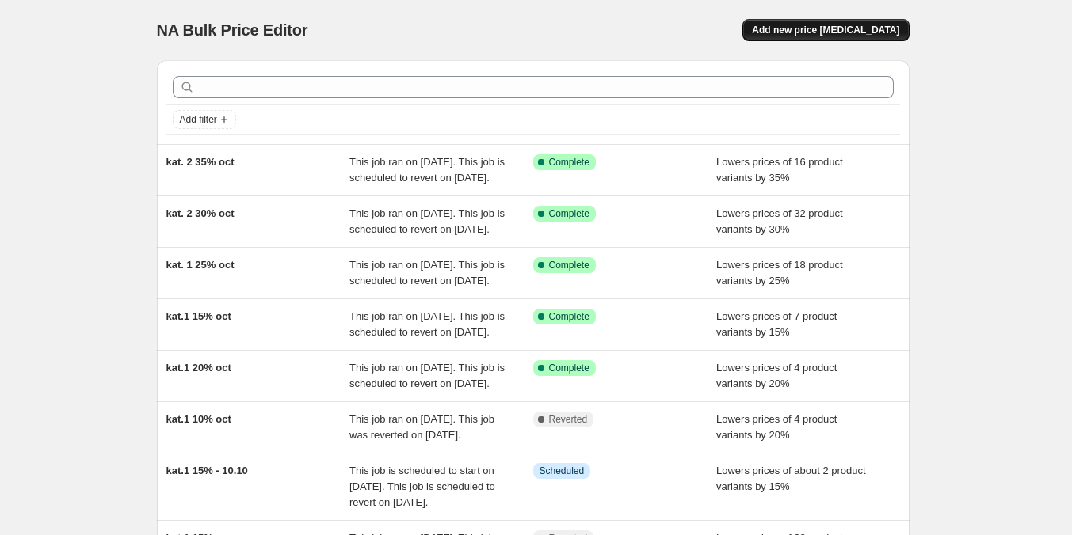
click at [809, 32] on span "Add new price [MEDICAL_DATA]" at bounding box center [825, 30] width 147 height 13
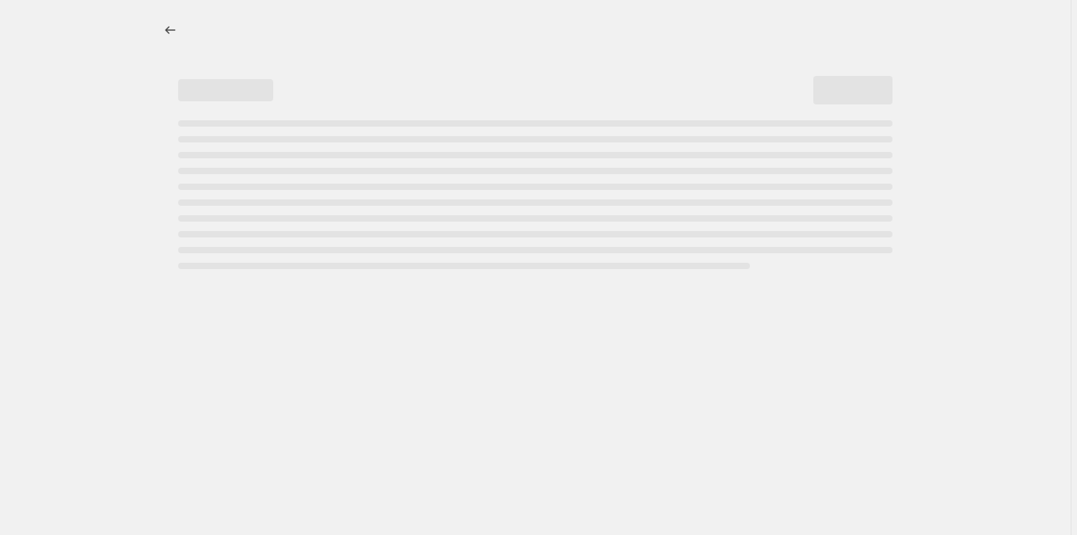
select select "percentage"
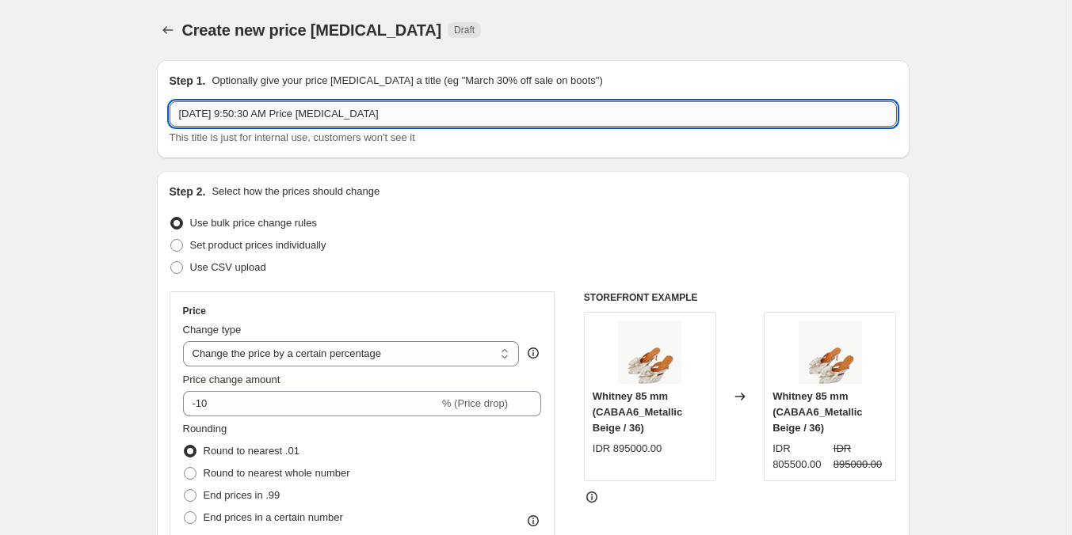
click at [210, 109] on input "[DATE] 9:50:30 AM Price [MEDICAL_DATA]" at bounding box center [533, 113] width 727 height 25
type input "l"
type input "kat. 3 40% oct"
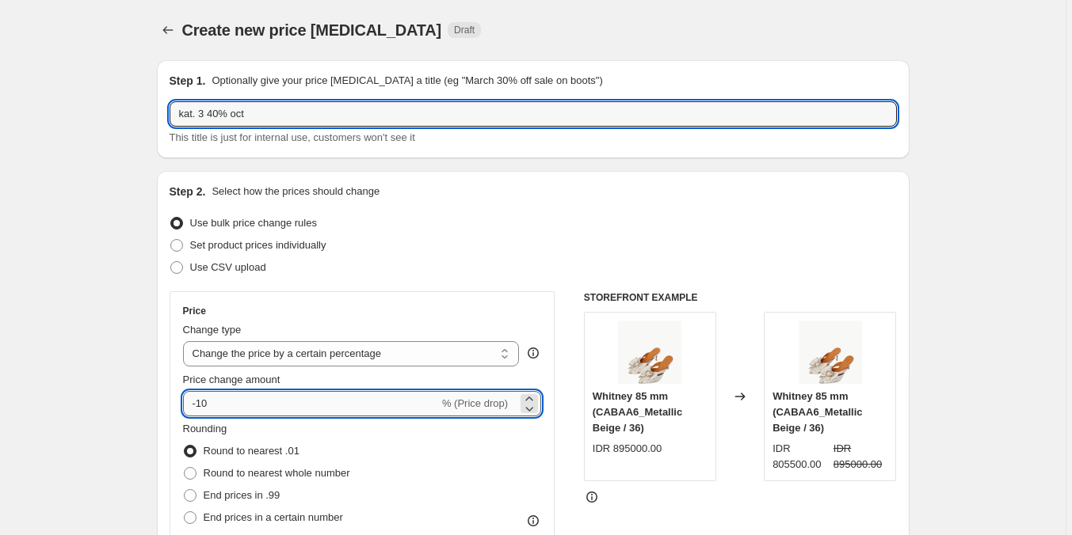
click at [232, 409] on input "-10" at bounding box center [311, 403] width 256 height 25
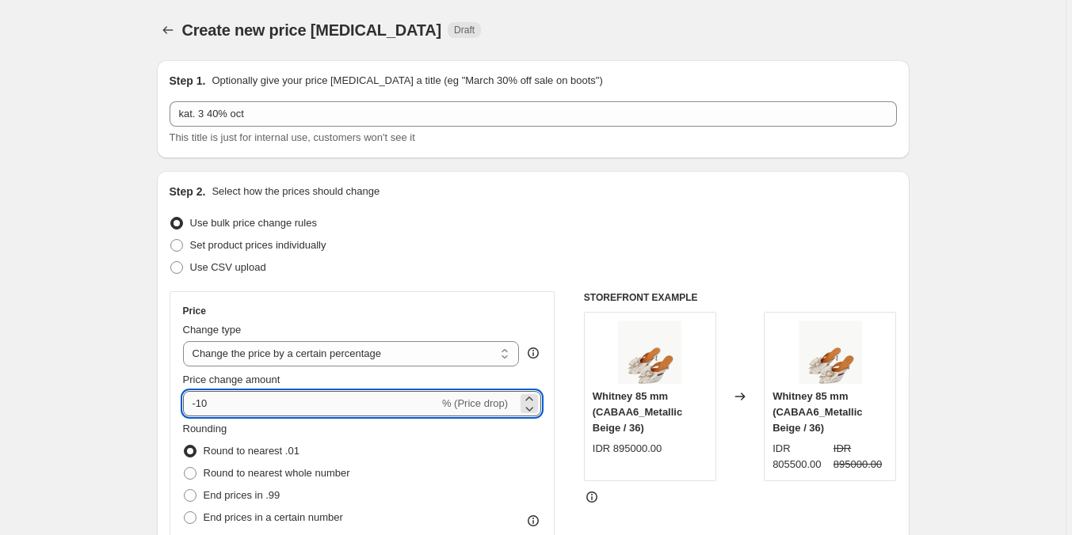
type input "-1"
type input "-40"
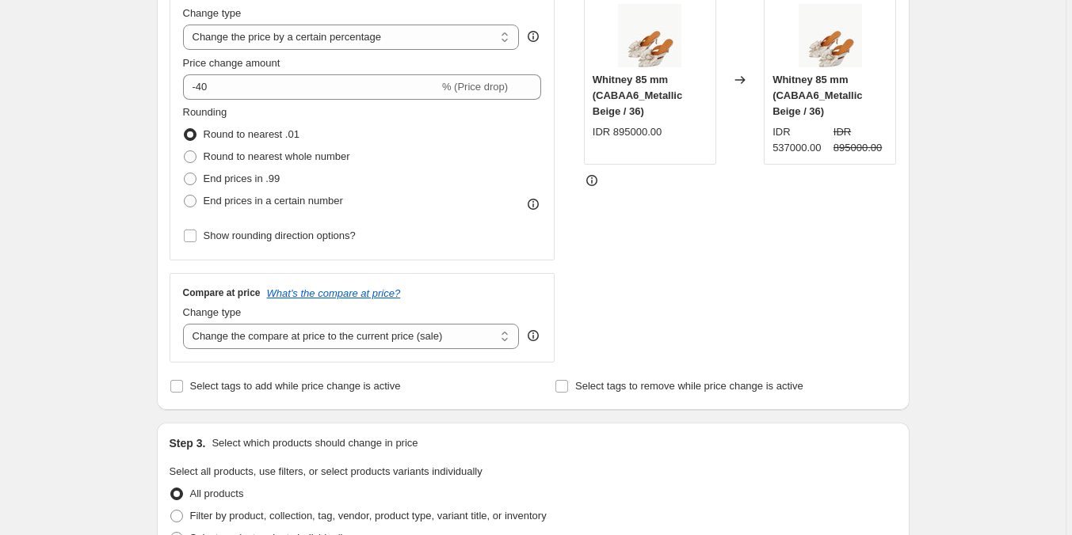
click at [139, 364] on div "Create new price [MEDICAL_DATA]. This page is ready Create new price [MEDICAL_D…" at bounding box center [532, 474] width 1065 height 1583
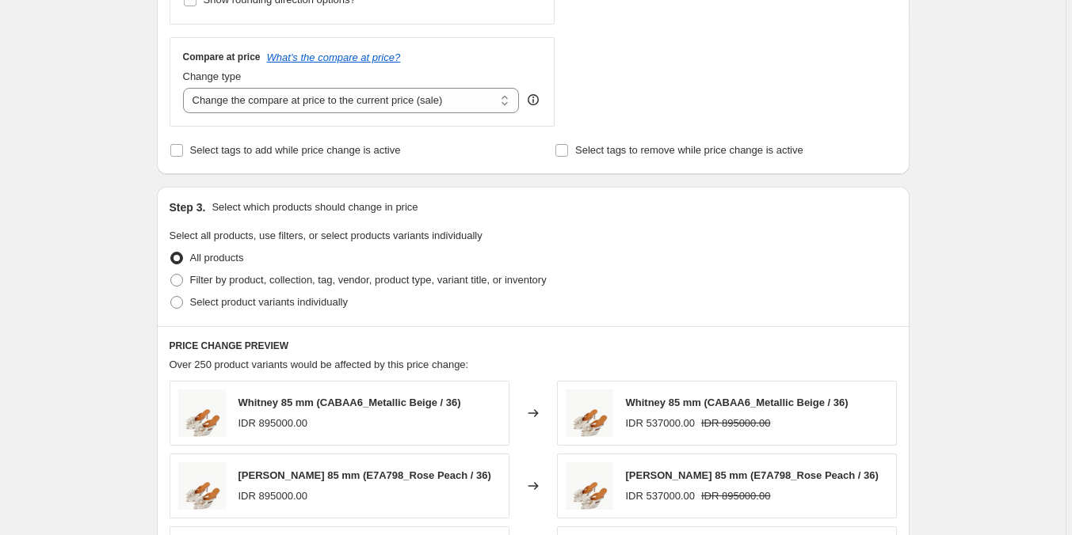
scroll to position [554, 0]
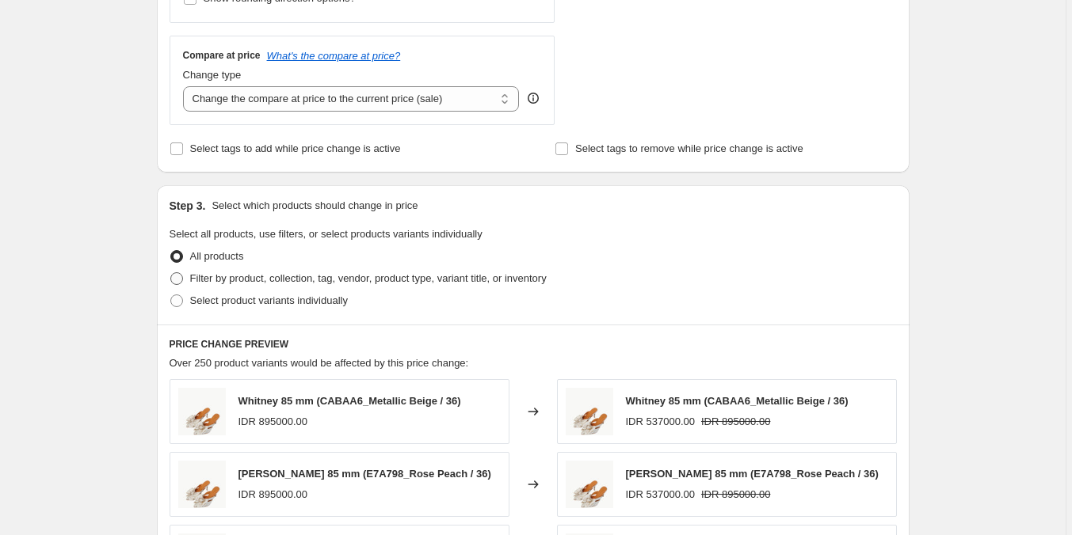
click at [268, 276] on span "Filter by product, collection, tag, vendor, product type, variant title, or inv…" at bounding box center [368, 278] width 356 height 12
click at [171, 273] on input "Filter by product, collection, tag, vendor, product type, variant title, or inv…" at bounding box center [170, 272] width 1 height 1
radio input "true"
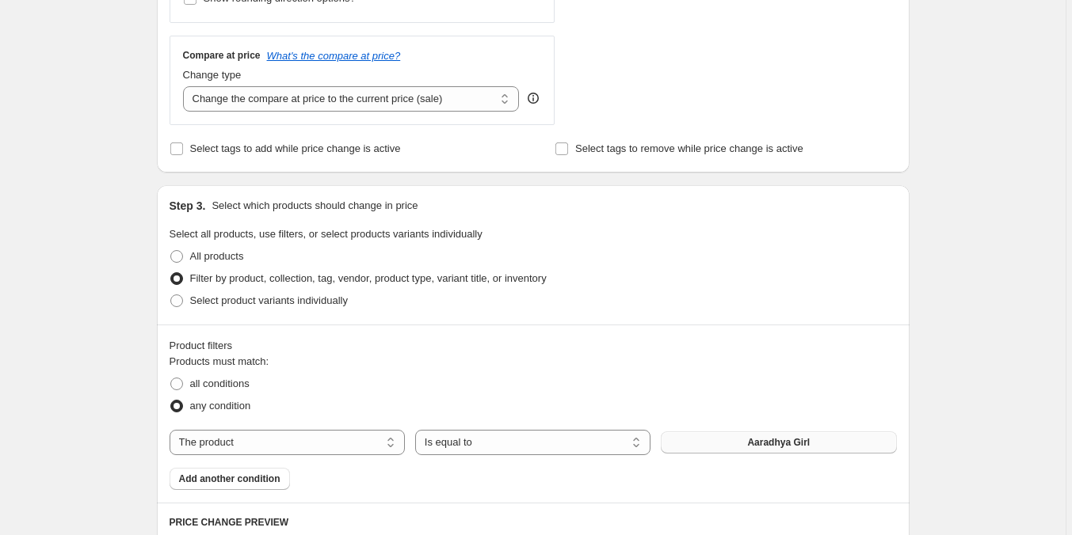
click at [747, 443] on button "Aaradhya Girl" at bounding box center [778, 443] width 235 height 22
click at [222, 474] on span "Add another condition" at bounding box center [229, 479] width 101 height 13
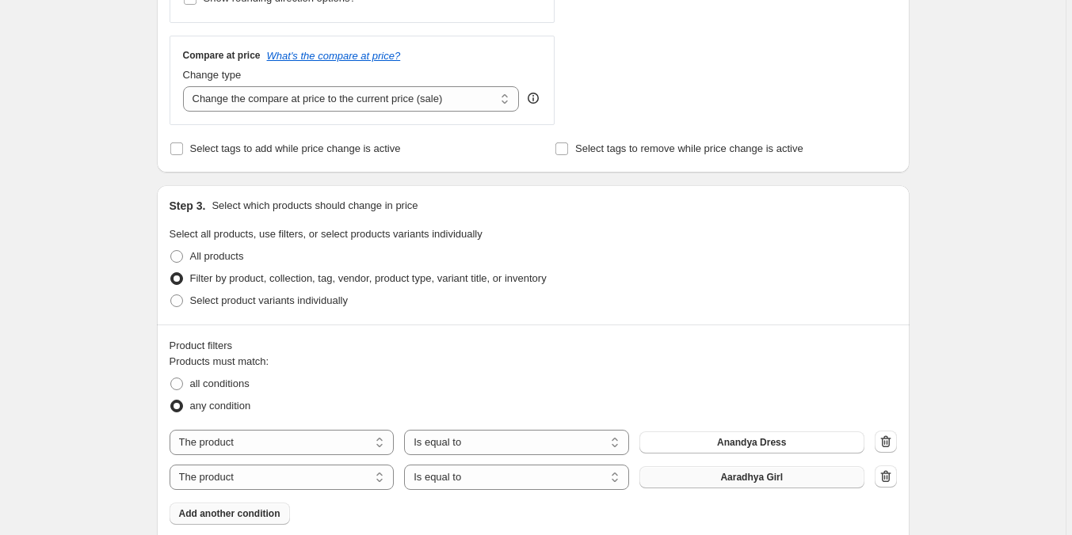
click at [724, 474] on button "Aaradhya Girl" at bounding box center [751, 478] width 225 height 22
click at [257, 515] on span "Add another condition" at bounding box center [229, 514] width 101 height 13
click at [739, 513] on span "Aaradhya Girl" at bounding box center [751, 512] width 63 height 13
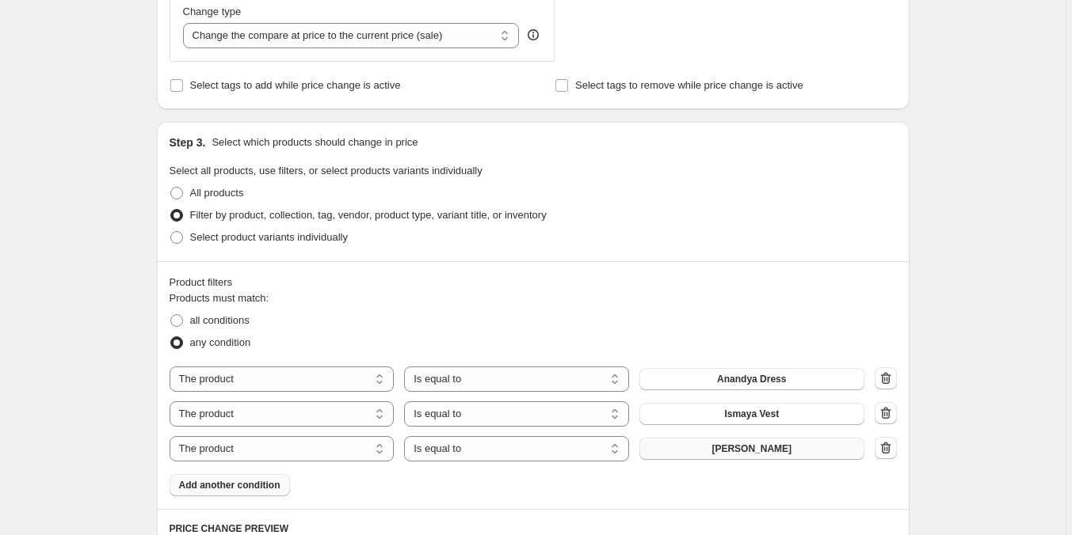
scroll to position [713, 0]
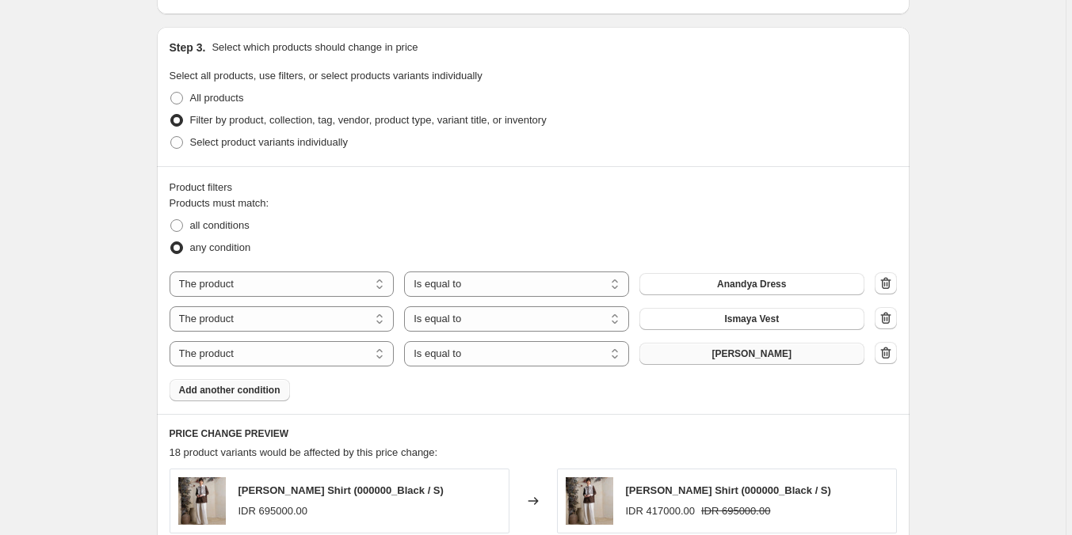
click at [232, 386] on span "Add another condition" at bounding box center [229, 390] width 101 height 13
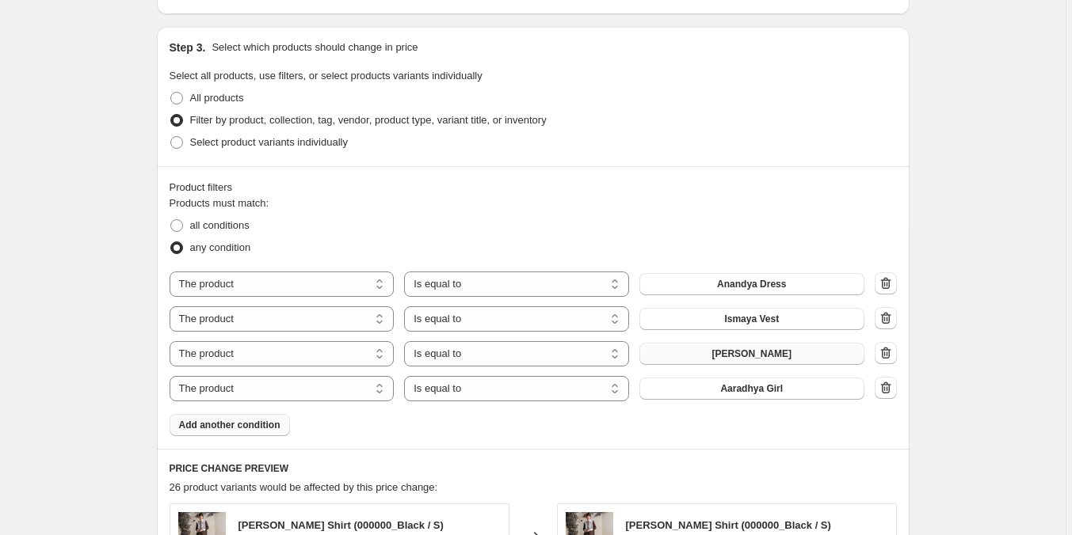
click at [756, 394] on span "Aaradhya Girl" at bounding box center [751, 389] width 63 height 13
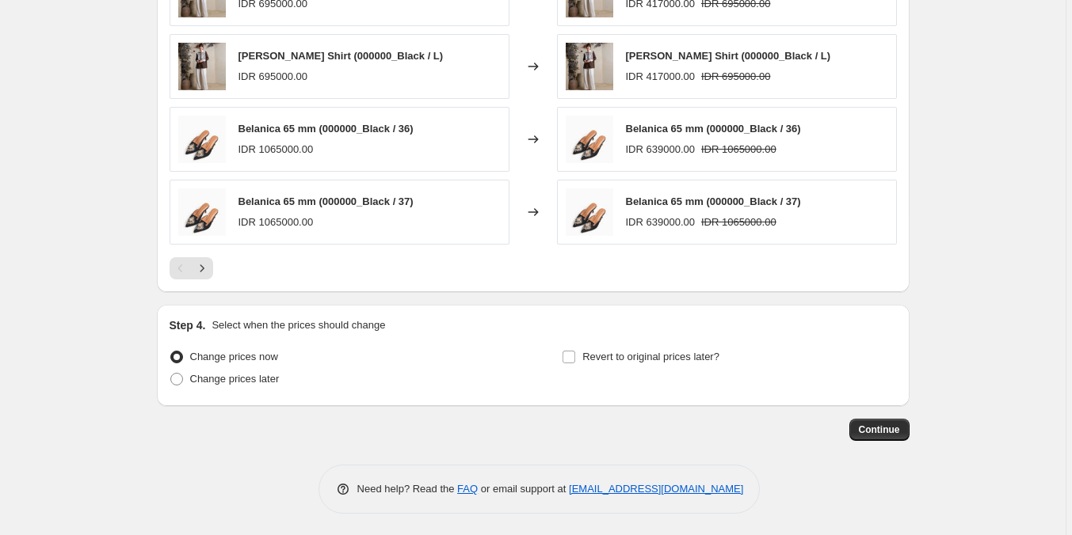
scroll to position [1331, 0]
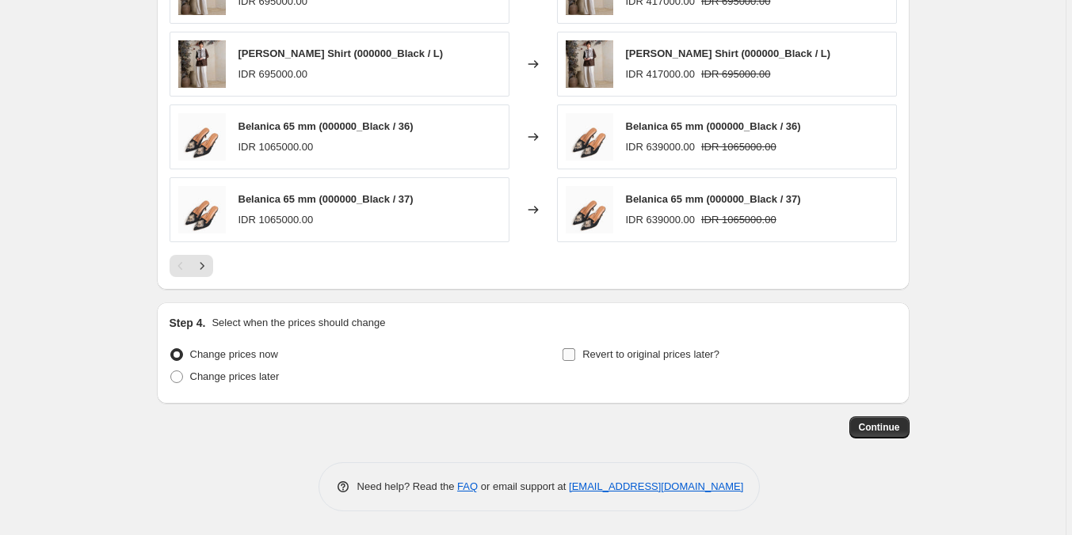
click at [587, 358] on span "Revert to original prices later?" at bounding box center [650, 355] width 137 height 12
click at [575, 358] on input "Revert to original prices later?" at bounding box center [568, 355] width 13 height 13
checkbox input "true"
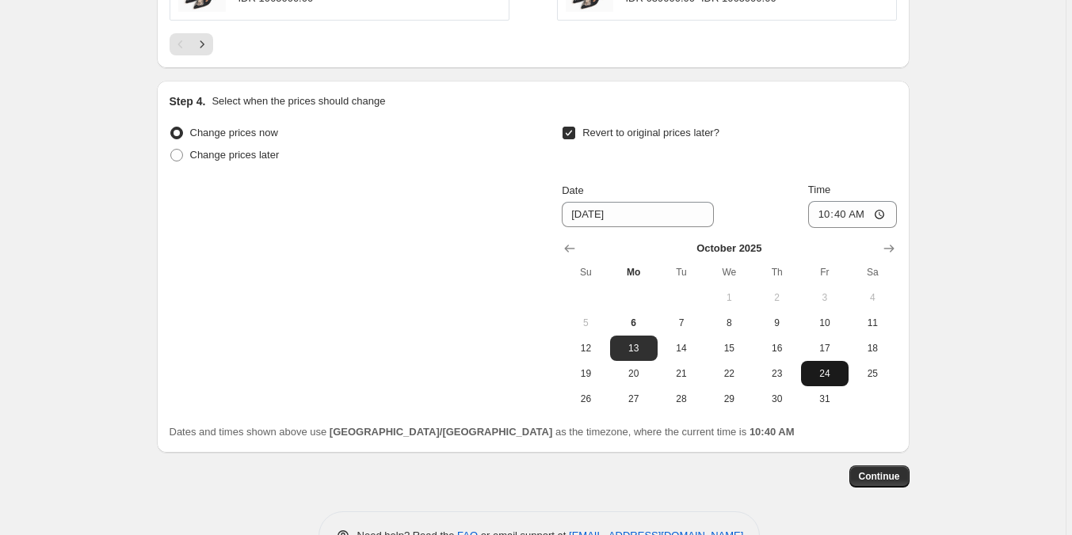
scroll to position [1569, 0]
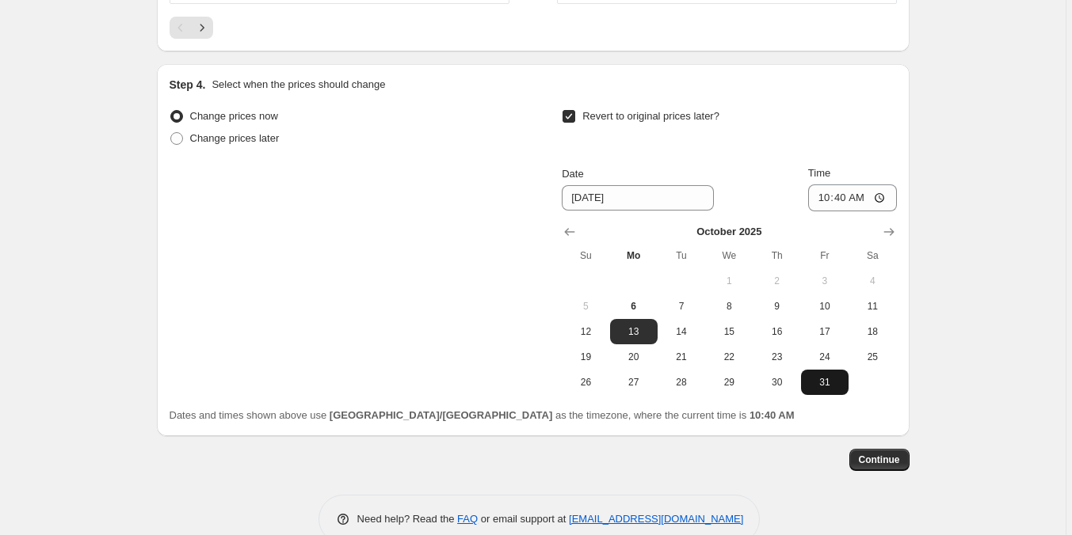
click at [821, 379] on span "31" at bounding box center [824, 382] width 35 height 13
type input "[DATE]"
click at [820, 201] on input "10:40" at bounding box center [852, 198] width 89 height 27
type input "23:59"
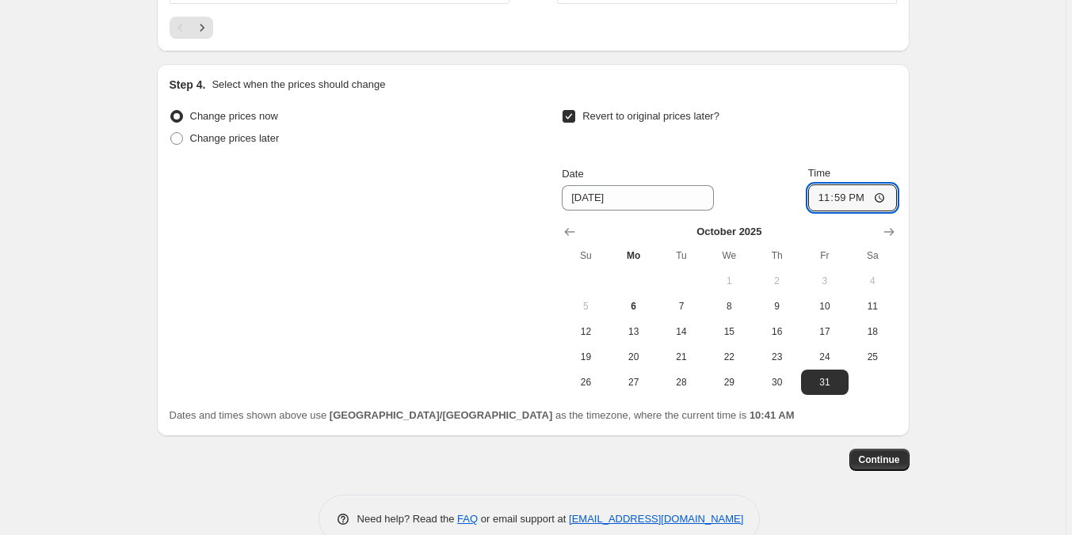
click at [874, 454] on button "Continue" at bounding box center [879, 460] width 60 height 22
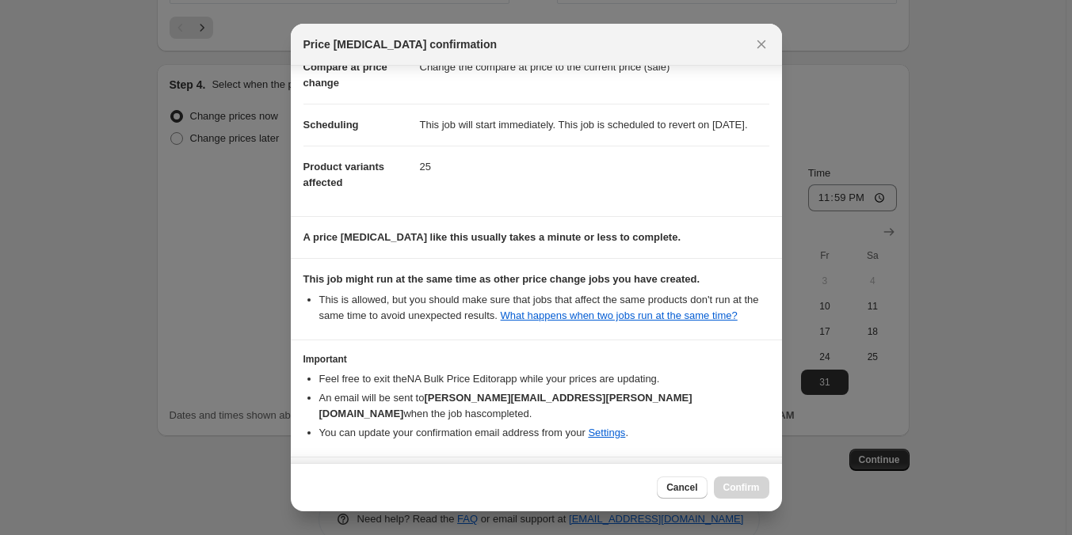
scroll to position [147, 0]
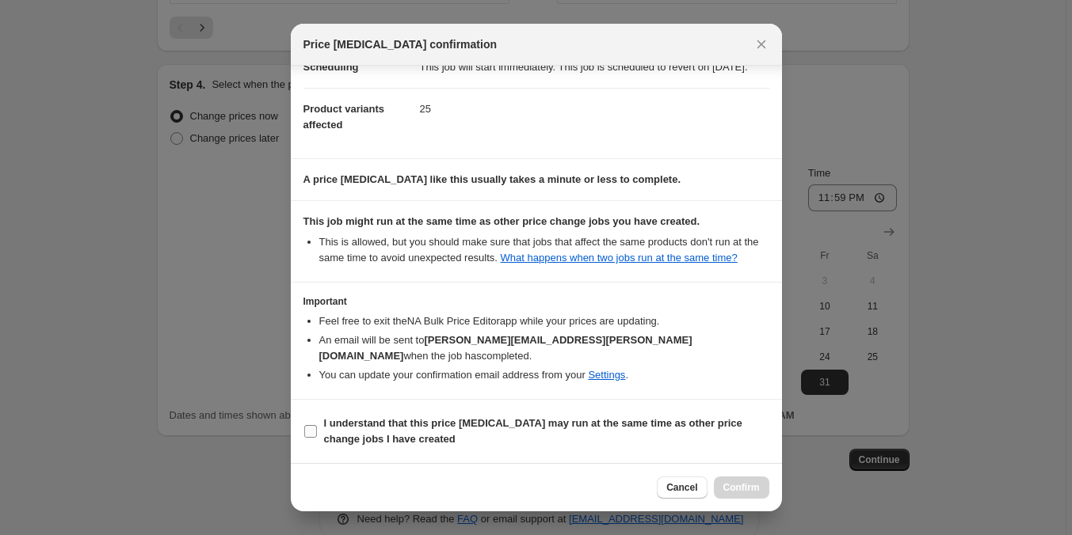
click at [616, 440] on span "I understand that this price [MEDICAL_DATA] may run at the same time as other p…" at bounding box center [546, 432] width 445 height 32
click at [317, 438] on input "I understand that this price [MEDICAL_DATA] may run at the same time as other p…" at bounding box center [310, 431] width 13 height 13
checkbox input "true"
click at [748, 490] on span "Confirm" at bounding box center [741, 488] width 36 height 13
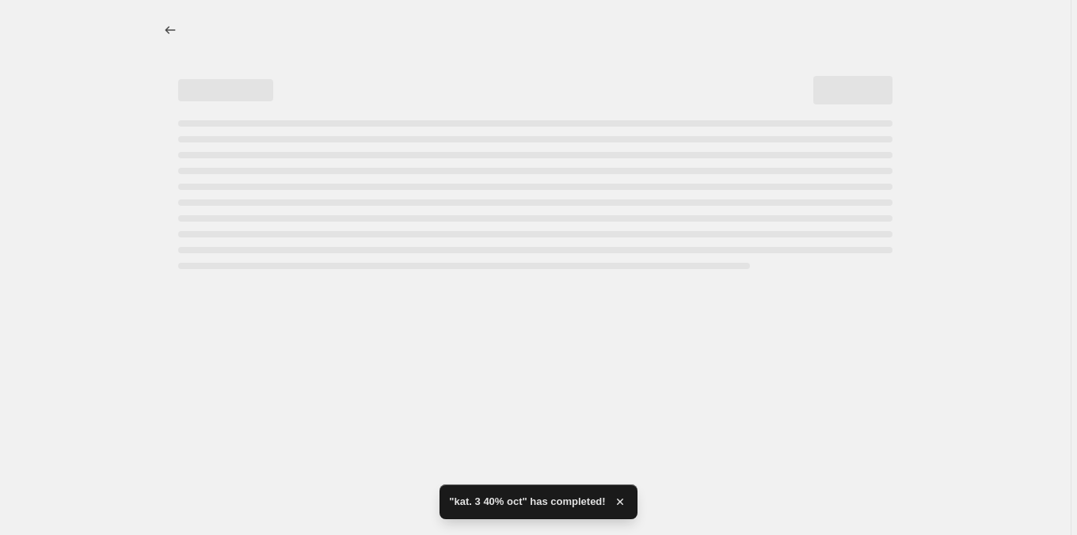
select select "percentage"
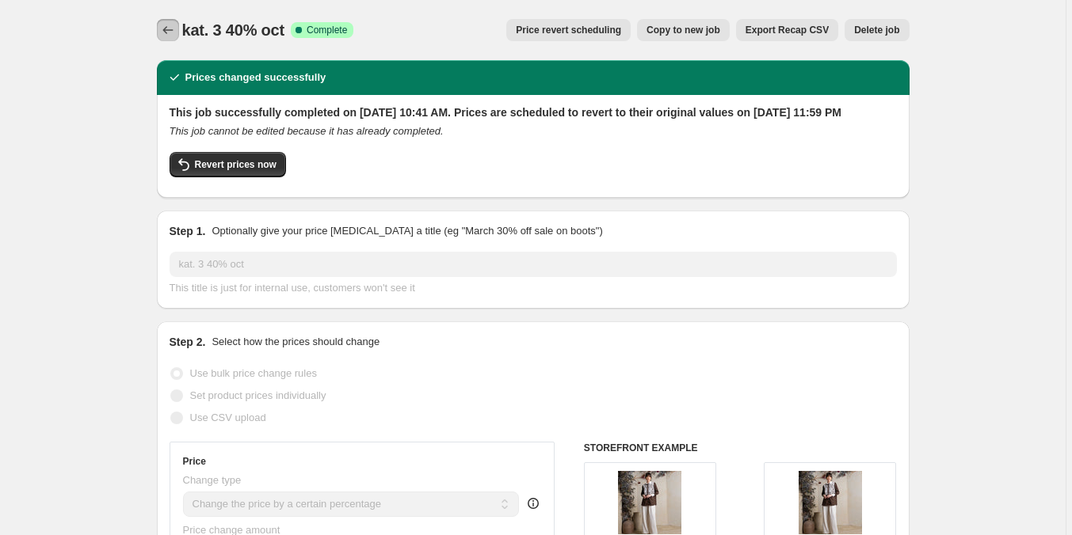
click at [163, 34] on icon "Price change jobs" at bounding box center [168, 30] width 16 height 16
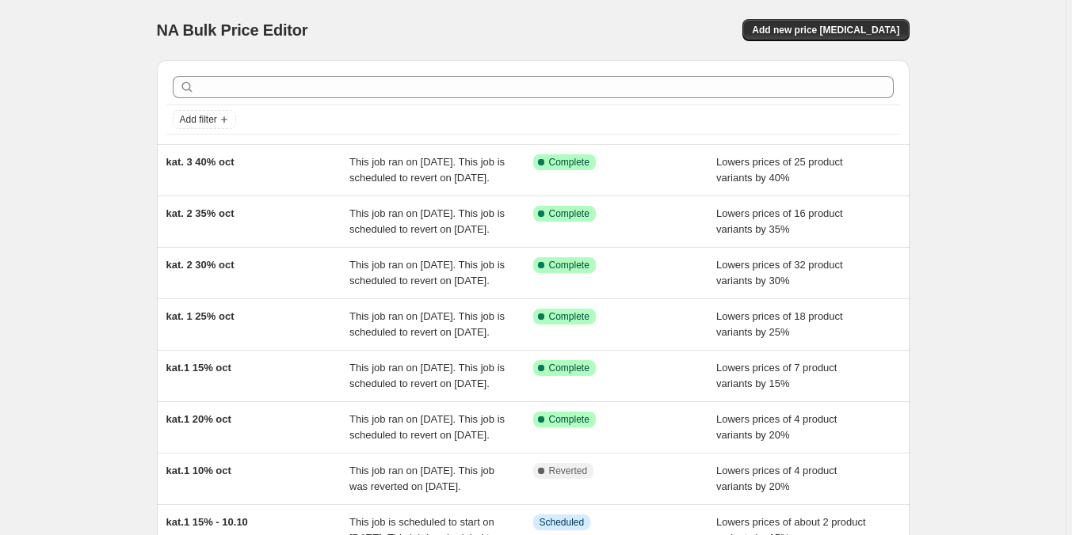
click at [804, 48] on div "NA Bulk Price Editor. This page is ready NA Bulk Price Editor Add new price [ME…" at bounding box center [533, 30] width 752 height 60
click at [809, 27] on span "Add new price [MEDICAL_DATA]" at bounding box center [825, 30] width 147 height 13
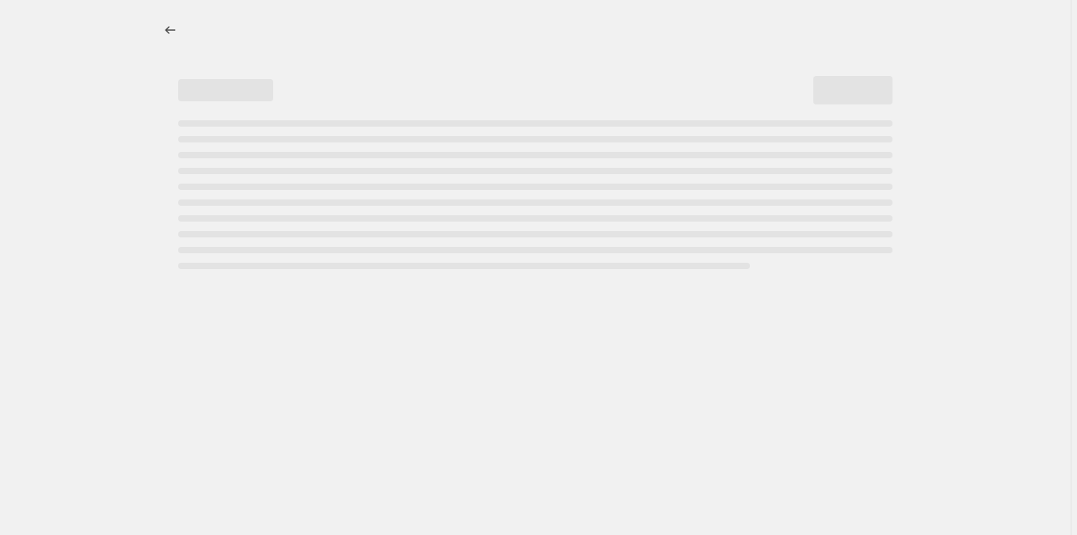
select select "percentage"
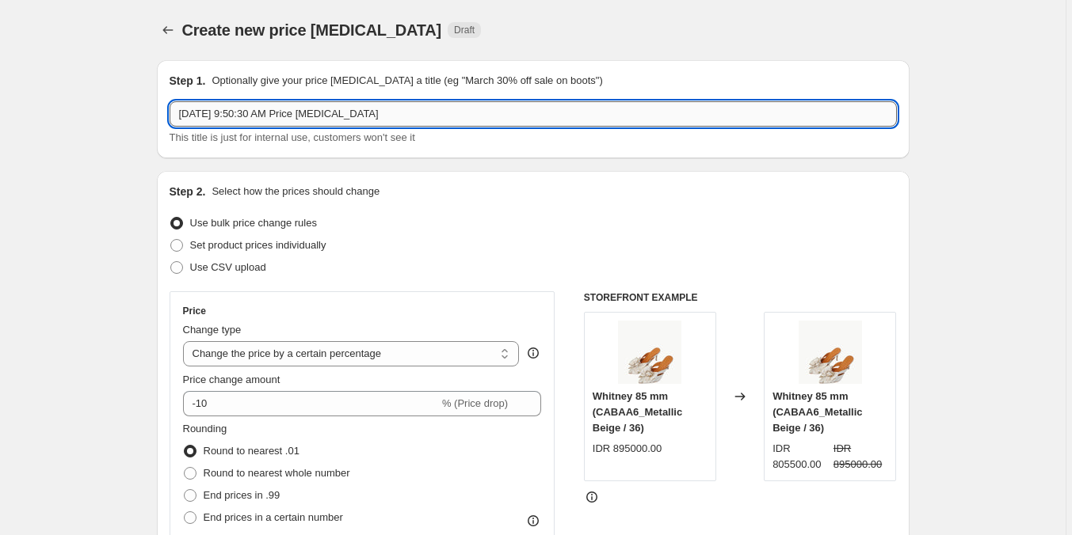
click at [505, 105] on input "[DATE] 9:50:30 AM Price [MEDICAL_DATA]" at bounding box center [533, 113] width 727 height 25
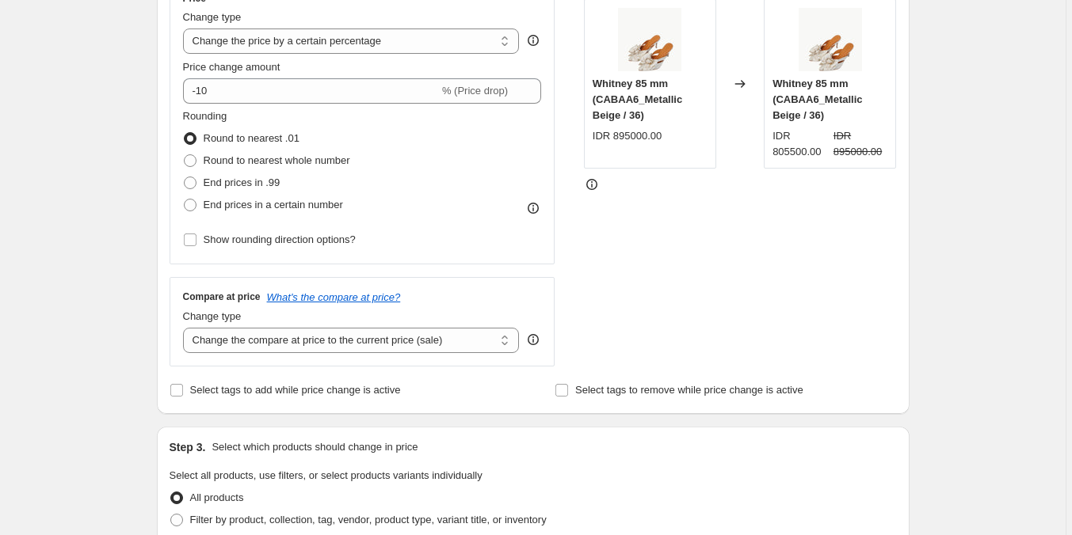
scroll to position [317, 0]
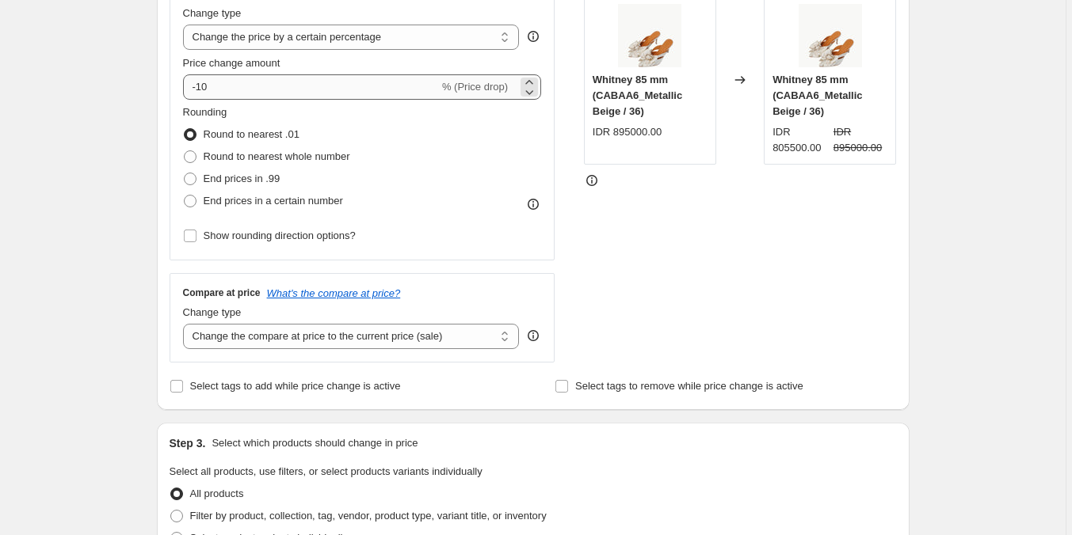
type input "kat. 3 45% oct"
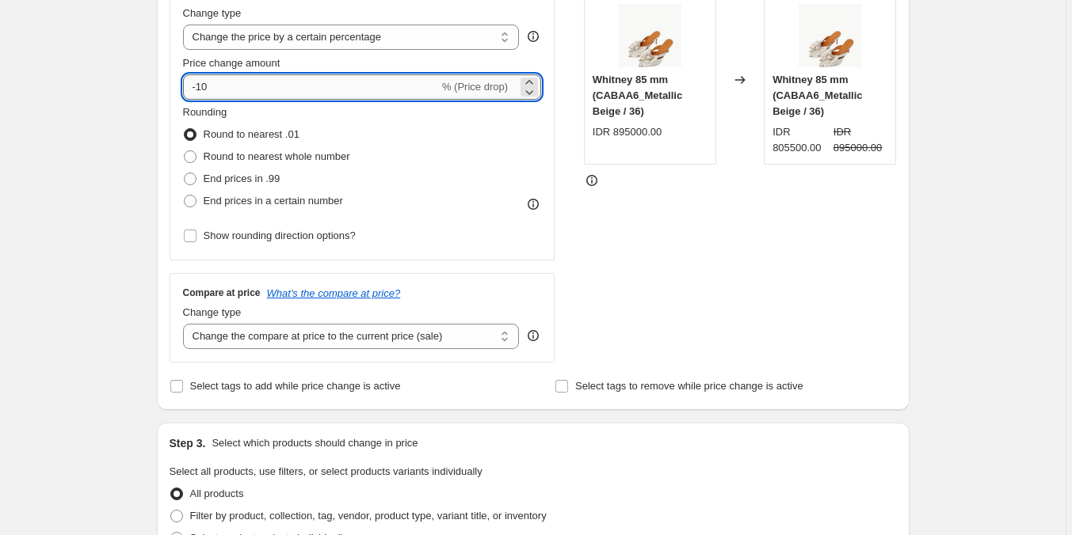
click at [360, 84] on input "-10" at bounding box center [311, 86] width 256 height 25
type input "-1"
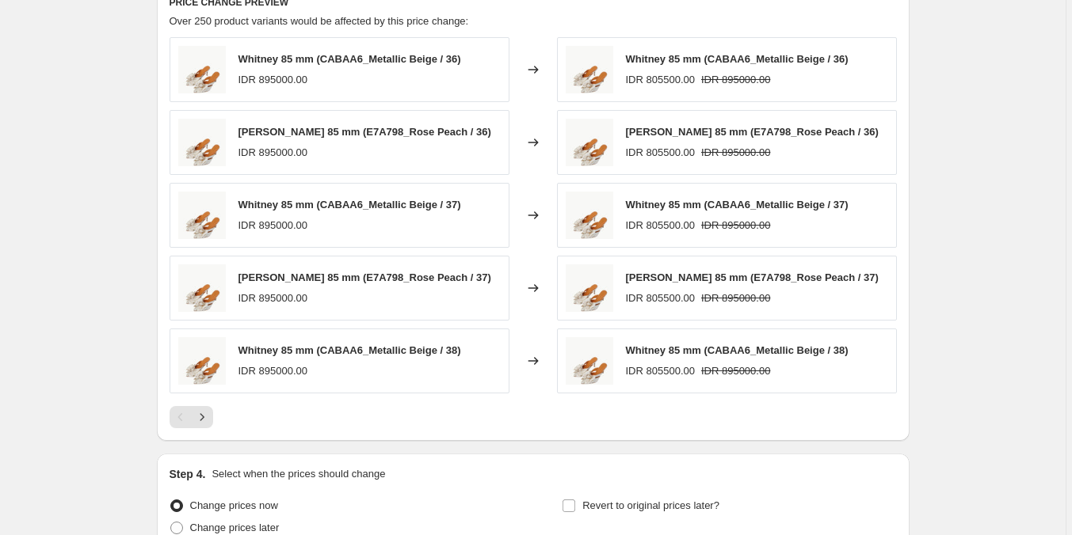
scroll to position [1049, 0]
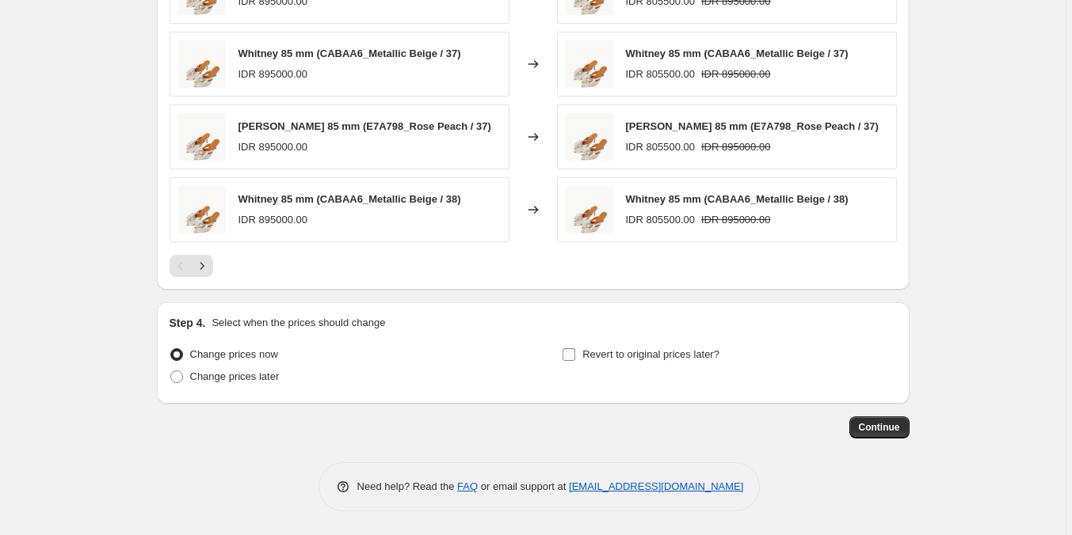
type input "-45"
click at [587, 349] on span "Revert to original prices later?" at bounding box center [650, 355] width 137 height 12
click at [575, 349] on input "Revert to original prices later?" at bounding box center [568, 355] width 13 height 13
checkbox input "true"
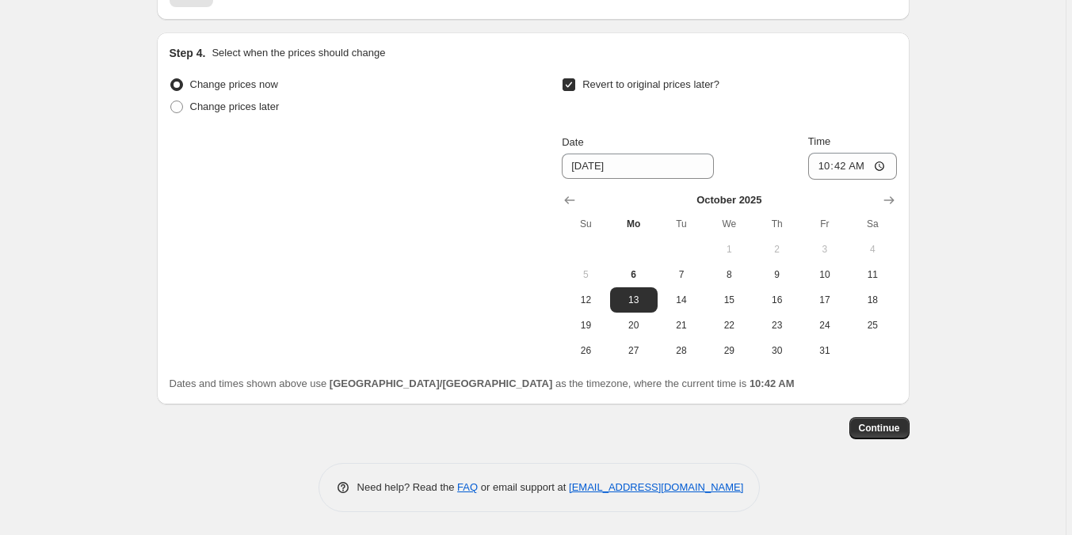
scroll to position [1320, 0]
click at [825, 353] on span "31" at bounding box center [824, 350] width 35 height 13
type input "[DATE]"
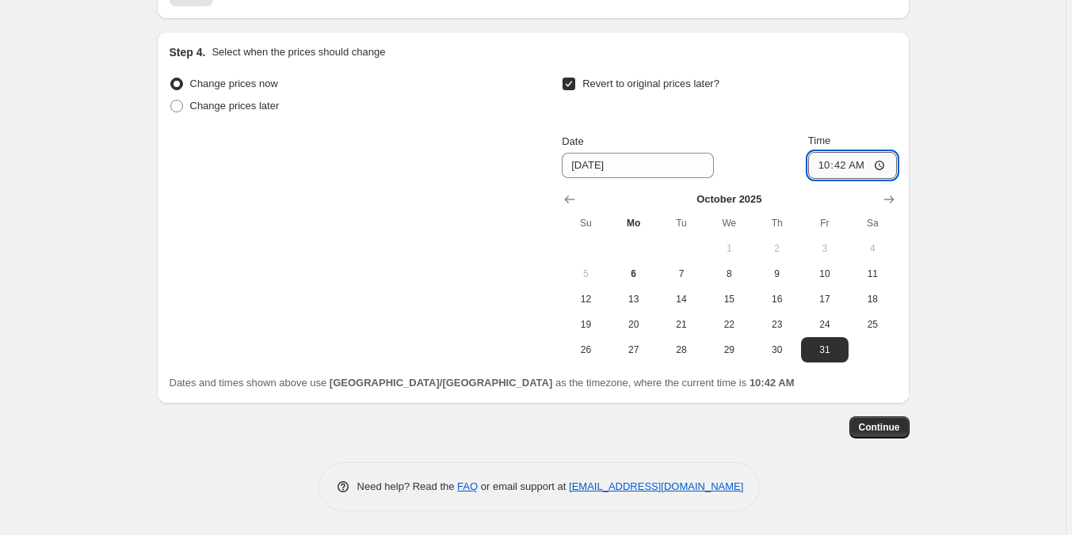
click at [824, 170] on input "10:42" at bounding box center [852, 165] width 89 height 27
type input "23:59"
click at [888, 427] on span "Continue" at bounding box center [879, 427] width 41 height 13
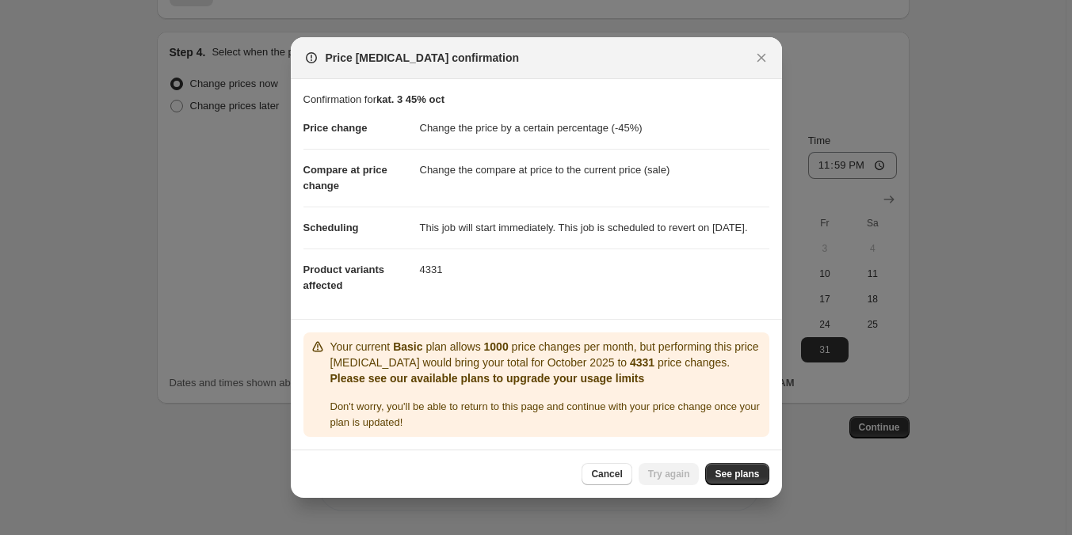
scroll to position [0, 0]
click at [972, 387] on div at bounding box center [536, 267] width 1072 height 535
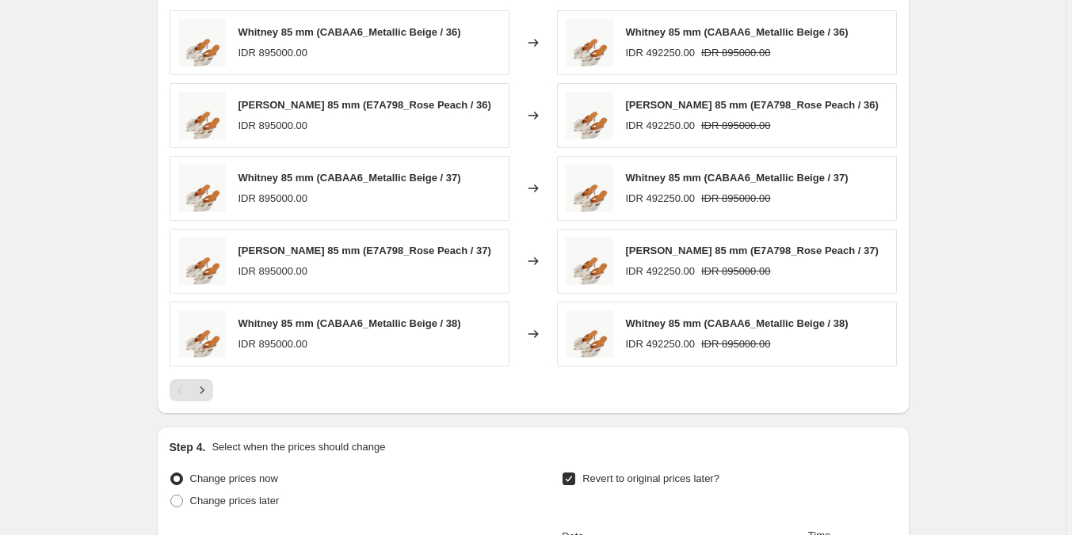
scroll to position [1320, 0]
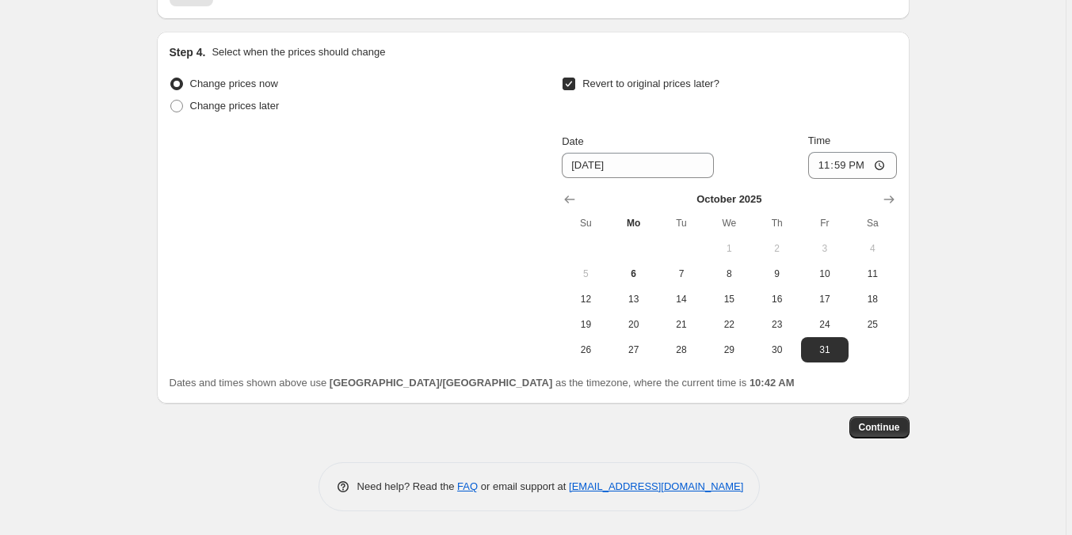
click at [887, 425] on span "Continue" at bounding box center [879, 427] width 41 height 13
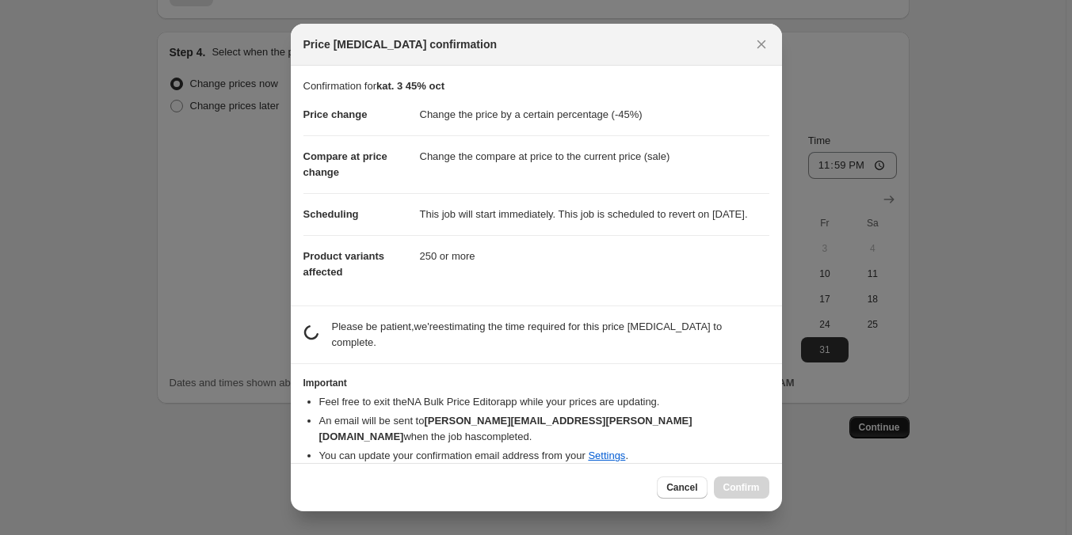
scroll to position [0, 0]
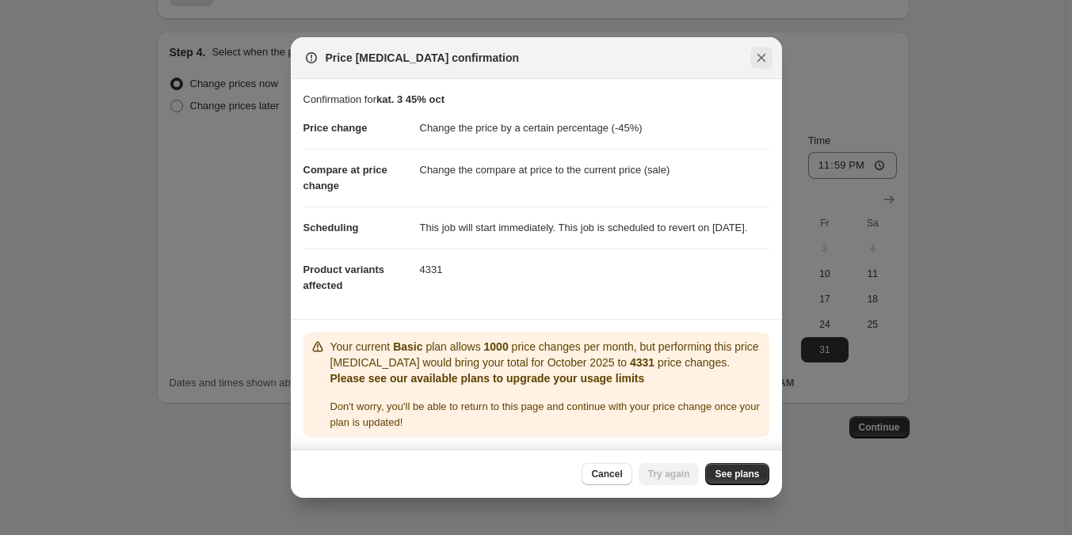
click at [768, 59] on button "Close" at bounding box center [761, 58] width 22 height 22
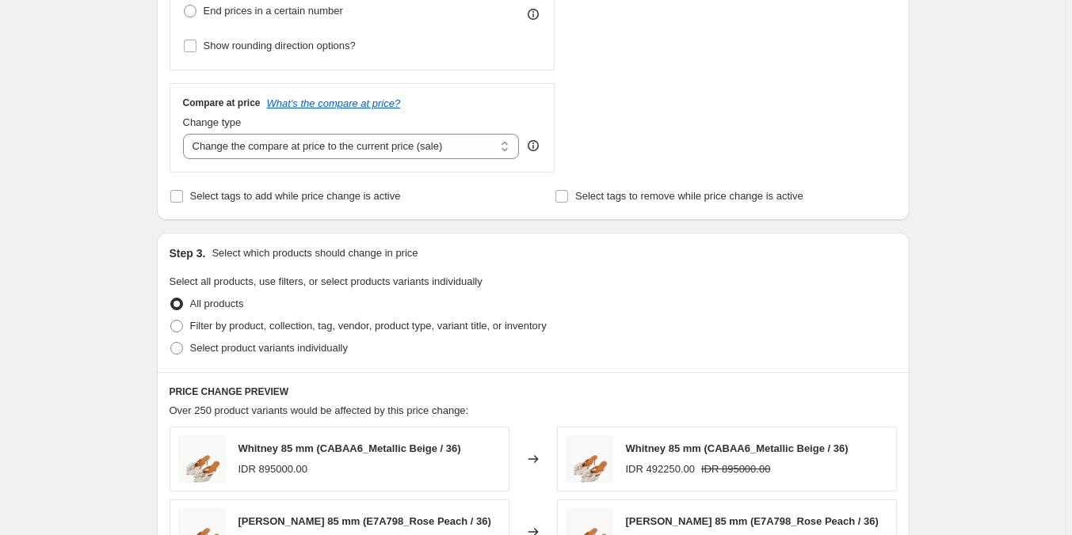
scroll to position [528, 0]
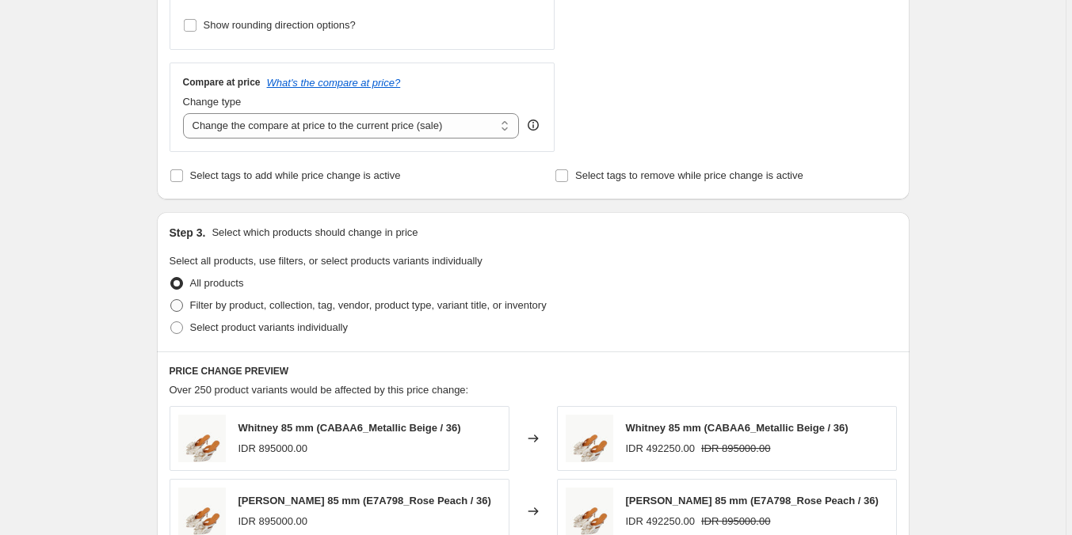
click at [354, 309] on span "Filter by product, collection, tag, vendor, product type, variant title, or inv…" at bounding box center [368, 305] width 356 height 12
click at [171, 300] on input "Filter by product, collection, tag, vendor, product type, variant title, or inv…" at bounding box center [170, 299] width 1 height 1
radio input "true"
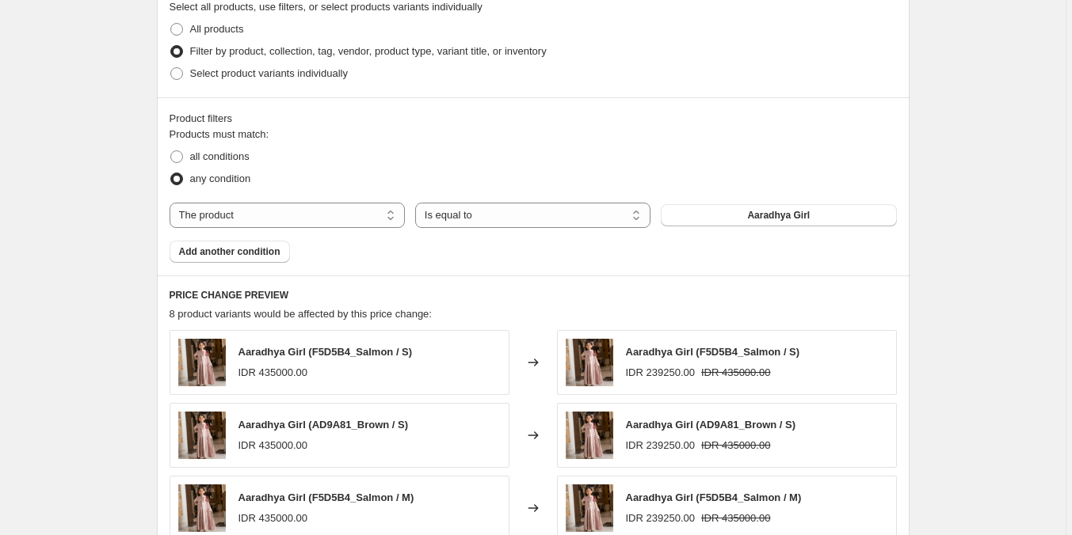
scroll to position [765, 0]
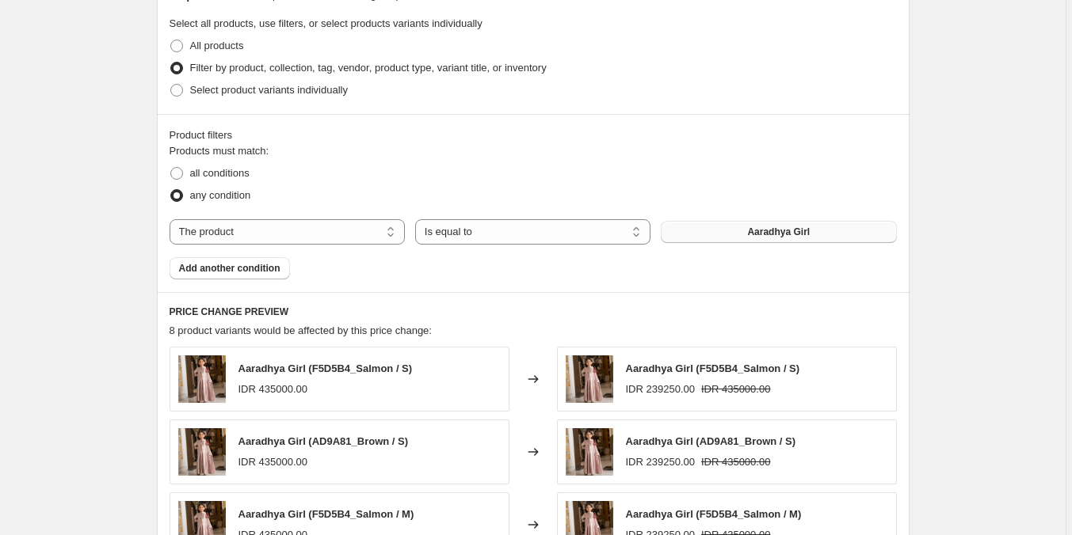
click at [782, 226] on button "Aaradhya Girl" at bounding box center [778, 232] width 235 height 22
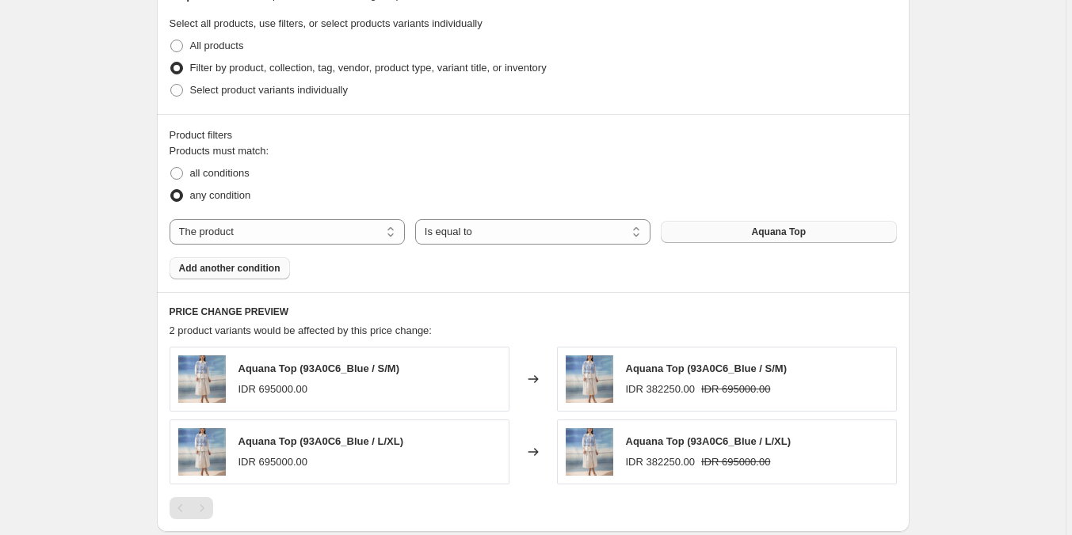
click at [196, 273] on span "Add another condition" at bounding box center [229, 268] width 101 height 13
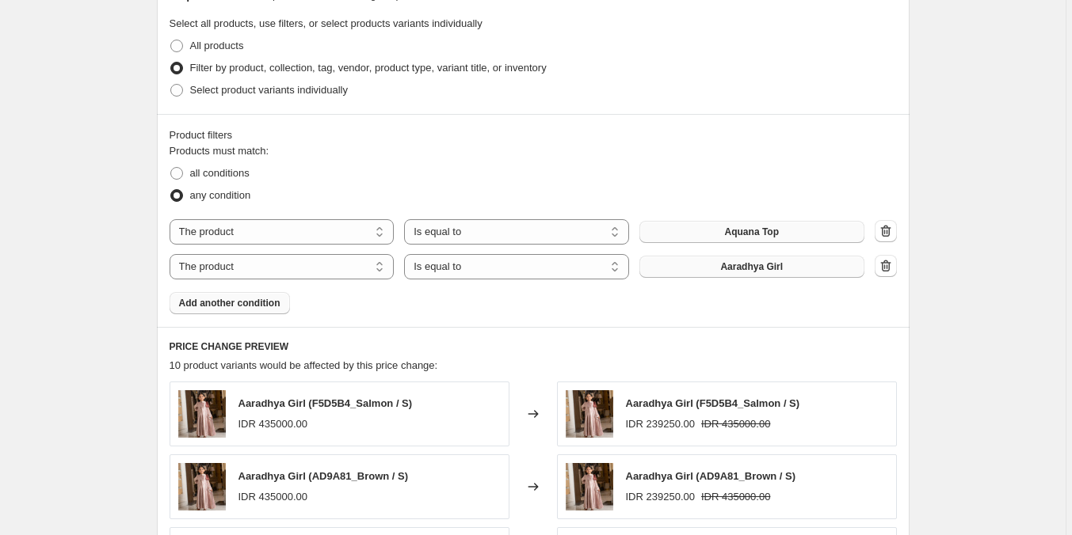
click at [756, 269] on span "Aaradhya Girl" at bounding box center [751, 267] width 63 height 13
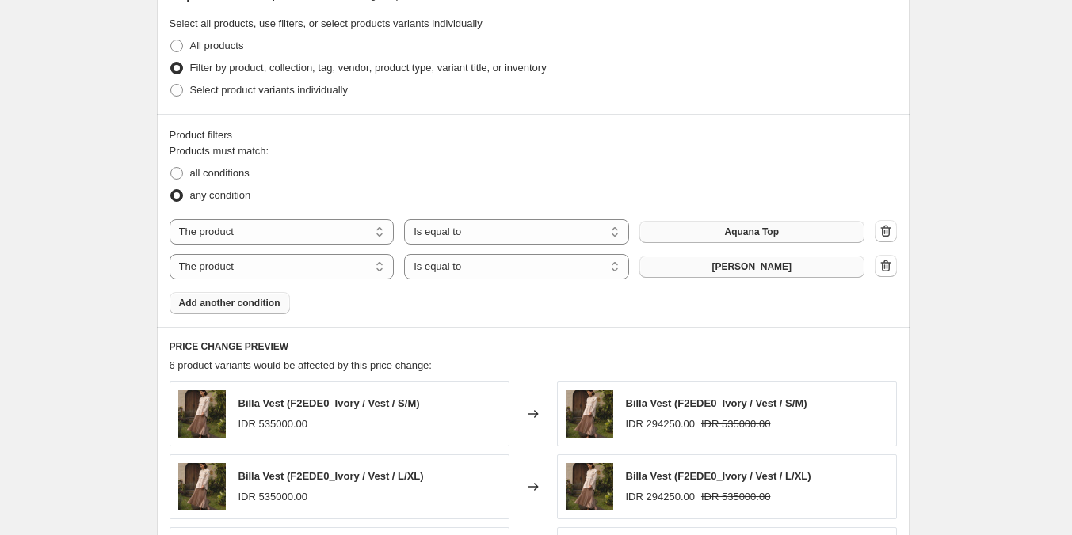
click at [201, 304] on span "Add another condition" at bounding box center [229, 303] width 101 height 13
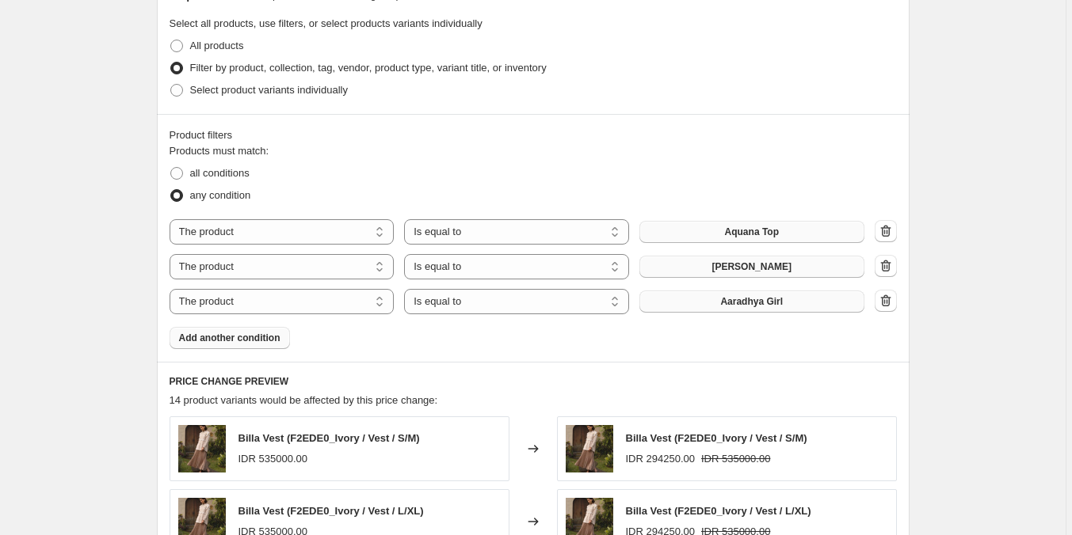
click at [732, 302] on span "Aaradhya Girl" at bounding box center [751, 301] width 63 height 13
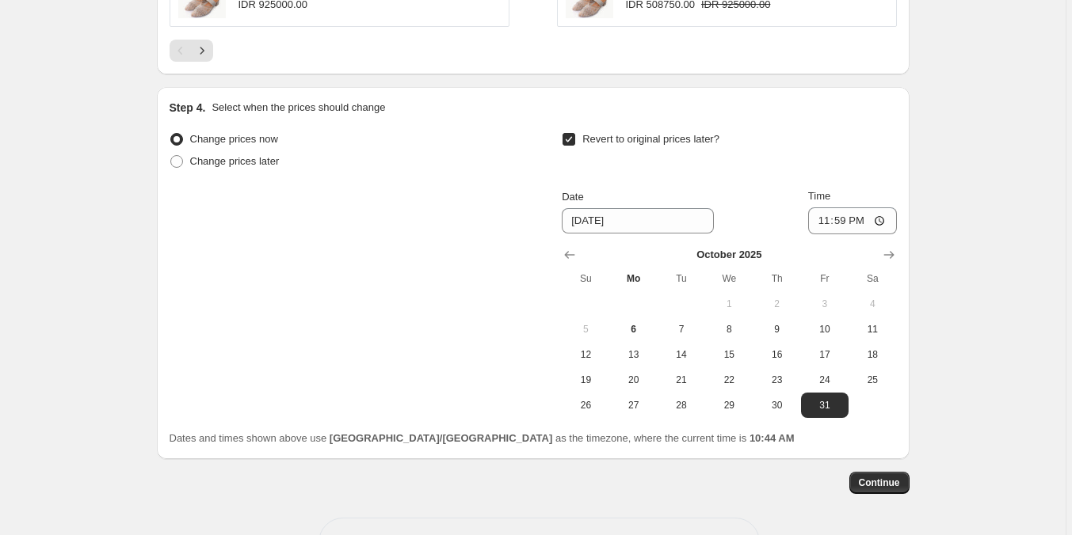
scroll to position [1488, 0]
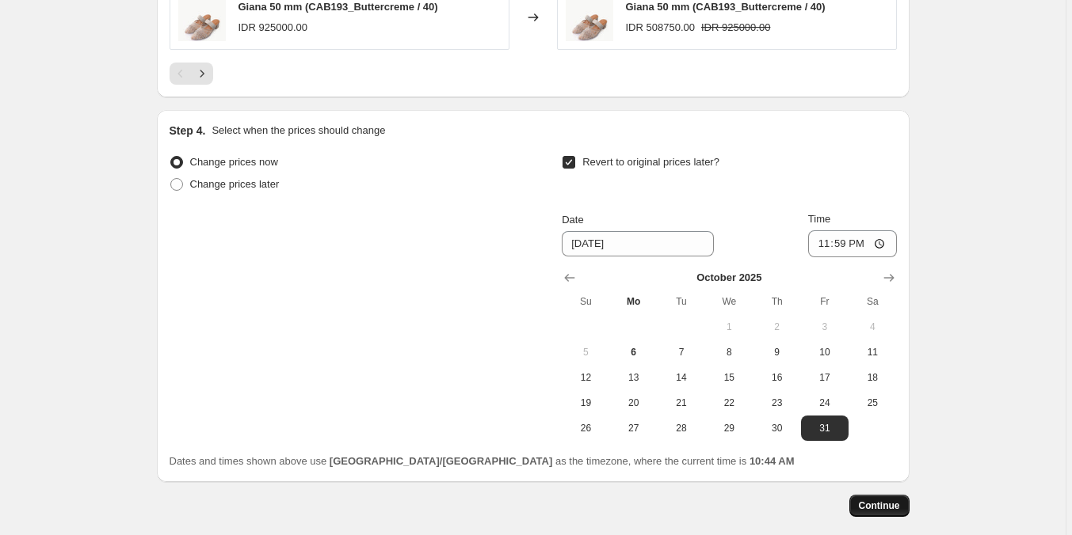
click at [886, 506] on span "Continue" at bounding box center [879, 506] width 41 height 13
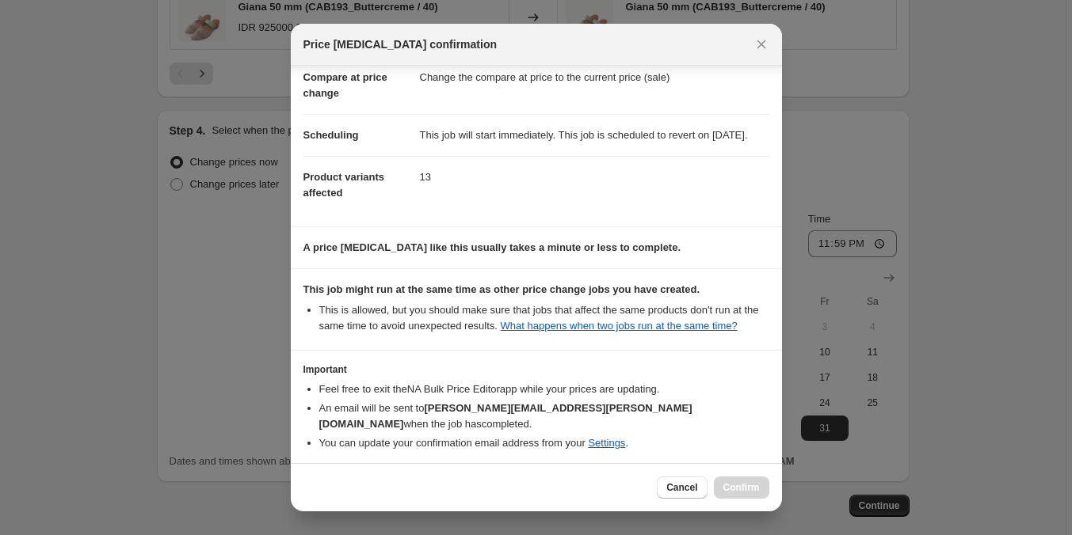
scroll to position [147, 0]
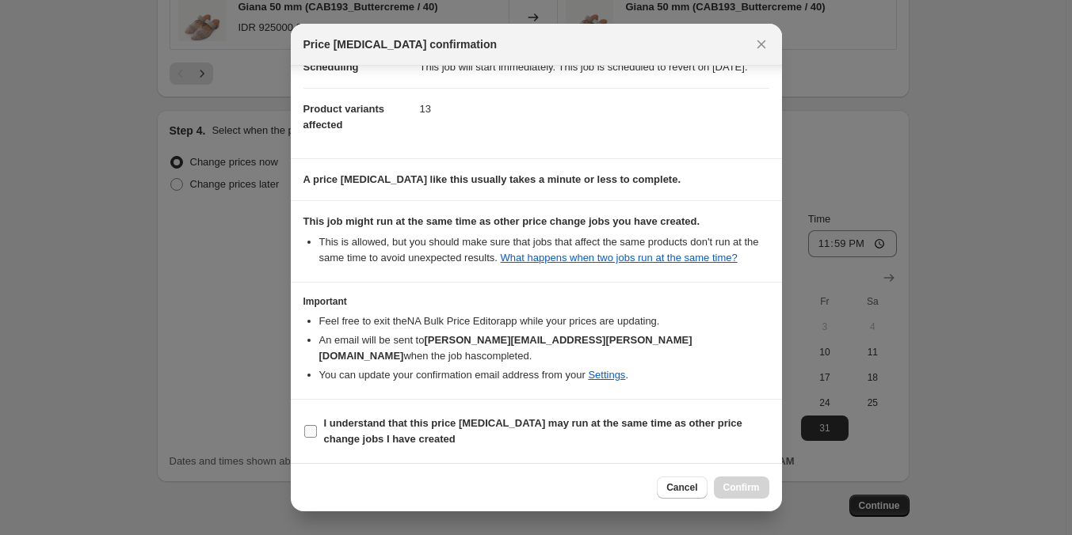
click at [672, 432] on span "I understand that this price [MEDICAL_DATA] may run at the same time as other p…" at bounding box center [546, 432] width 445 height 32
click at [317, 432] on input "I understand that this price [MEDICAL_DATA] may run at the same time as other p…" at bounding box center [310, 431] width 13 height 13
checkbox input "true"
click at [768, 492] on button "Confirm" at bounding box center [741, 488] width 55 height 22
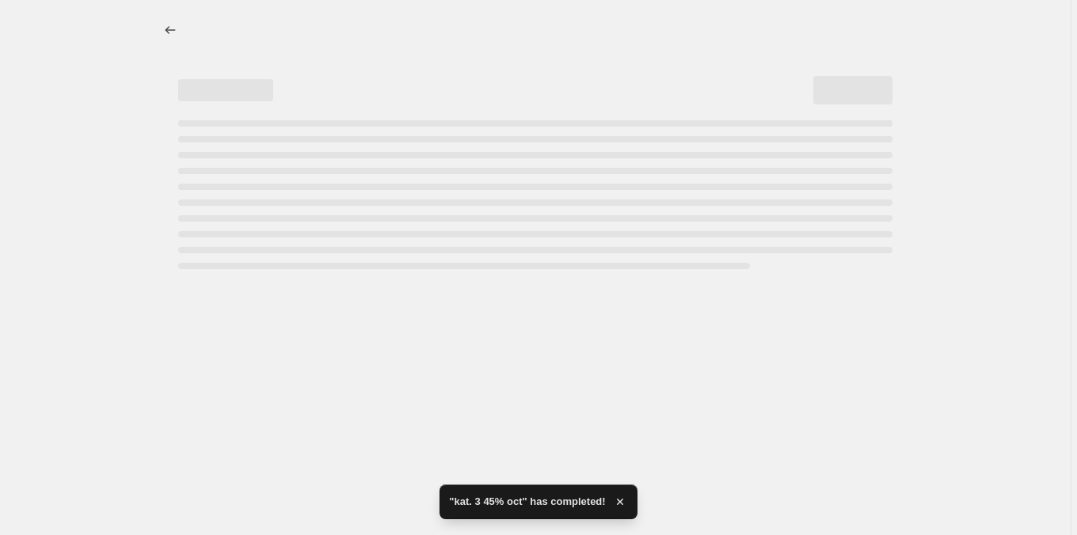
select select "percentage"
